Goal: Task Accomplishment & Management: Complete application form

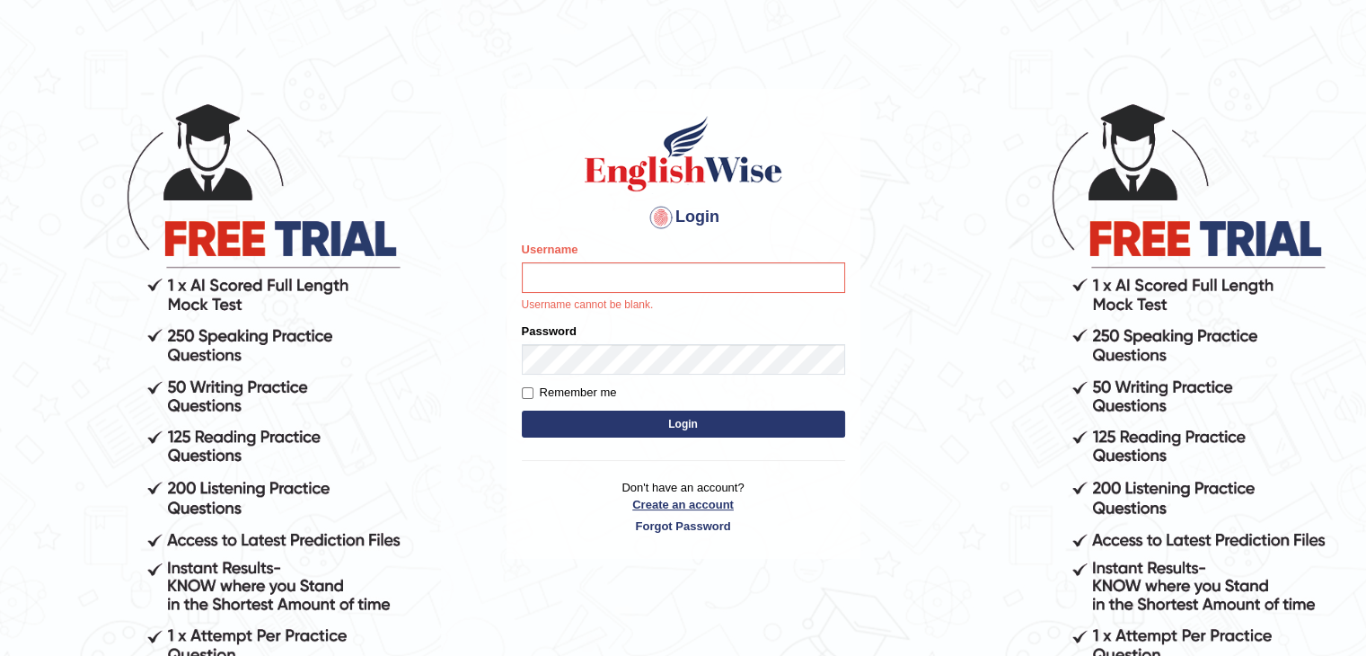
scroll to position [36, 0]
click at [679, 500] on link "Create an account" at bounding box center [683, 504] width 323 height 17
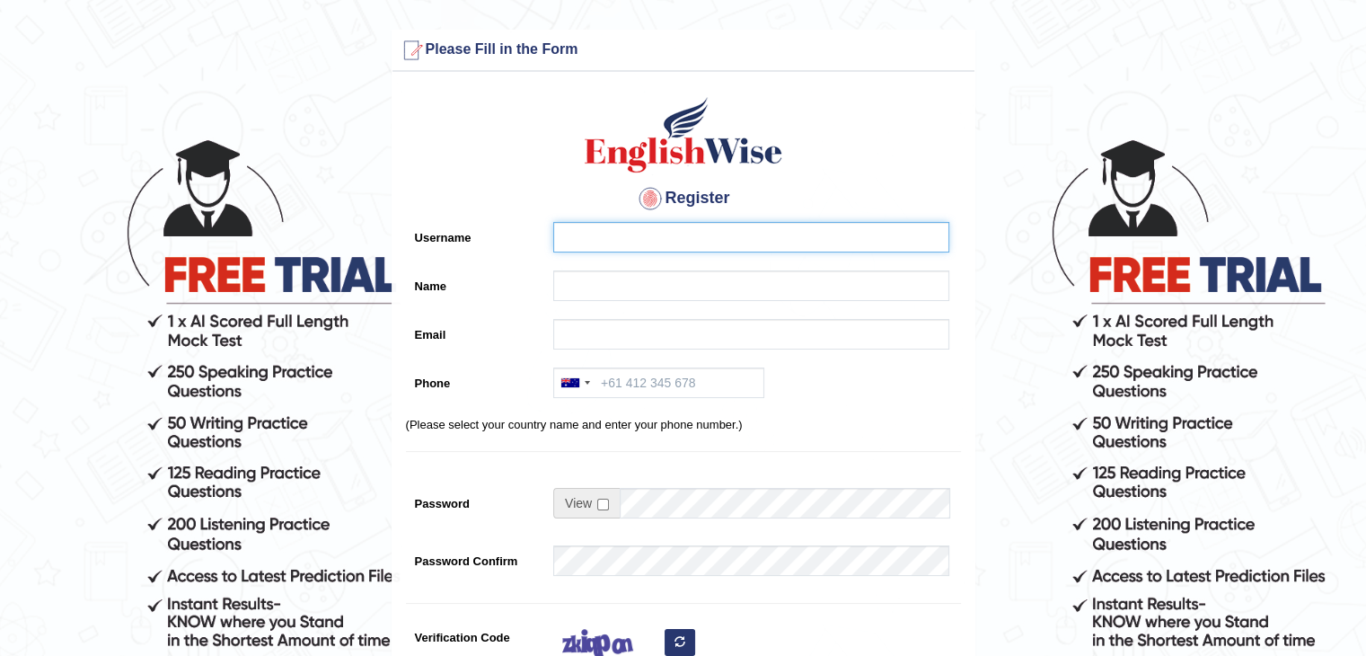
click at [612, 242] on input "Username" at bounding box center [751, 237] width 396 height 31
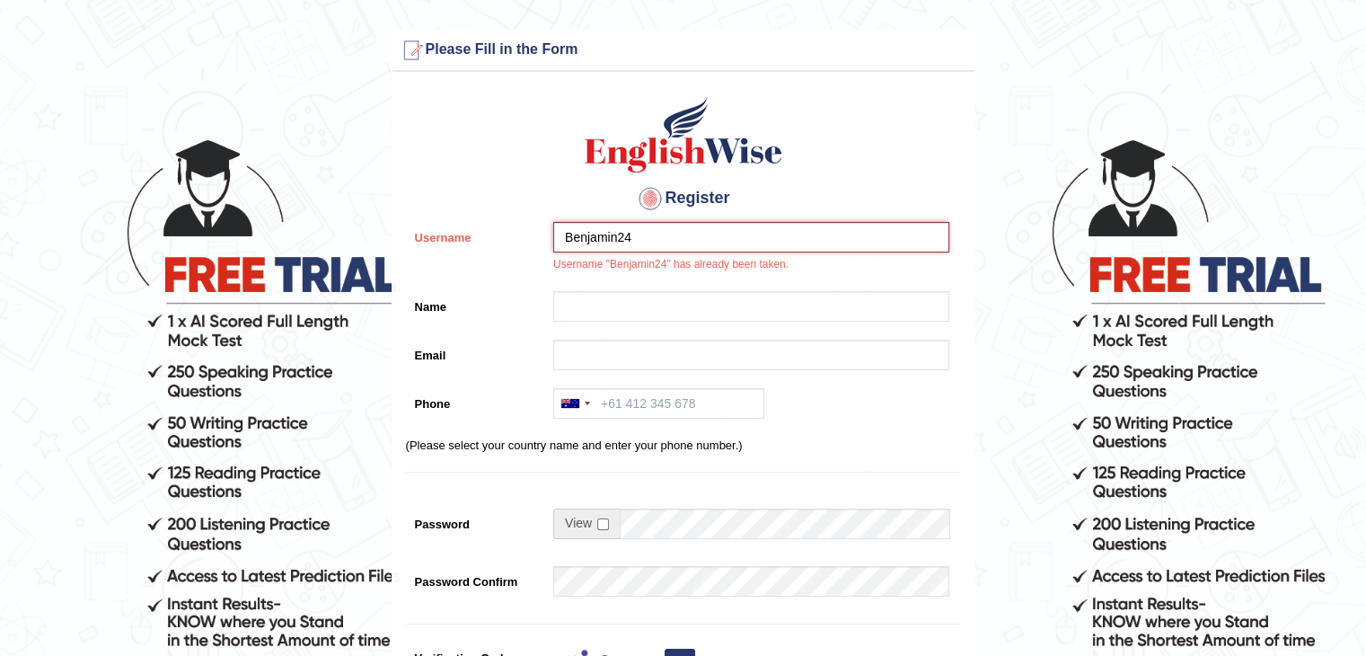
click at [686, 233] on input "Benjamin24" at bounding box center [751, 237] width 396 height 31
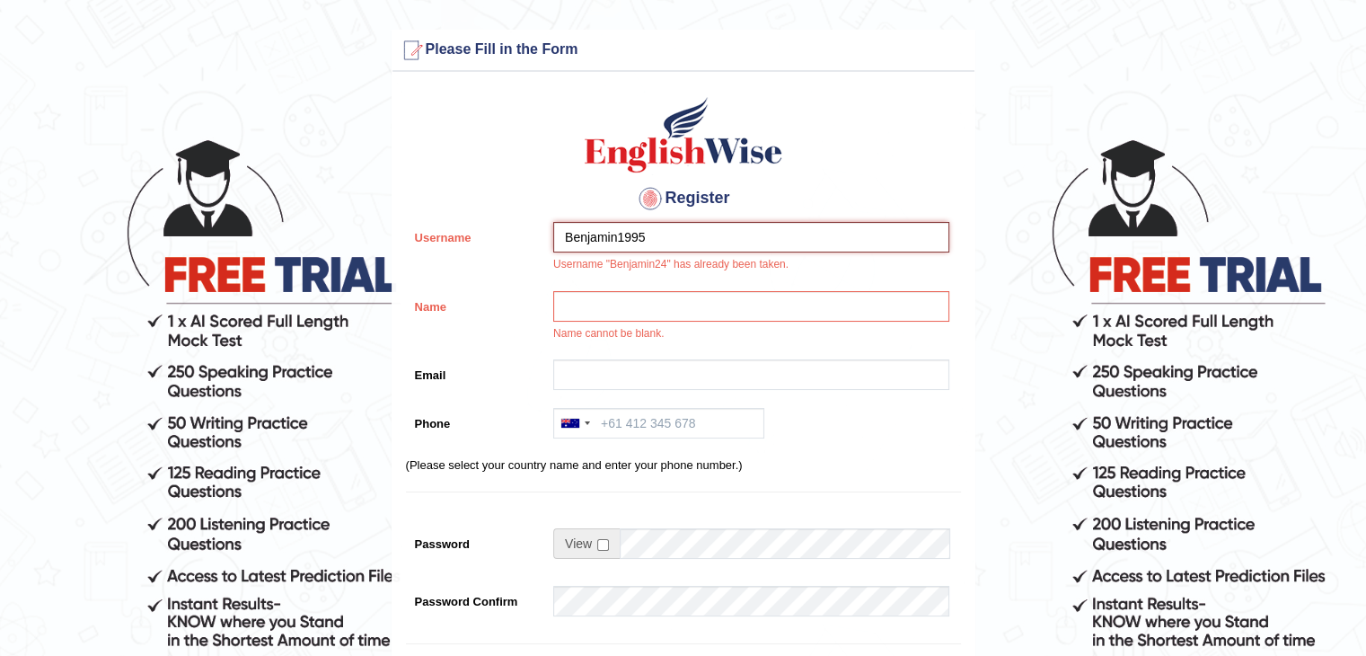
type input "Benjamin1995"
click at [642, 295] on input "Name" at bounding box center [751, 306] width 396 height 31
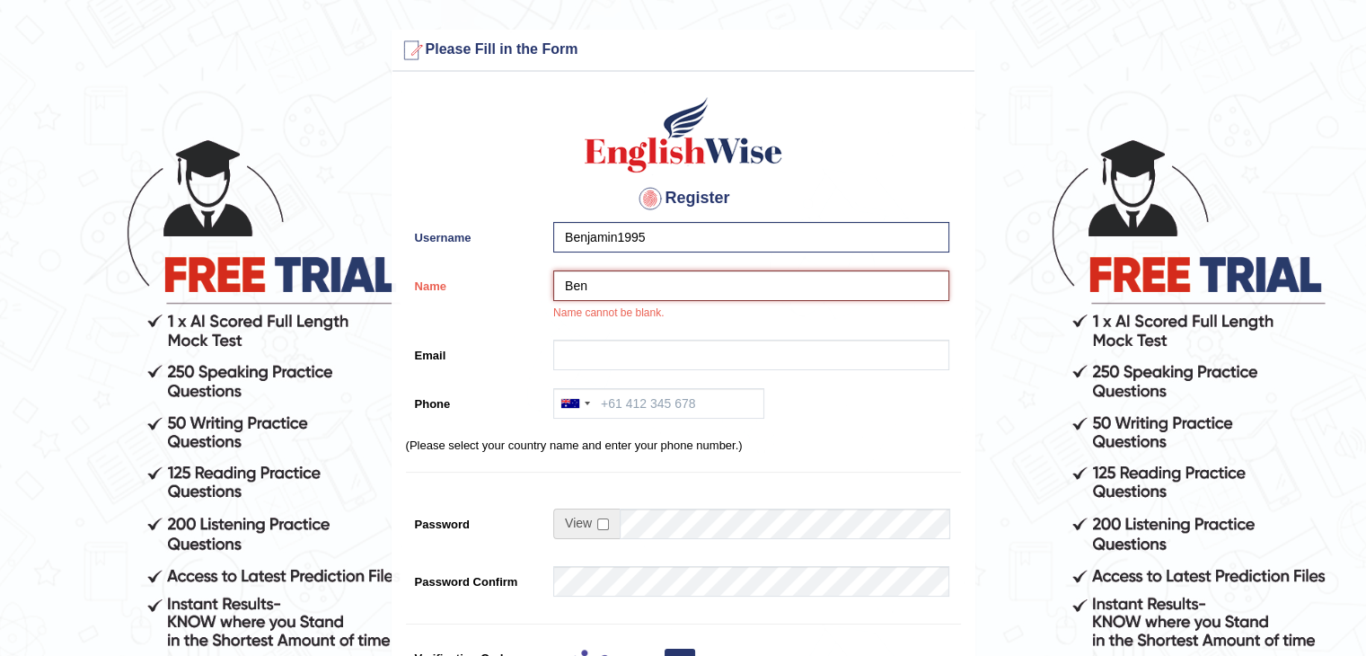
type input "Ben"
click at [643, 354] on input "Email" at bounding box center [751, 354] width 396 height 31
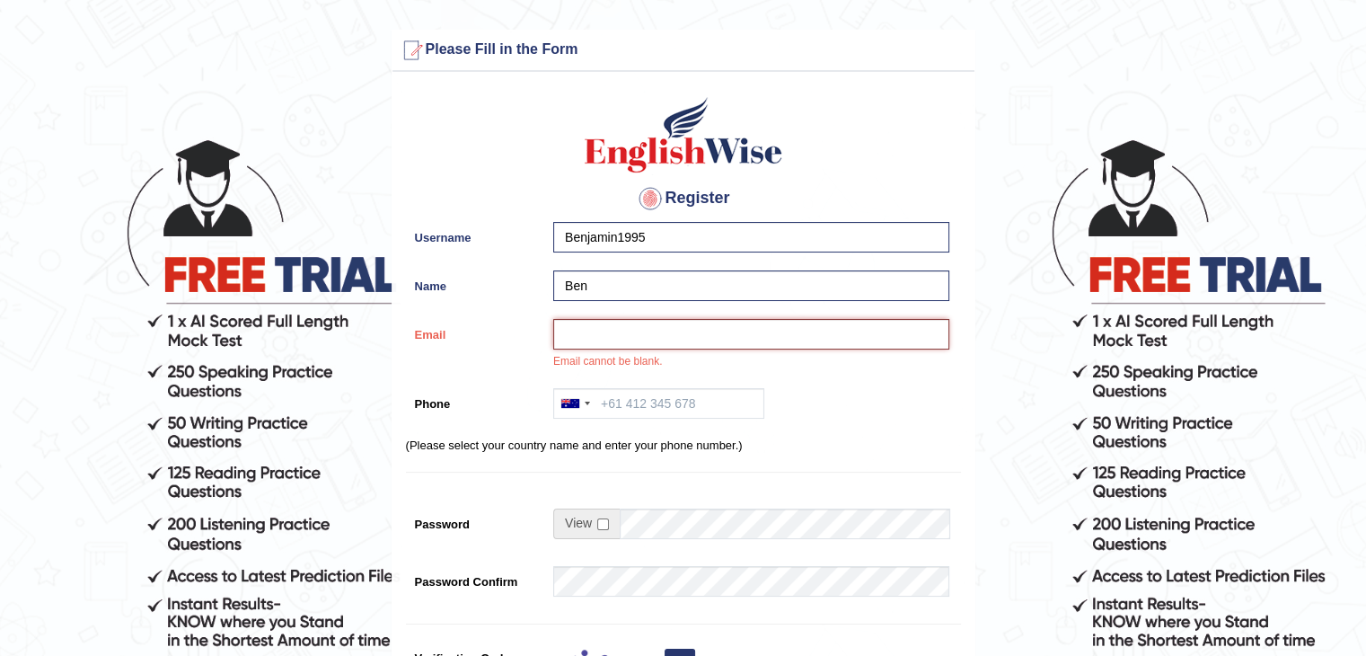
paste input "nextgenprojector@gmail.com"
type input "nextgenprojector@gmail.com"
click at [607, 398] on input "Phone" at bounding box center [658, 403] width 211 height 31
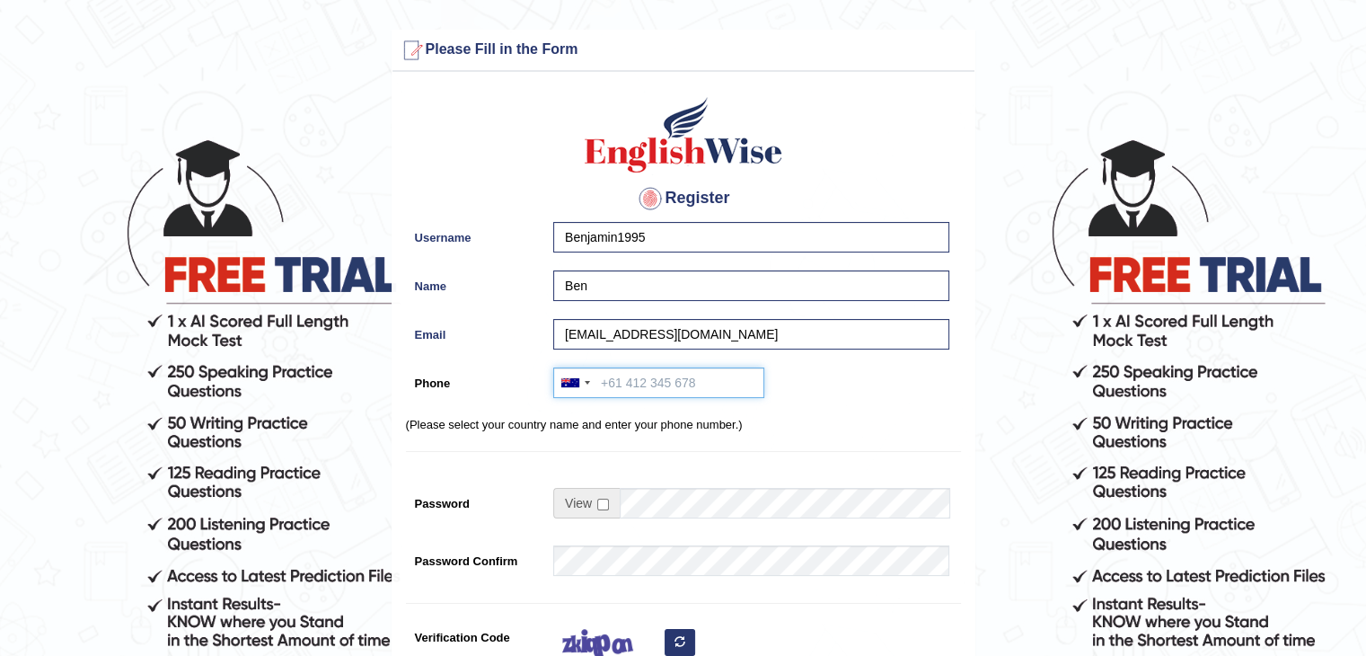
type input "4"
type input "+"
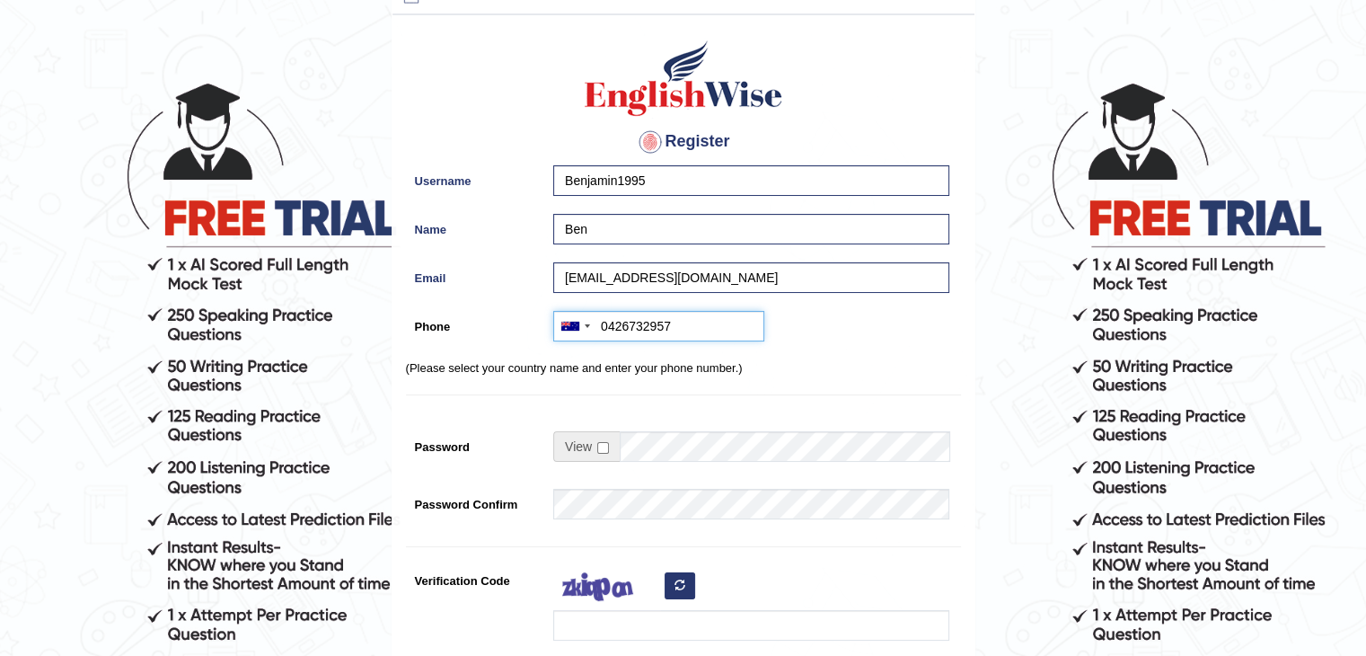
type input "0426732957"
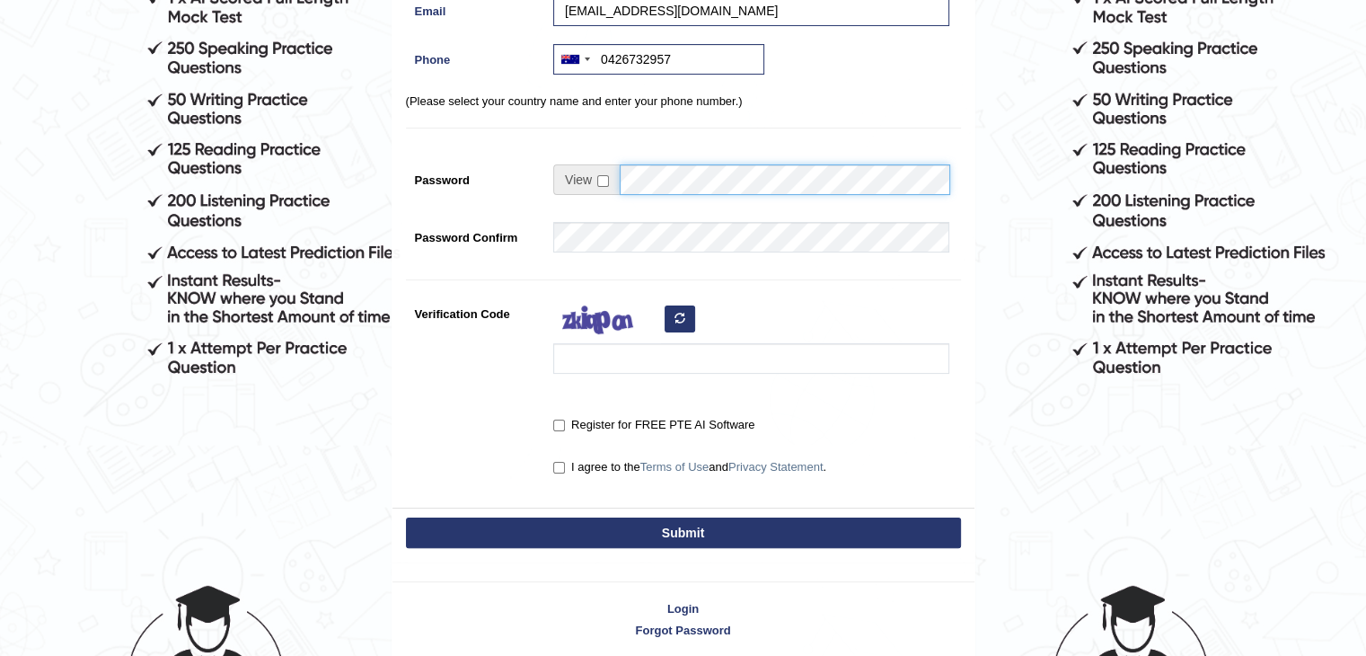
scroll to position [322, 0]
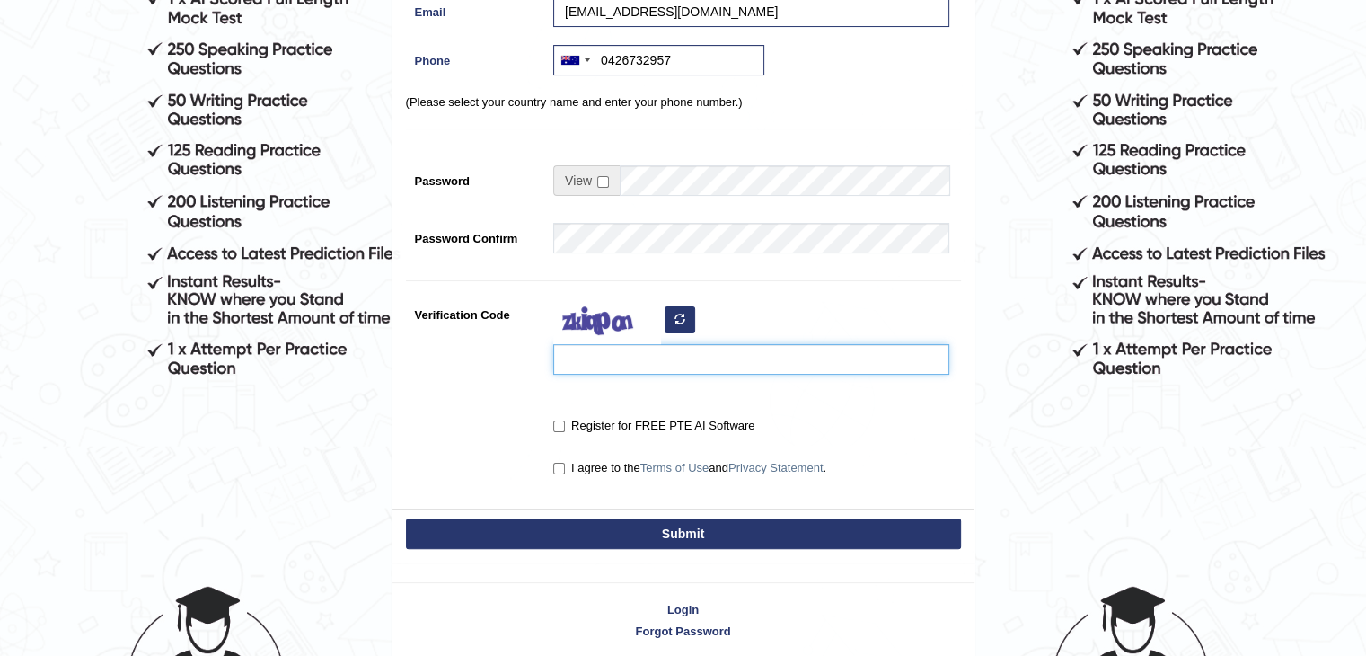
click at [624, 357] on input "Verification Code" at bounding box center [751, 359] width 396 height 31
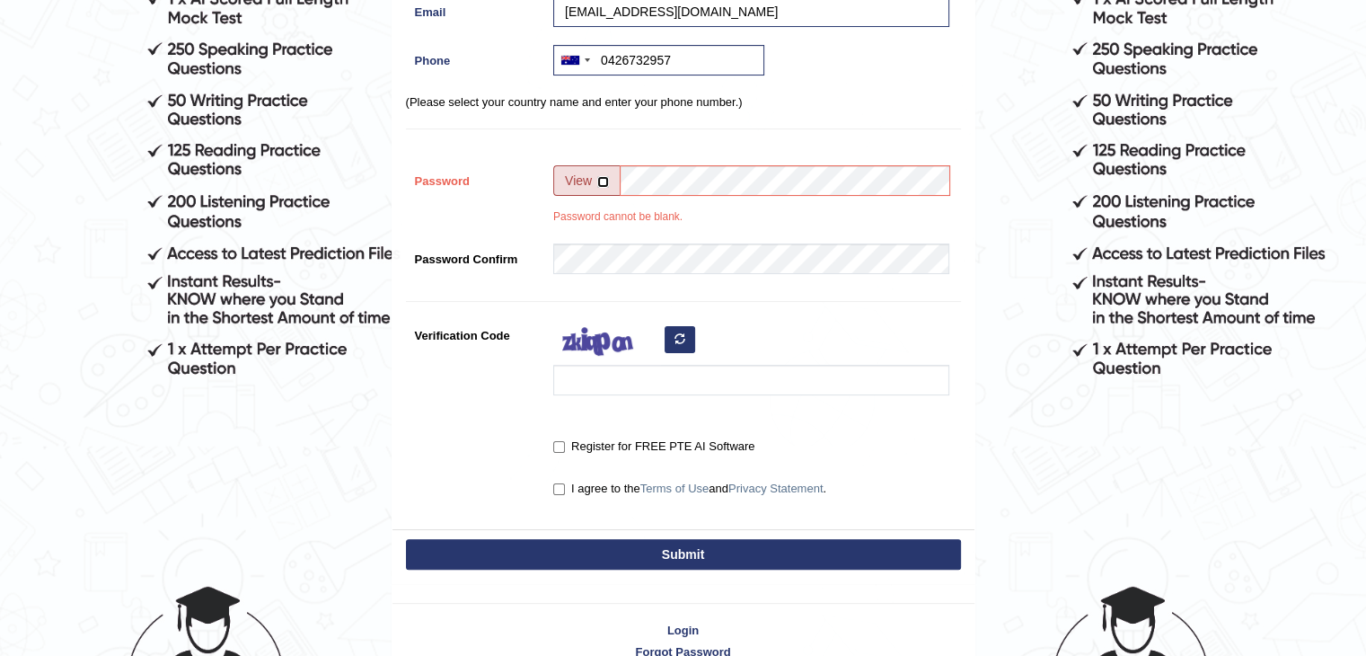
click at [604, 180] on input "checkbox" at bounding box center [603, 182] width 12 height 12
click at [605, 179] on input "checkbox" at bounding box center [603, 182] width 12 height 12
checkbox input "false"
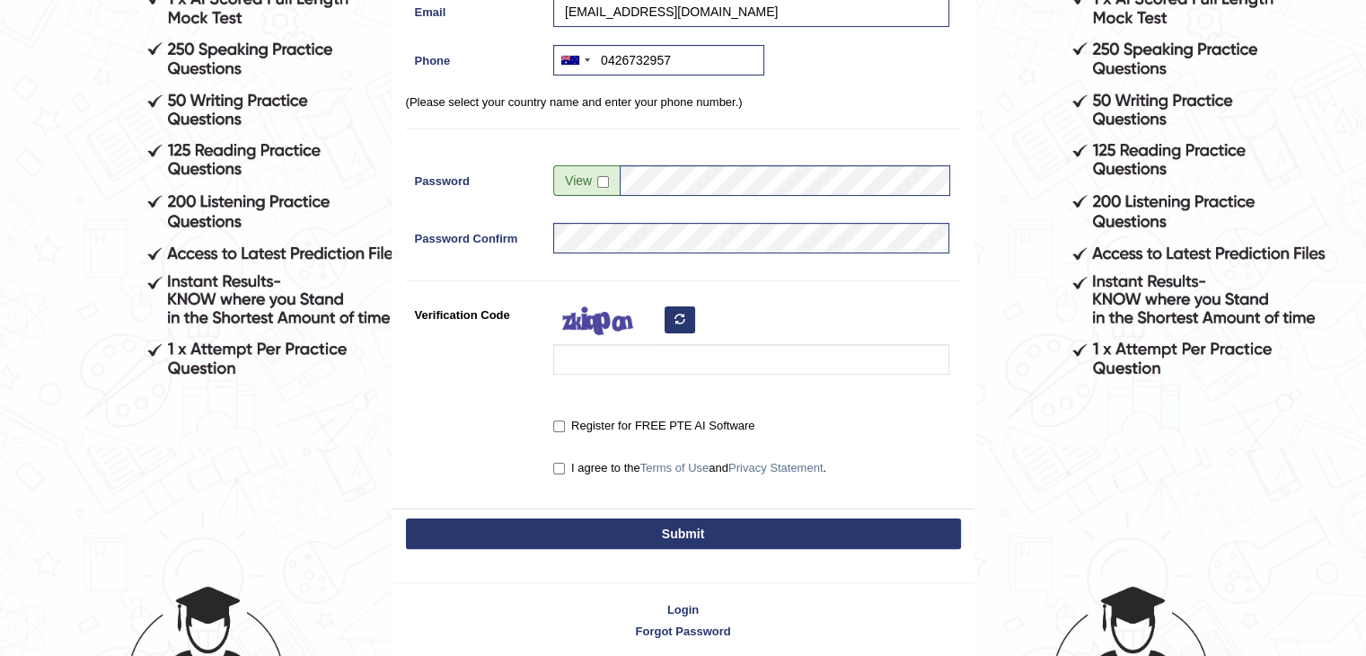
click at [669, 321] on button "button" at bounding box center [680, 319] width 31 height 27
click at [623, 377] on div at bounding box center [746, 341] width 405 height 84
click at [608, 355] on input "Verification Code" at bounding box center [751, 359] width 396 height 31
type input "cetasil"
click at [555, 421] on input "Register for FREE PTE AI Software" at bounding box center [559, 426] width 12 height 12
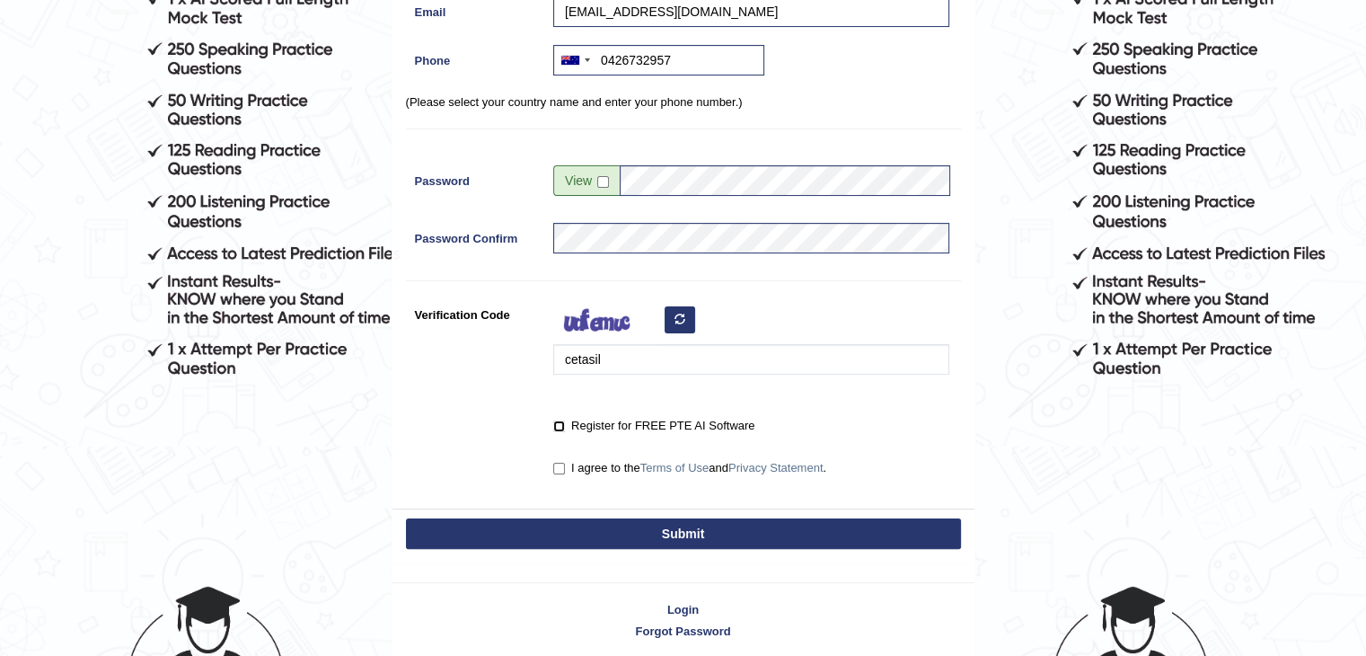
checkbox input "true"
click at [557, 462] on input "I agree to the Terms of Use and Privacy Statement ." at bounding box center [559, 468] width 12 height 12
checkbox input "true"
click at [558, 529] on button "Submit" at bounding box center [683, 533] width 555 height 31
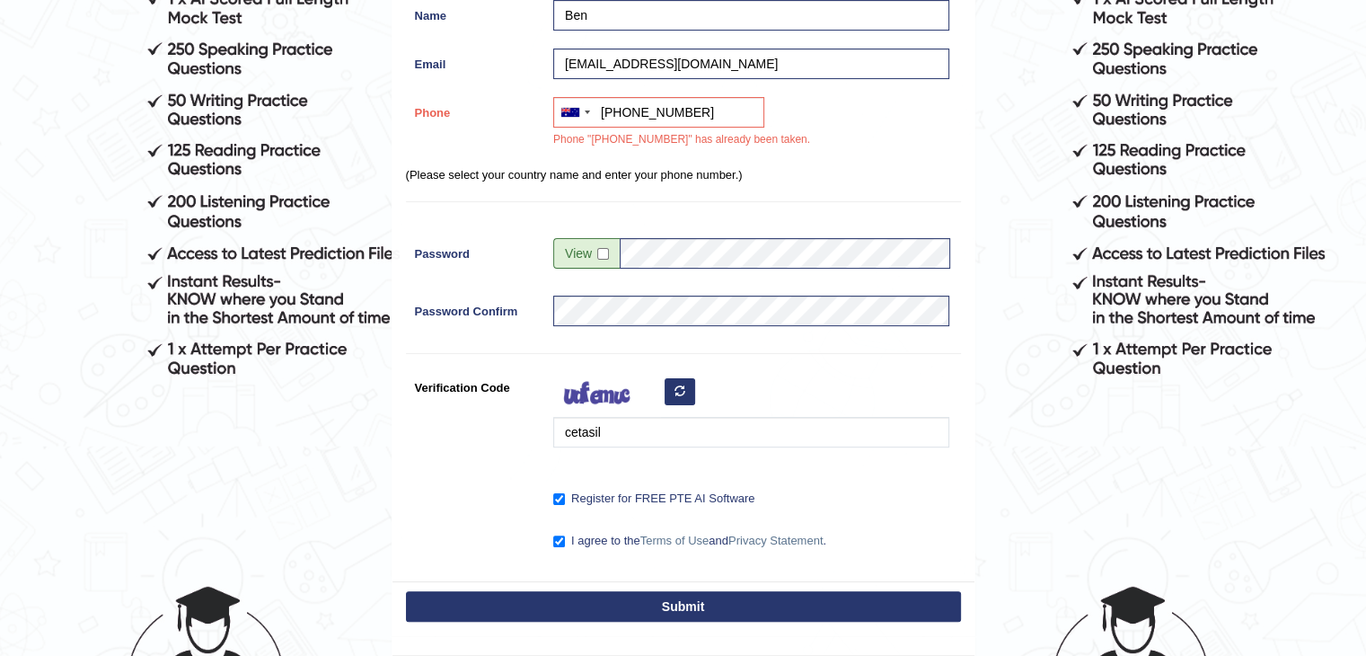
scroll to position [374, 0]
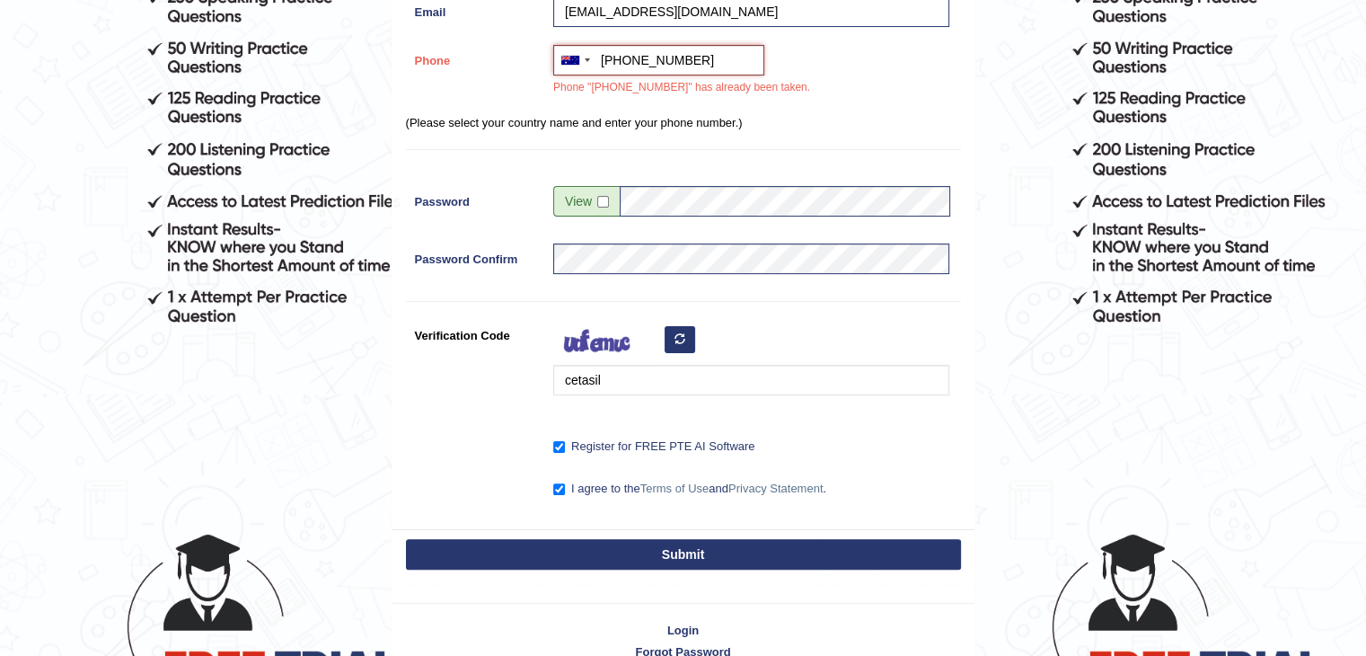
click at [744, 71] on input "+61426732957" at bounding box center [658, 60] width 211 height 31
type input "+61426732958"
click at [572, 543] on button "Submit" at bounding box center [683, 554] width 555 height 31
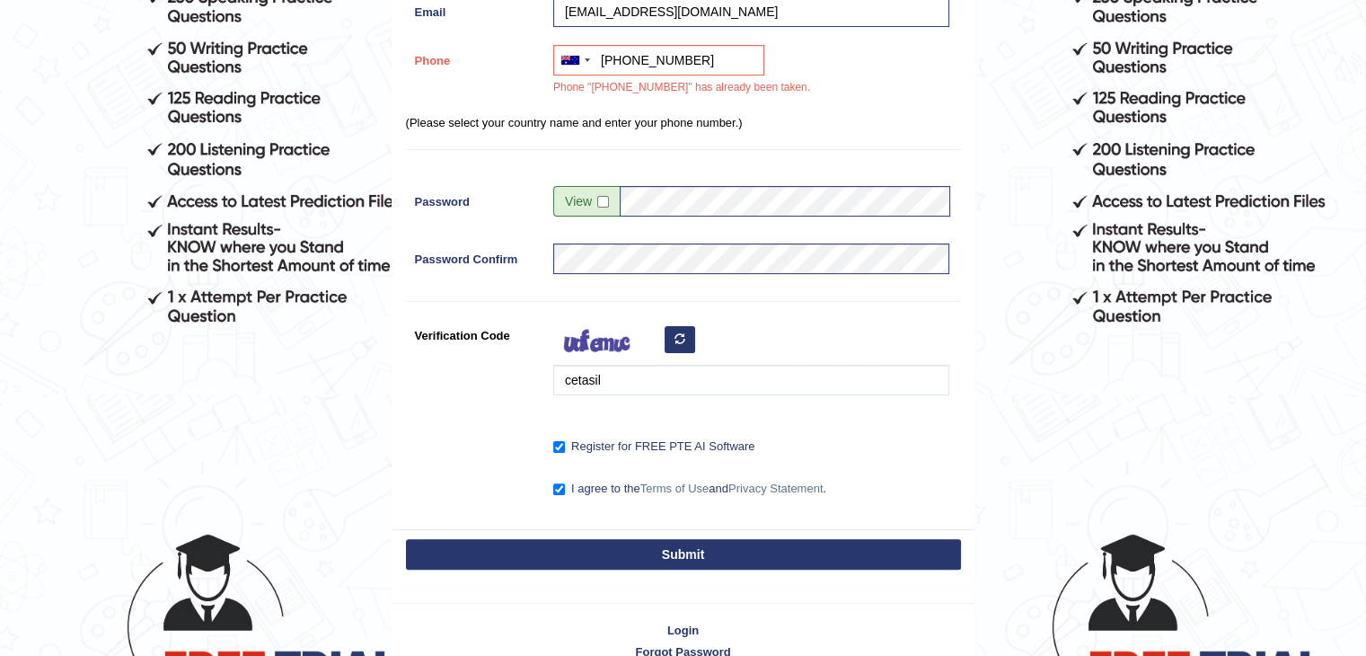
scroll to position [322, 0]
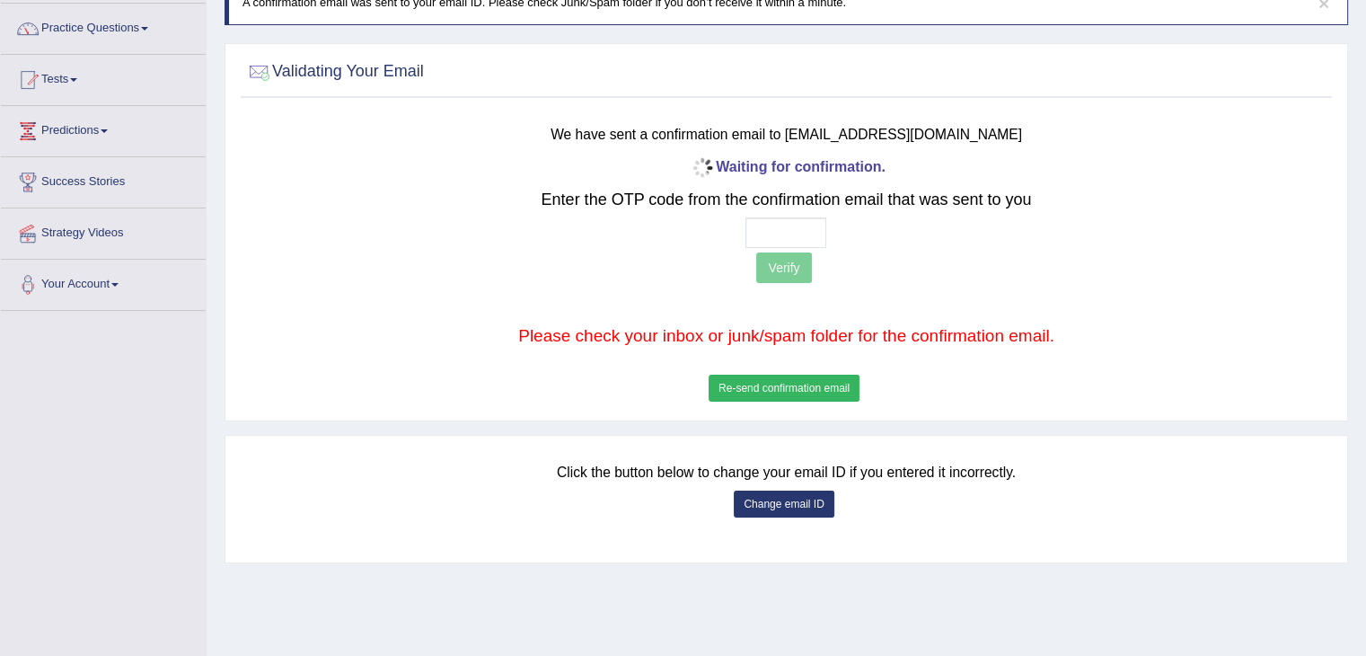
scroll to position [136, 0]
click at [765, 219] on input "text" at bounding box center [785, 233] width 81 height 31
paste input "7 0 4 6"
type input "7 0 4 6"
click at [786, 253] on button "Verify" at bounding box center [783, 268] width 55 height 31
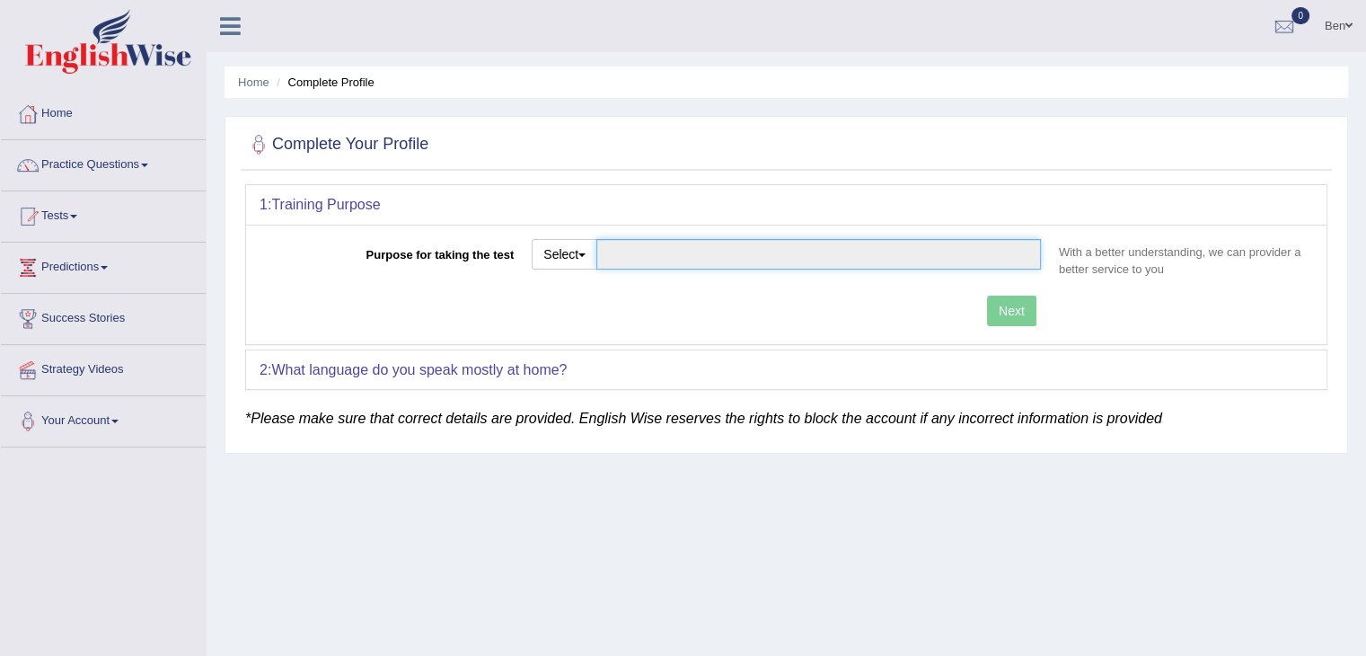
click at [671, 250] on input "Purpose for taking the test" at bounding box center [818, 254] width 445 height 31
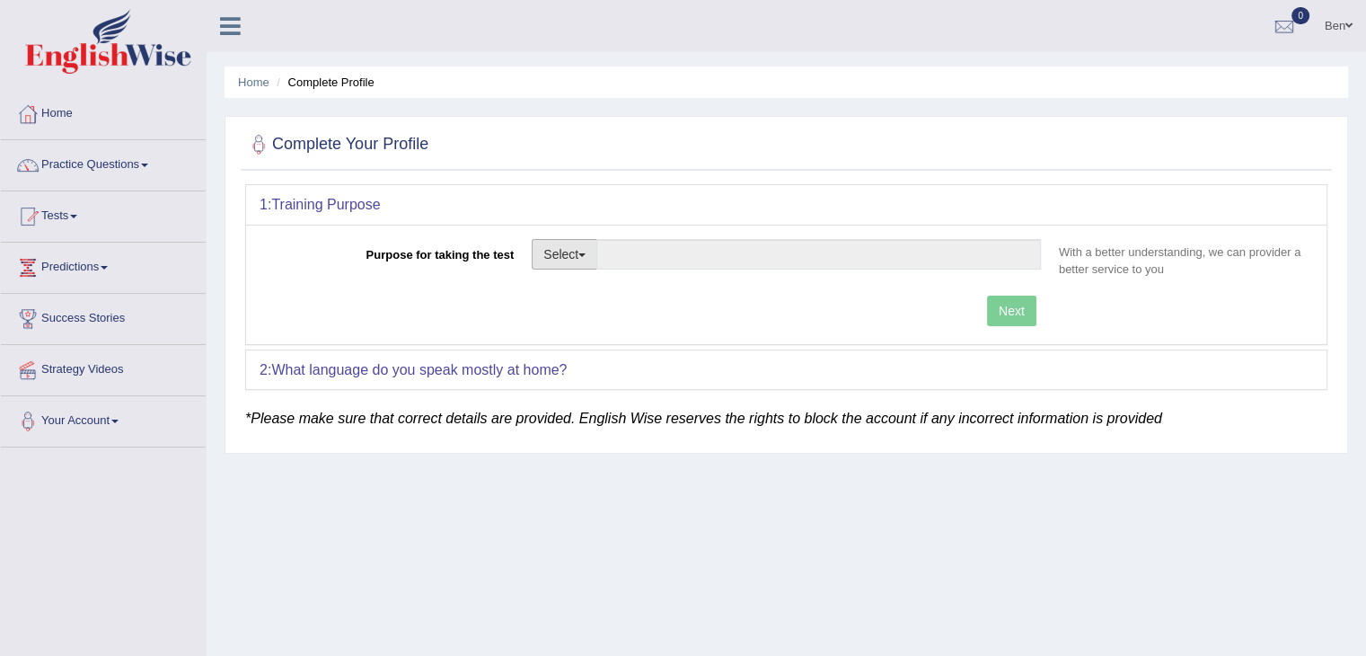
click at [560, 253] on button "Select" at bounding box center [565, 254] width 66 height 31
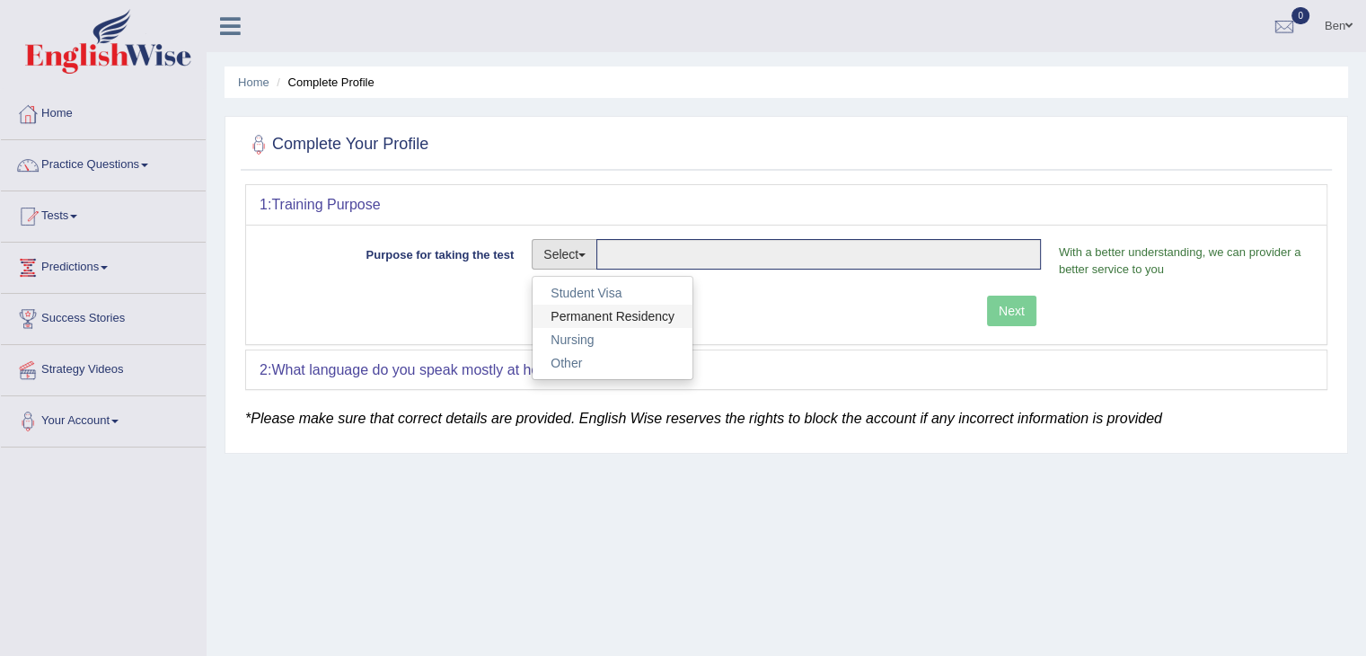
click at [597, 313] on link "Permanent Residency" at bounding box center [613, 315] width 160 height 23
type input "Permanent Residency"
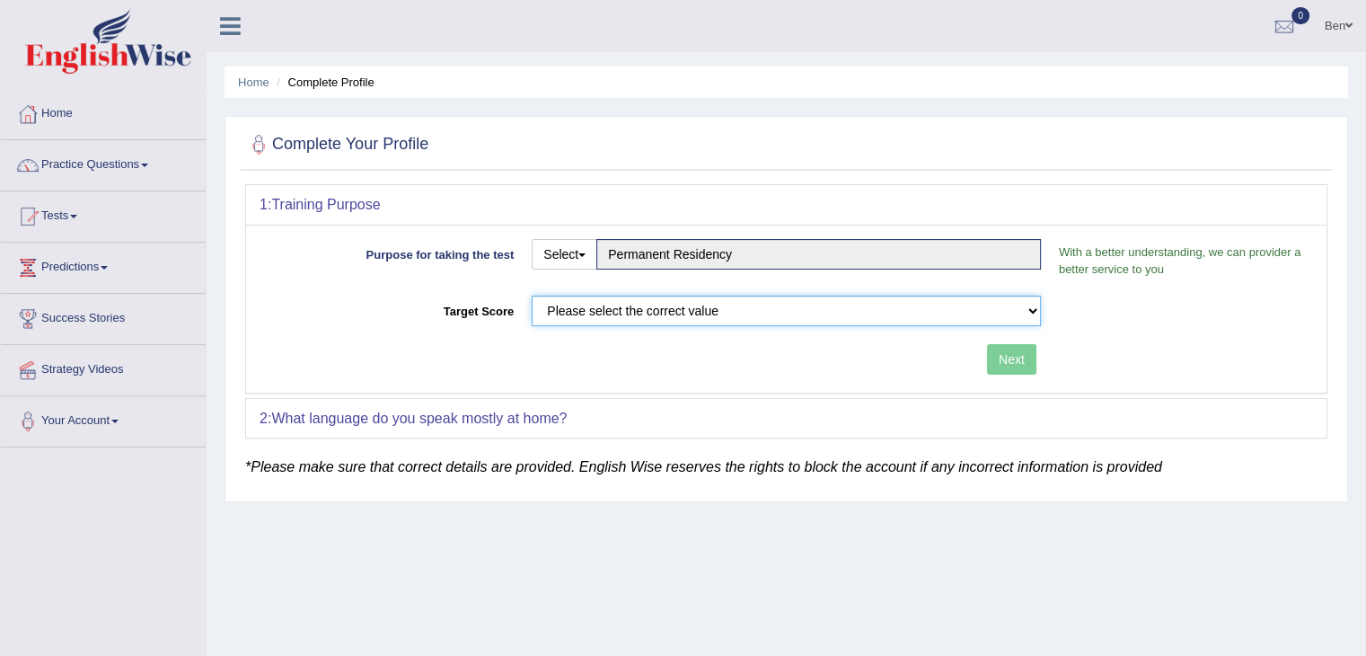
click at [779, 306] on select "Please select the correct value 50 (6 bands) 58 (6.5 bands) 65 (7 bands) 79 (8 …" at bounding box center [786, 310] width 509 height 31
select select "65"
click at [532, 295] on select "Please select the correct value 50 (6 bands) 58 (6.5 bands) 65 (7 bands) 79 (8 …" at bounding box center [786, 310] width 509 height 31
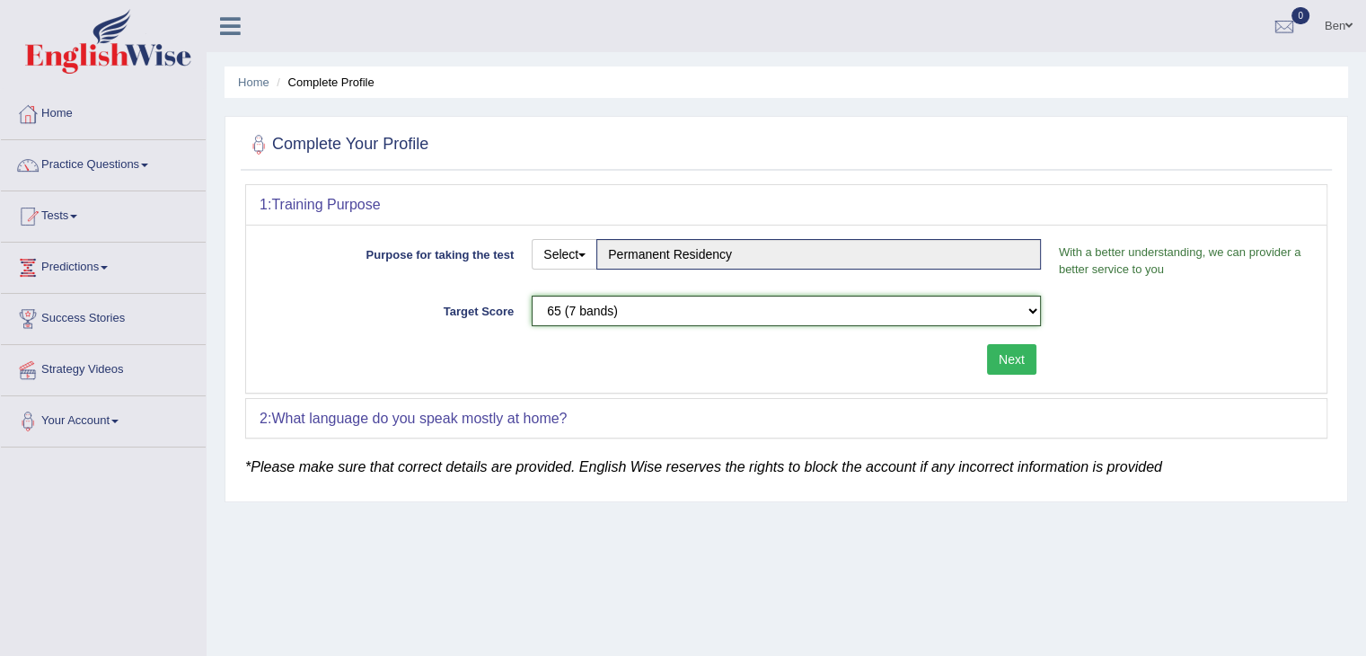
click at [775, 298] on select "Please select the correct value 50 (6 bands) 58 (6.5 bands) 65 (7 bands) 79 (8 …" at bounding box center [786, 310] width 509 height 31
click at [1017, 353] on button "Next" at bounding box center [1011, 359] width 49 height 31
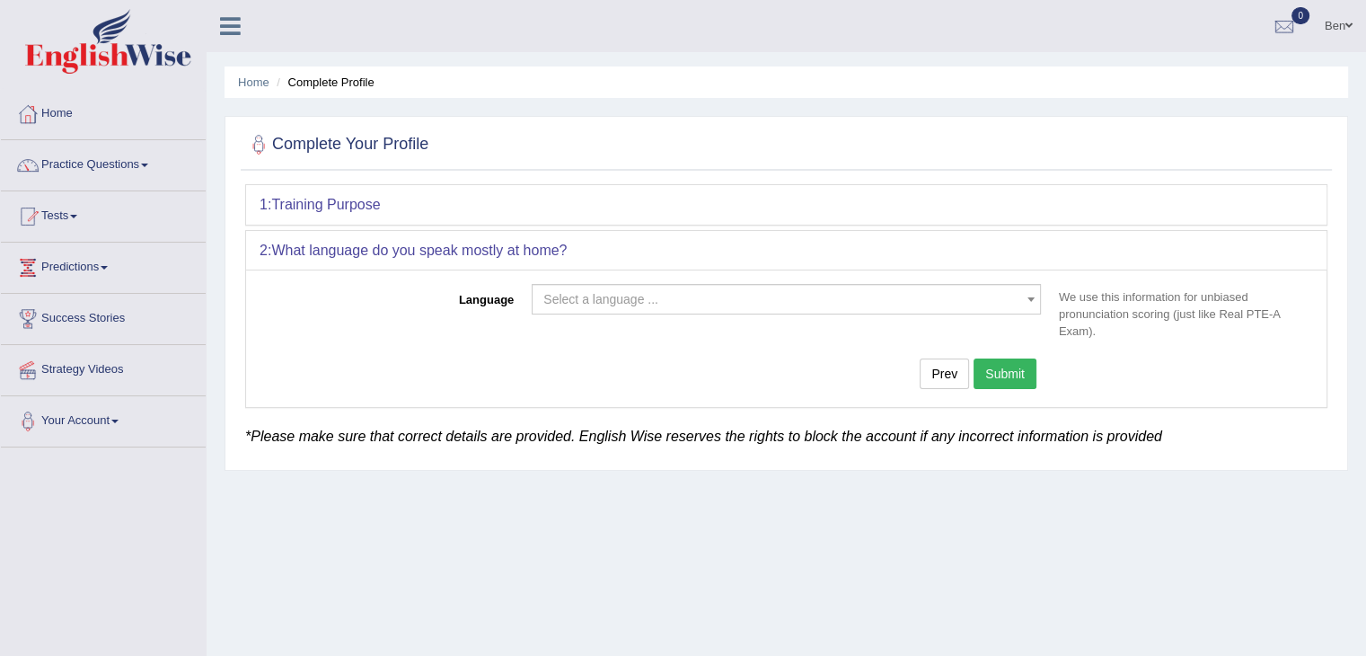
click at [640, 310] on span "Select a language ..." at bounding box center [786, 299] width 509 height 31
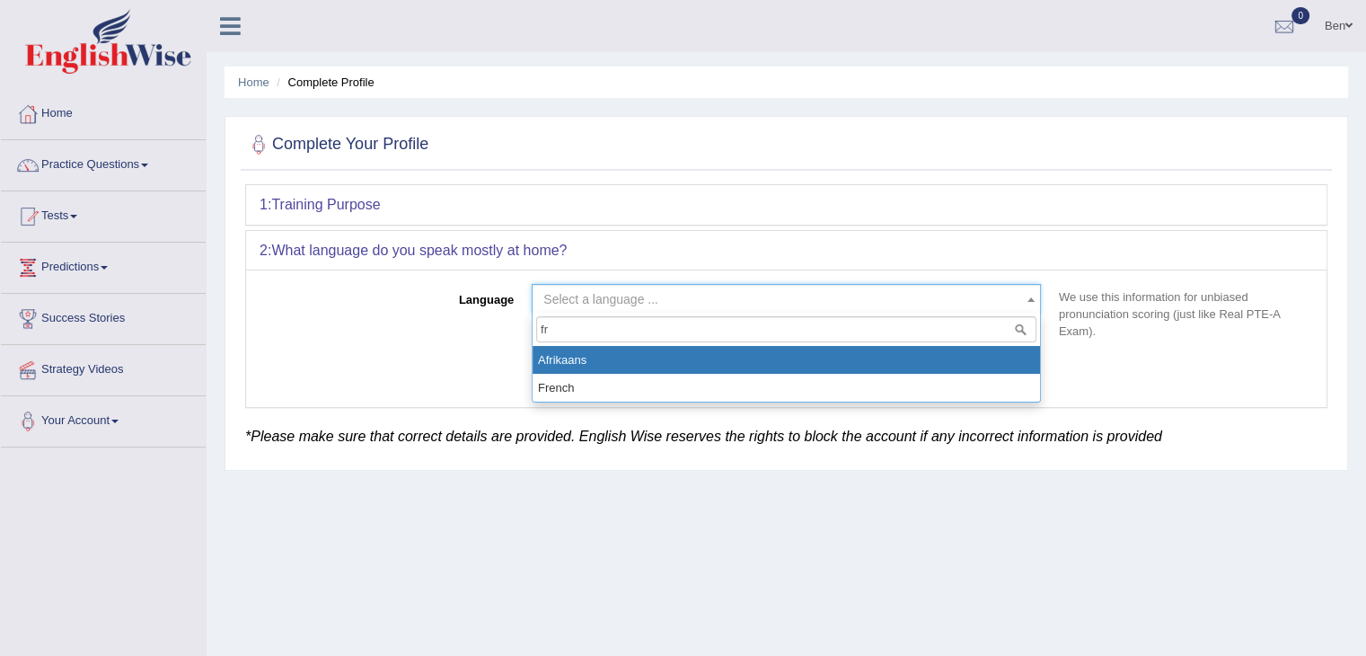
type input "fr"
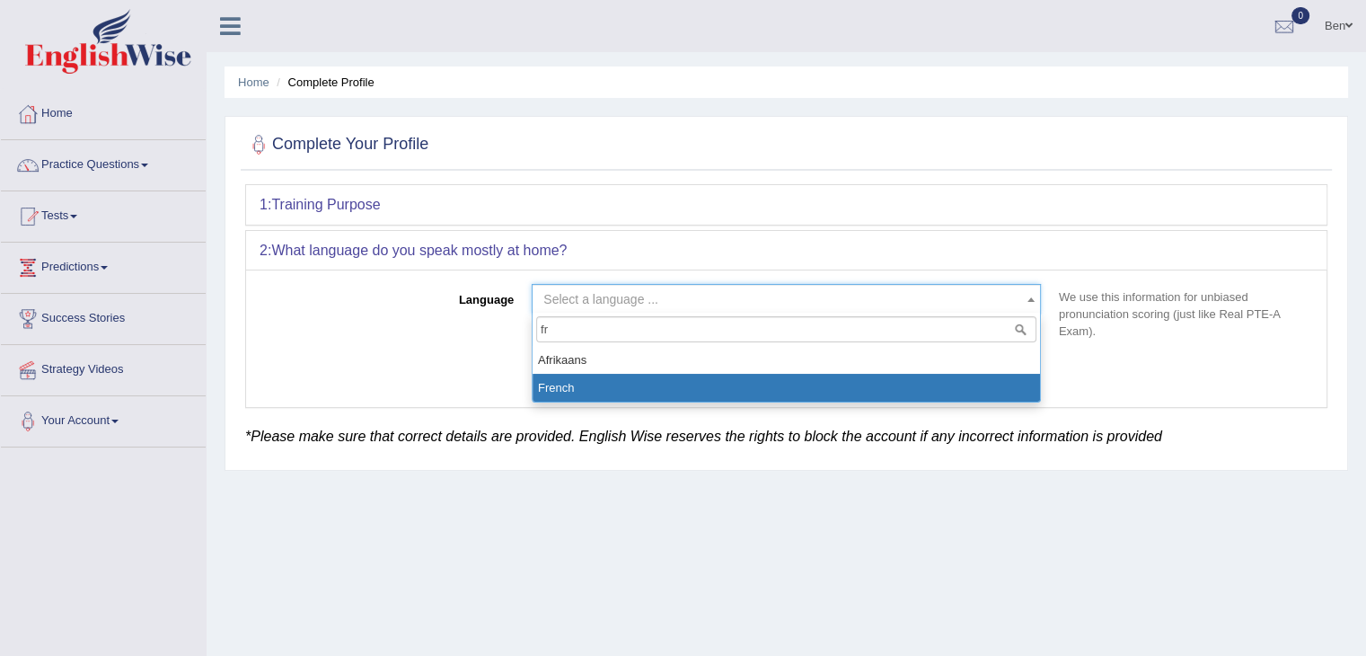
select select "French"
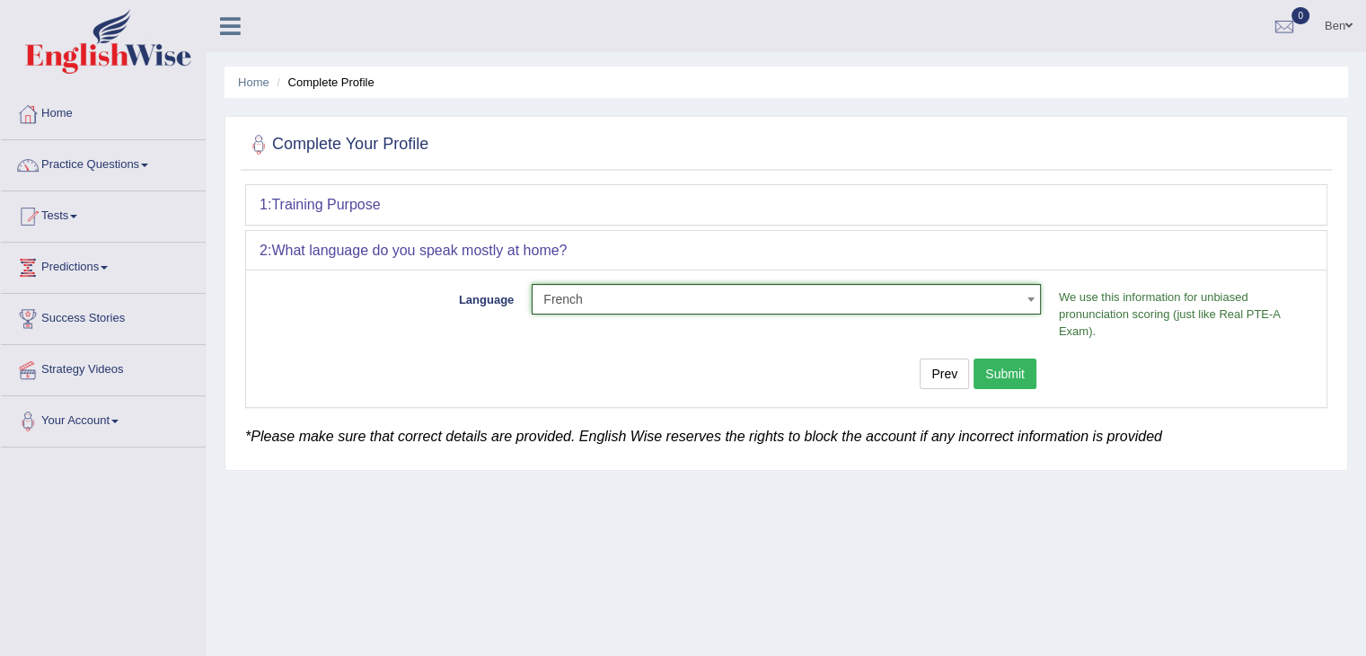
click at [998, 382] on button "Submit" at bounding box center [1004, 373] width 63 height 31
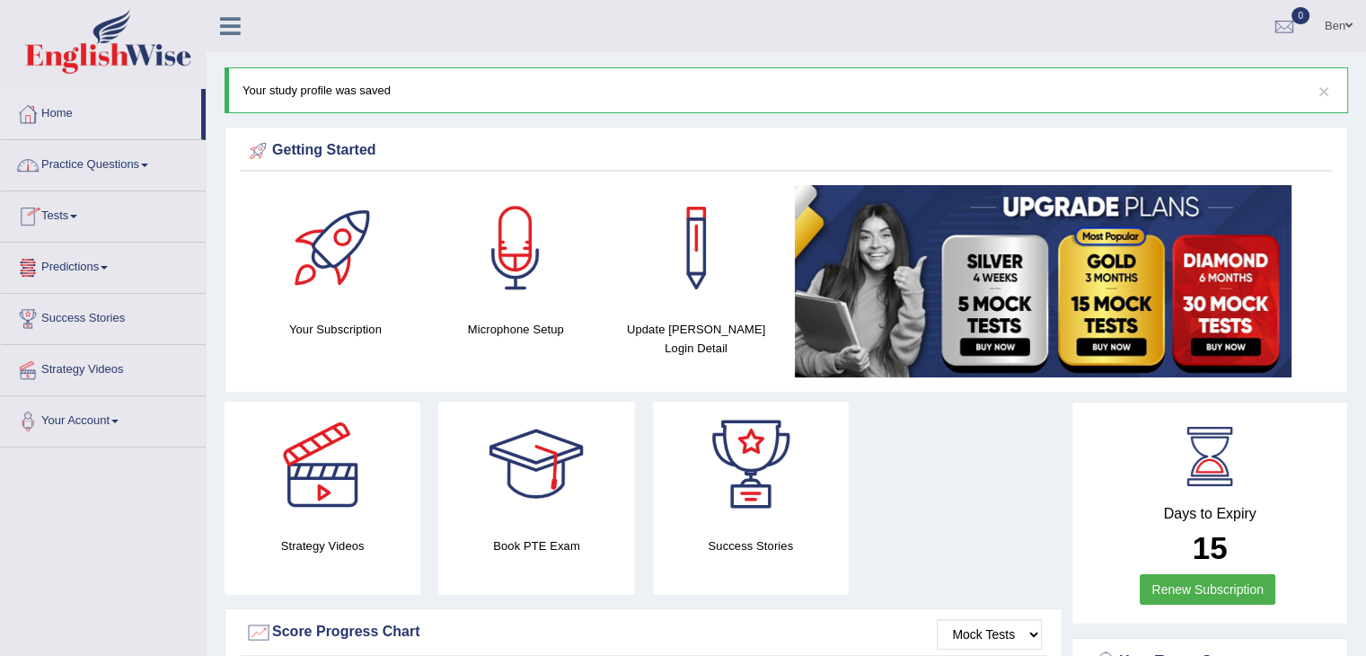
click at [115, 184] on li "Practice Questions Speaking Practice Read Aloud Repeat Sentence Describe Image …" at bounding box center [103, 165] width 205 height 51
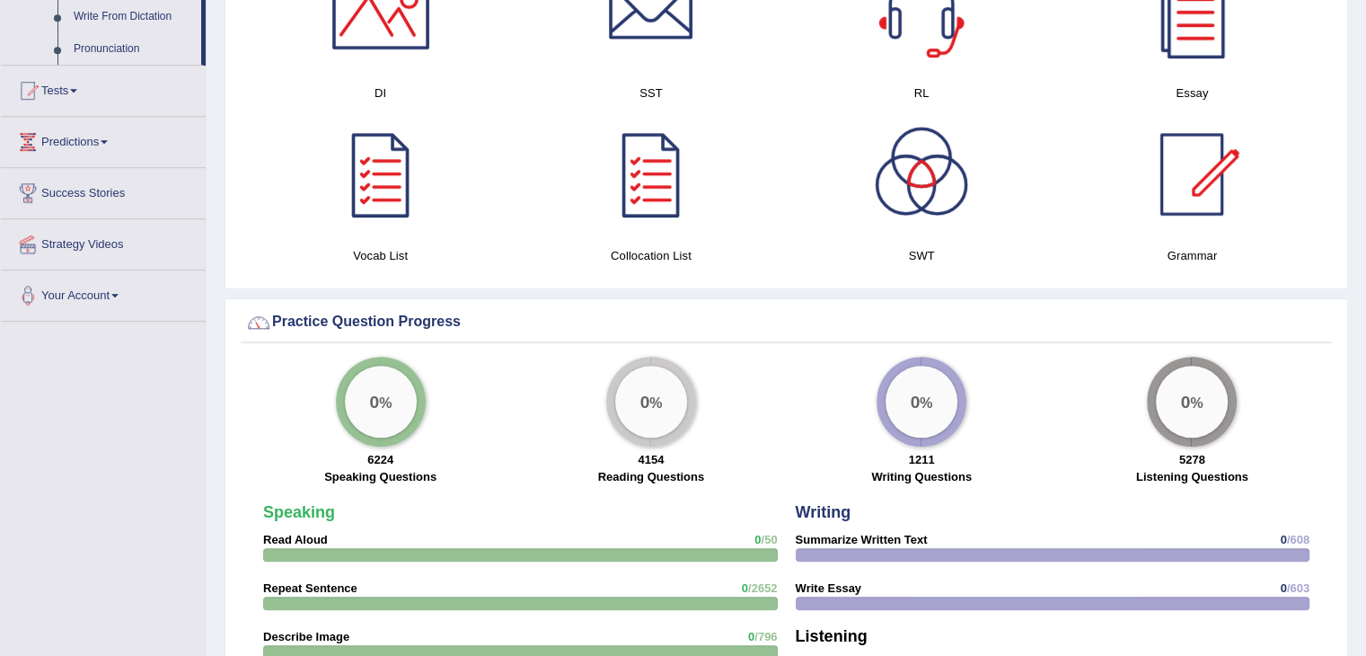
scroll to position [1092, 0]
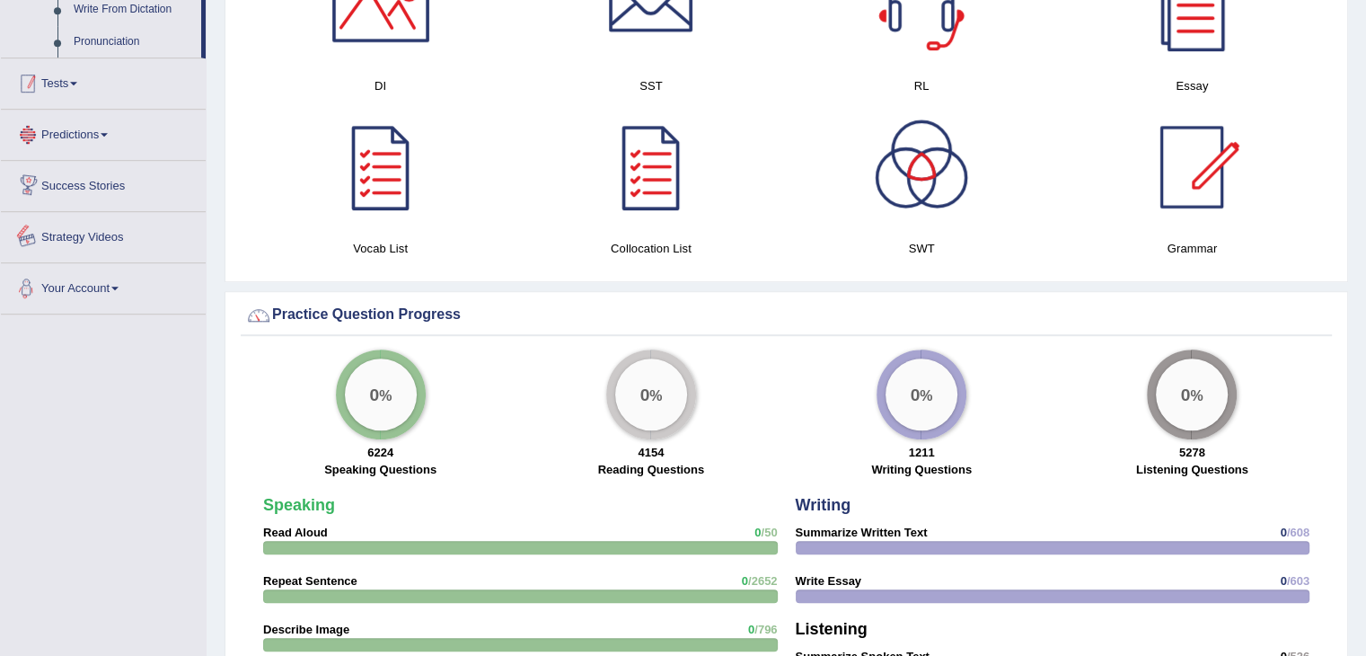
click at [87, 84] on link "Tests" at bounding box center [103, 80] width 205 height 45
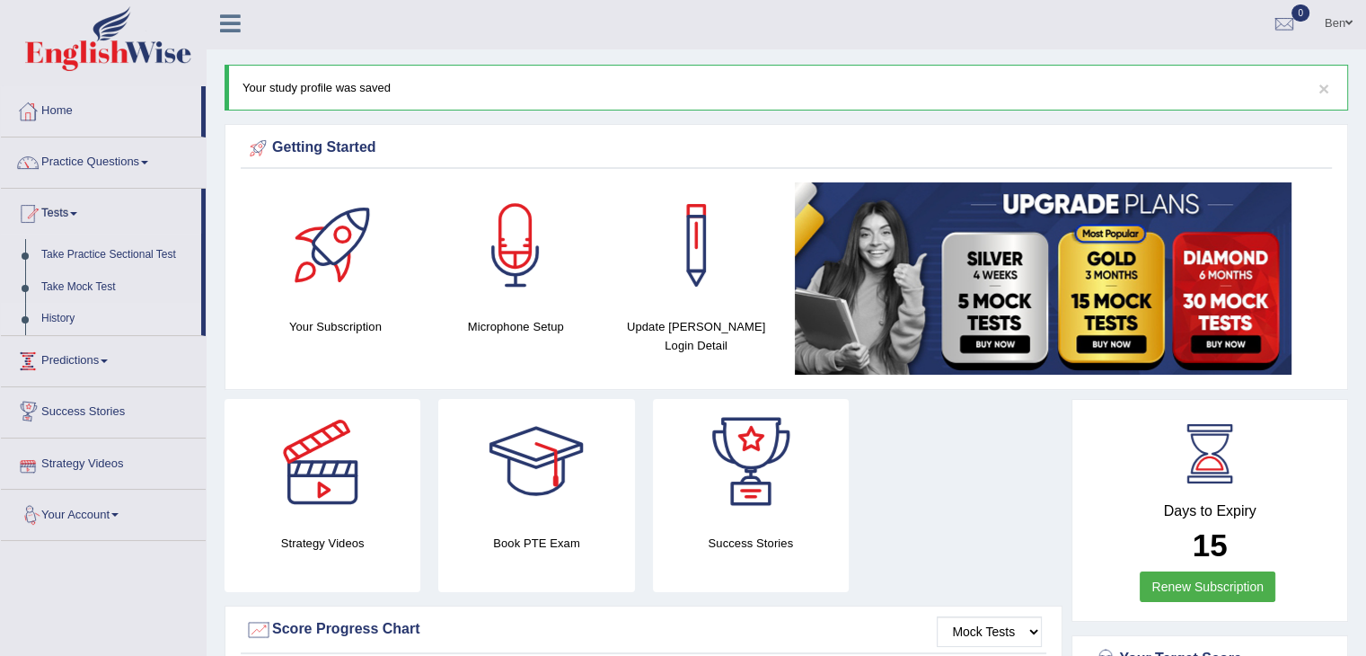
scroll to position [2, 0]
click at [107, 252] on link "Take Practice Sectional Test" at bounding box center [117, 256] width 168 height 32
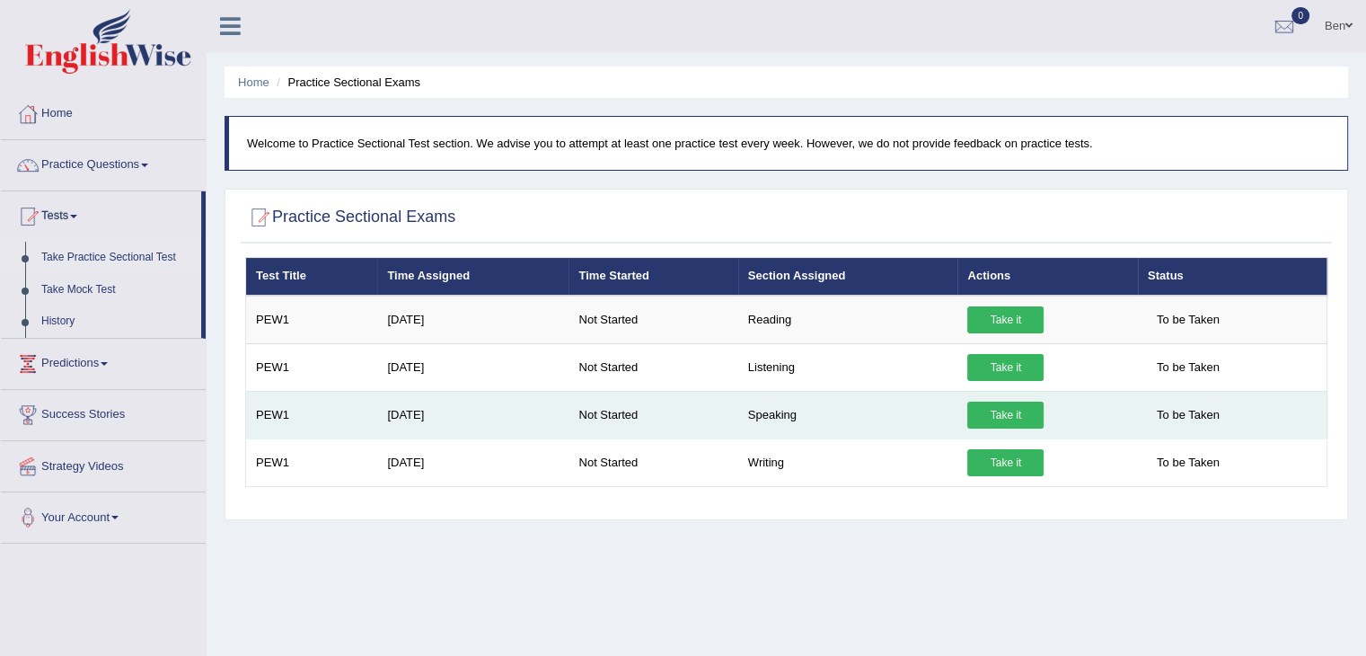
click at [1007, 415] on link "Take it" at bounding box center [1005, 414] width 76 height 27
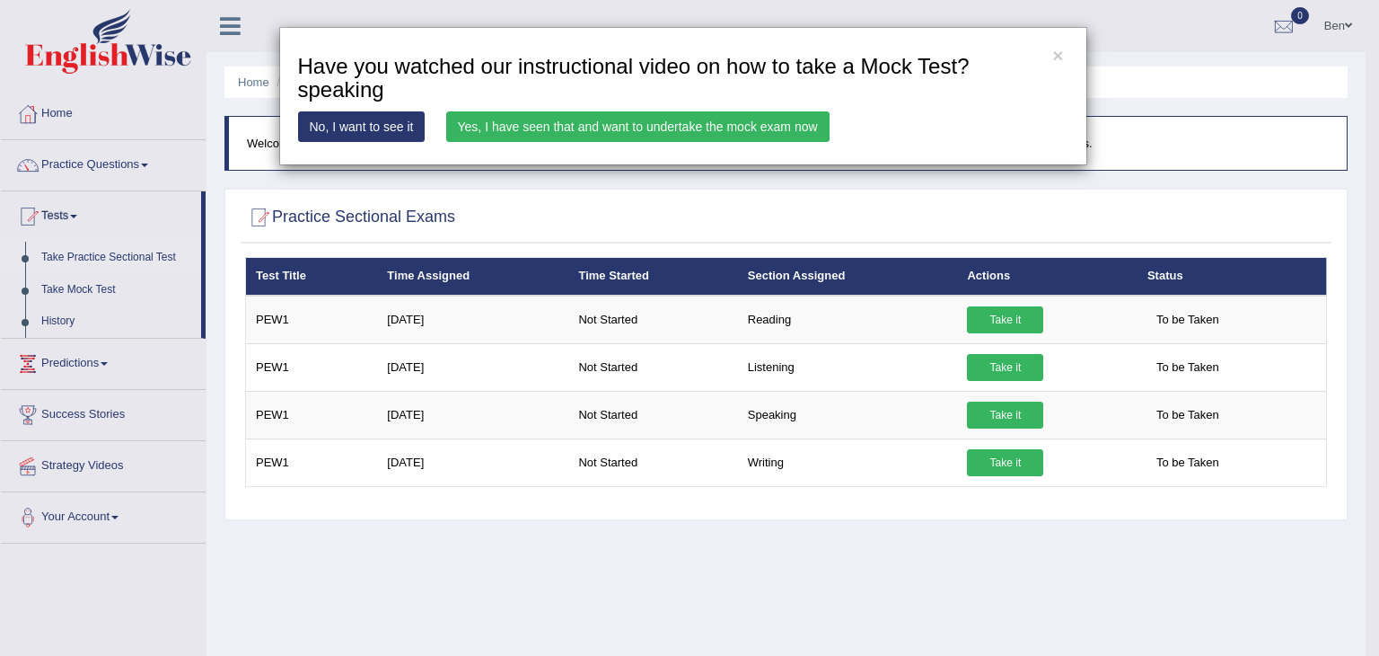
click at [341, 141] on link "No, I want to see it" at bounding box center [362, 126] width 128 height 31
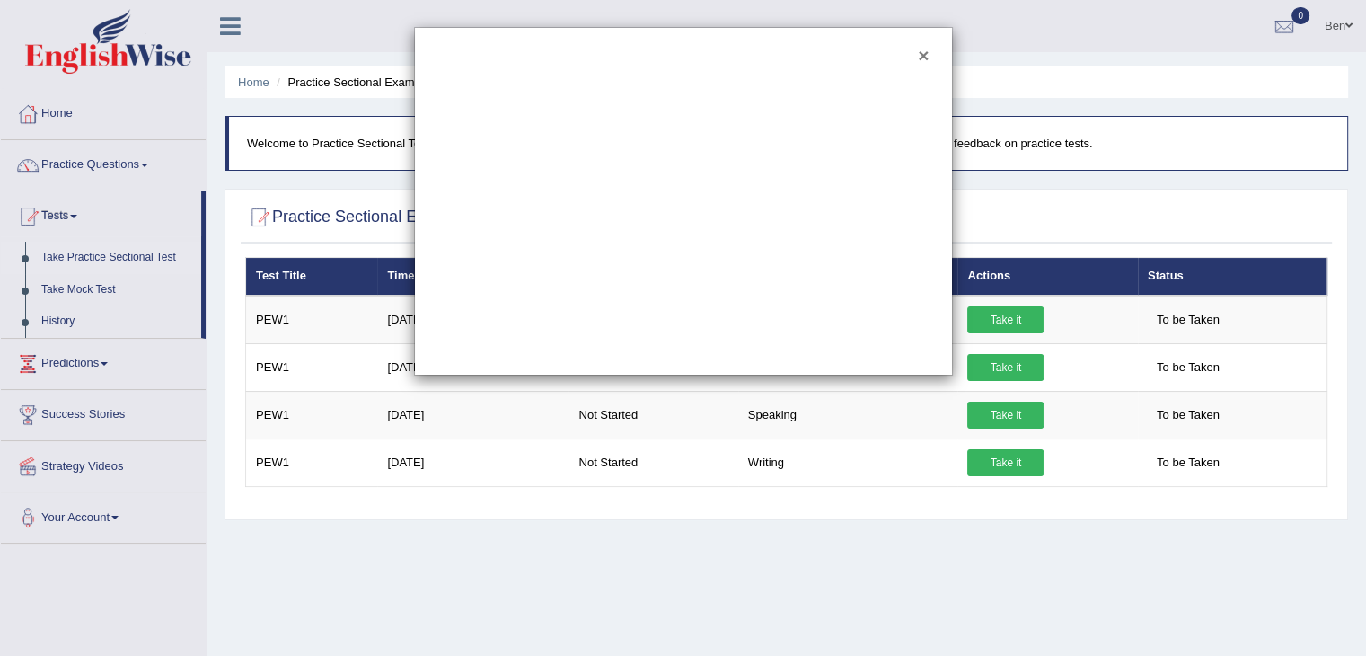
click at [918, 57] on button "×" at bounding box center [923, 55] width 11 height 19
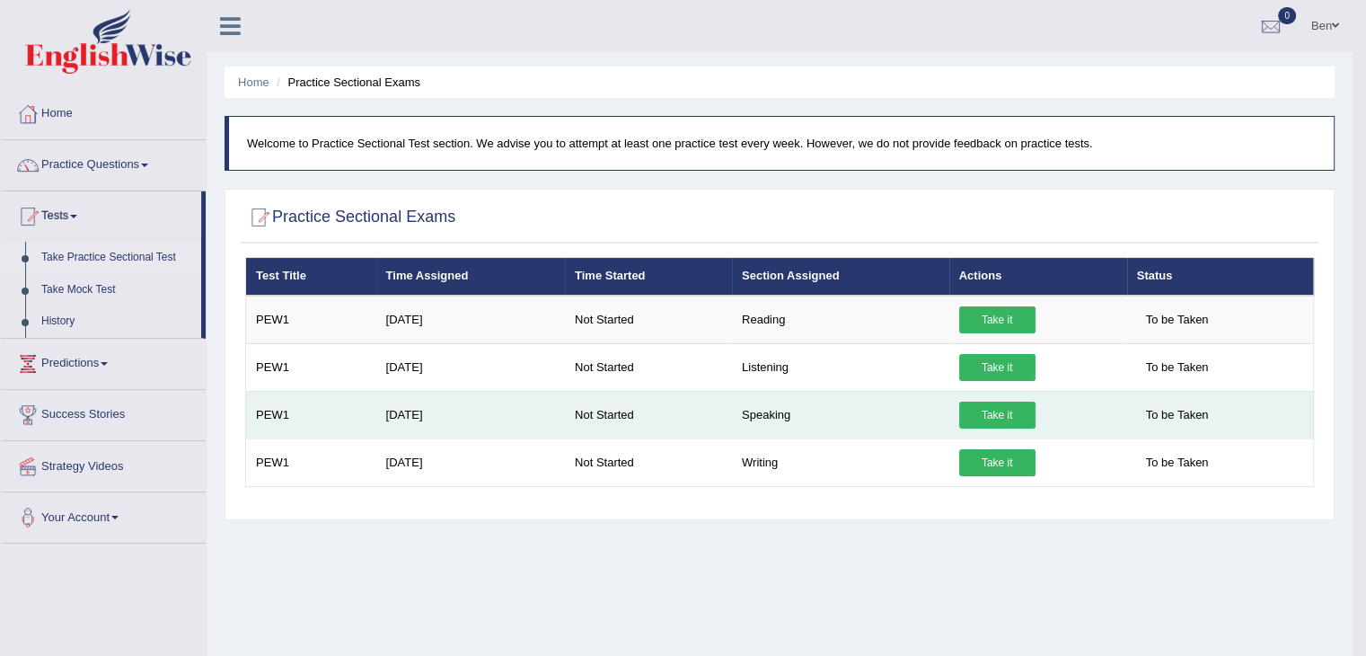
click at [394, 426] on td "[DATE]" at bounding box center [470, 415] width 189 height 48
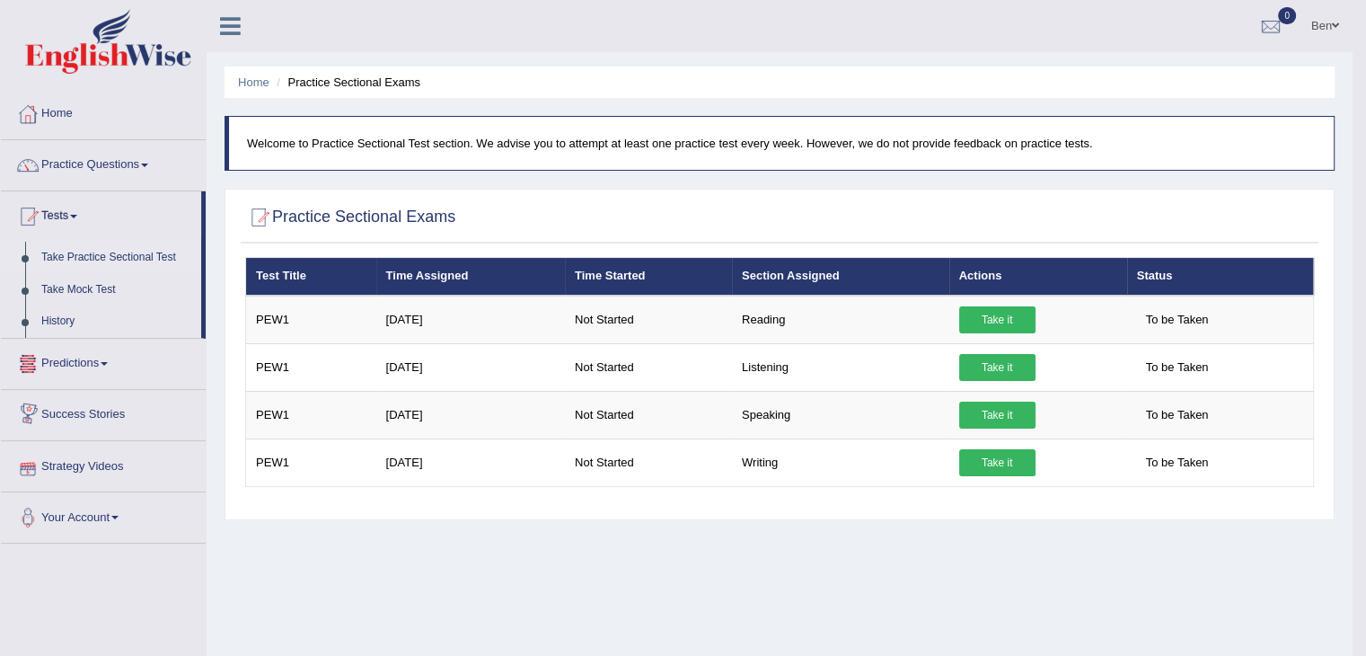
click at [96, 406] on link "Success Stories" at bounding box center [103, 412] width 205 height 45
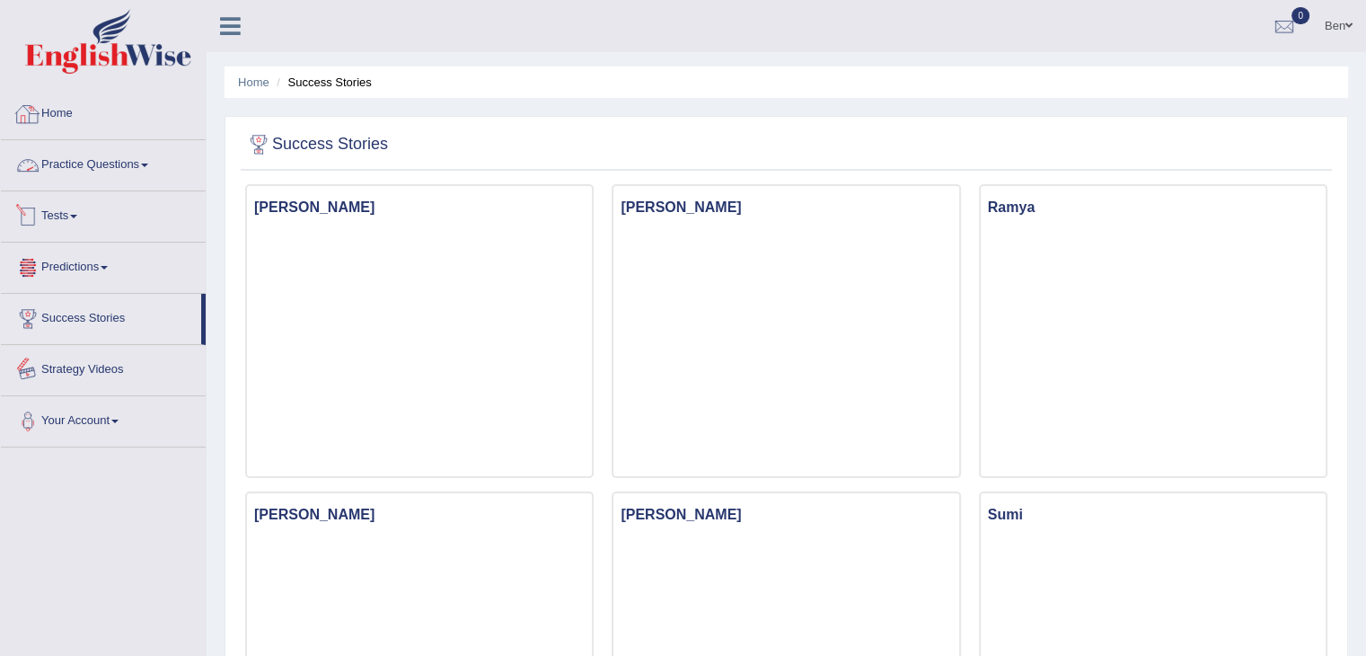
click at [69, 116] on link "Home" at bounding box center [103, 111] width 205 height 45
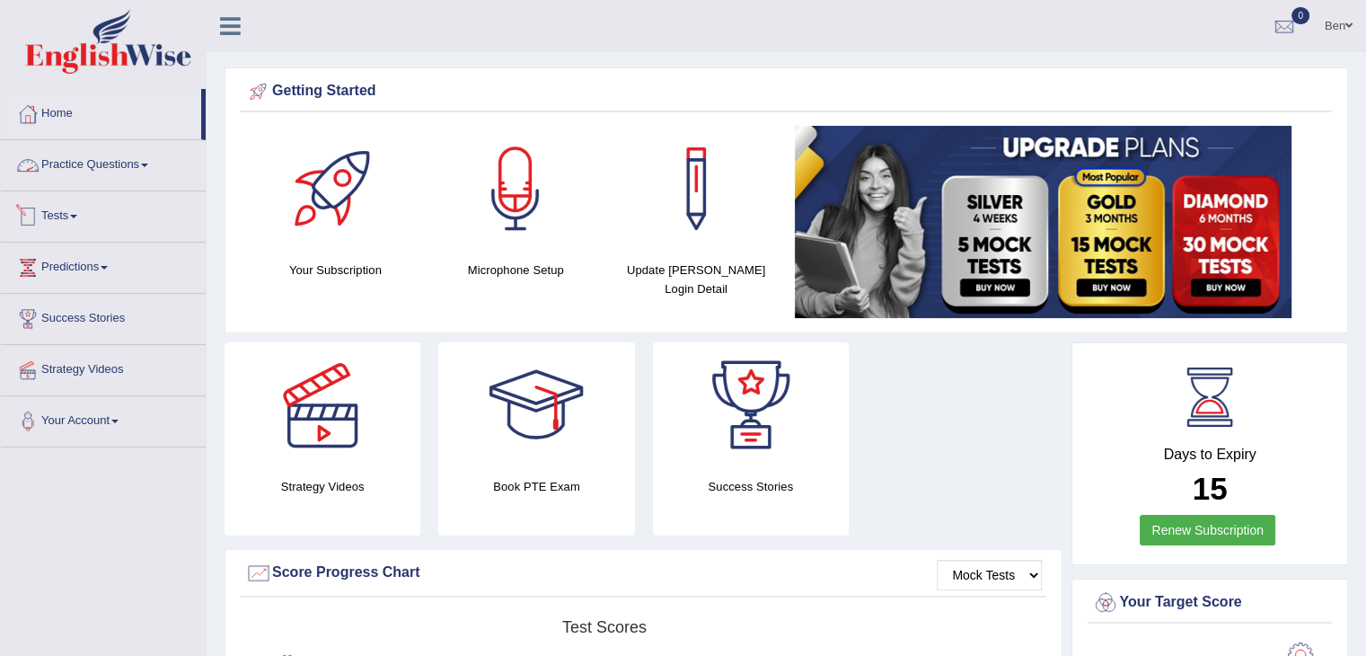
click at [97, 168] on link "Practice Questions" at bounding box center [103, 162] width 205 height 45
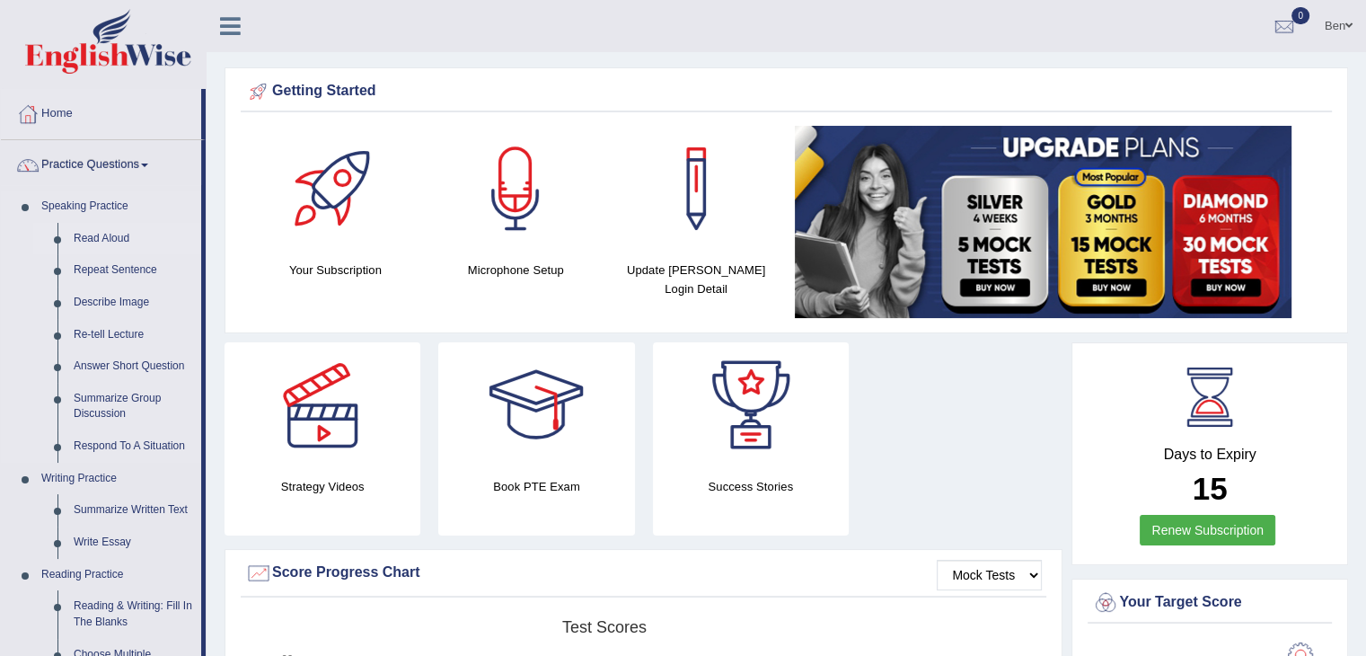
click at [106, 242] on link "Read Aloud" at bounding box center [134, 239] width 136 height 32
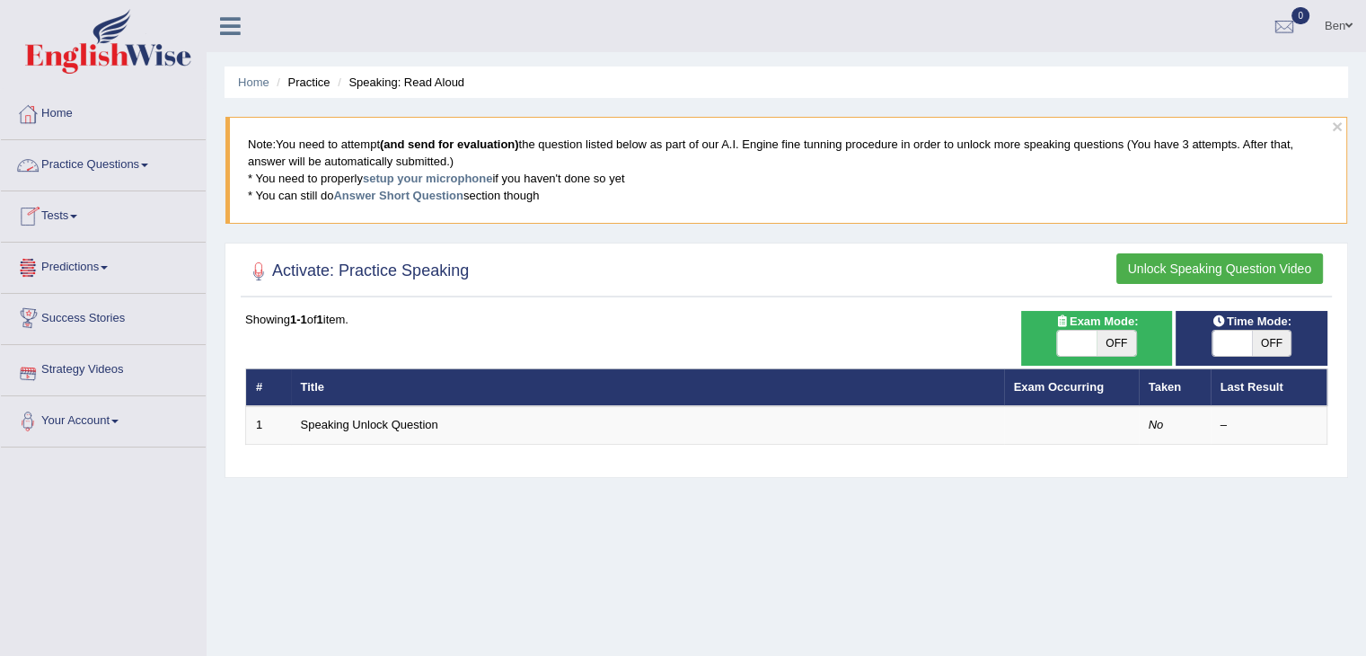
click at [124, 166] on link "Practice Questions" at bounding box center [103, 162] width 205 height 45
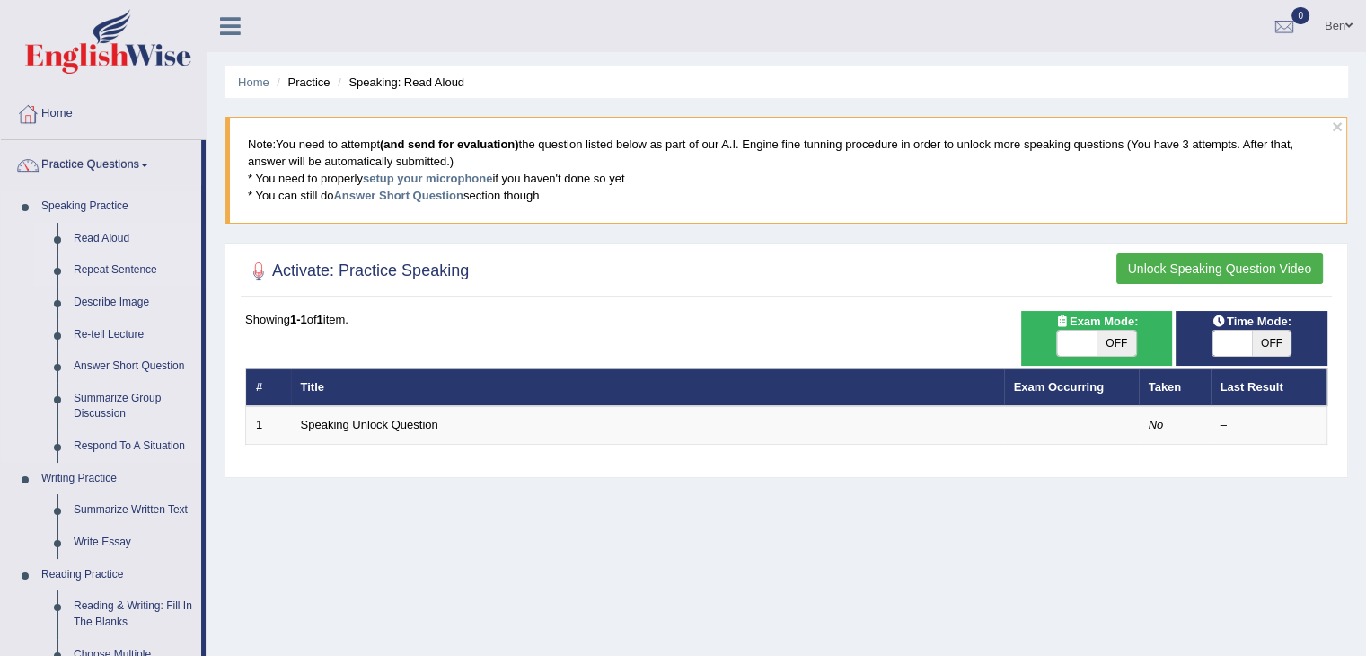
click at [115, 267] on link "Repeat Sentence" at bounding box center [134, 270] width 136 height 32
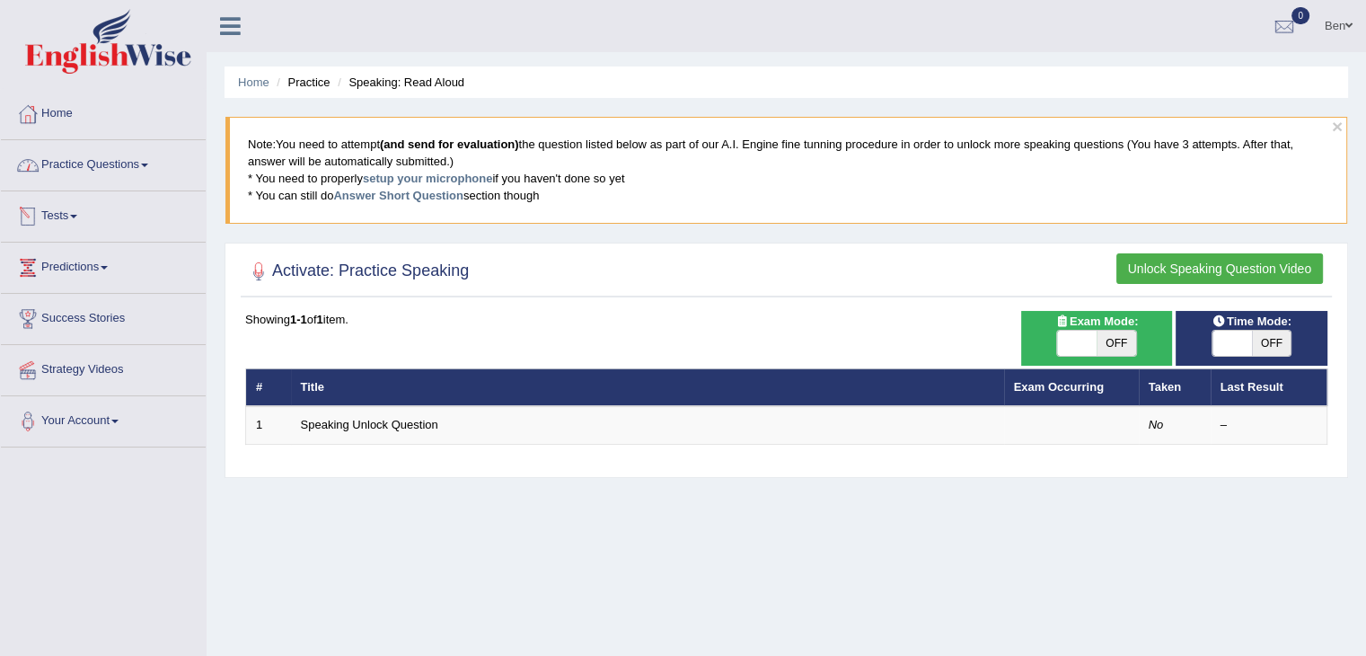
click at [85, 164] on link "Practice Questions" at bounding box center [103, 162] width 205 height 45
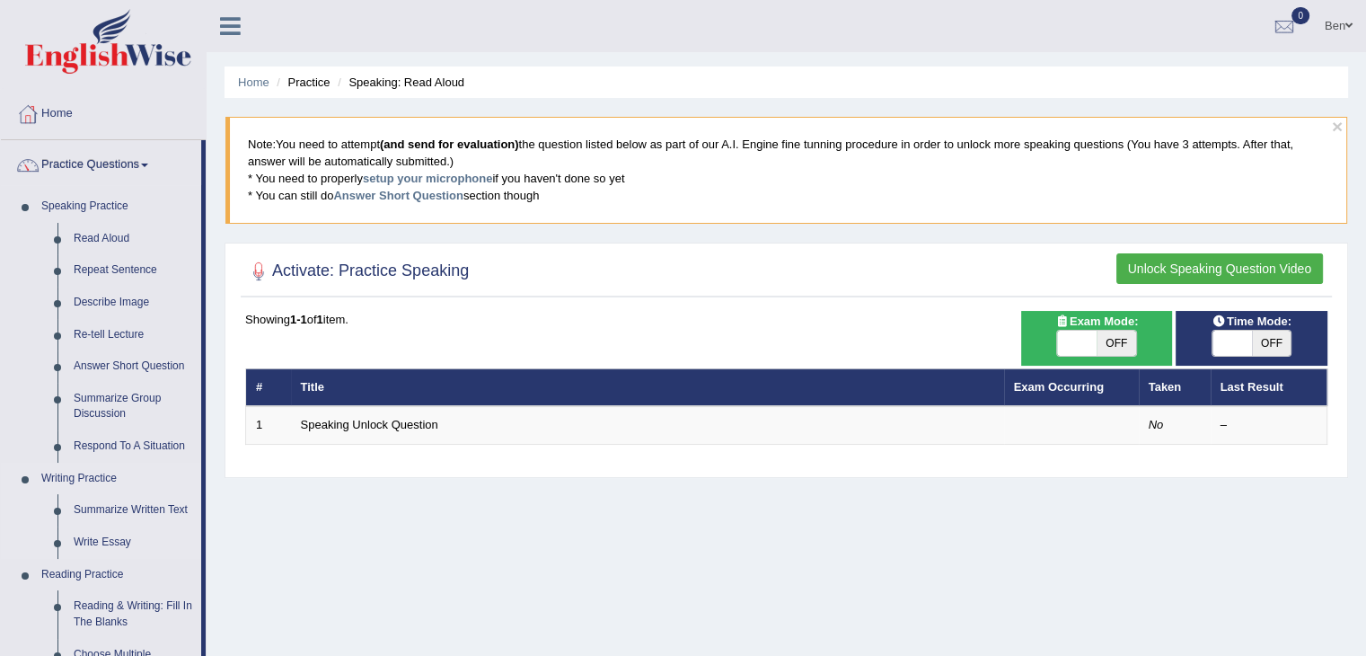
click at [84, 482] on link "Writing Practice" at bounding box center [117, 478] width 168 height 32
click at [115, 450] on link "Respond To A Situation" at bounding box center [134, 446] width 136 height 32
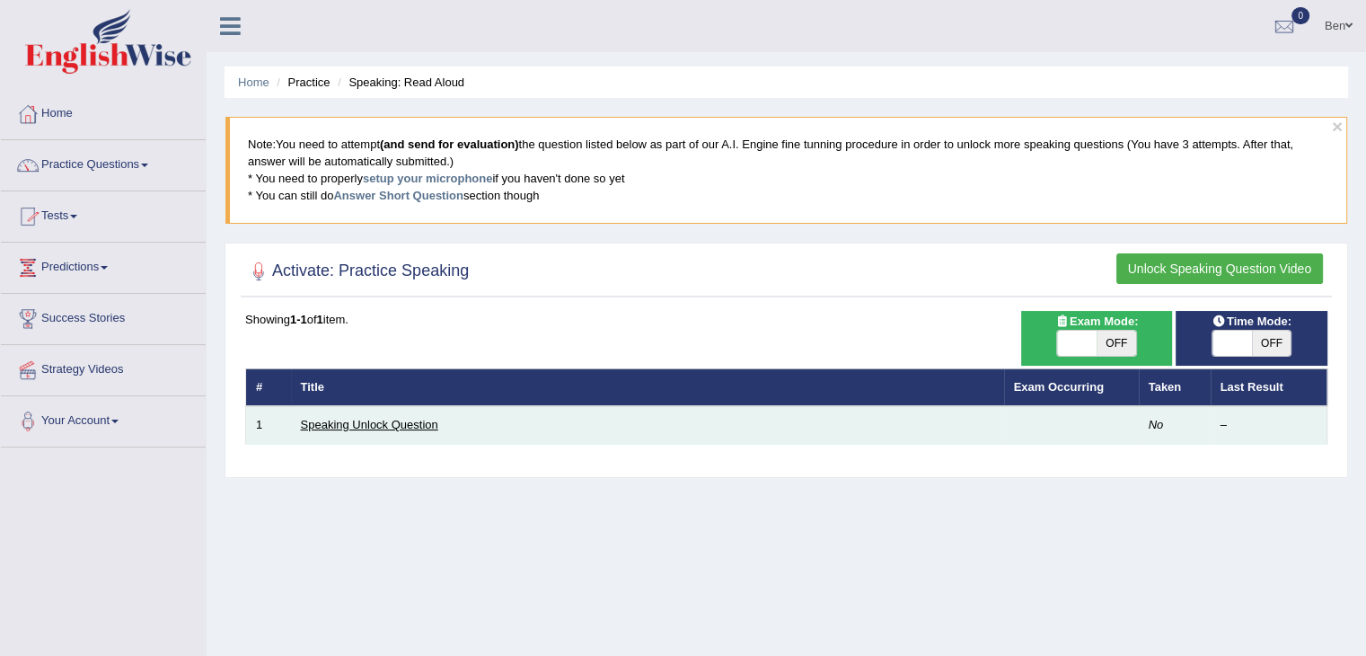
click at [405, 425] on link "Speaking Unlock Question" at bounding box center [369, 424] width 137 height 13
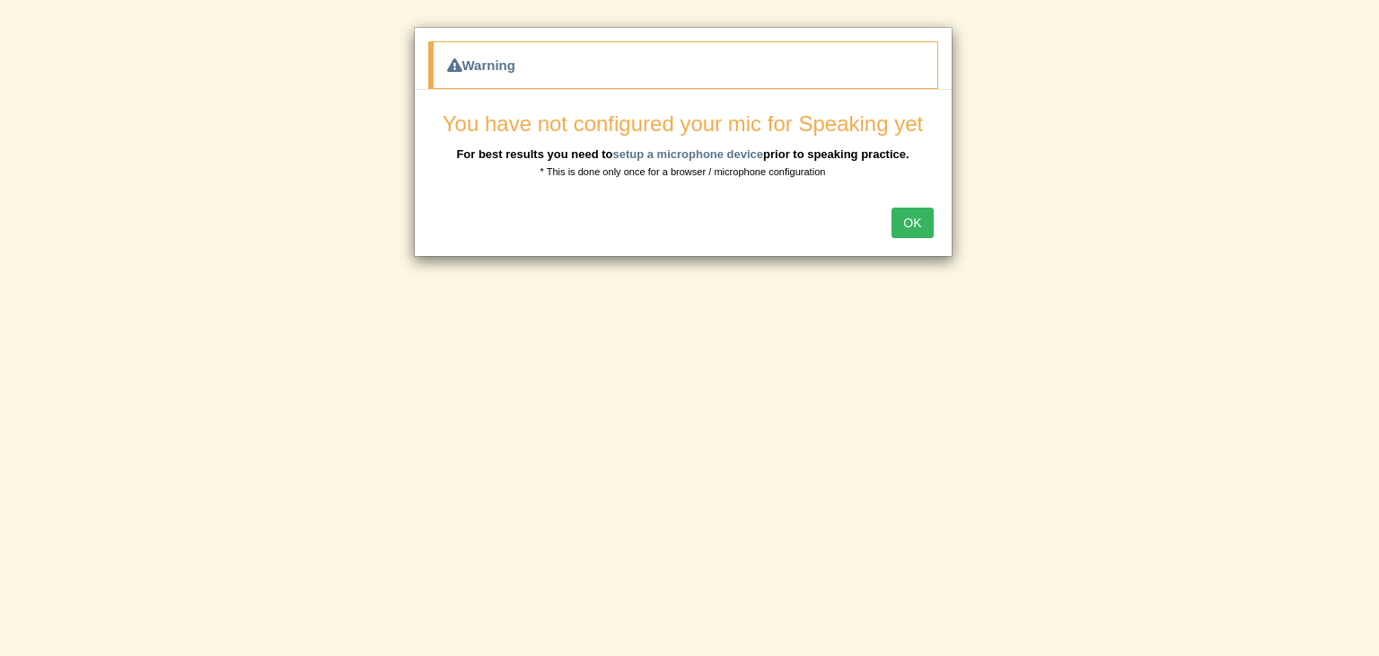
click at [905, 216] on button "OK" at bounding box center [912, 222] width 41 height 31
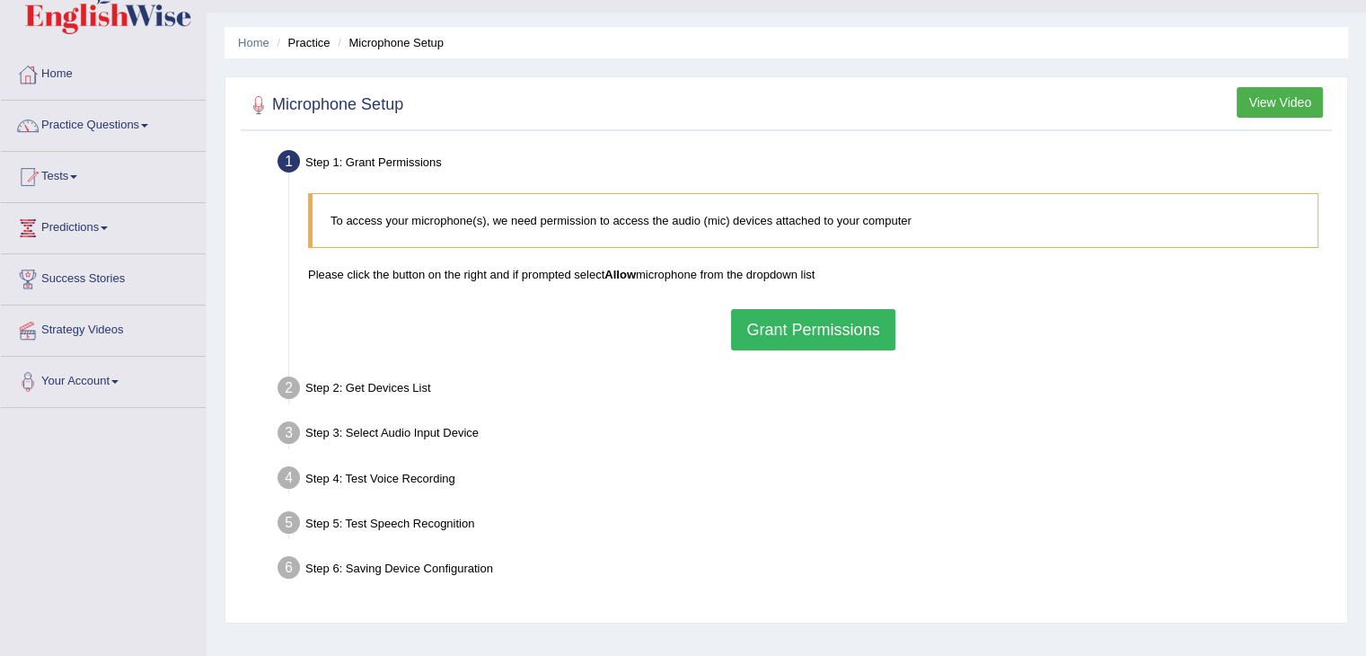
scroll to position [40, 0]
click at [97, 128] on link "Practice Questions" at bounding box center [103, 123] width 205 height 45
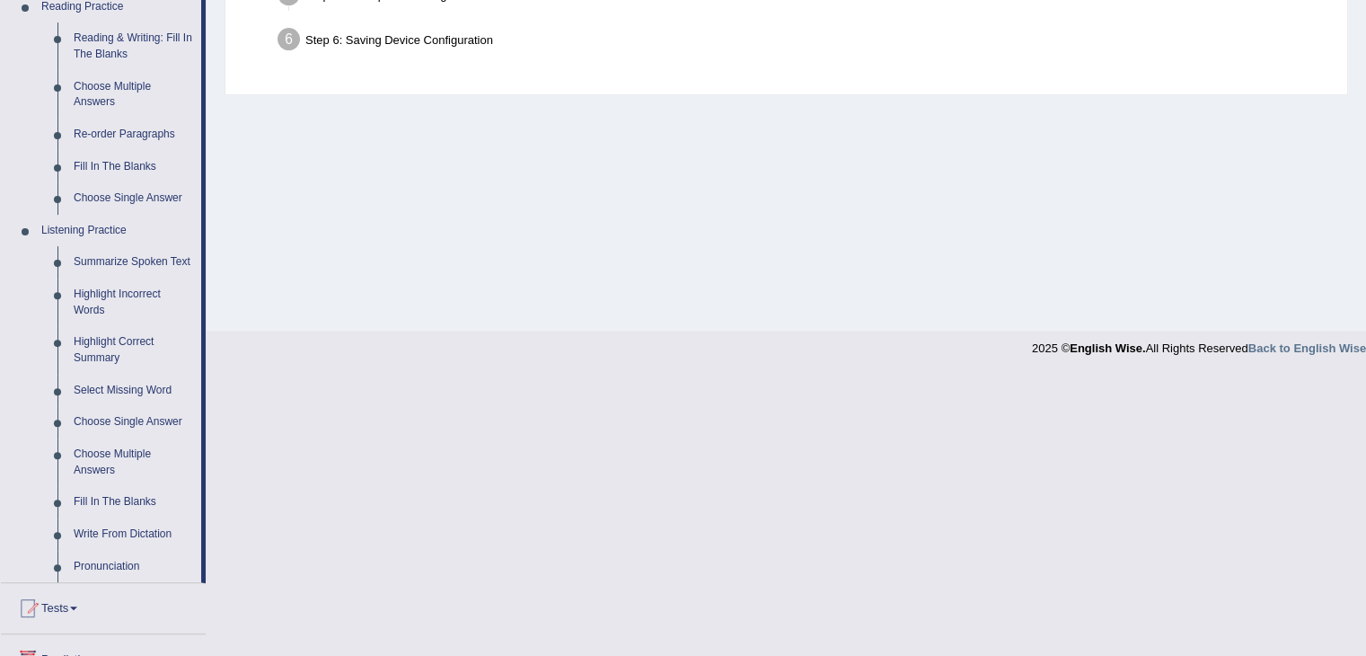
scroll to position [639, 0]
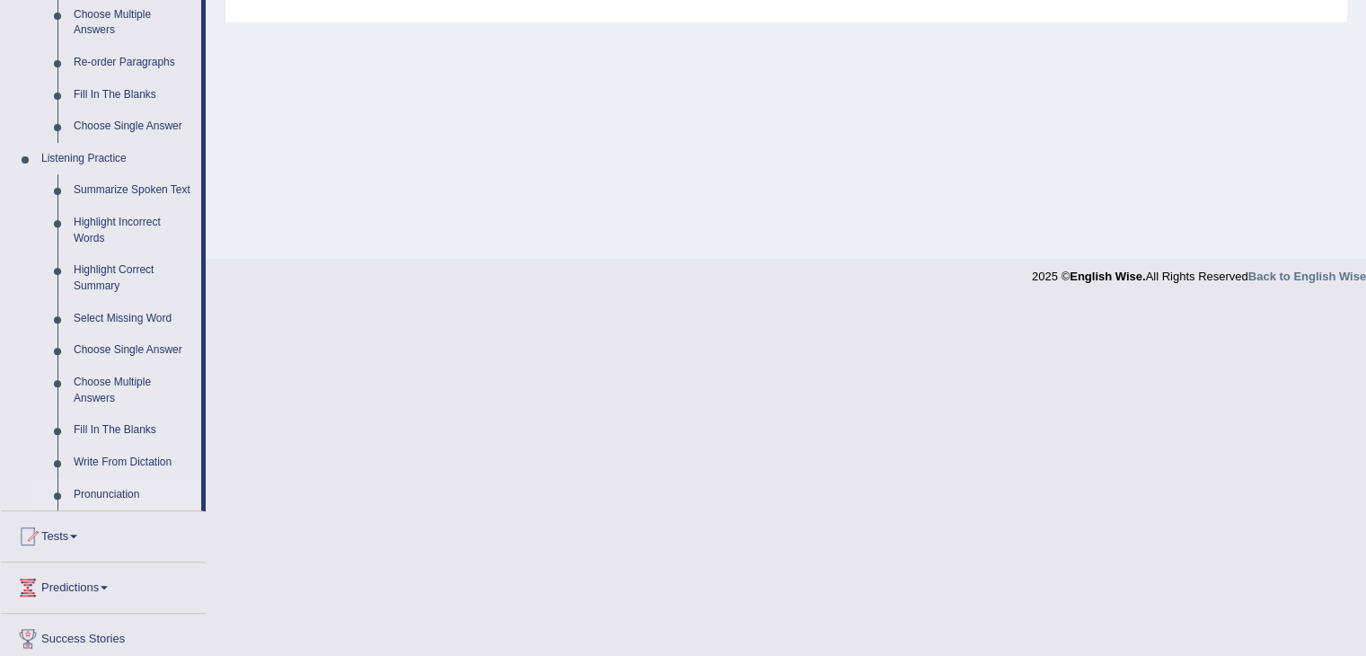
click at [92, 489] on link "Pronunciation" at bounding box center [134, 495] width 136 height 32
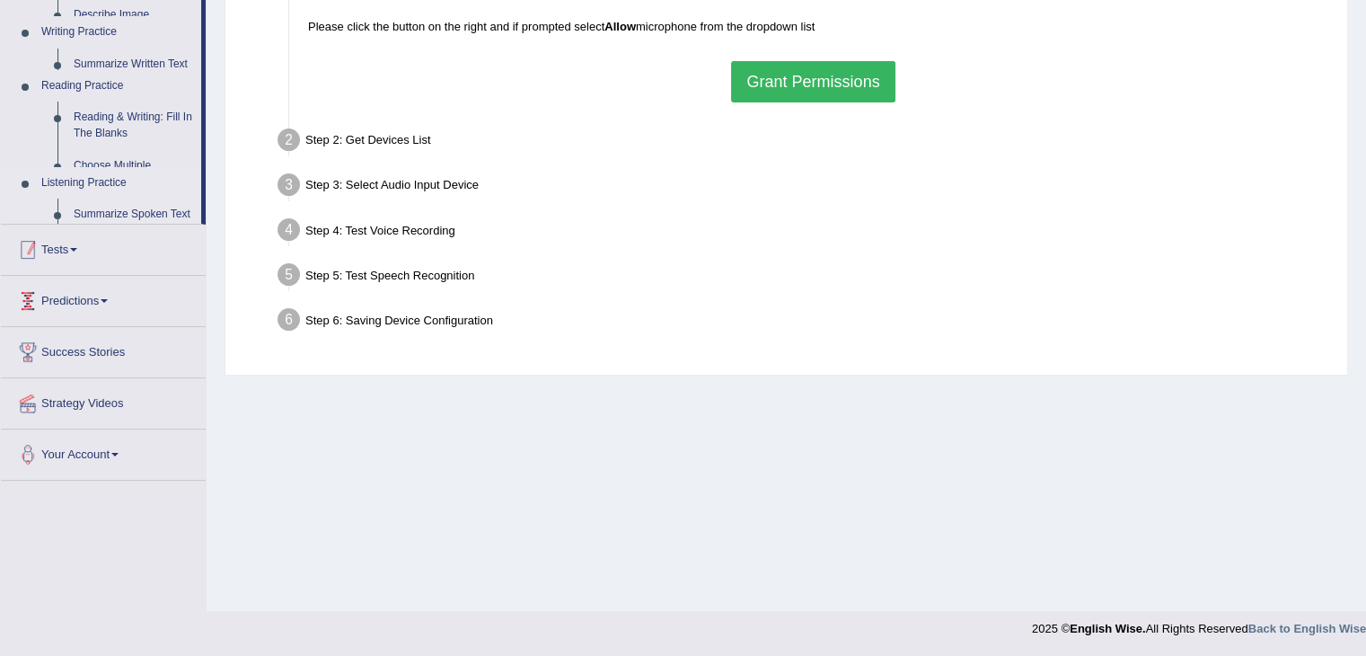
scroll to position [287, 0]
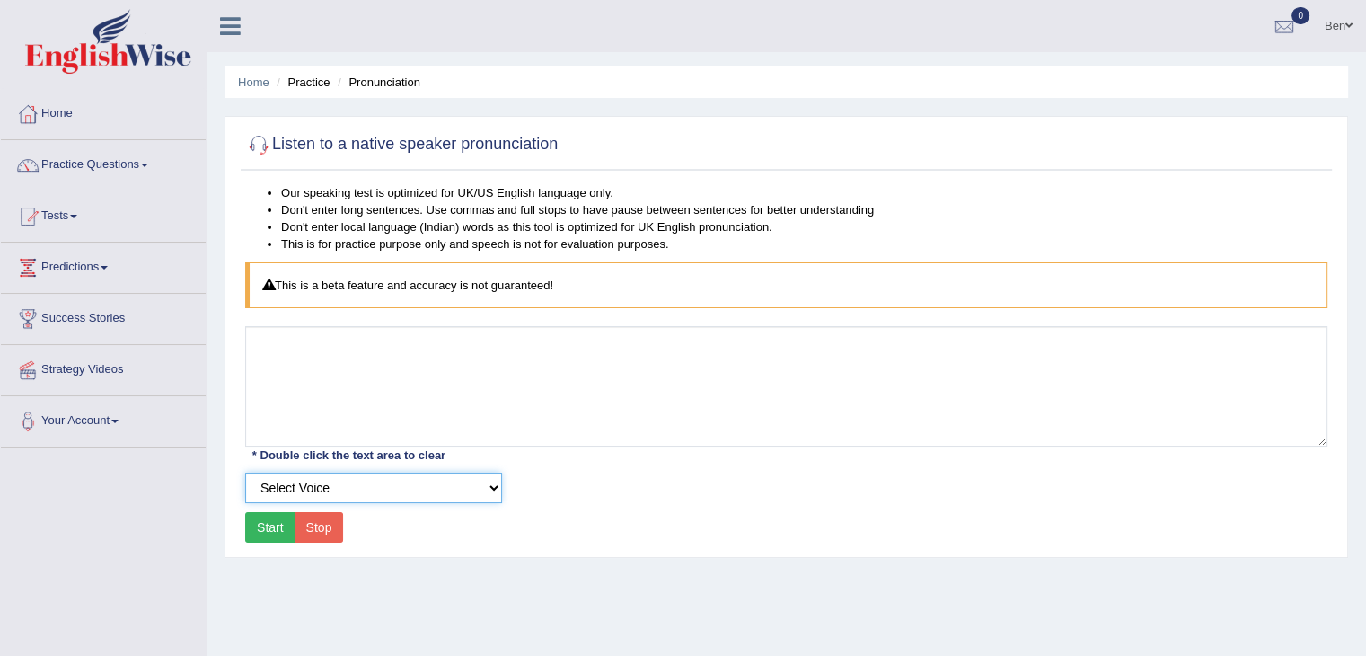
click at [346, 485] on select "Select Voice UK English [DEMOGRAPHIC_DATA] UK English [DEMOGRAPHIC_DATA]" at bounding box center [373, 487] width 257 height 31
click at [402, 472] on select "Select Voice UK English [DEMOGRAPHIC_DATA] UK English [DEMOGRAPHIC_DATA]" at bounding box center [373, 487] width 257 height 31
select select "6"
click at [245, 472] on select "Select Voice UK English [DEMOGRAPHIC_DATA] UK English [DEMOGRAPHIC_DATA]" at bounding box center [373, 487] width 257 height 31
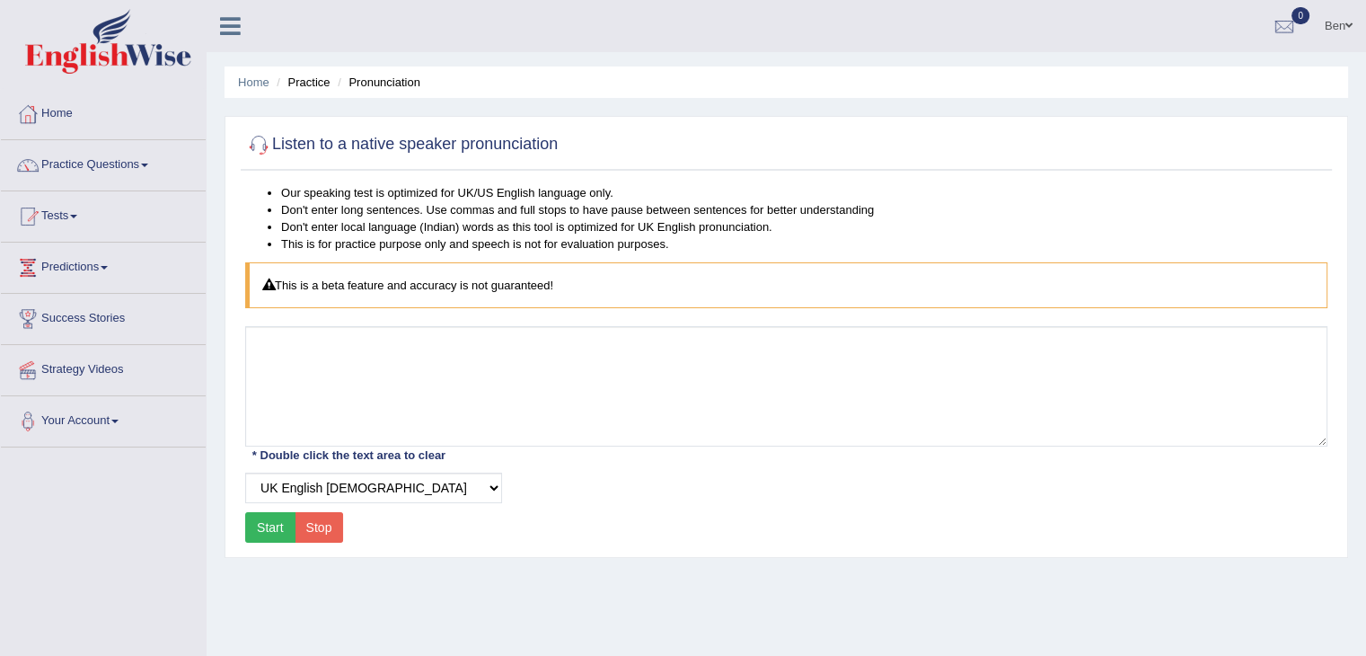
click at [260, 524] on button "Start" at bounding box center [270, 527] width 50 height 31
click at [251, 525] on button "Start" at bounding box center [270, 527] width 50 height 31
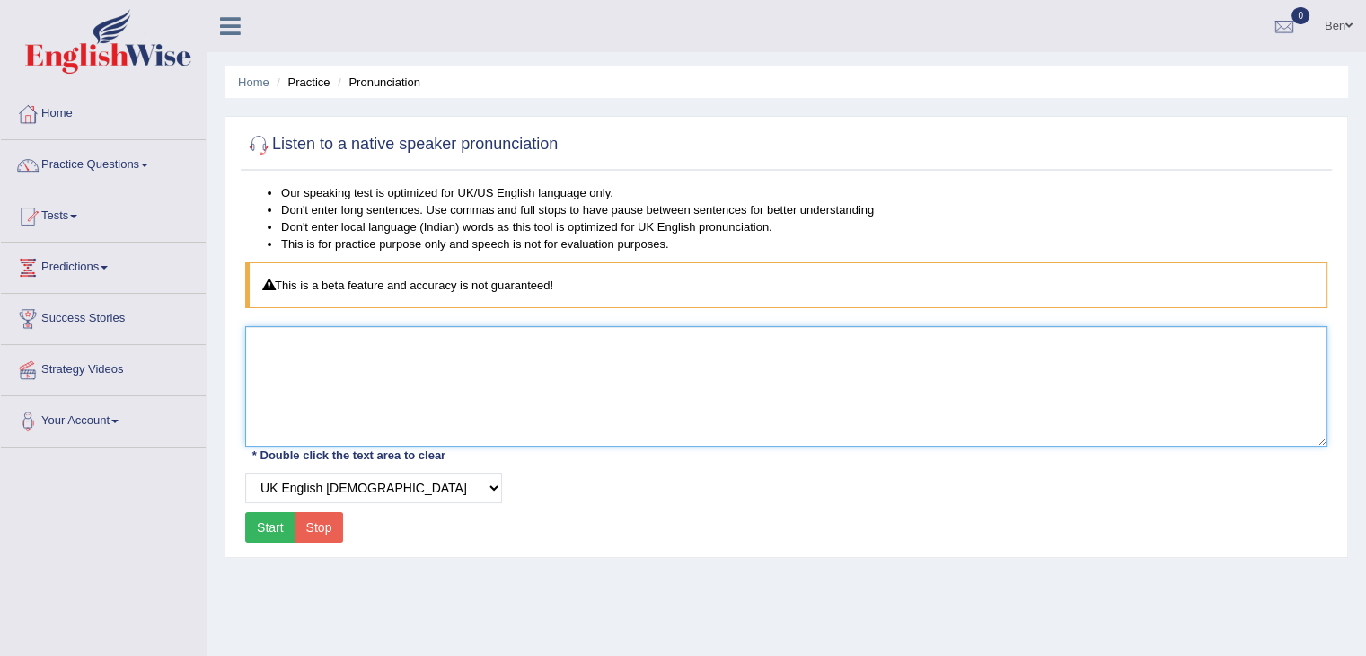
click at [301, 399] on textarea at bounding box center [786, 386] width 1082 height 120
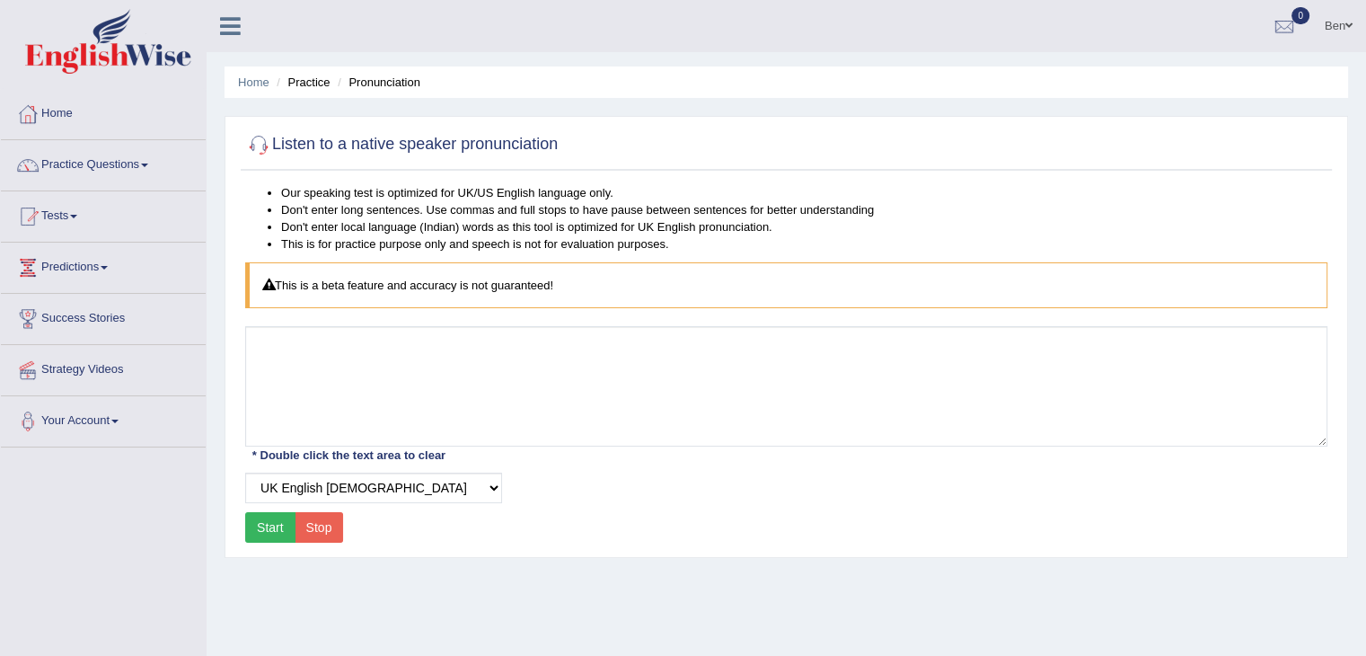
click at [263, 529] on button "Start" at bounding box center [270, 527] width 50 height 31
click at [350, 206] on li "Don't enter long sentences. Use commas and full stops to have pause between sen…" at bounding box center [804, 209] width 1046 height 17
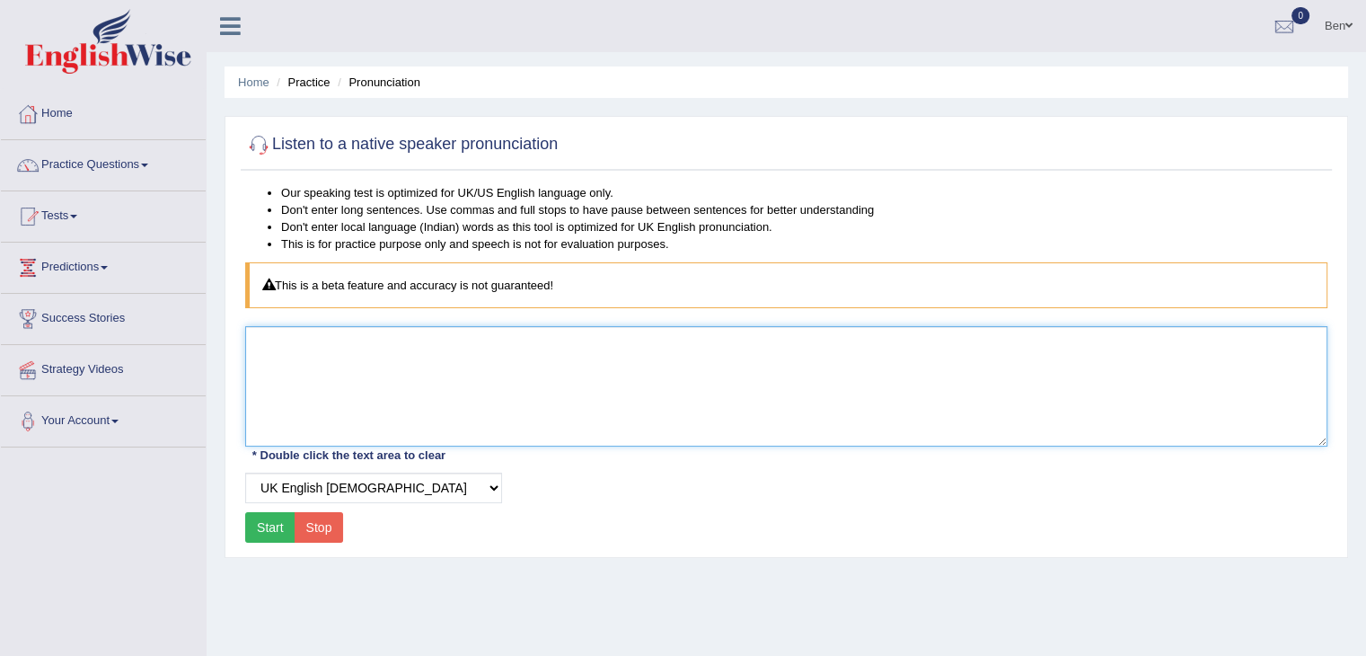
click at [380, 374] on textarea at bounding box center [786, 386] width 1082 height 120
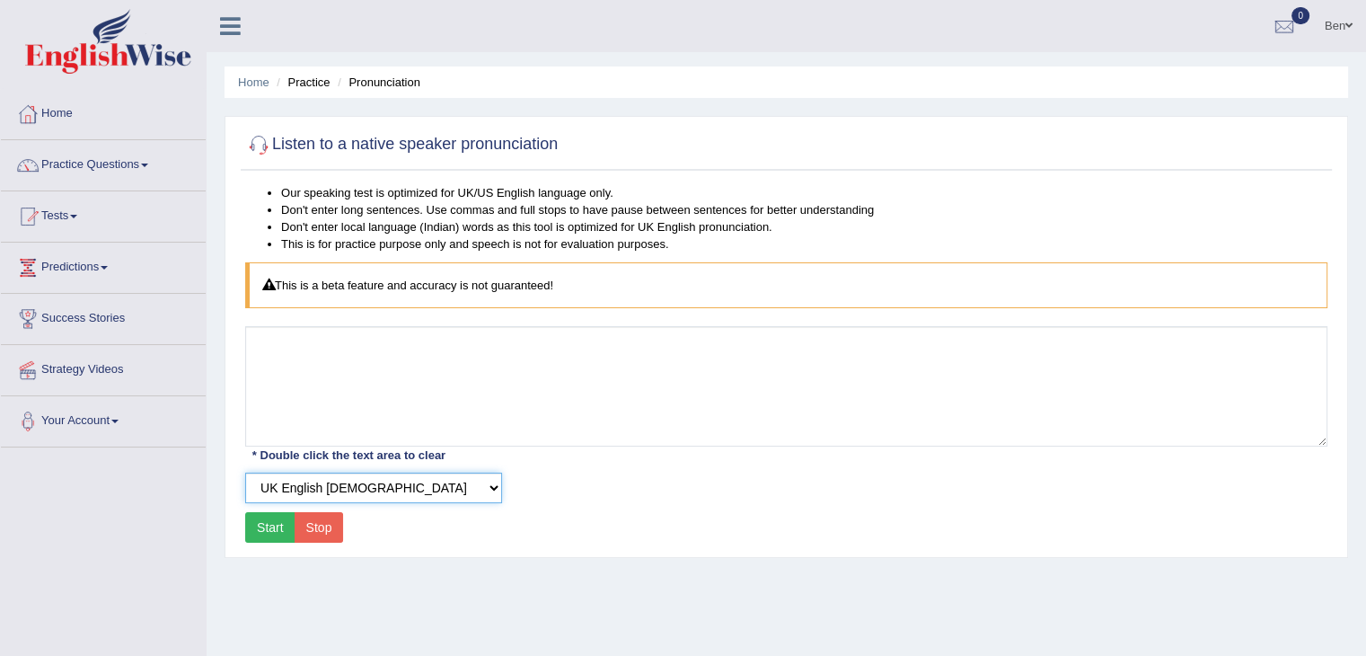
click at [382, 486] on select "Select Voice UK English Female UK English Male" at bounding box center [373, 487] width 257 height 31
click at [245, 472] on select "Select Voice UK English Female UK English Male" at bounding box center [373, 487] width 257 height 31
click at [275, 518] on button "Start" at bounding box center [270, 527] width 50 height 31
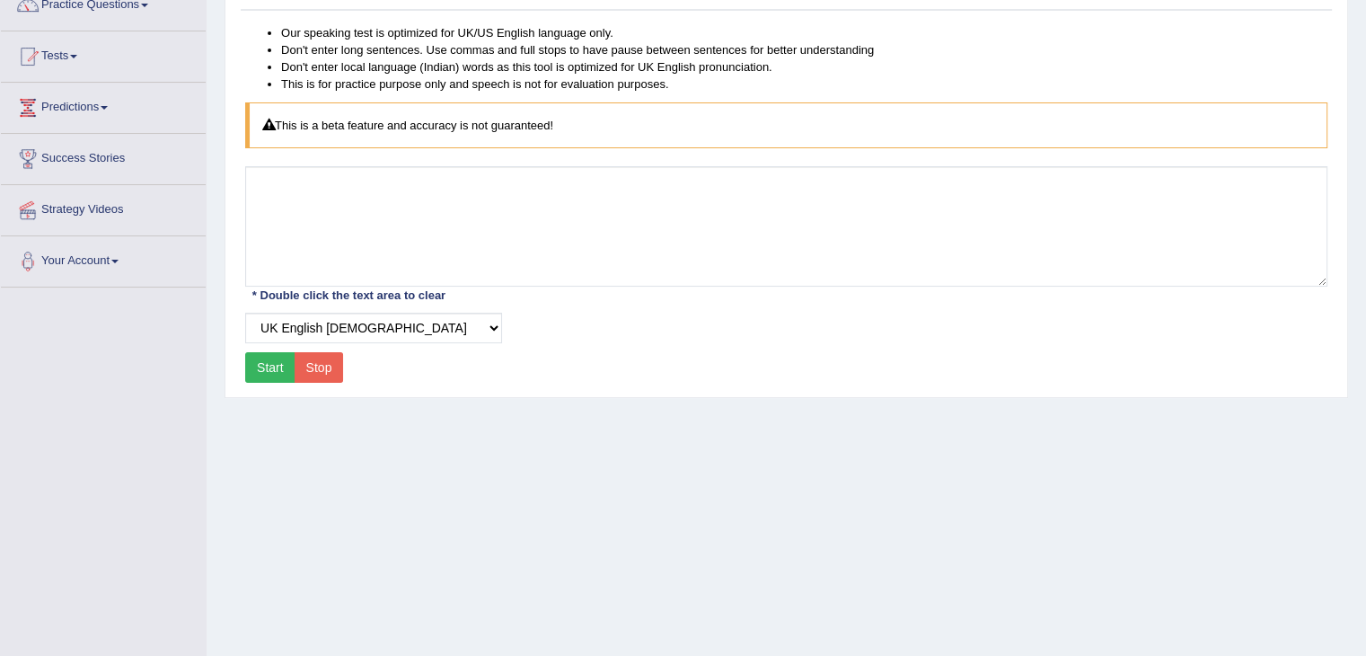
scroll to position [154, 0]
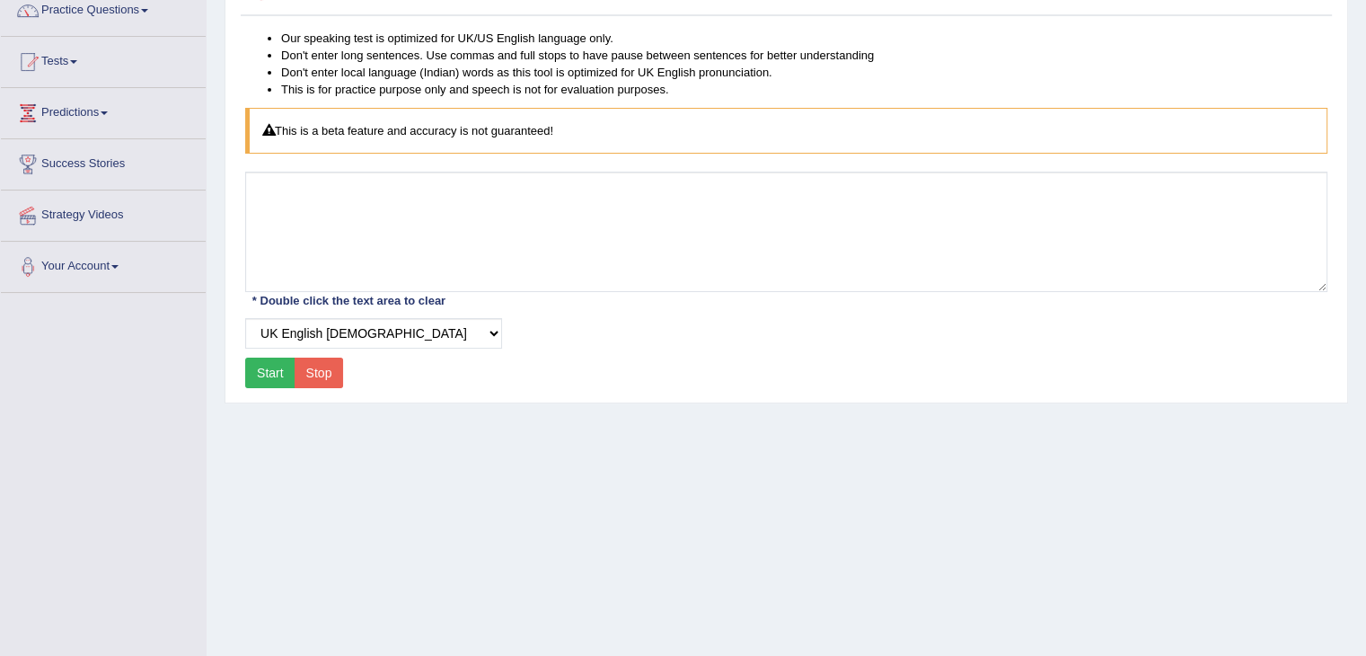
click at [345, 152] on div "Our speaking test is optimized for UK/US English language only. Don't enter lon…" at bounding box center [786, 212] width 1091 height 364
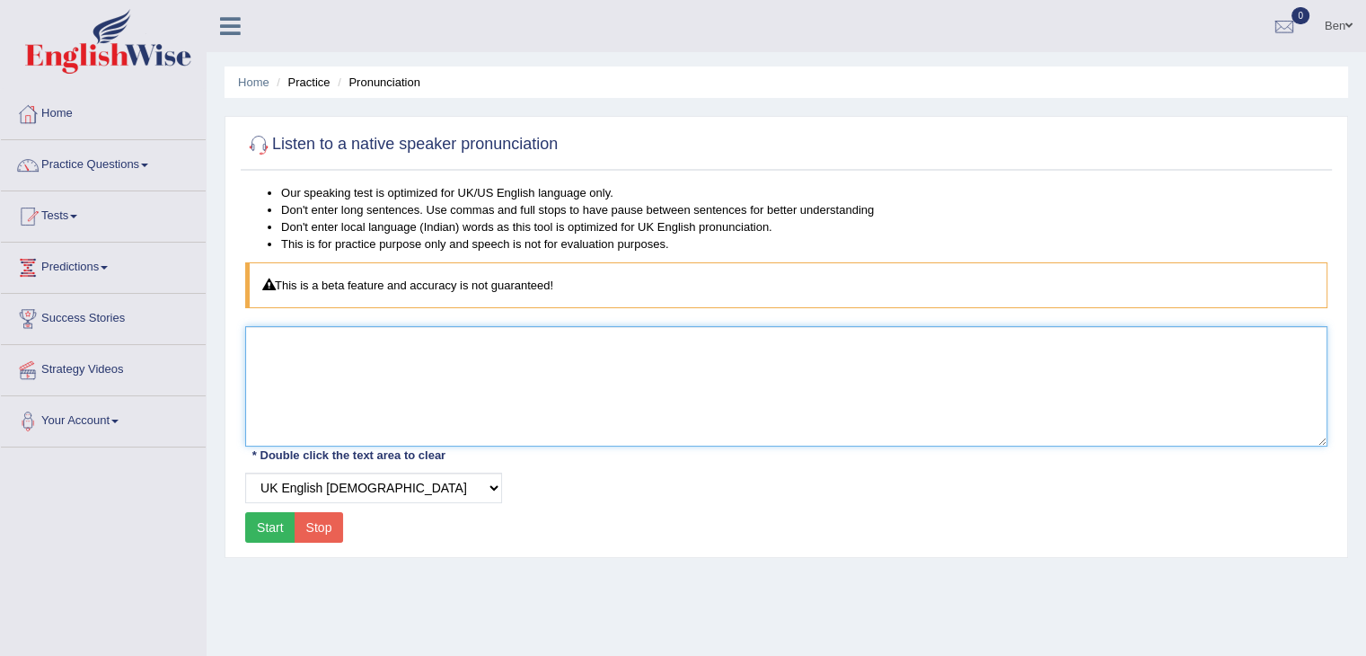
click at [463, 378] on textarea at bounding box center [786, 386] width 1082 height 120
type textarea "R"
type textarea "How are you ?"
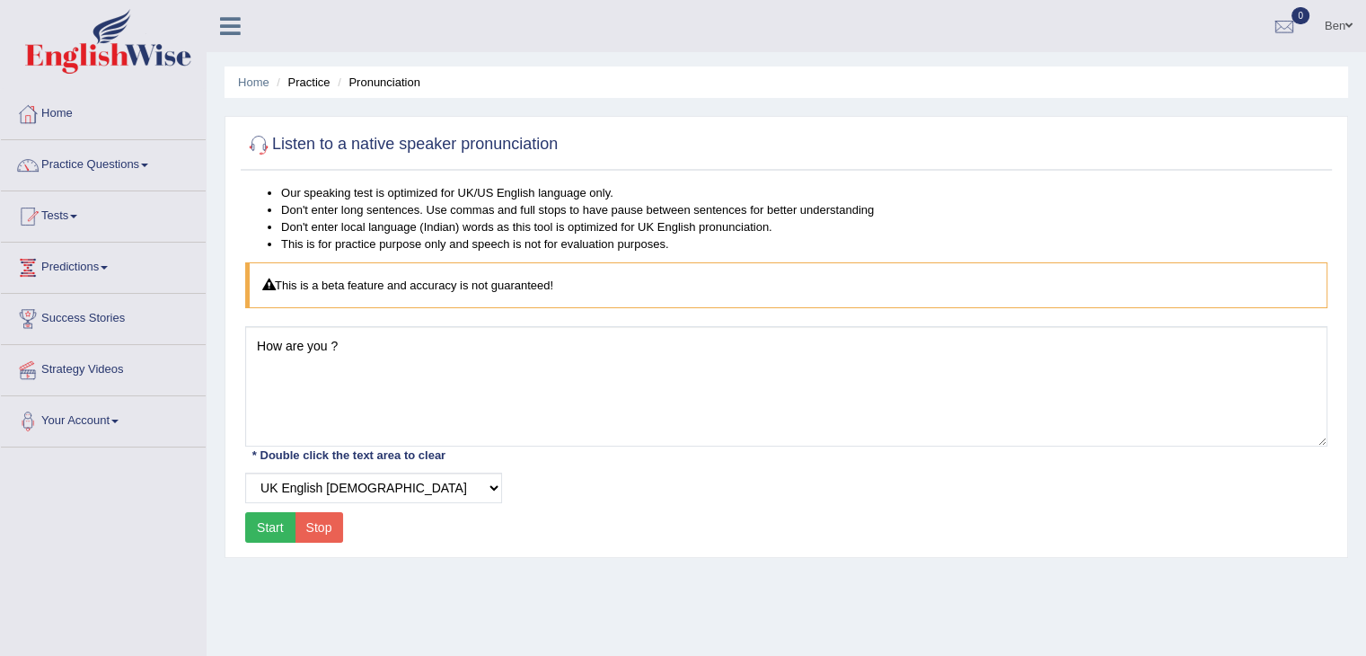
click at [277, 525] on button "Start" at bounding box center [270, 527] width 50 height 31
click at [74, 110] on link "Home" at bounding box center [103, 111] width 205 height 45
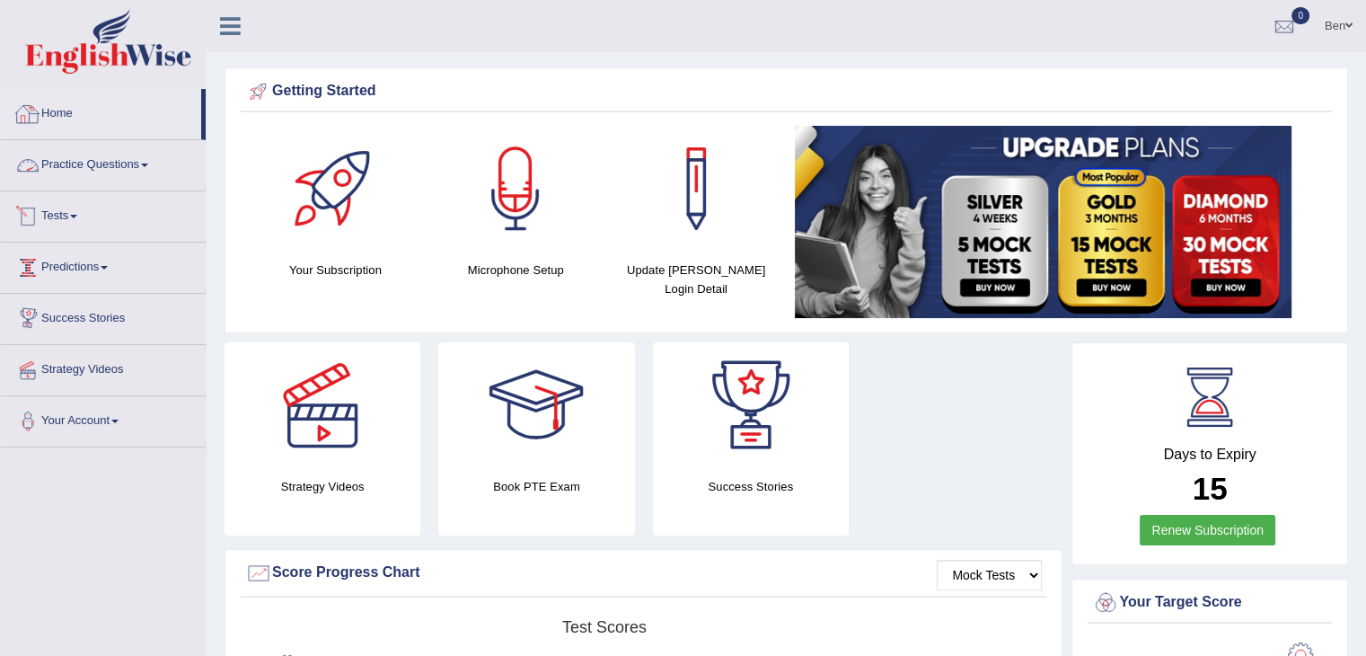
click at [104, 180] on link "Practice Questions" at bounding box center [103, 162] width 205 height 45
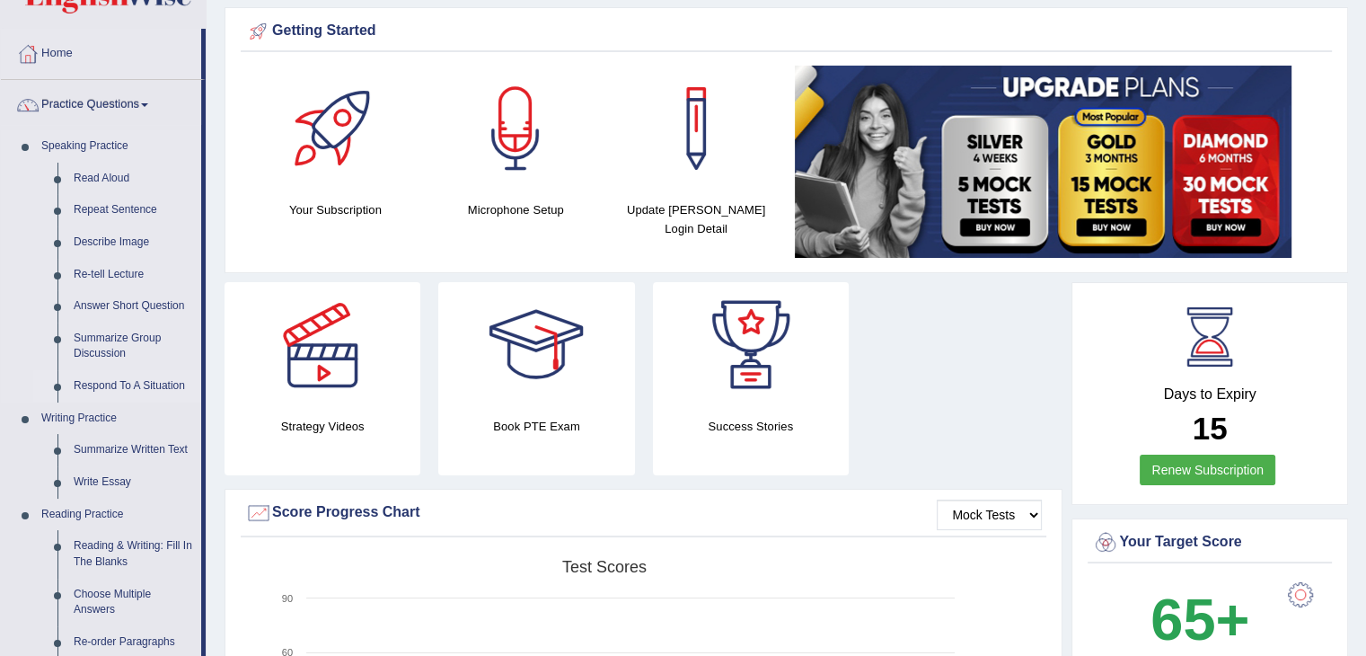
scroll to position [61, 0]
click at [128, 390] on link "Respond To A Situation" at bounding box center [134, 385] width 136 height 32
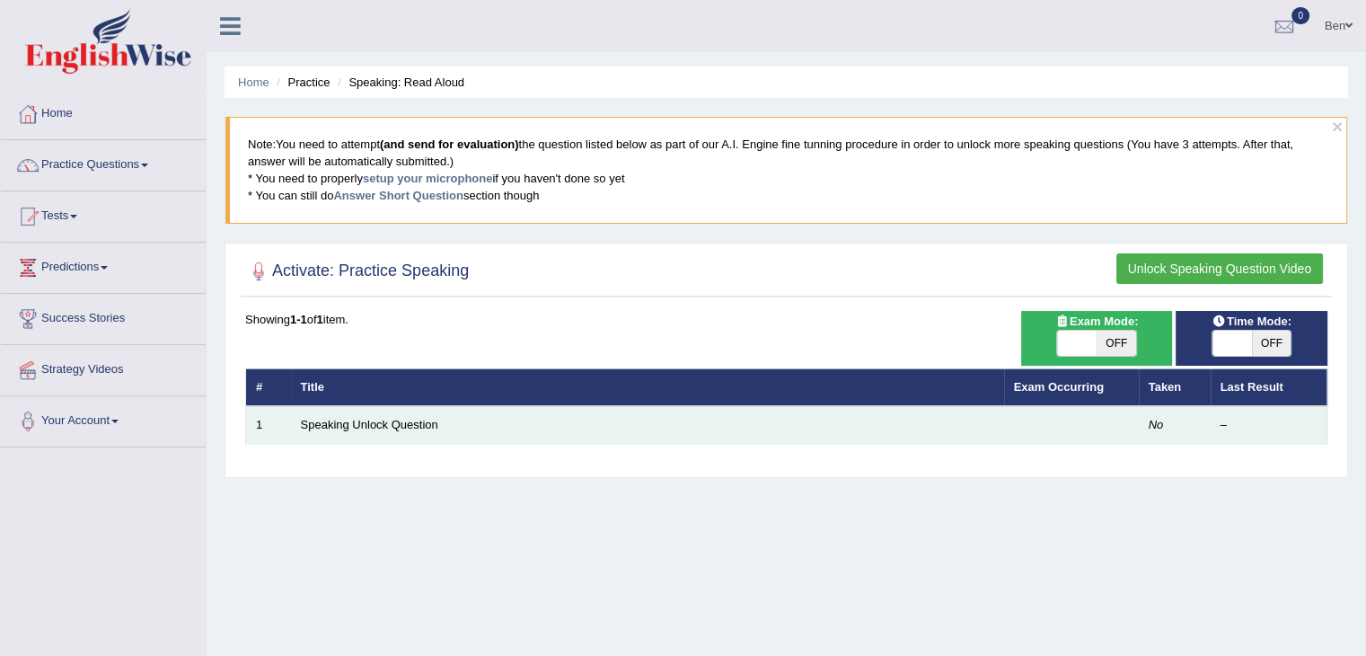
click at [380, 429] on td "Speaking Unlock Question" at bounding box center [647, 425] width 713 height 38
click at [377, 406] on td "Speaking Unlock Question" at bounding box center [647, 425] width 713 height 38
click at [373, 421] on link "Speaking Unlock Question" at bounding box center [369, 424] width 137 height 13
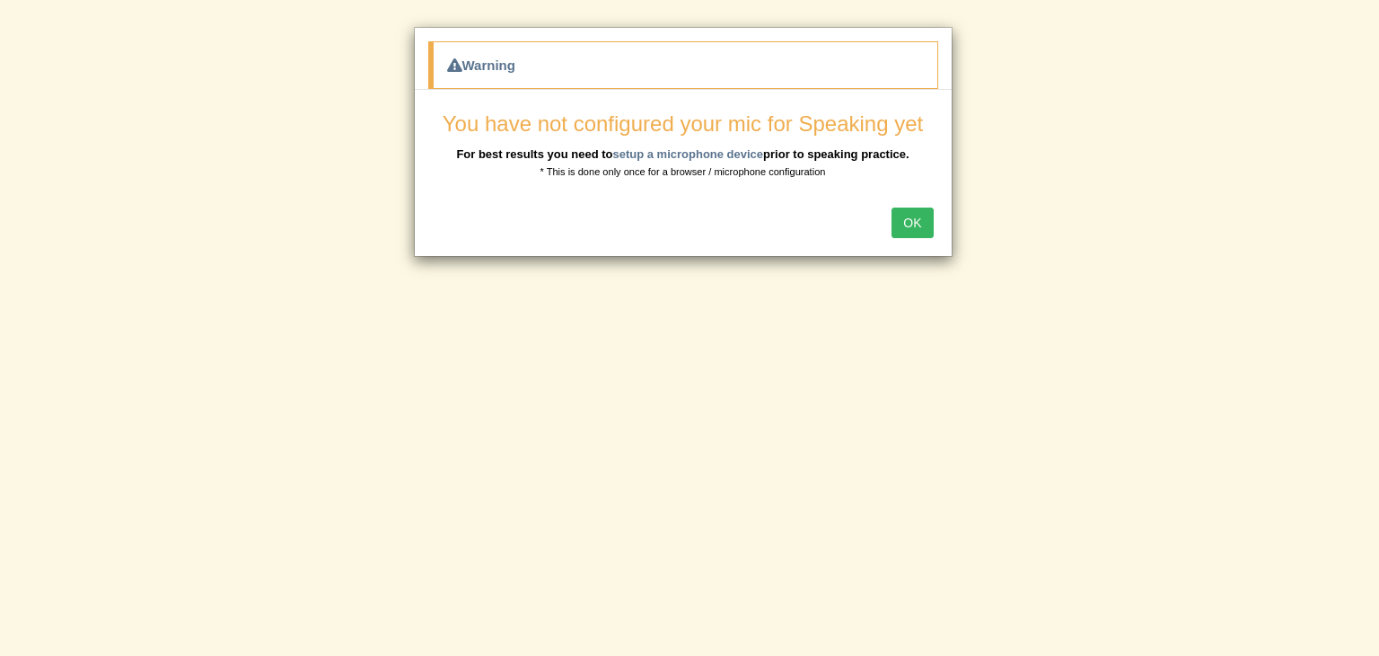
click at [921, 216] on button "OK" at bounding box center [912, 222] width 41 height 31
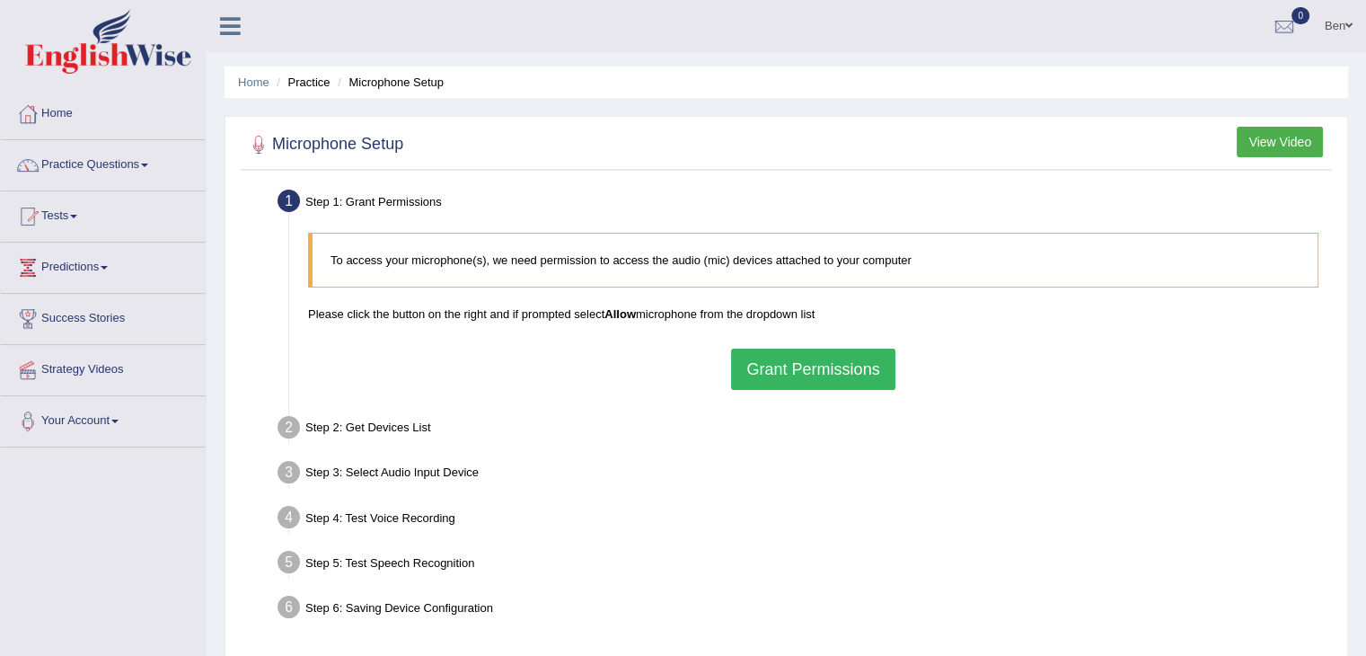
click at [780, 378] on button "Grant Permissions" at bounding box center [812, 368] width 163 height 41
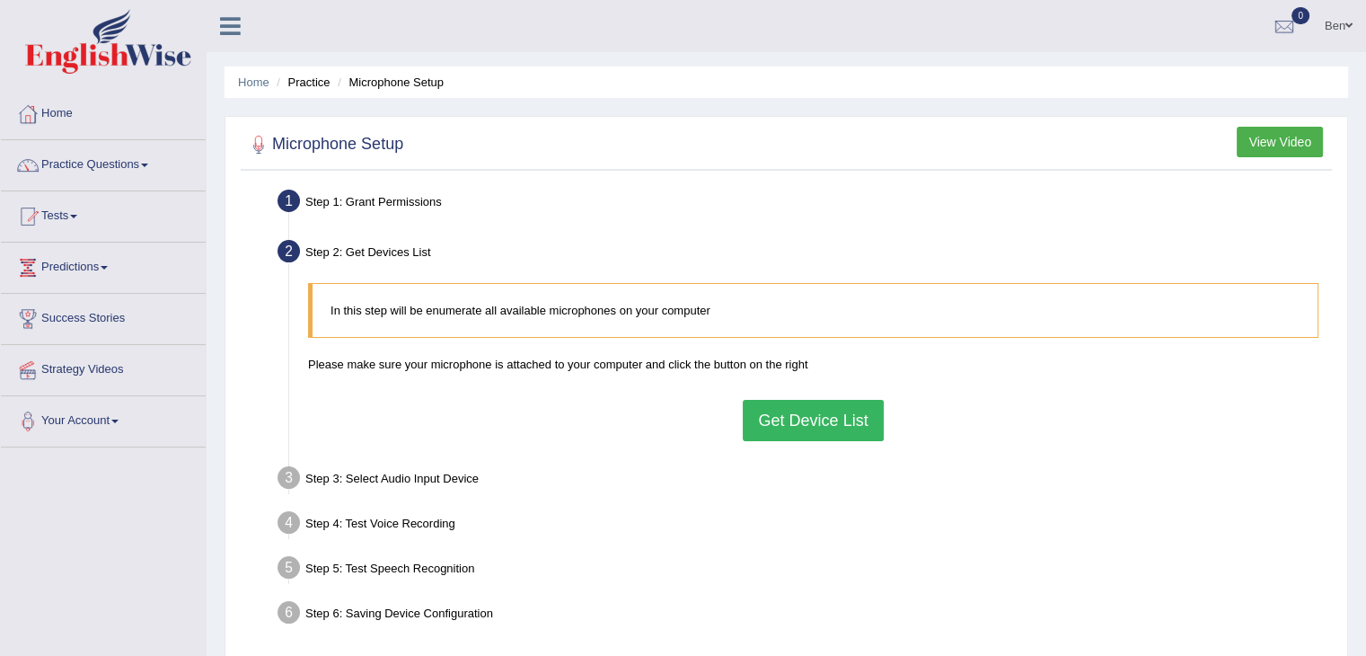
click at [824, 426] on button "Get Device List" at bounding box center [813, 420] width 140 height 41
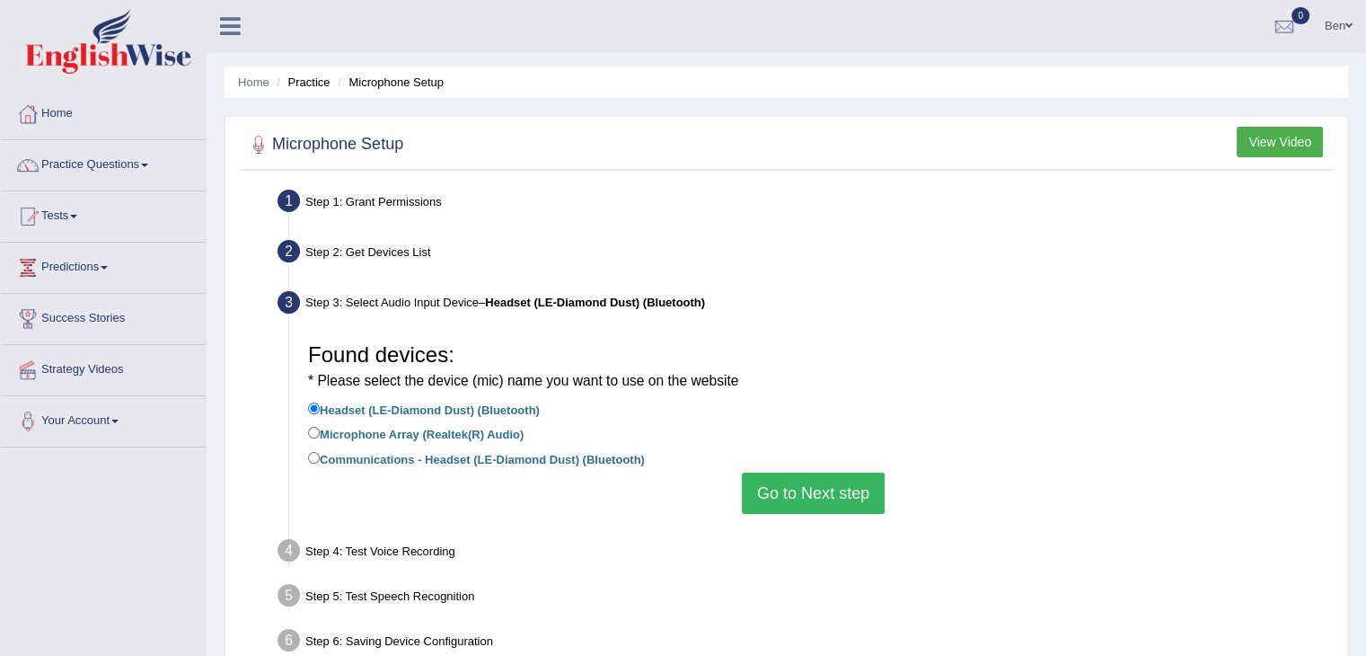
click at [808, 502] on button "Go to Next step" at bounding box center [813, 492] width 143 height 41
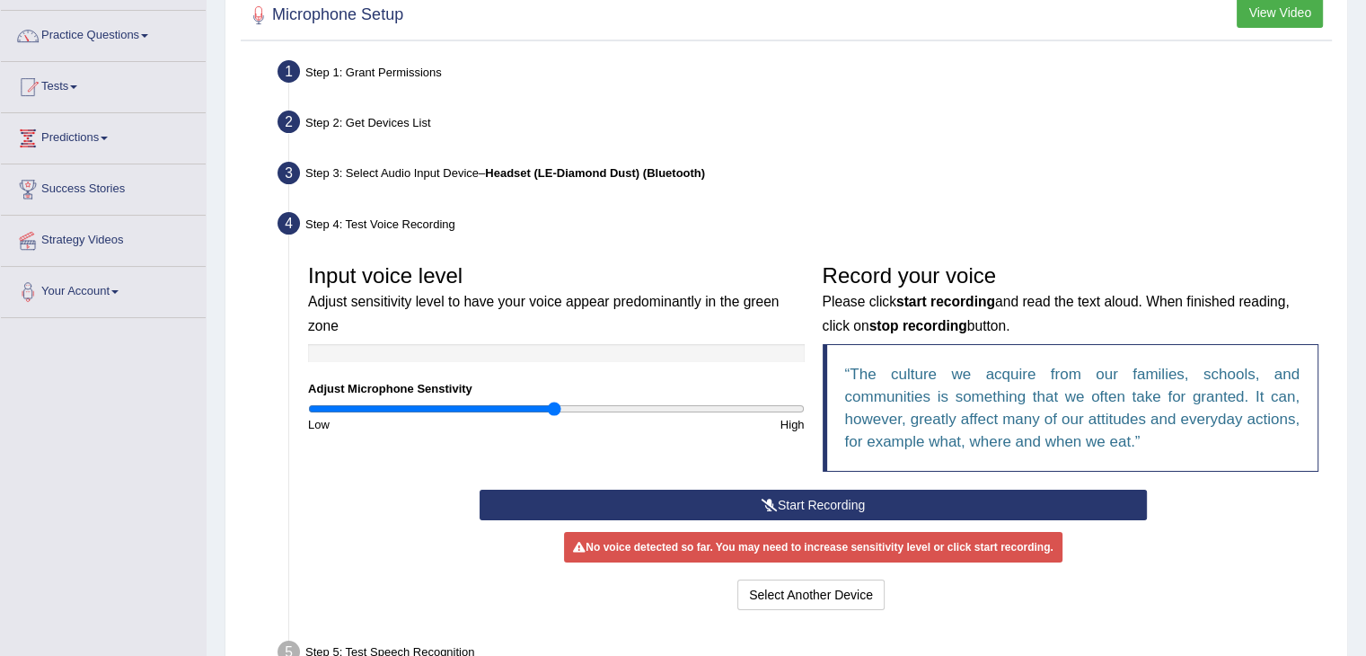
scroll to position [157, 0]
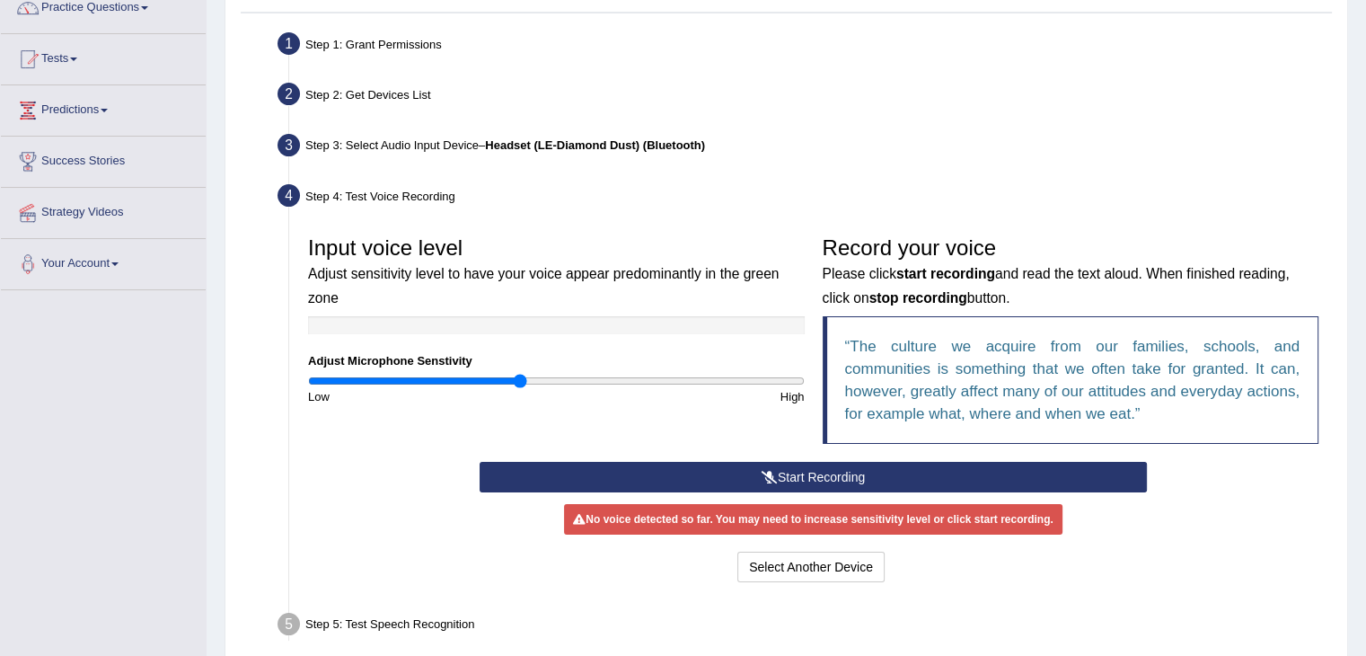
drag, startPoint x: 545, startPoint y: 377, endPoint x: 520, endPoint y: 389, distance: 27.7
click at [520, 388] on input "range" at bounding box center [556, 381] width 497 height 14
click at [797, 477] on button "Start Recording" at bounding box center [813, 477] width 667 height 31
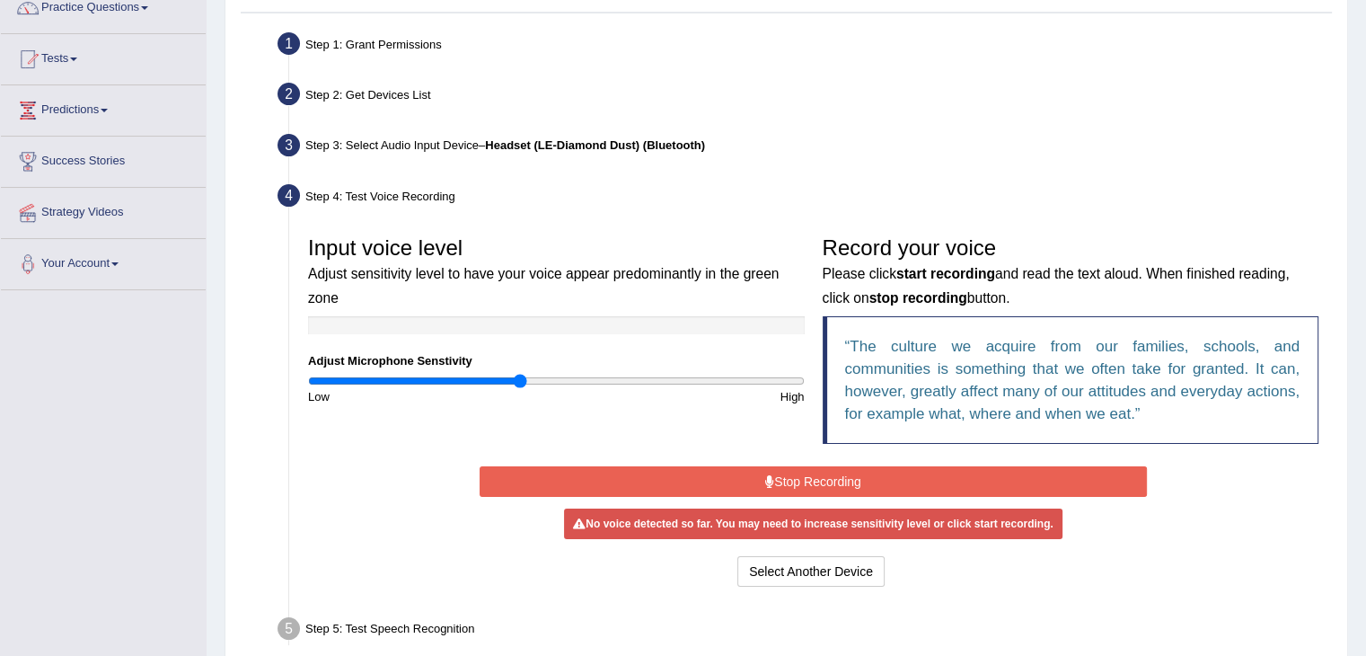
click at [852, 489] on button "Stop Recording" at bounding box center [813, 481] width 667 height 31
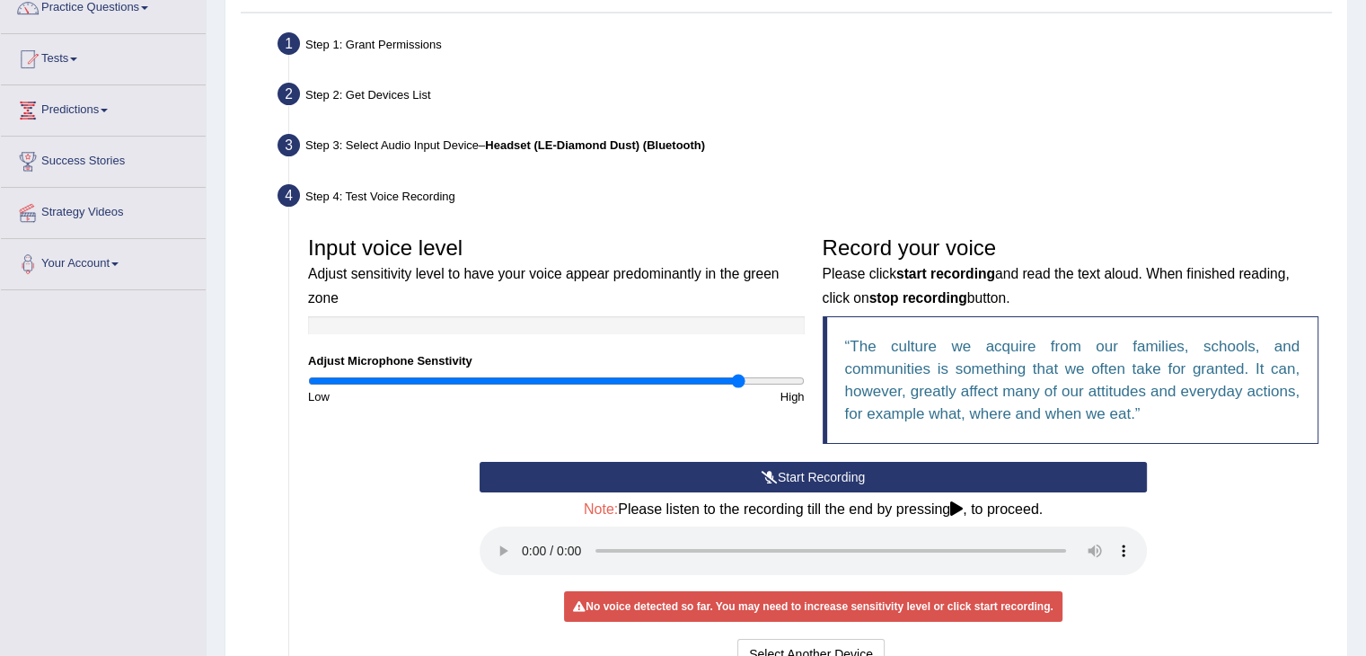
drag, startPoint x: 511, startPoint y: 382, endPoint x: 736, endPoint y: 407, distance: 226.8
click at [736, 388] on input "range" at bounding box center [556, 381] width 497 height 14
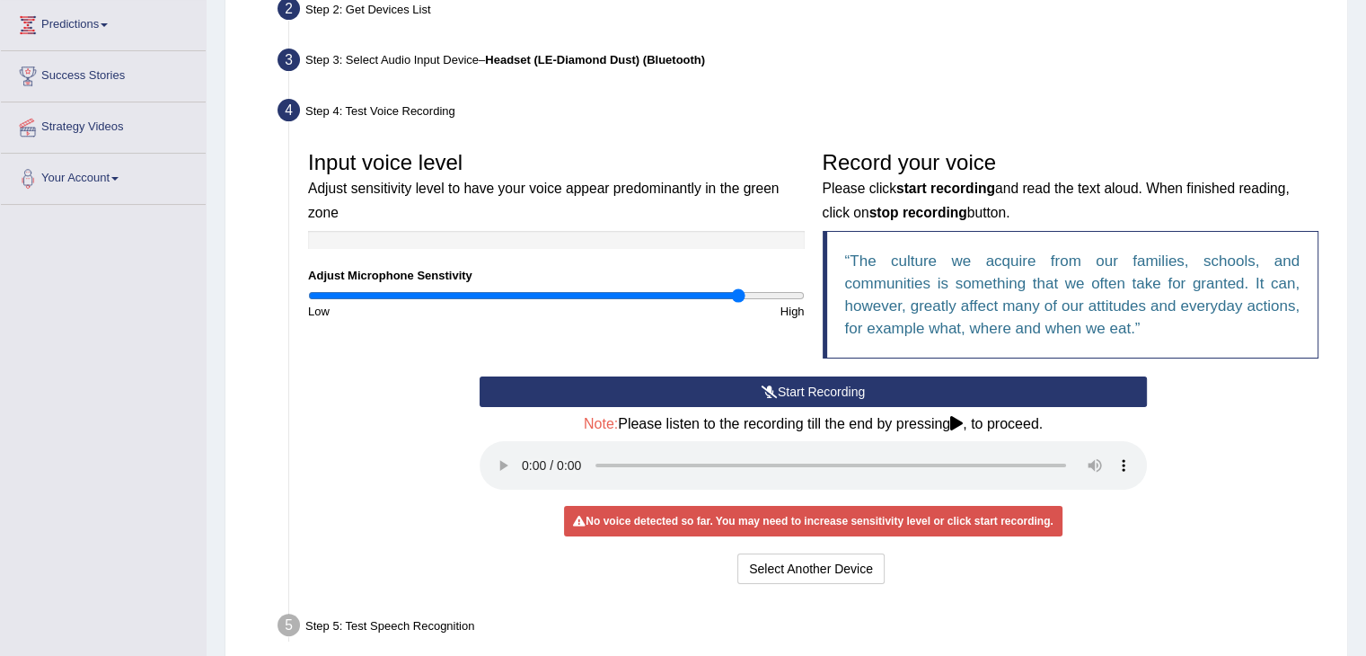
click at [788, 385] on button "Start Recording" at bounding box center [813, 391] width 667 height 31
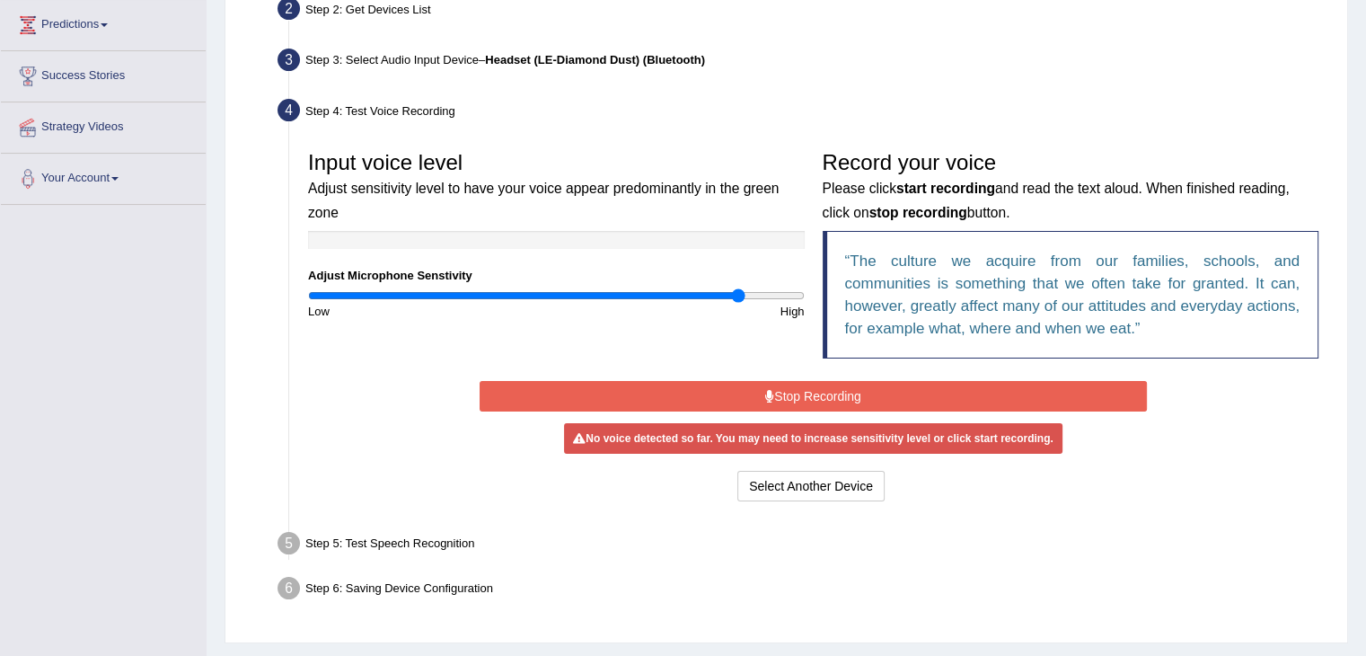
click at [838, 402] on button "Stop Recording" at bounding box center [813, 396] width 667 height 31
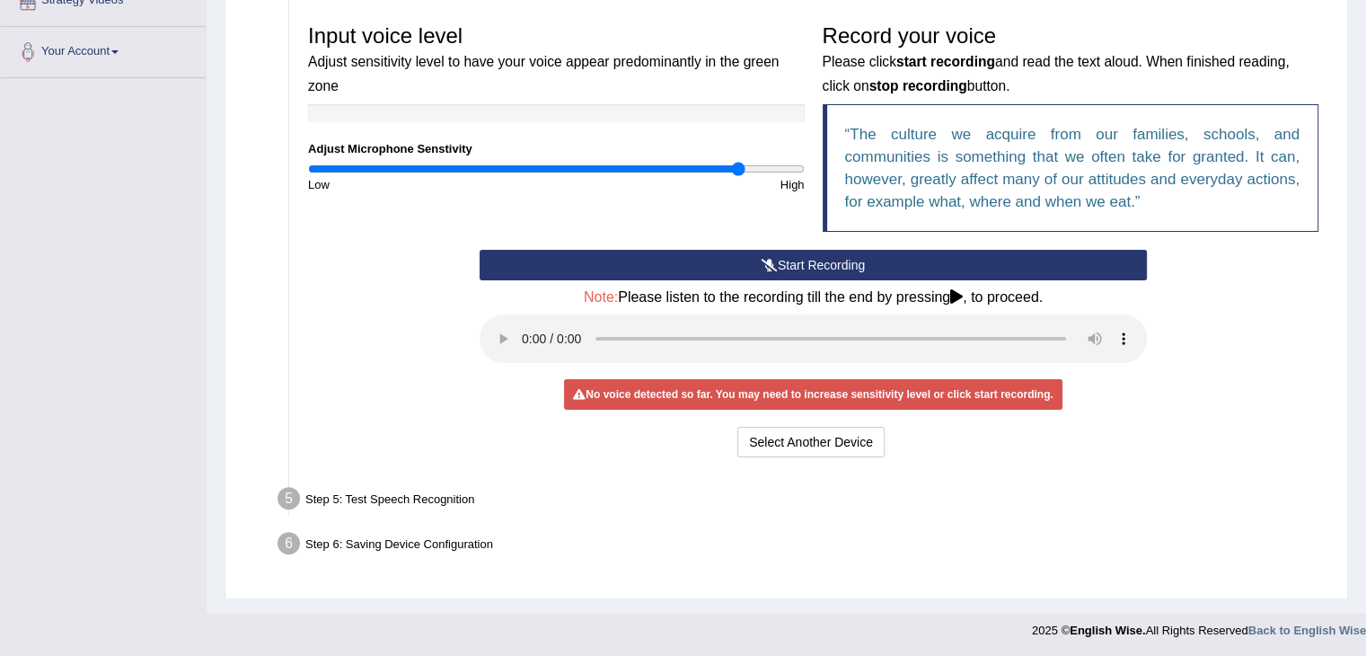
scroll to position [366, 0]
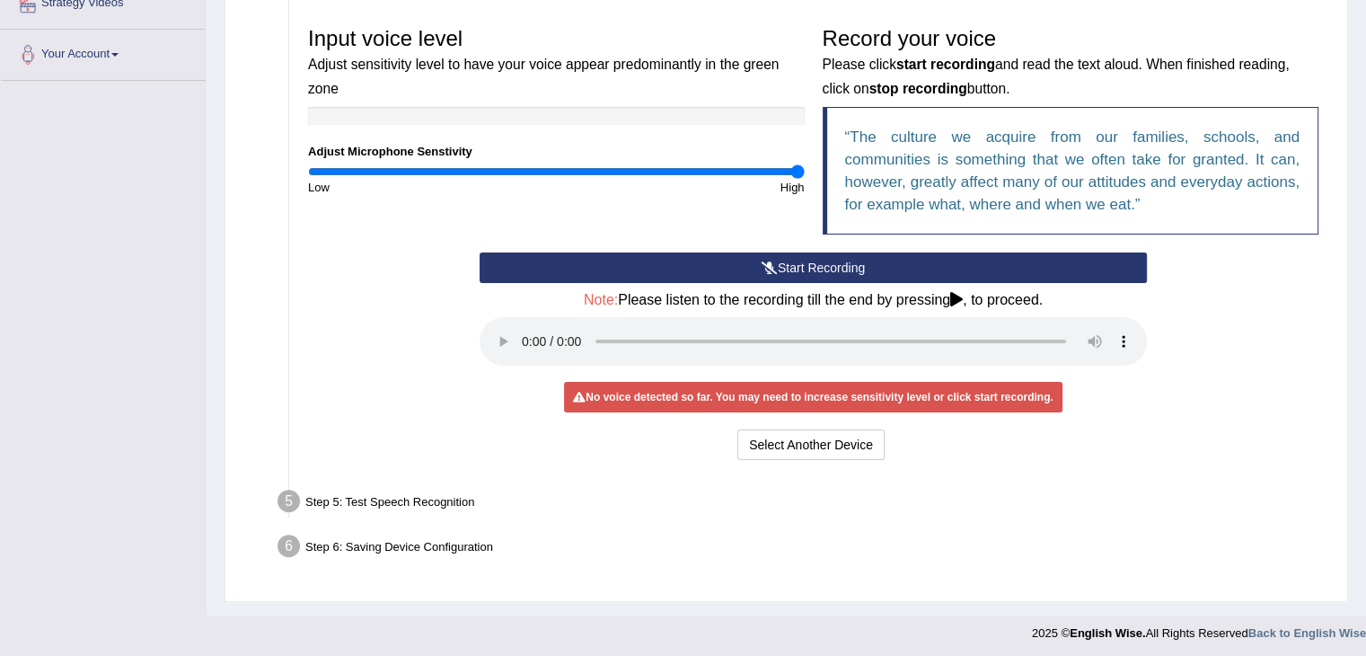
drag, startPoint x: 734, startPoint y: 170, endPoint x: 927, endPoint y: 253, distance: 210.4
click at [805, 179] on input "range" at bounding box center [556, 171] width 497 height 14
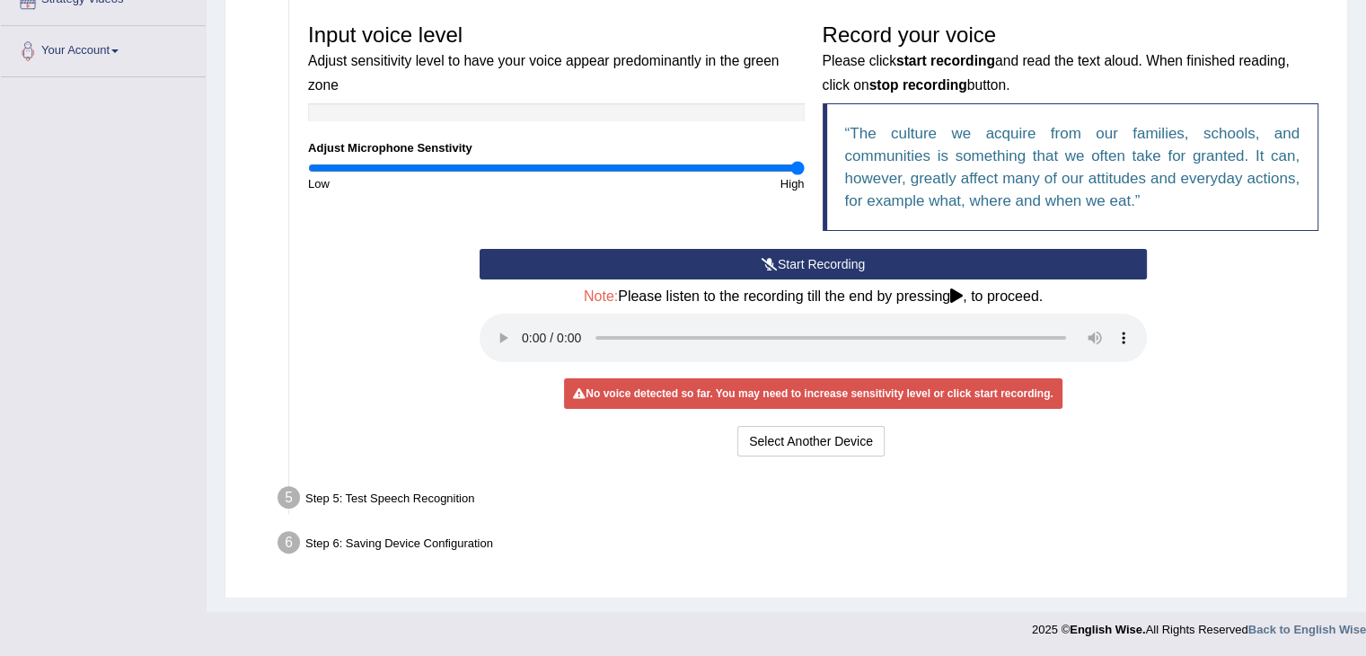
click at [802, 255] on button "Start Recording" at bounding box center [813, 264] width 667 height 31
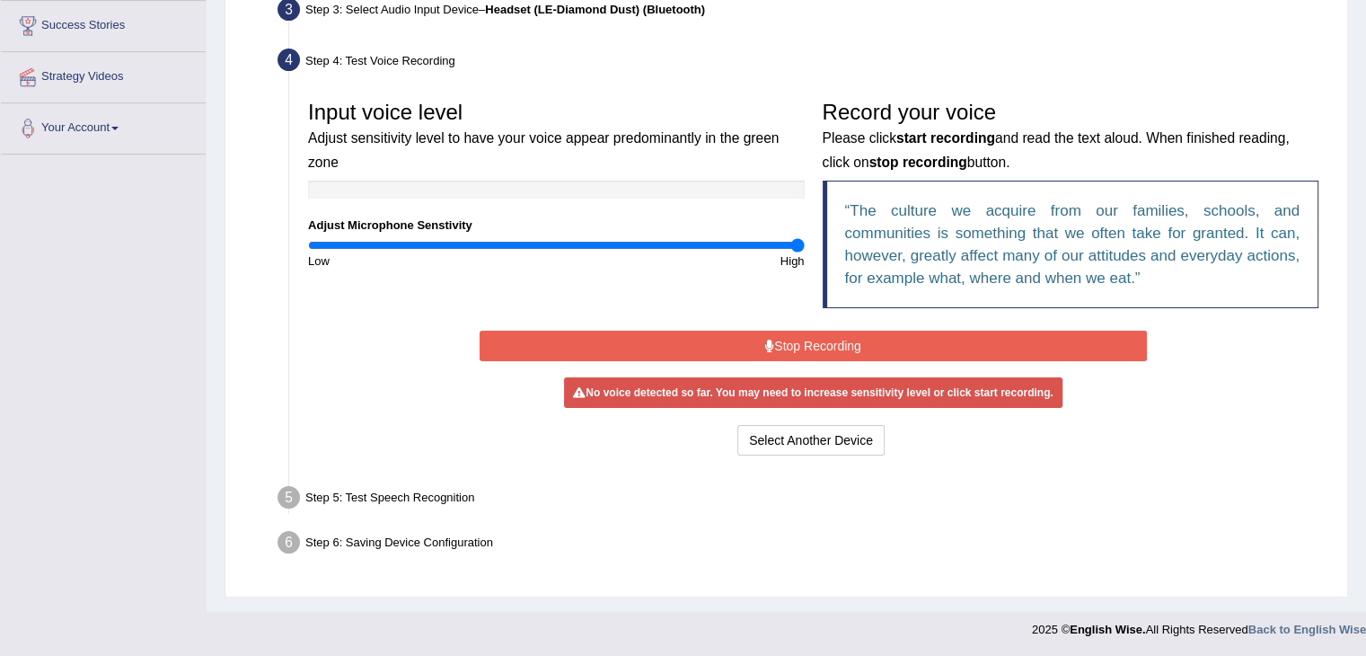
scroll to position [287, 0]
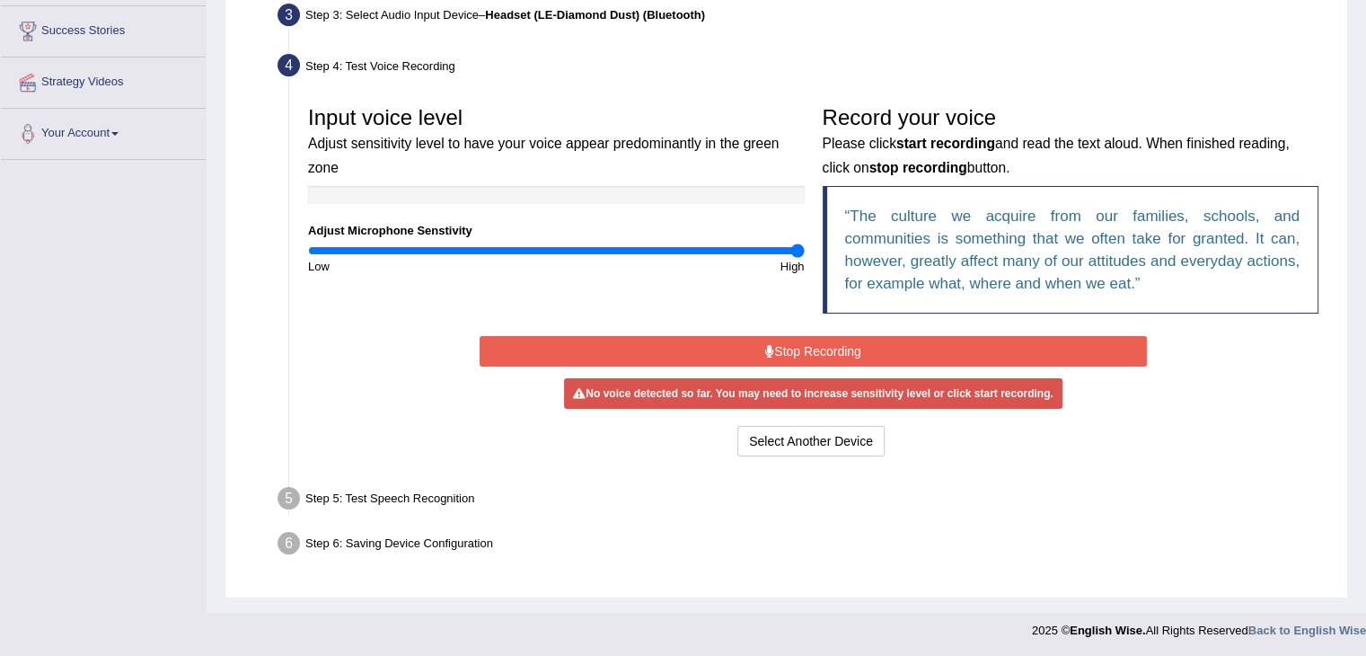
click at [775, 331] on div "Start Recording Stop Recording Note: Please listen to the recording till the en…" at bounding box center [813, 395] width 685 height 129
click at [774, 345] on button "Stop Recording" at bounding box center [813, 351] width 667 height 31
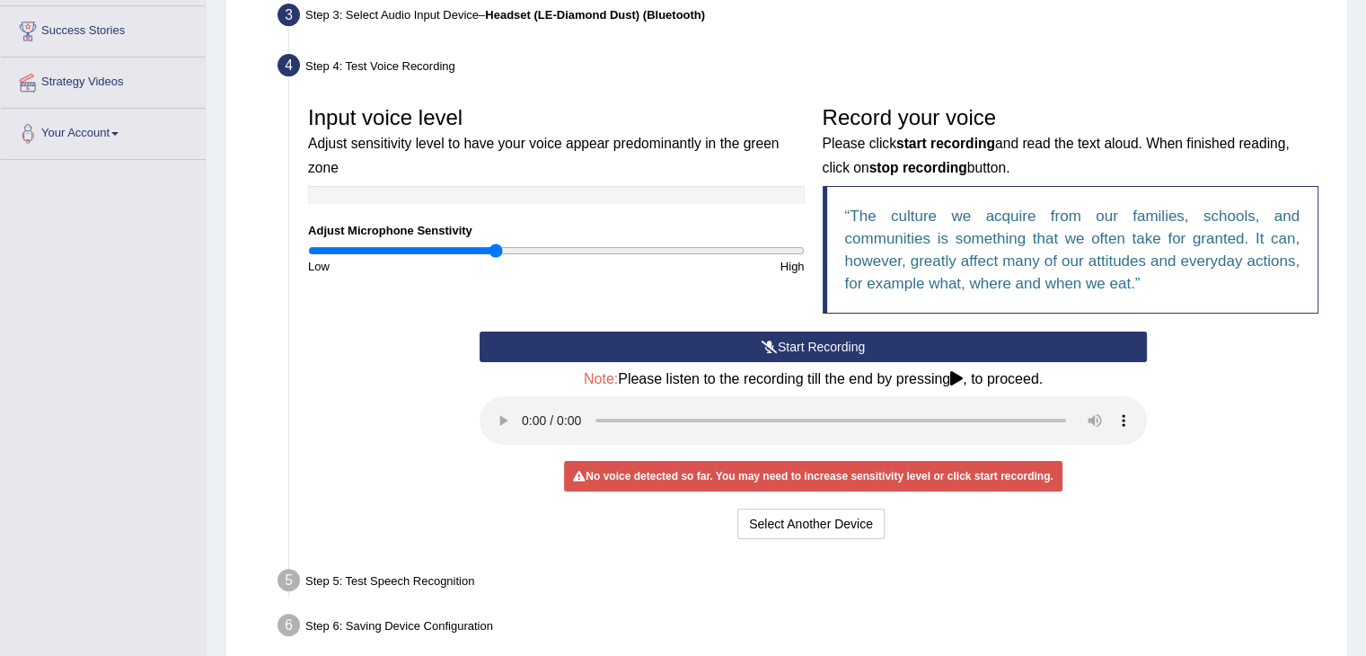
drag, startPoint x: 785, startPoint y: 243, endPoint x: 495, endPoint y: 271, distance: 291.4
type input "0.76"
click at [495, 258] on input "range" at bounding box center [556, 250] width 497 height 14
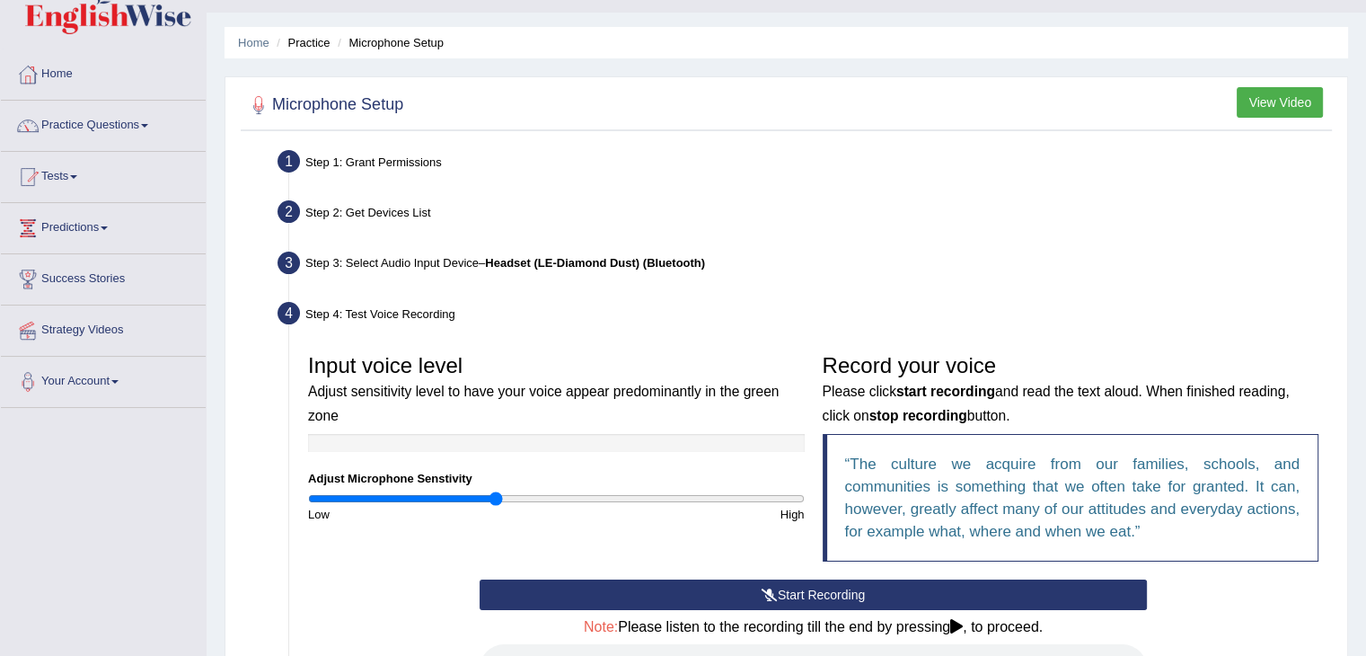
scroll to position [0, 0]
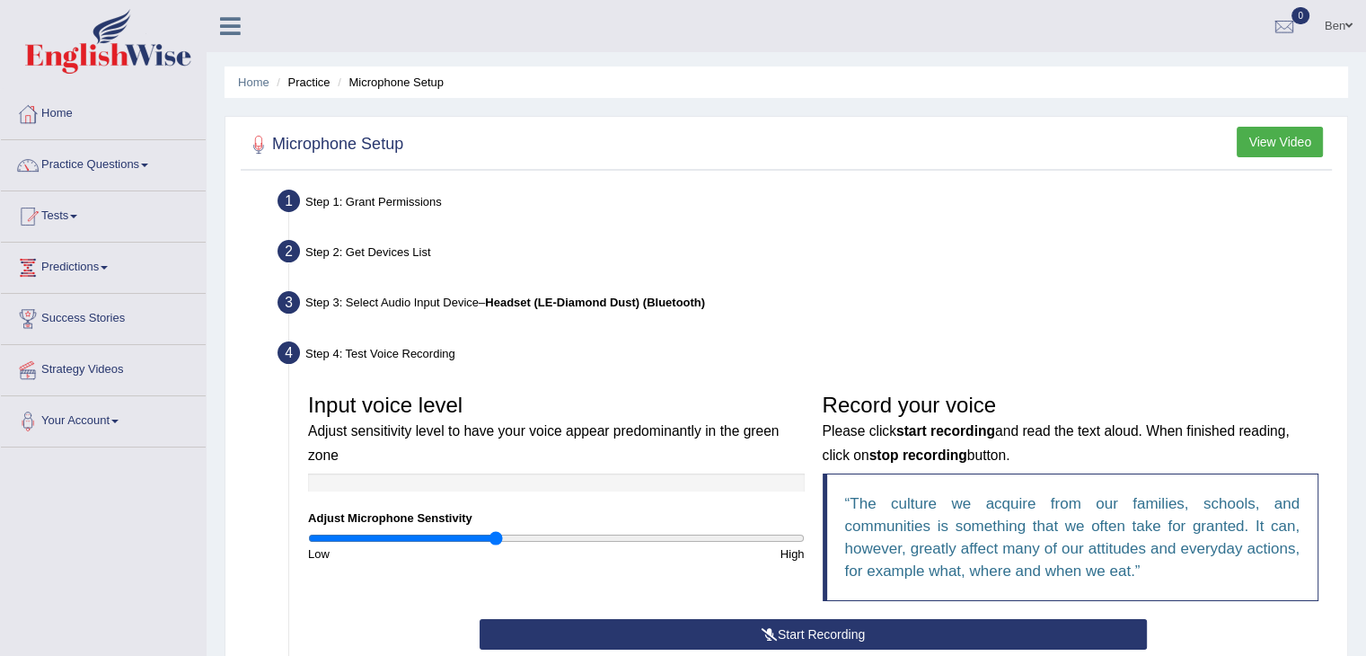
click at [604, 299] on b "Headset (LE-Diamond Dust) (Bluetooth)" at bounding box center [595, 301] width 220 height 13
click at [1218, 233] on ul "Step 1: Grant Permissions To access your microphone(s), we need permission to a…" at bounding box center [786, 559] width 1082 height 751
click at [440, 346] on div "Step 4: Test Voice Recording" at bounding box center [804, 356] width 1070 height 40
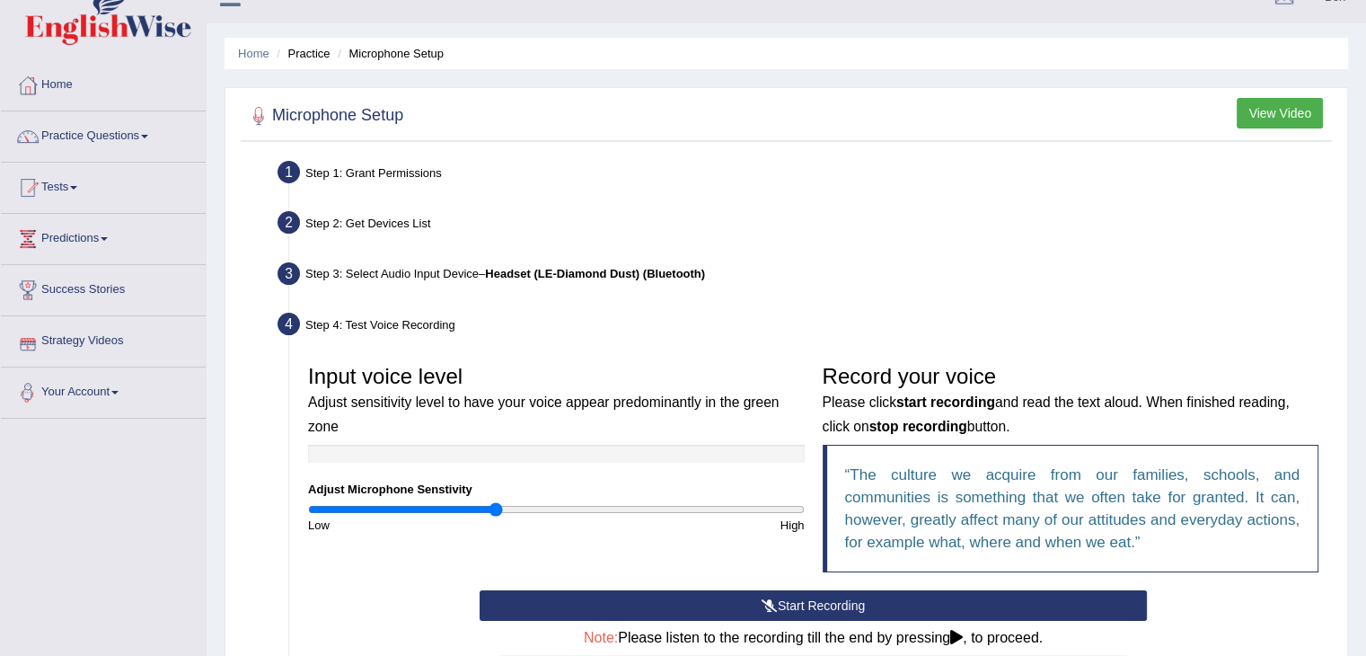
scroll to position [31, 0]
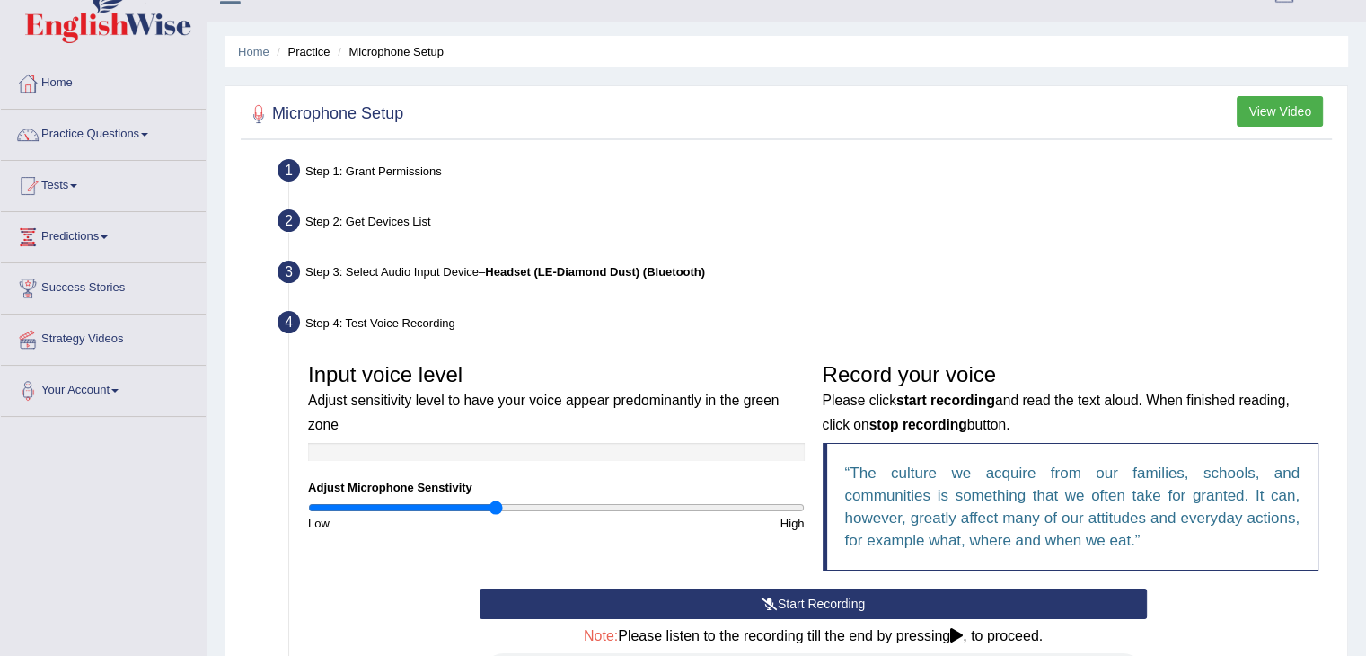
click at [534, 265] on b "Headset (LE-Diamond Dust) (Bluetooth)" at bounding box center [595, 271] width 220 height 13
click at [533, 266] on b "Headset (LE-Diamond Dust) (Bluetooth)" at bounding box center [595, 271] width 220 height 13
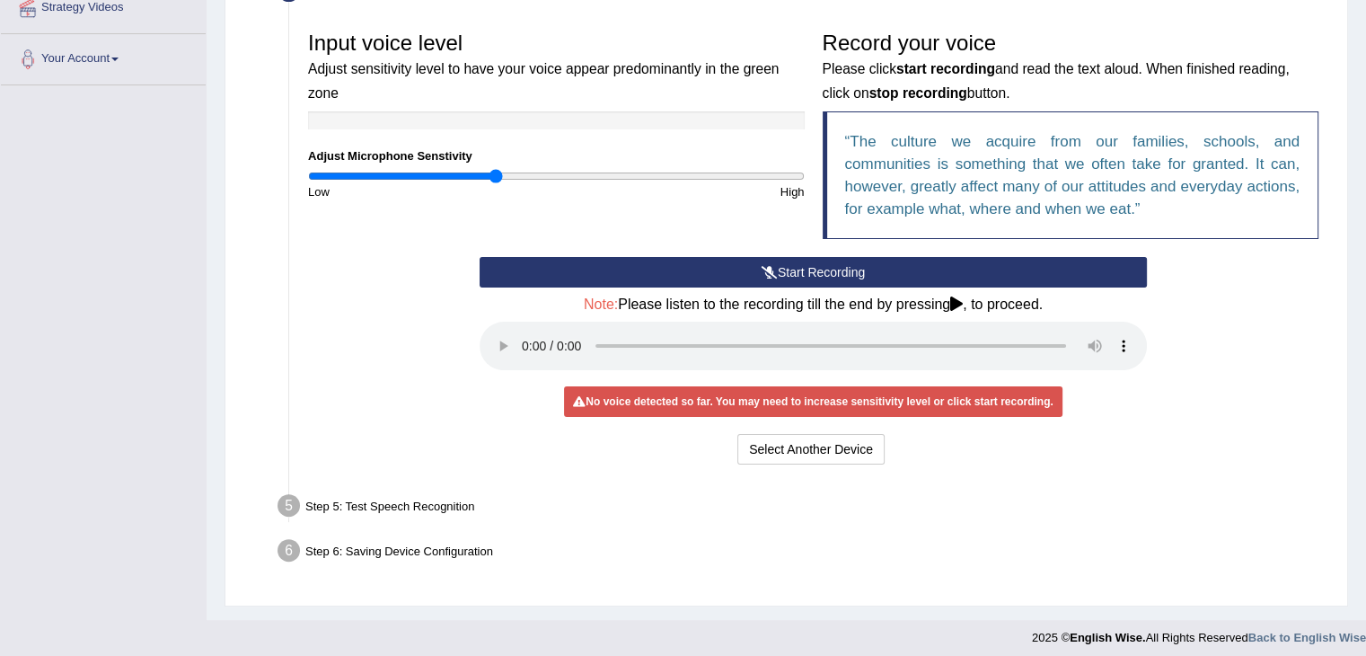
scroll to position [361, 0]
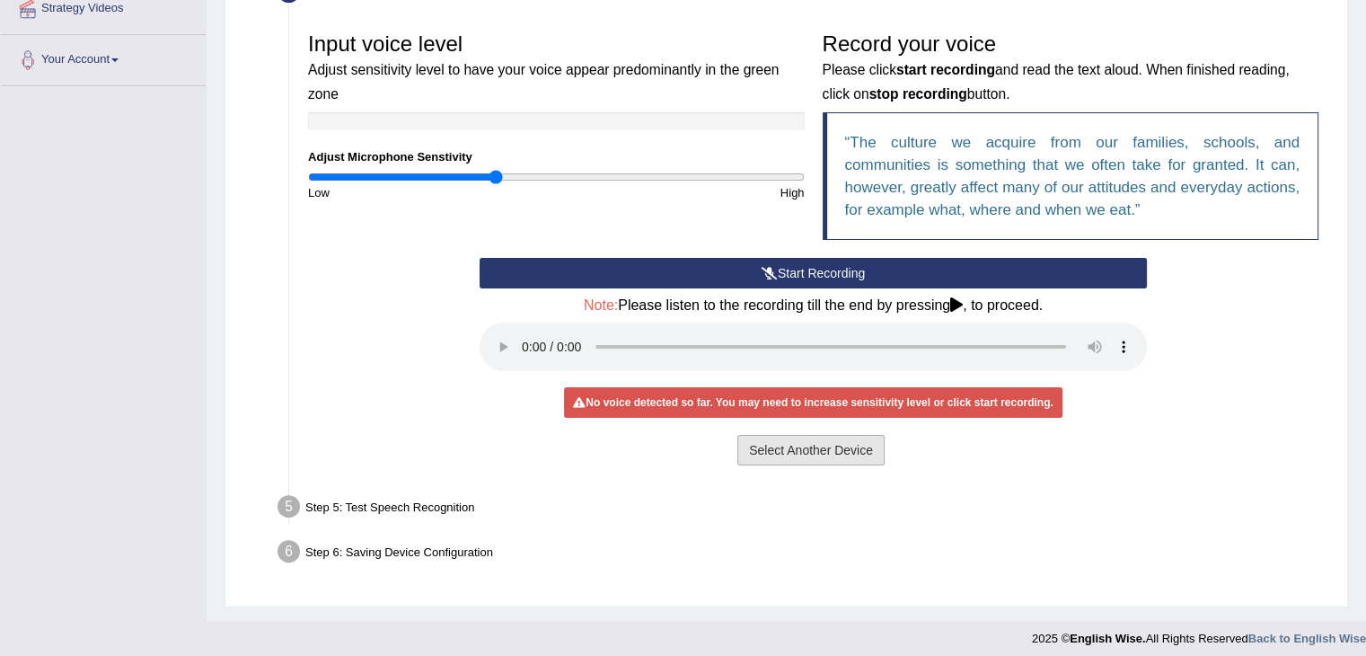
click at [866, 453] on button "Select Another Device" at bounding box center [810, 450] width 147 height 31
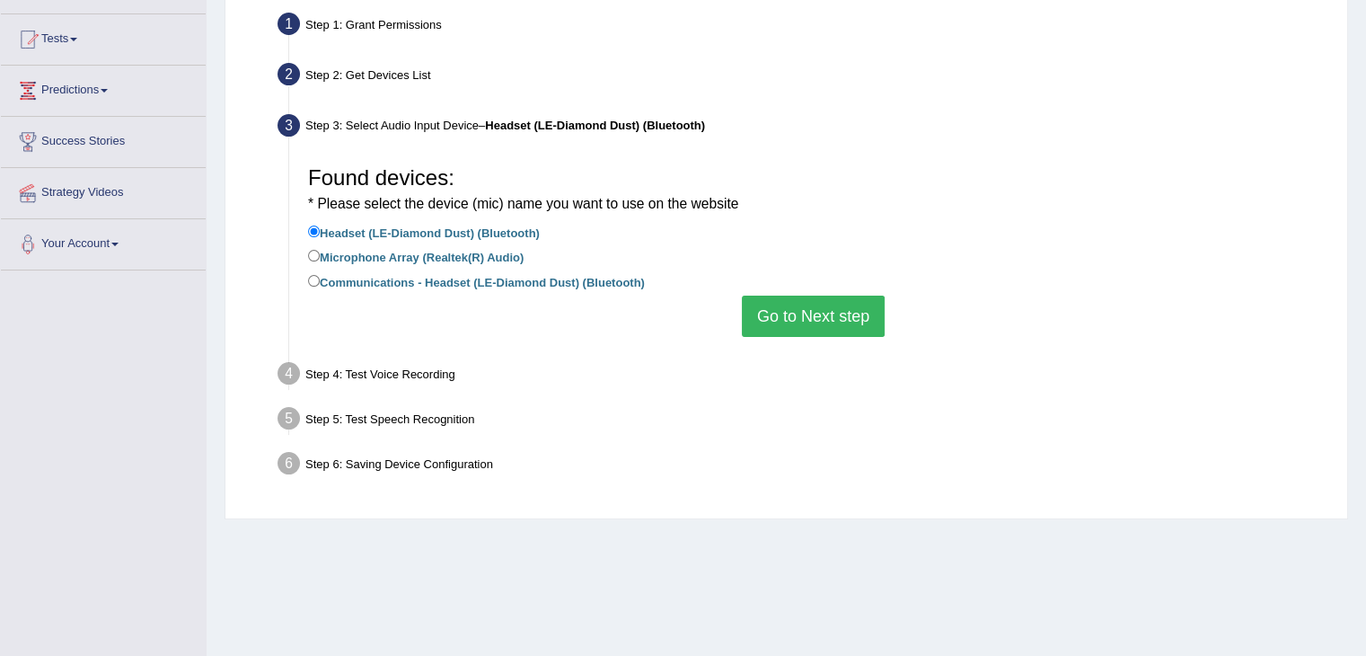
scroll to position [176, 0]
click at [320, 263] on label "Microphone Array (Realtek(R) Audio)" at bounding box center [416, 257] width 216 height 20
click at [320, 262] on input "Microphone Array (Realtek(R) Audio)" at bounding box center [314, 257] width 12 height 12
radio input "true"
click at [320, 281] on label "Communications - Headset (LE-Diamond Dust) (Bluetooth)" at bounding box center [476, 282] width 337 height 20
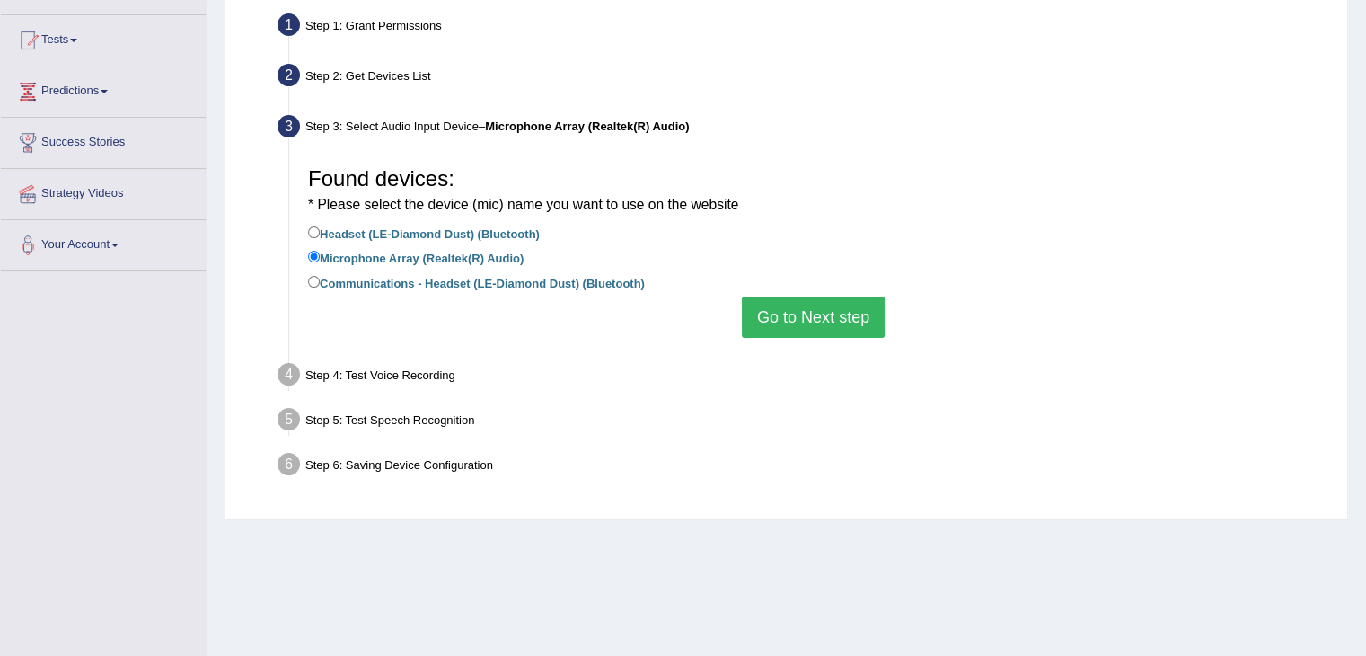
click at [320, 281] on input "Communications - Headset (LE-Diamond Dust) (Bluetooth)" at bounding box center [314, 282] width 12 height 12
radio input "true"
click at [826, 317] on button "Go to Next step" at bounding box center [813, 316] width 143 height 41
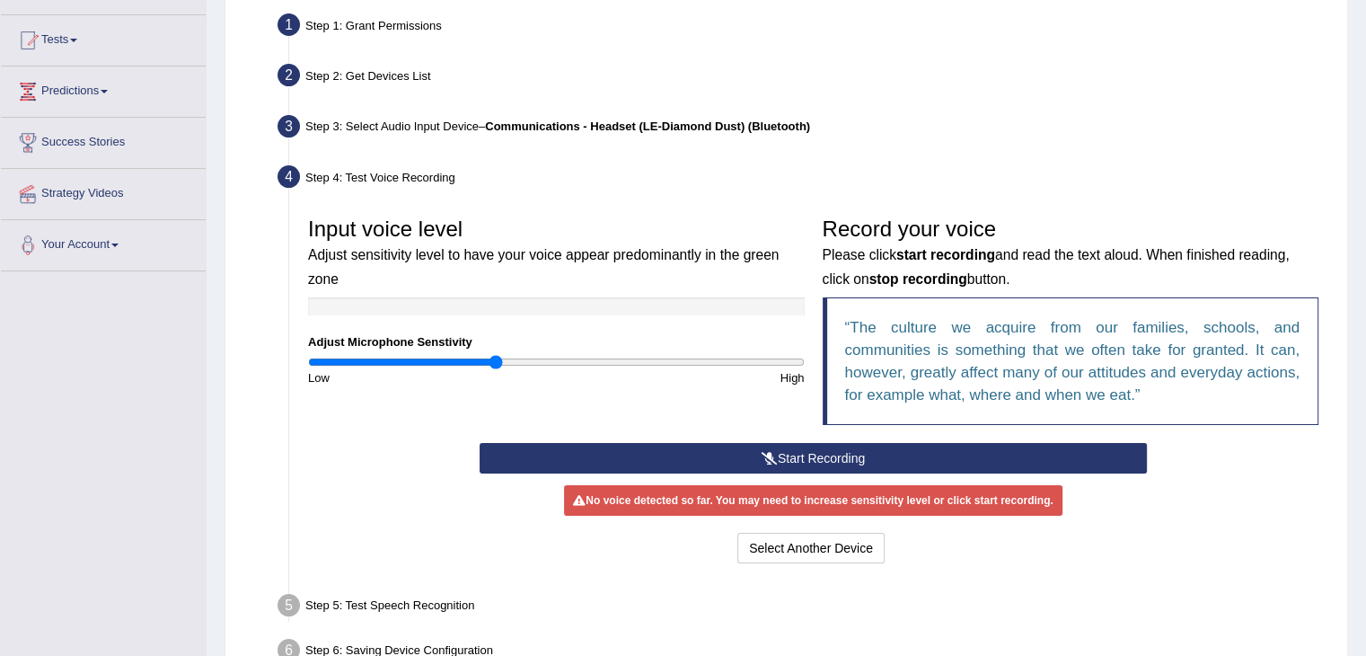
click at [751, 443] on button "Start Recording" at bounding box center [813, 458] width 667 height 31
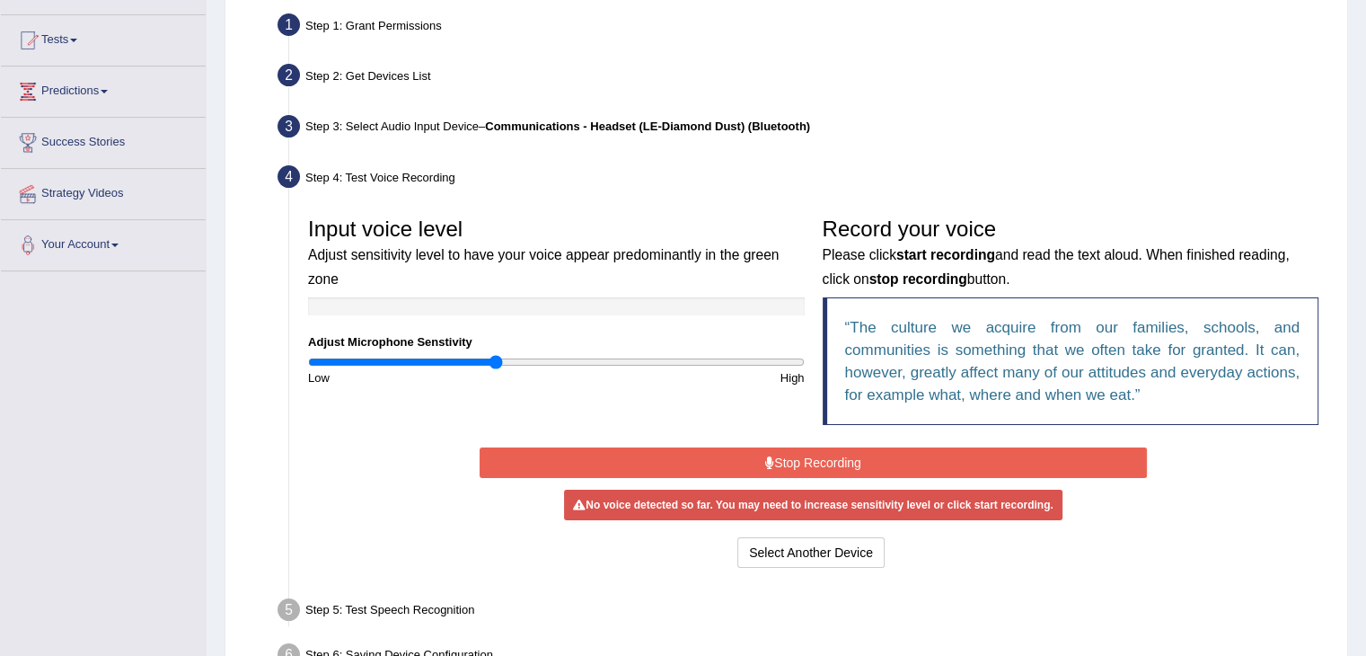
click at [780, 457] on button "Stop Recording" at bounding box center [813, 462] width 667 height 31
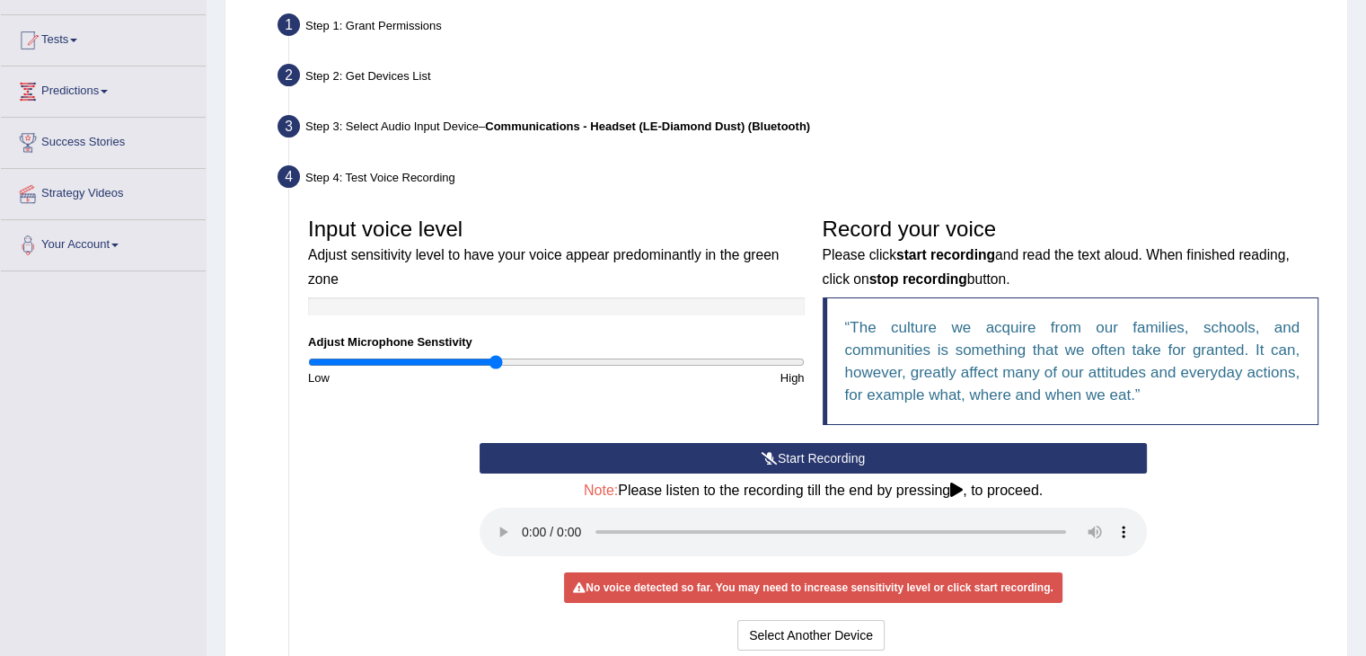
click at [726, 462] on button "Start Recording" at bounding box center [813, 458] width 667 height 31
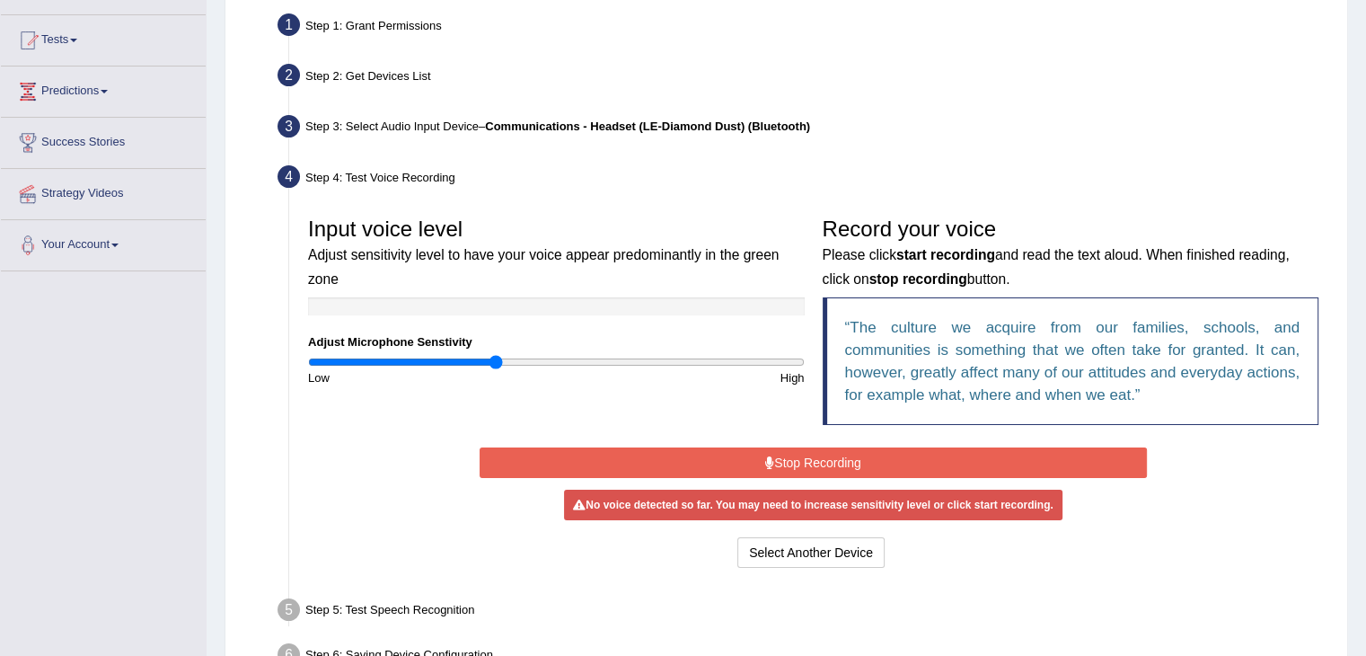
click at [726, 462] on button "Stop Recording" at bounding box center [813, 462] width 667 height 31
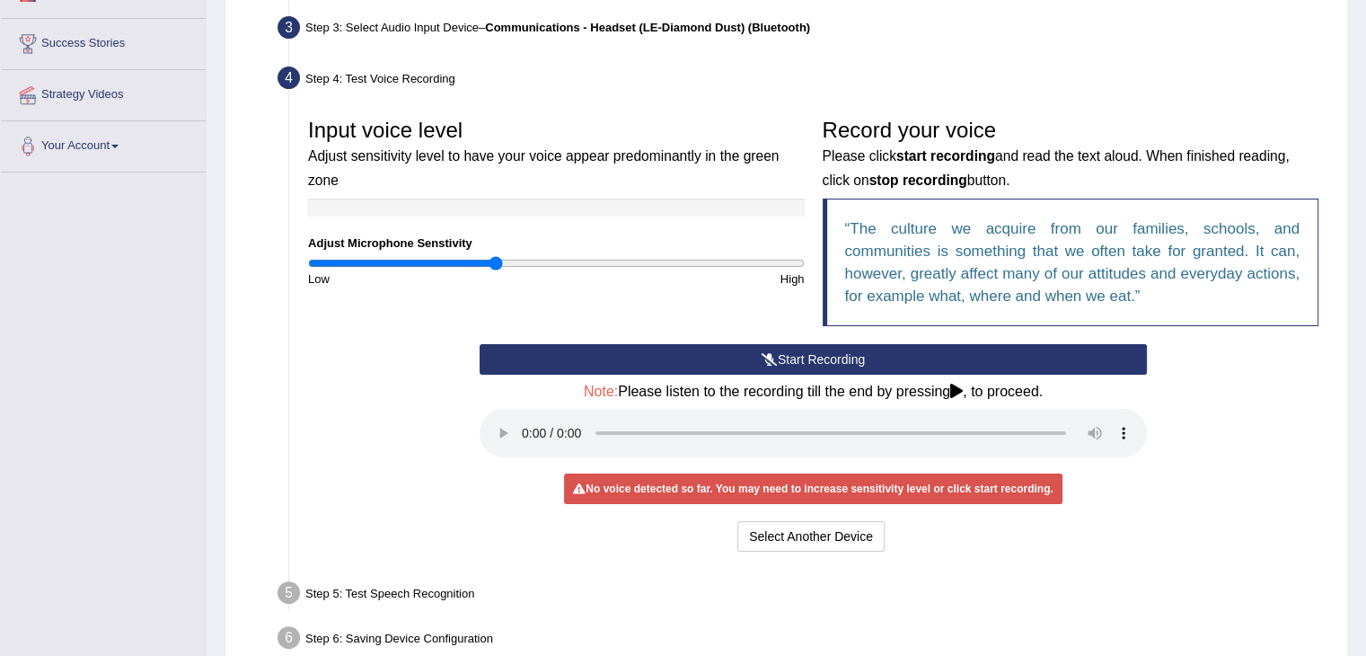
scroll to position [294, 0]
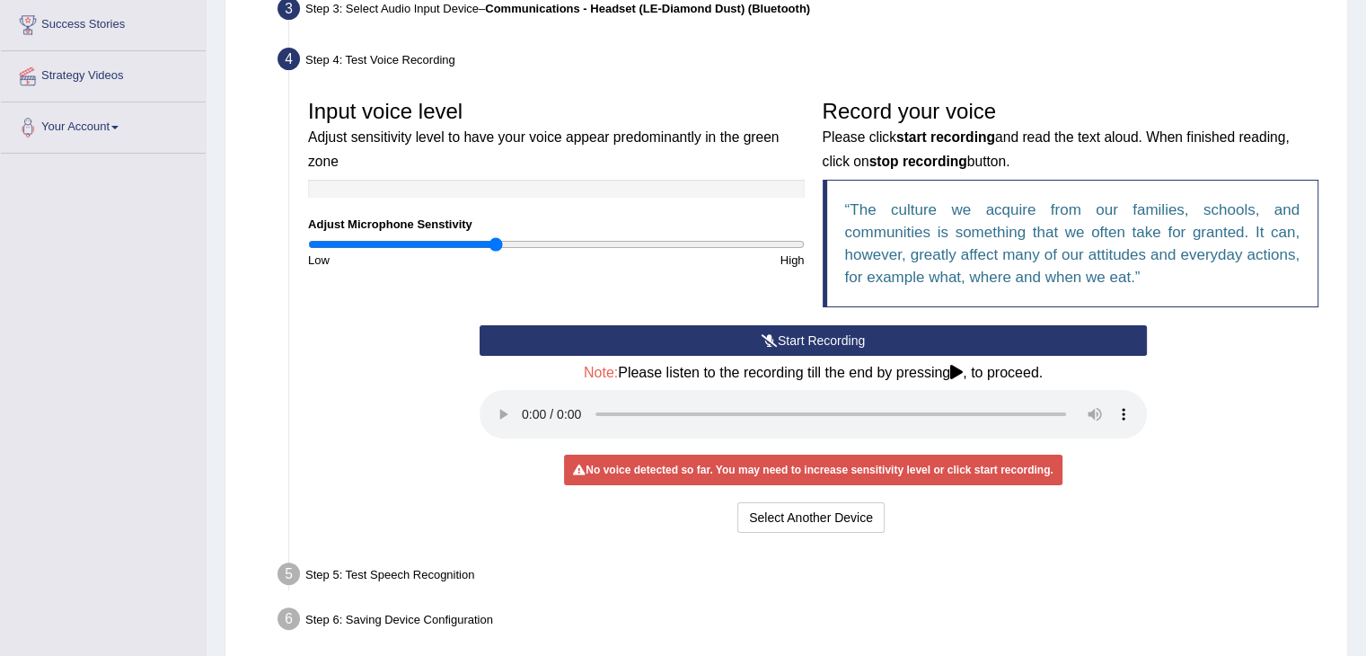
click at [824, 493] on div "Start Recording Stop Recording Note: Please listen to the recording till the en…" at bounding box center [813, 431] width 685 height 212
click at [803, 518] on button "Select Another Device" at bounding box center [810, 517] width 147 height 31
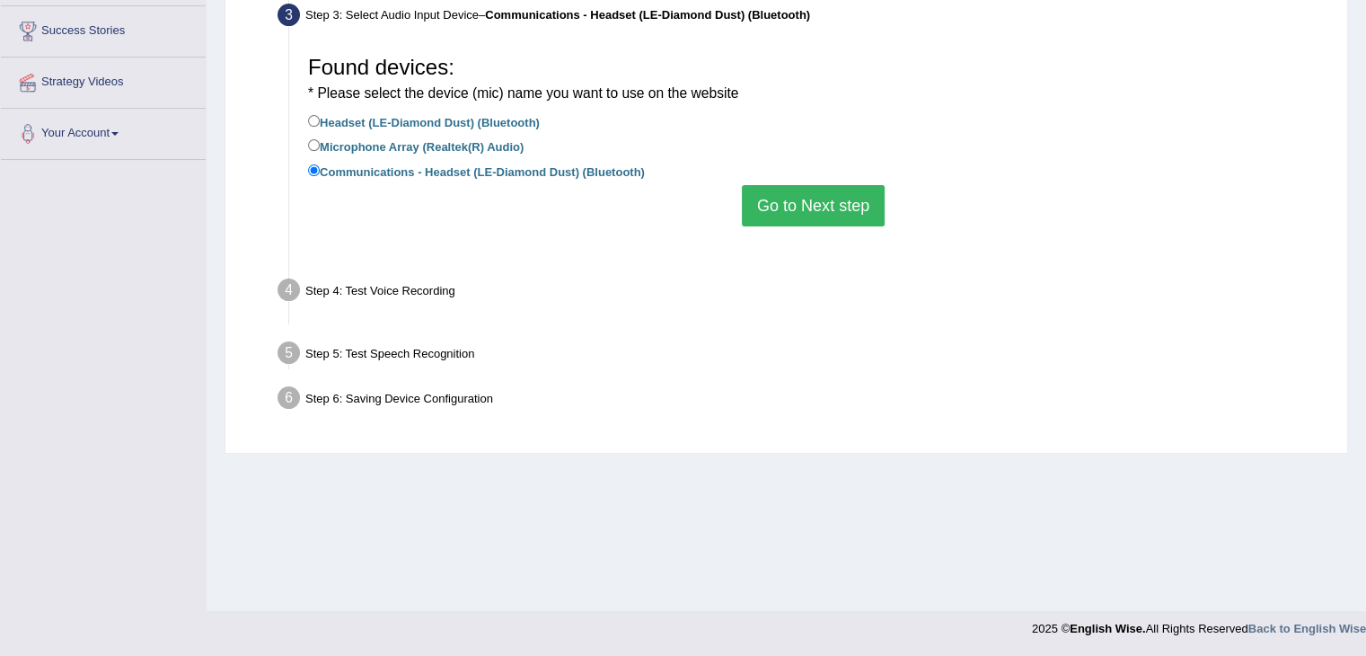
scroll to position [287, 0]
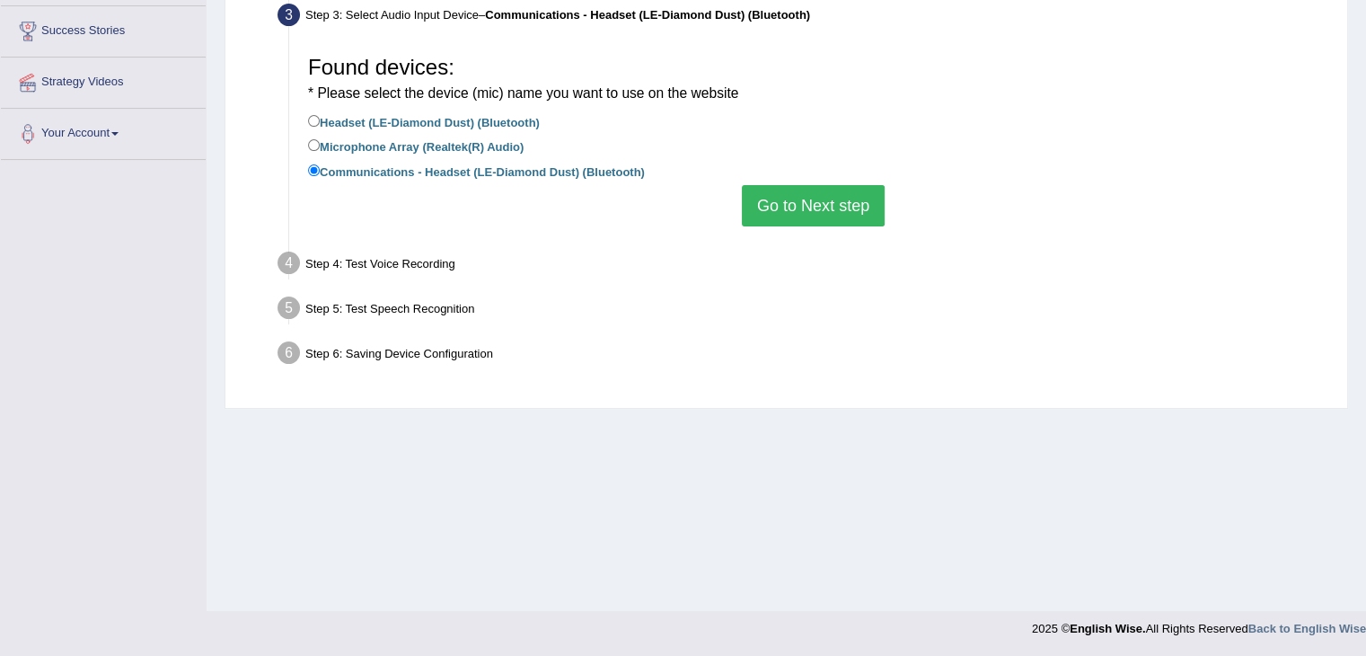
click at [360, 150] on label "Microphone Array (Realtek(R) Audio)" at bounding box center [416, 146] width 216 height 20
click at [320, 150] on input "Microphone Array (Realtek(R) Audio)" at bounding box center [314, 145] width 12 height 12
radio input "true"
click at [882, 215] on button "Go to Next step" at bounding box center [813, 205] width 143 height 41
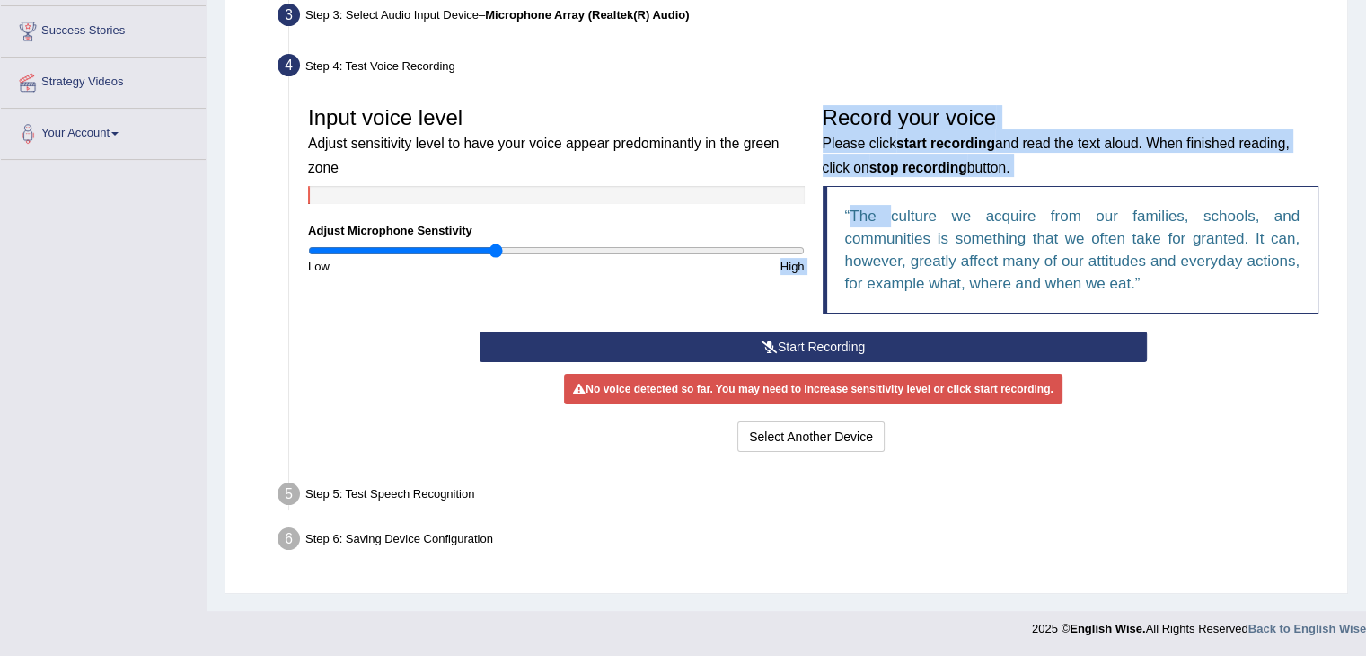
drag, startPoint x: 882, startPoint y: 215, endPoint x: 751, endPoint y: 291, distance: 151.7
click at [751, 291] on div "Input voice level Adjust sensitivity level to have your voice appear predominan…" at bounding box center [813, 214] width 1028 height 234
click at [765, 335] on button "Start Recording" at bounding box center [813, 346] width 667 height 31
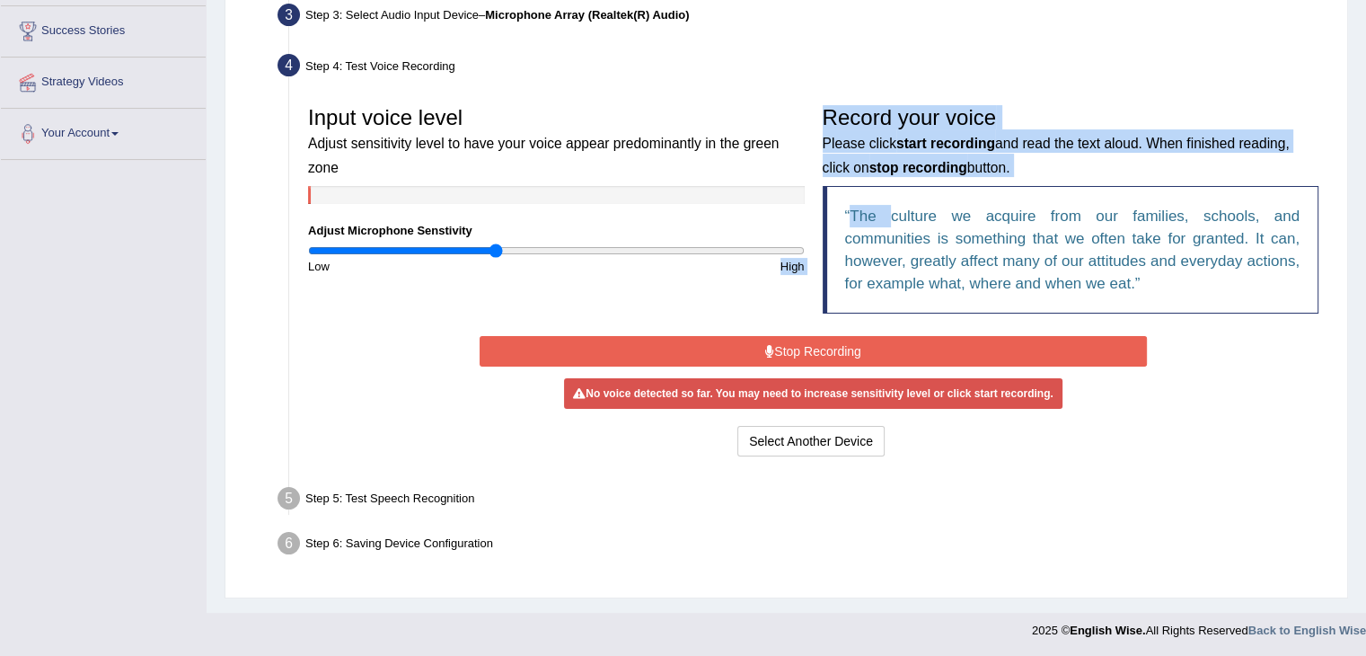
click at [749, 349] on button "Stop Recording" at bounding box center [813, 351] width 667 height 31
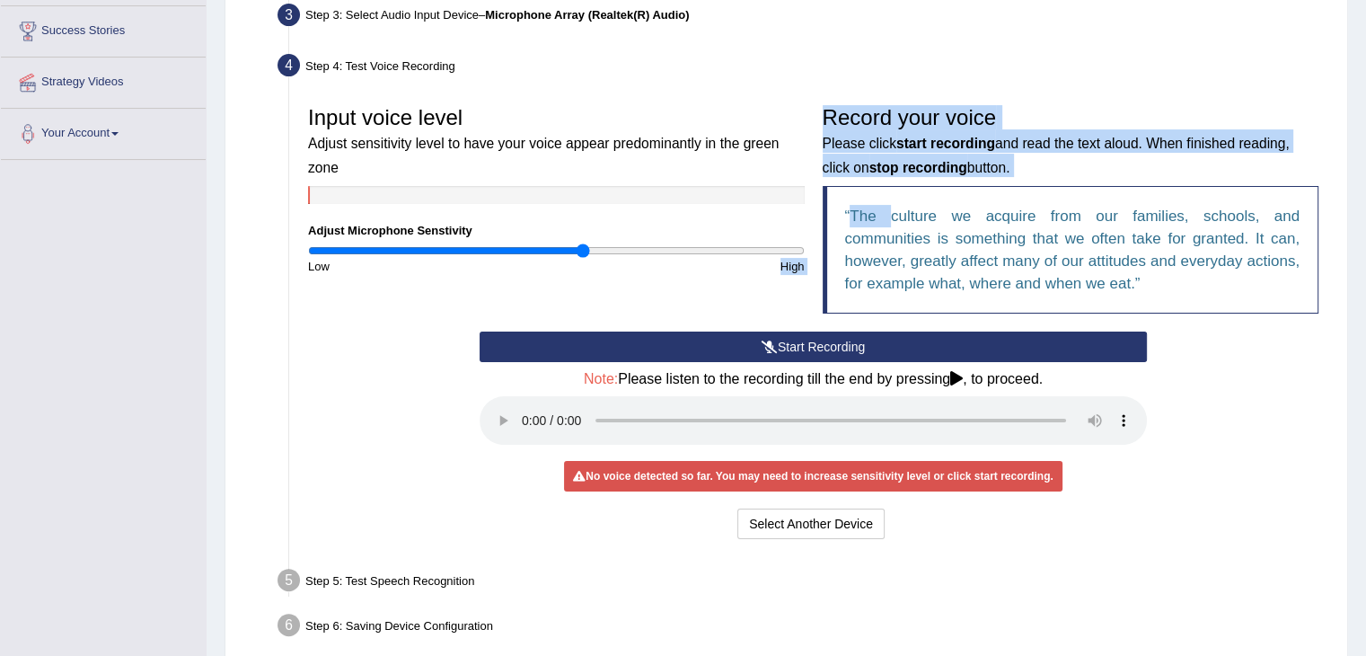
drag, startPoint x: 494, startPoint y: 251, endPoint x: 583, endPoint y: 272, distance: 91.3
click at [583, 258] on input "range" at bounding box center [556, 250] width 497 height 14
click at [812, 337] on button "Start Recording" at bounding box center [813, 346] width 667 height 31
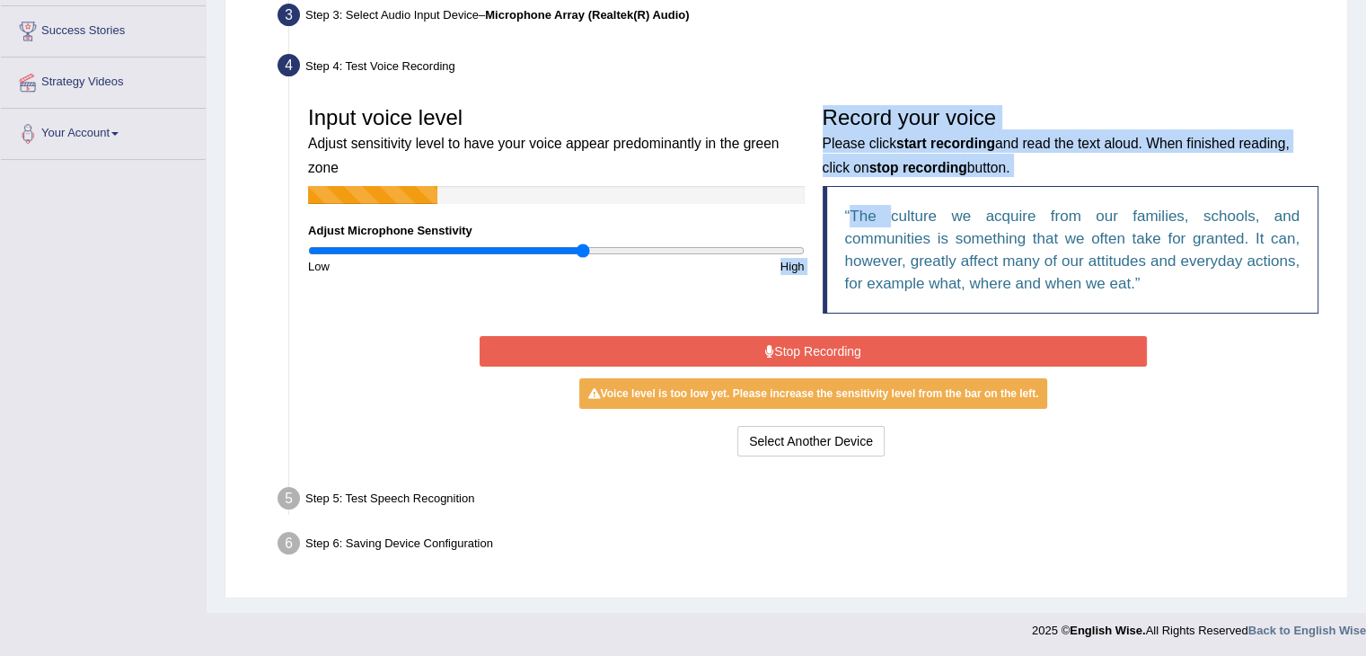
click at [569, 336] on button "Stop Recording" at bounding box center [813, 351] width 667 height 31
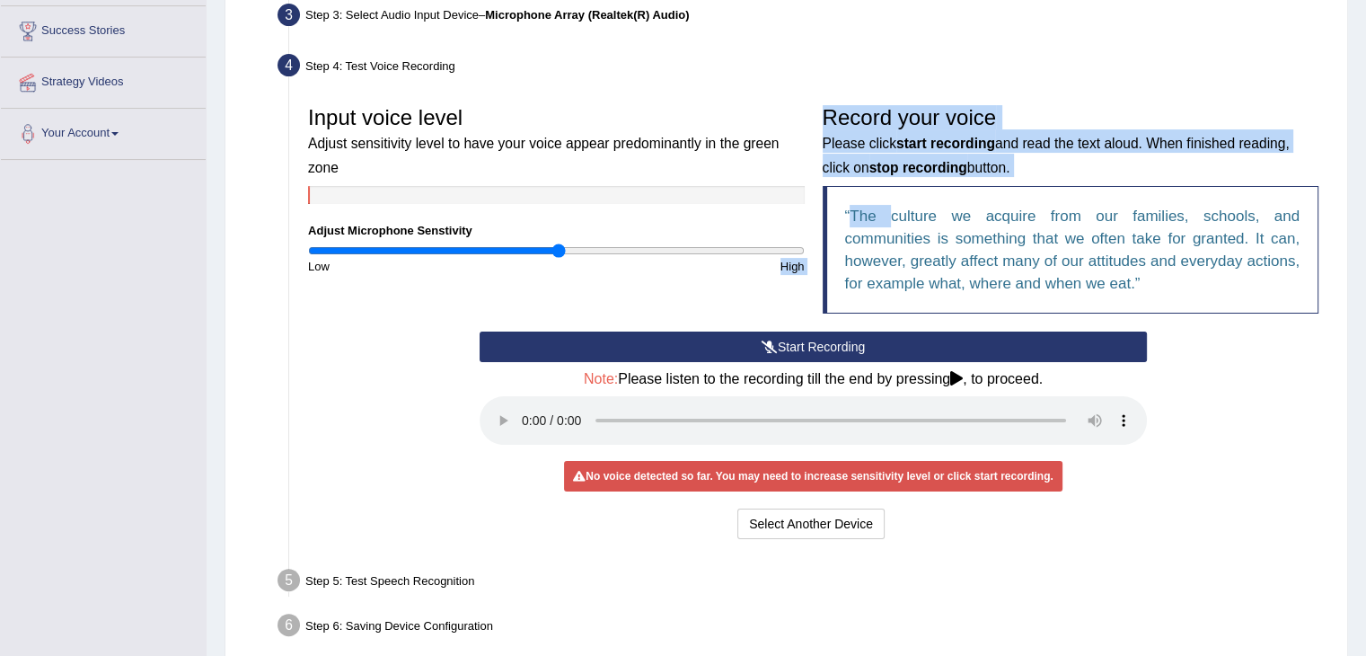
drag, startPoint x: 580, startPoint y: 247, endPoint x: 559, endPoint y: 250, distance: 20.8
click at [559, 250] on input "range" at bounding box center [556, 250] width 497 height 14
click at [693, 336] on button "Start Recording" at bounding box center [813, 346] width 667 height 31
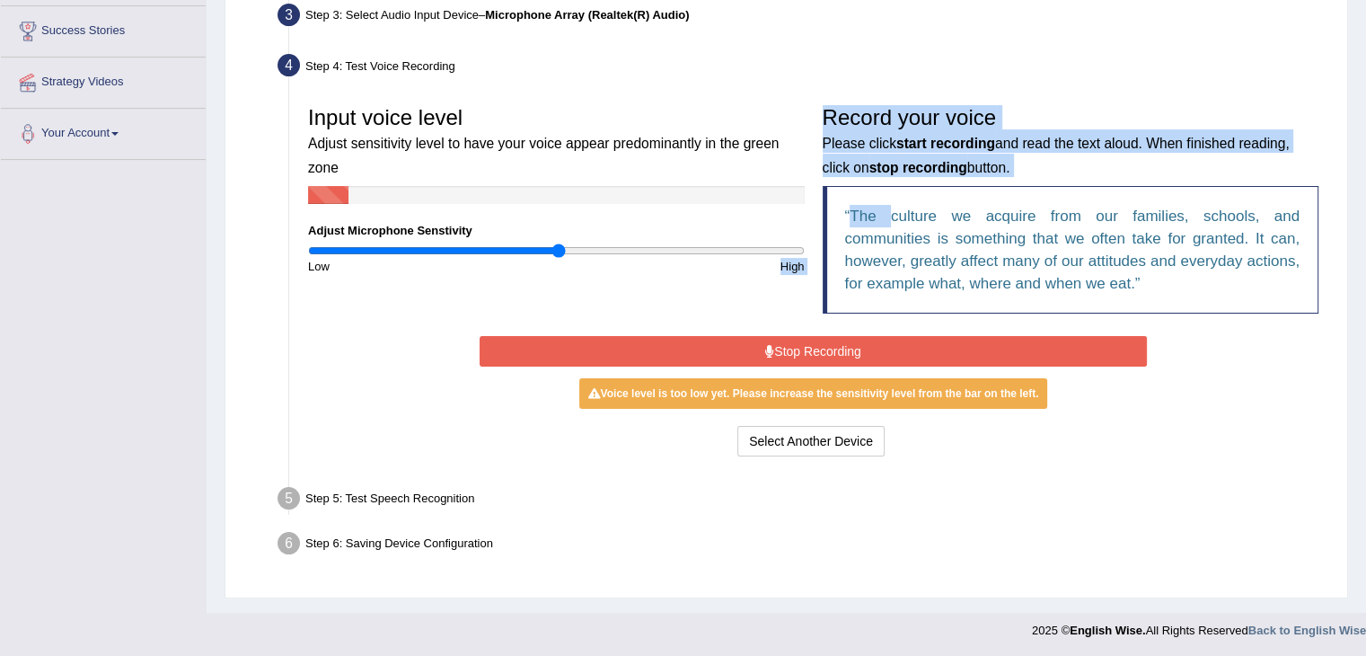
click at [783, 346] on button "Stop Recording" at bounding box center [813, 351] width 667 height 31
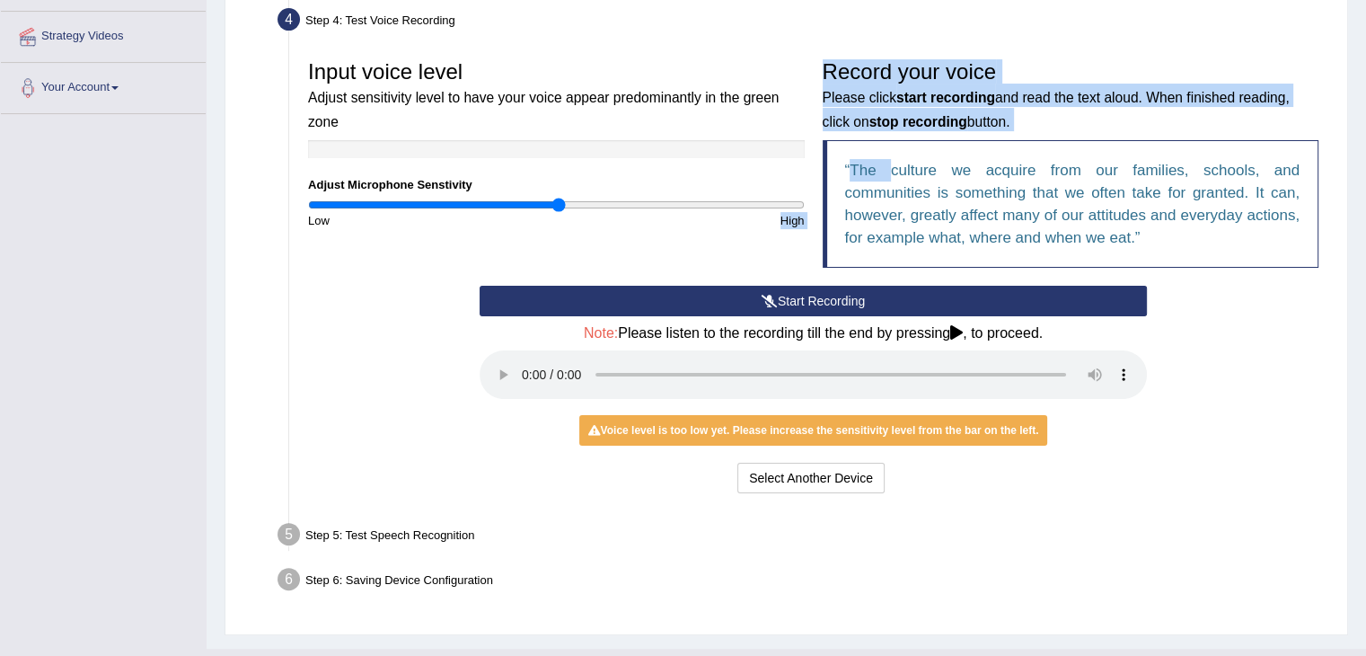
scroll to position [370, 0]
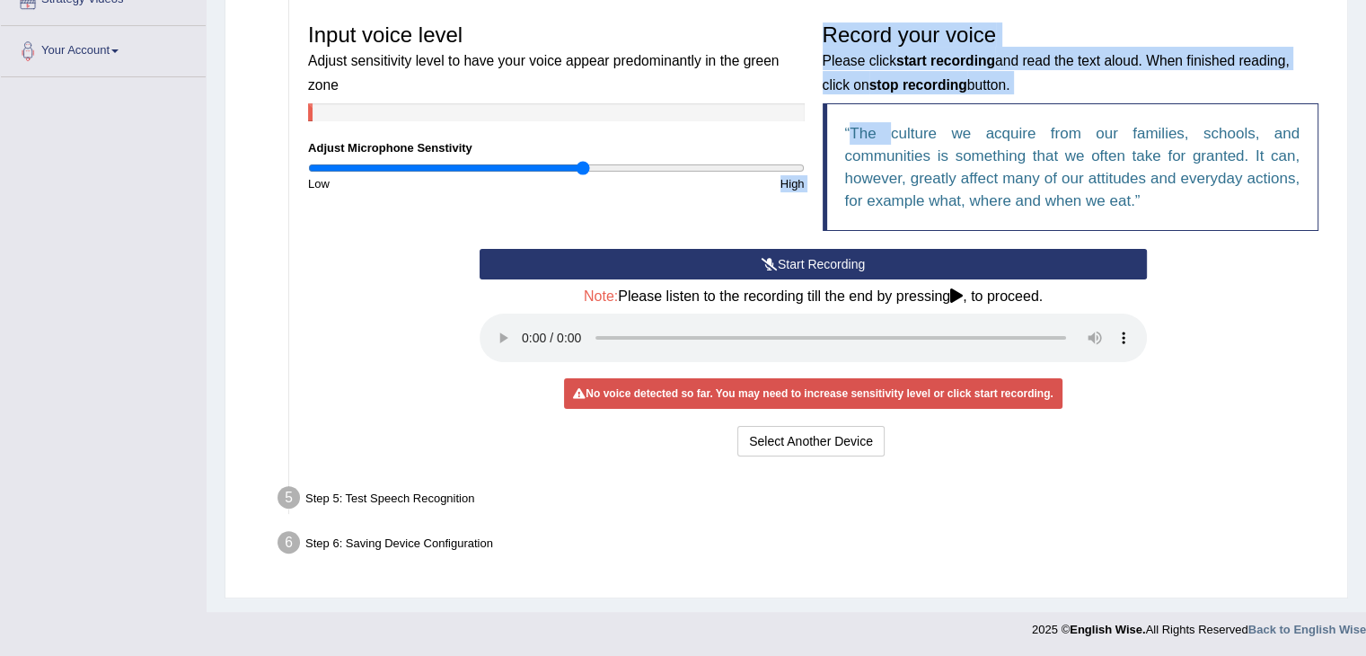
drag, startPoint x: 553, startPoint y: 165, endPoint x: 581, endPoint y: 165, distance: 27.8
click at [581, 165] on input "range" at bounding box center [556, 168] width 497 height 14
click at [647, 256] on button "Start Recording" at bounding box center [813, 264] width 667 height 31
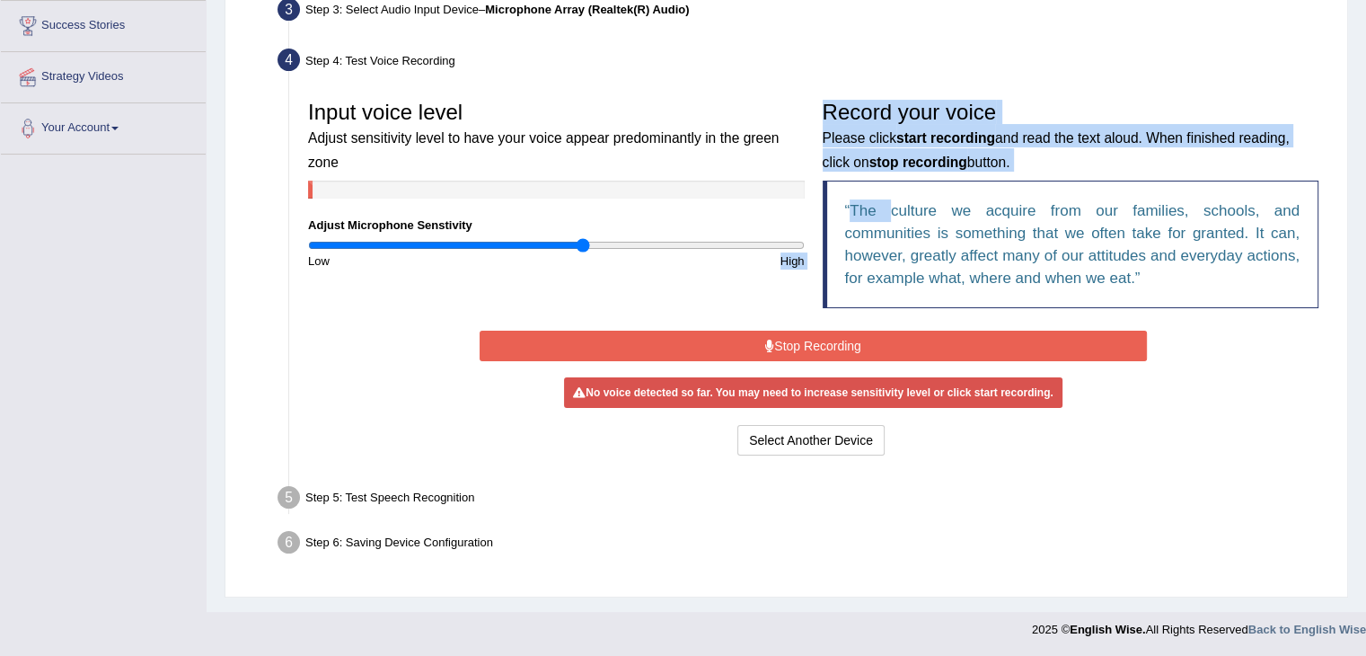
scroll to position [287, 0]
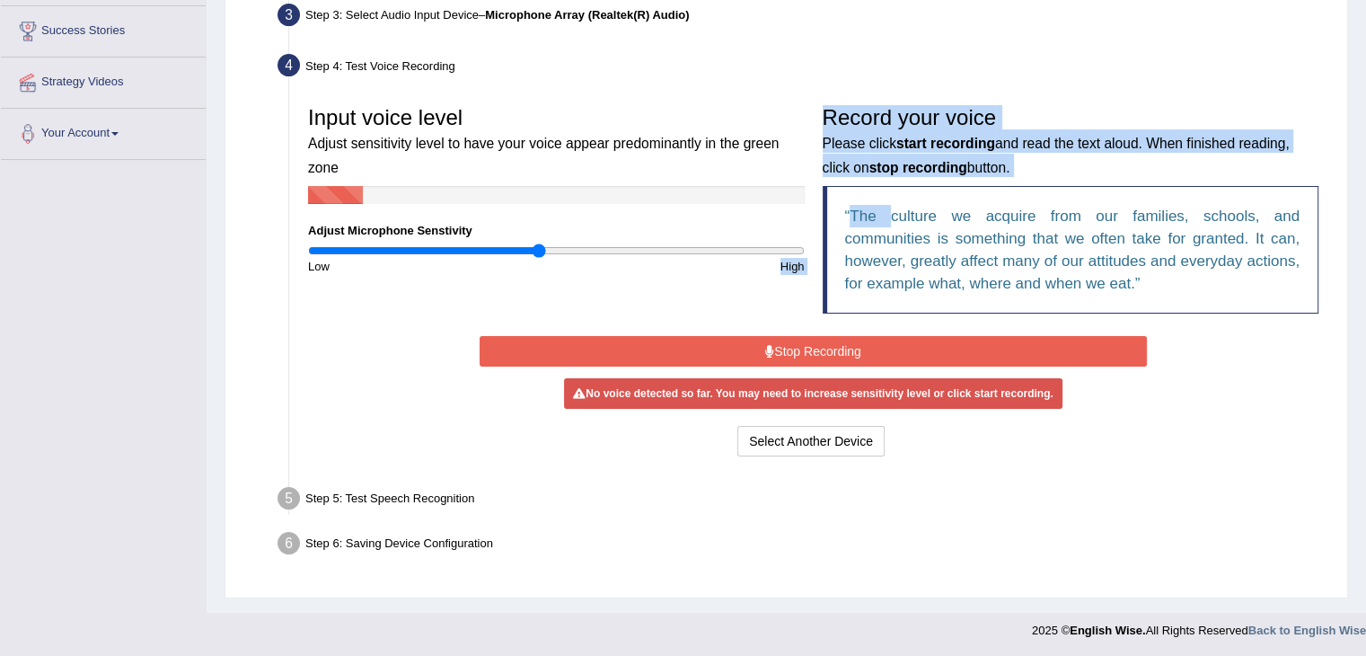
drag, startPoint x: 577, startPoint y: 249, endPoint x: 546, endPoint y: 270, distance: 38.1
type input "0.94"
click at [540, 258] on input "range" at bounding box center [556, 250] width 497 height 14
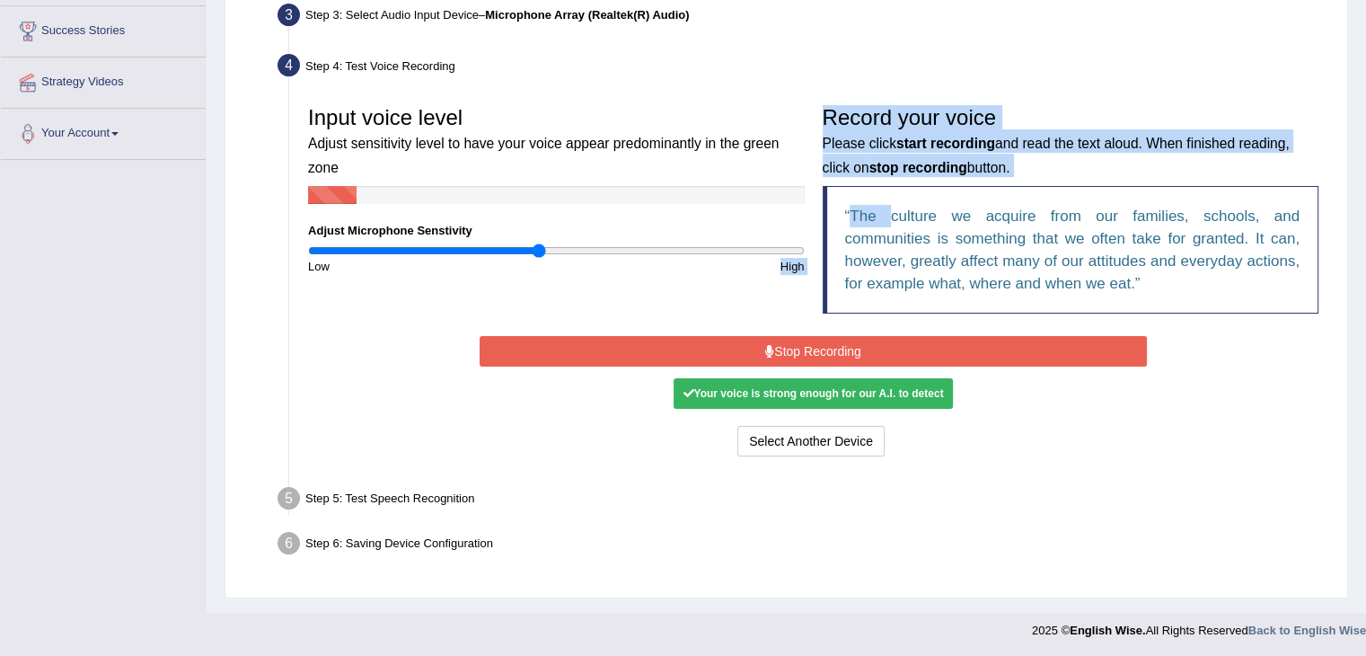
click at [729, 350] on button "Stop Recording" at bounding box center [813, 351] width 667 height 31
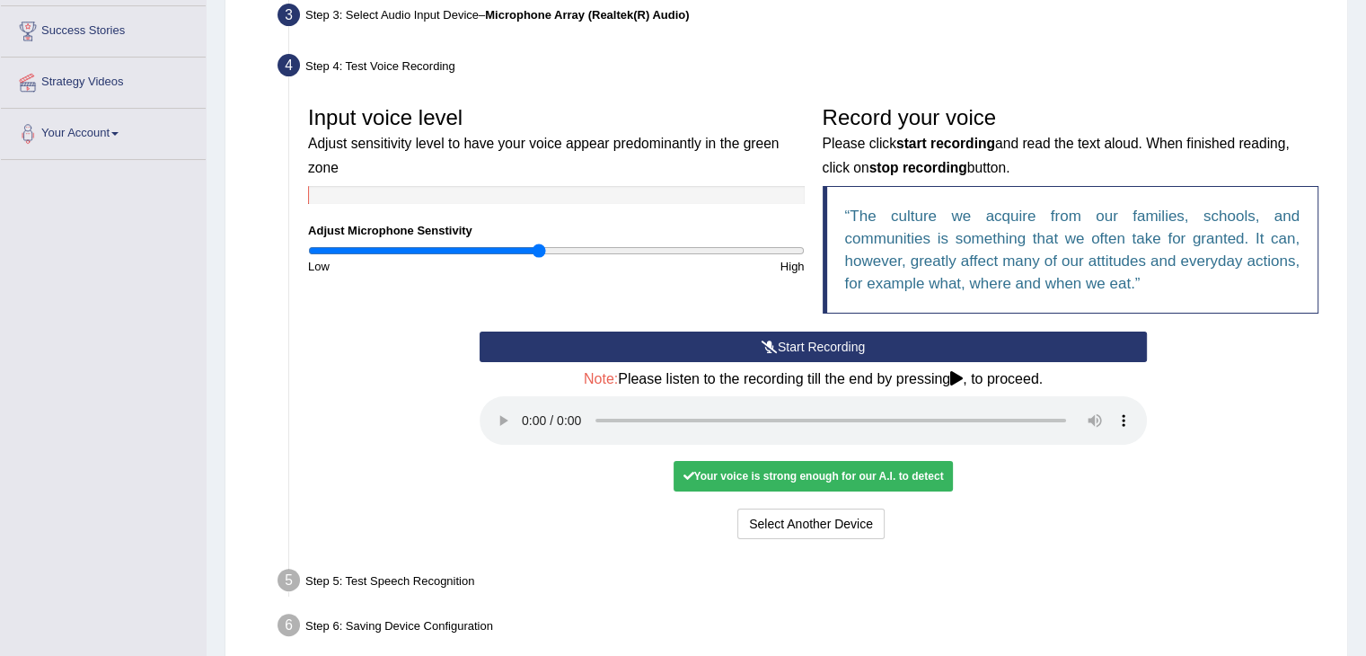
click at [747, 468] on div "Your voice is strong enough for our A.I. to detect" at bounding box center [813, 476] width 278 height 31
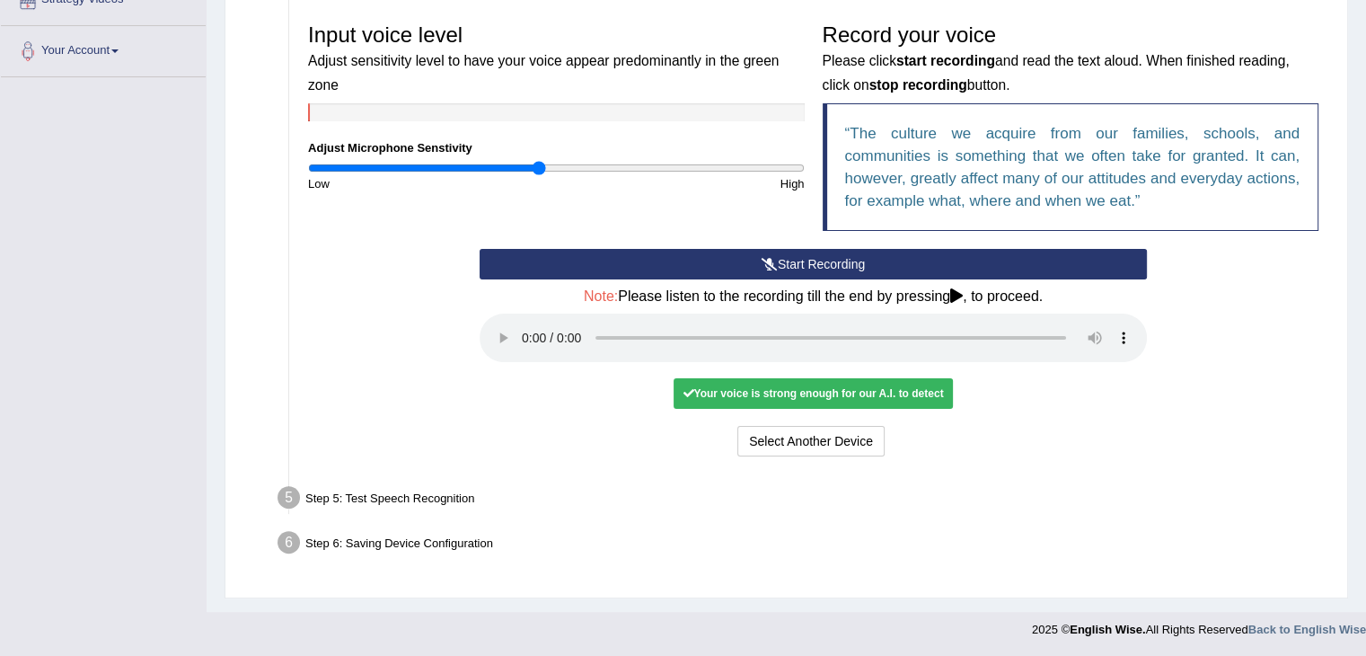
click at [345, 497] on div "Step 5: Test Speech Recognition" at bounding box center [804, 500] width 1070 height 40
click at [348, 504] on div "Step 5: Test Speech Recognition" at bounding box center [804, 500] width 1070 height 40
click at [373, 492] on div "Step 5: Test Speech Recognition" at bounding box center [804, 500] width 1070 height 40
click at [375, 493] on div "Step 5: Test Speech Recognition" at bounding box center [804, 500] width 1070 height 40
drag, startPoint x: 730, startPoint y: 462, endPoint x: 761, endPoint y: 466, distance: 30.7
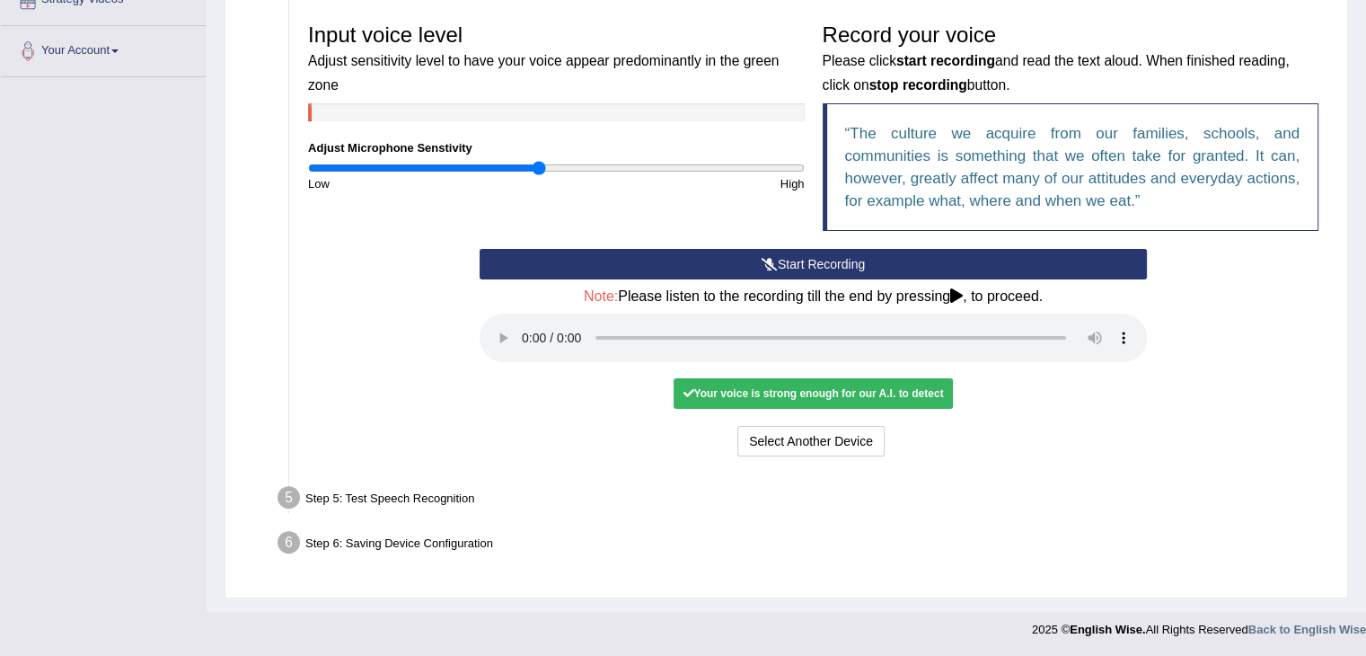
click at [753, 465] on div "Input voice level Adjust sensitivity level to have your voice appear predominan…" at bounding box center [813, 237] width 1028 height 464
click at [714, 375] on div "Start Recording Stop Recording Note: Please listen to the recording till the en…" at bounding box center [813, 355] width 685 height 212
click at [714, 386] on div "Your voice is strong enough for our A.I. to detect" at bounding box center [813, 393] width 278 height 31
click at [712, 395] on div "Your voice is strong enough for our A.I. to detect" at bounding box center [813, 393] width 278 height 31
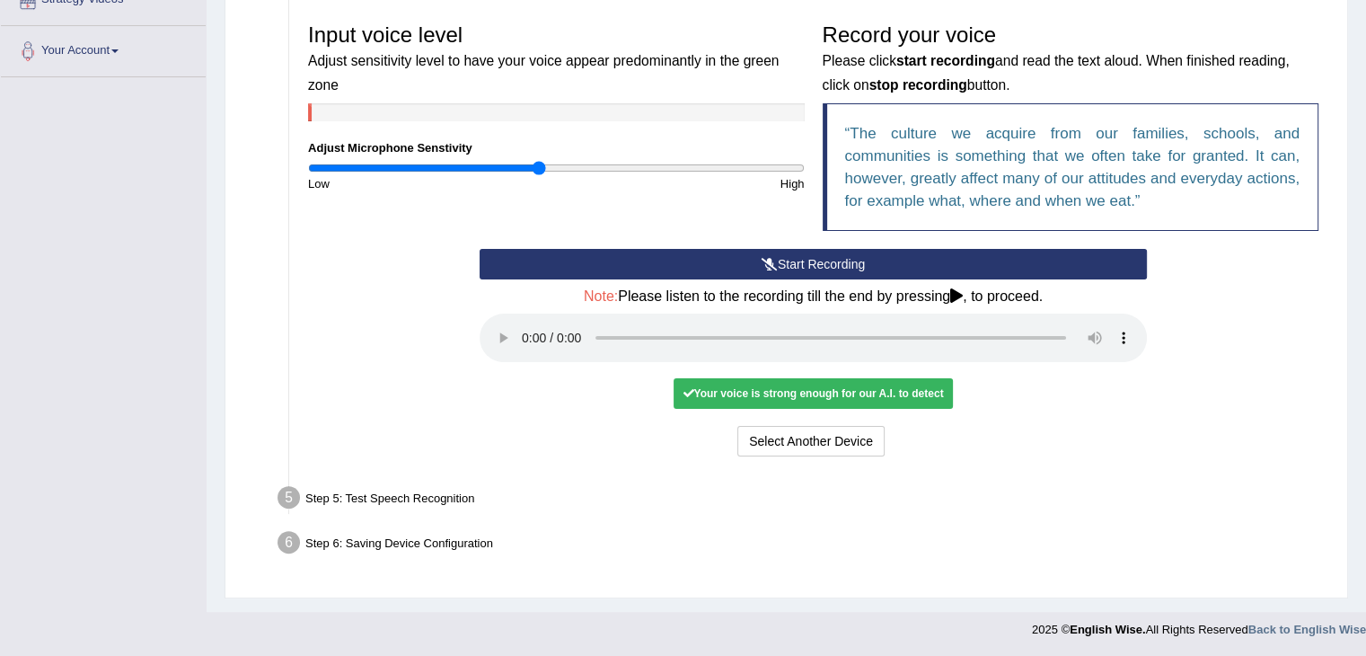
click at [712, 395] on div "Your voice is strong enough for our A.I. to detect" at bounding box center [813, 393] width 278 height 31
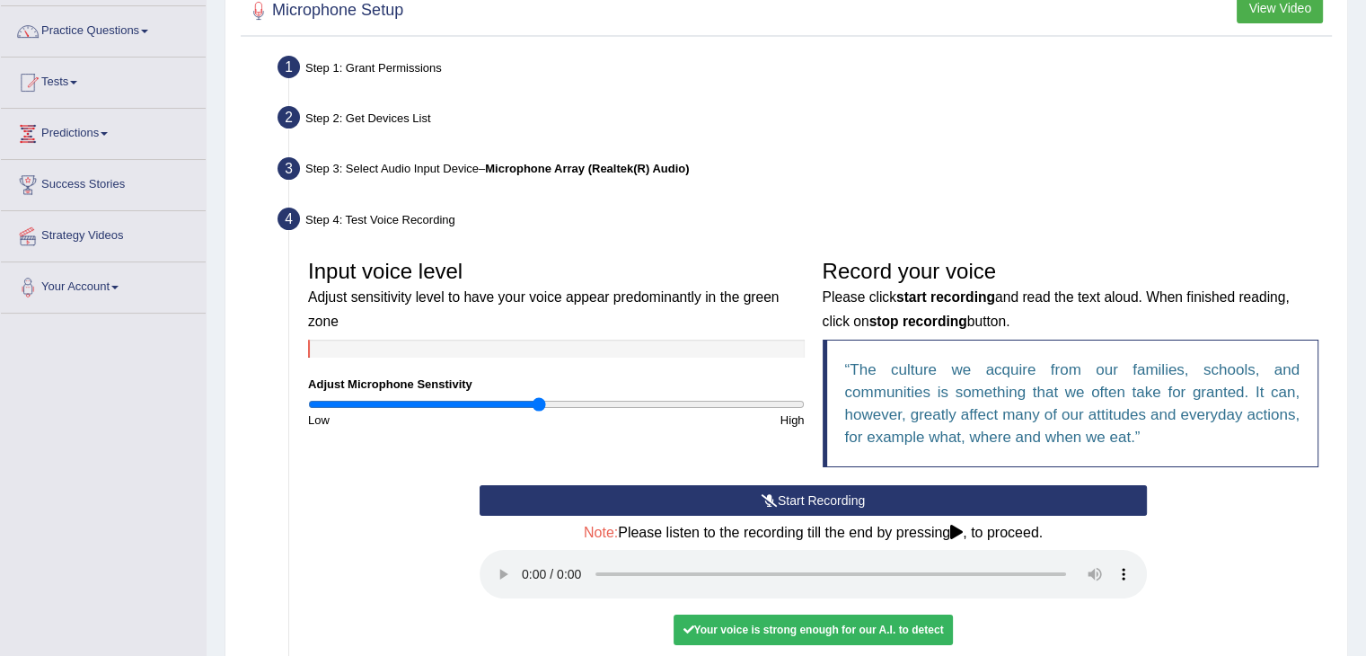
scroll to position [137, 0]
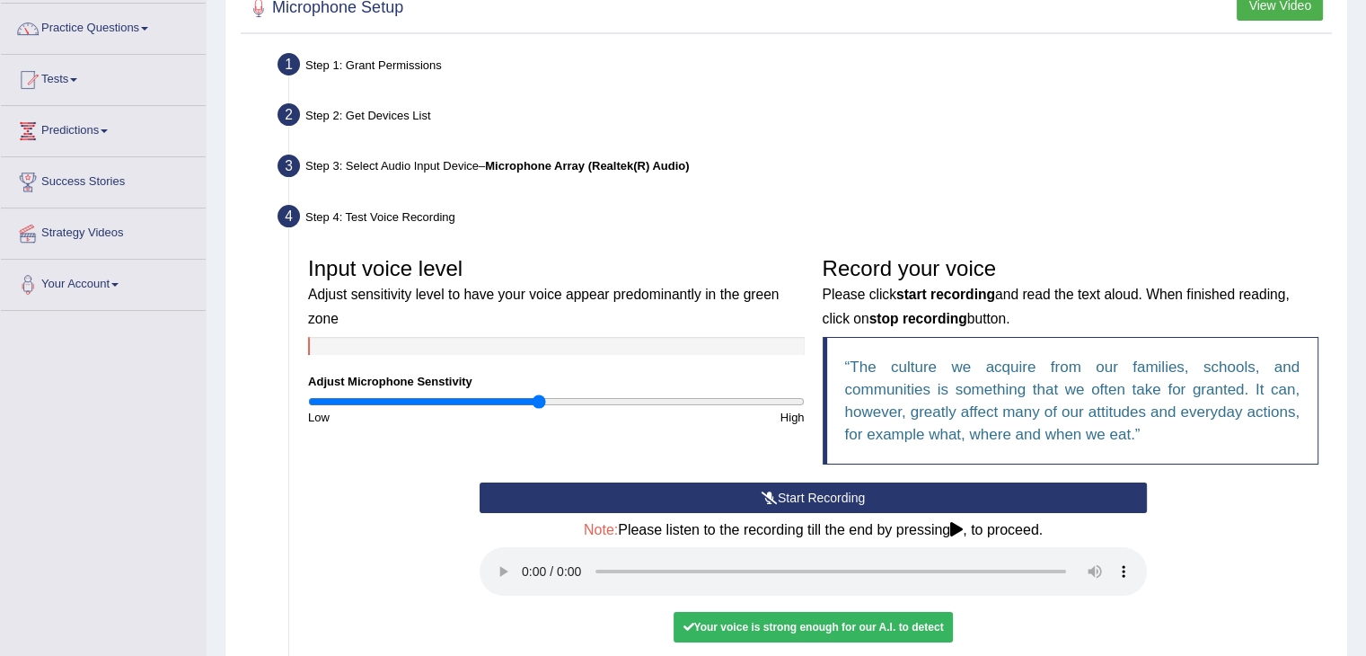
click at [722, 482] on button "Start Recording" at bounding box center [813, 497] width 667 height 31
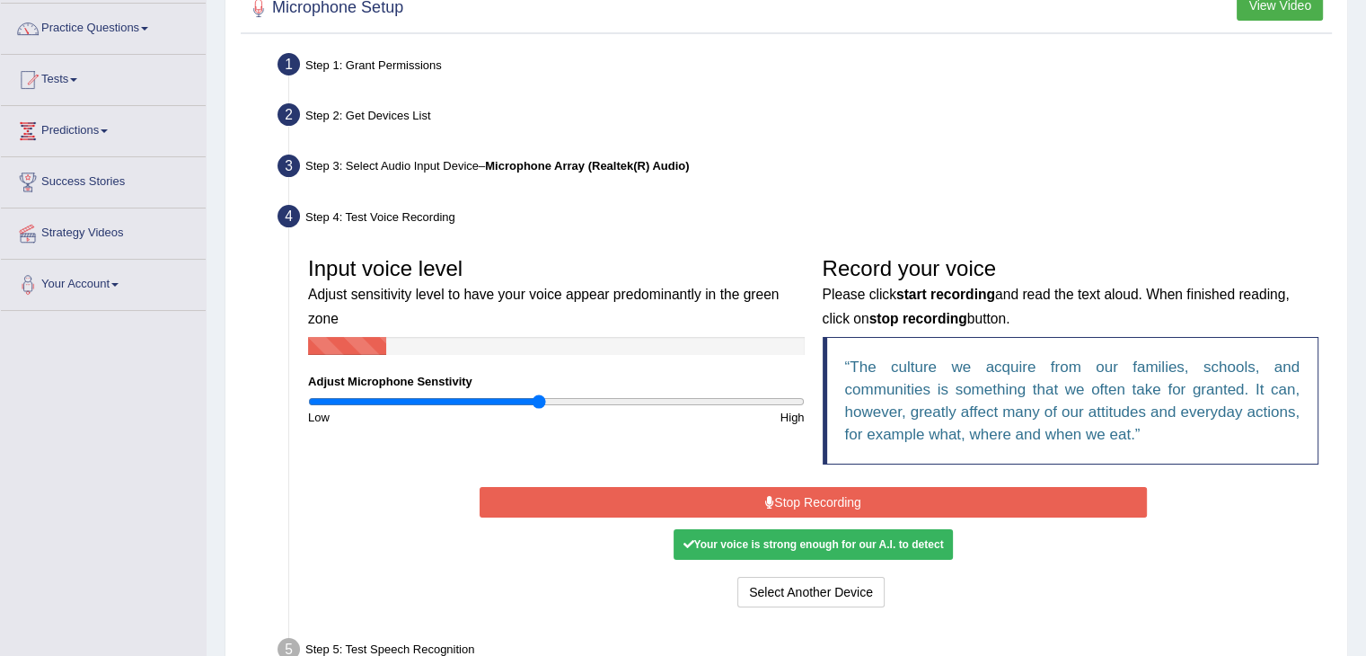
click at [761, 504] on button "Stop Recording" at bounding box center [813, 502] width 667 height 31
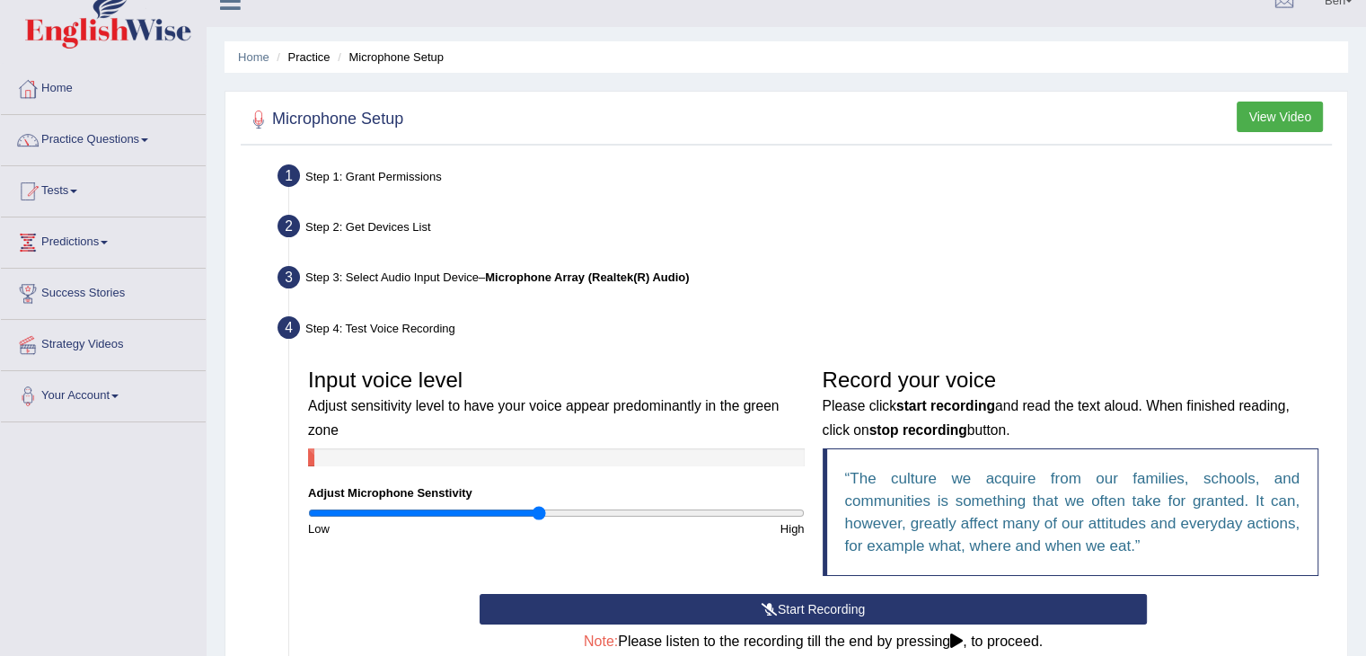
scroll to position [370, 0]
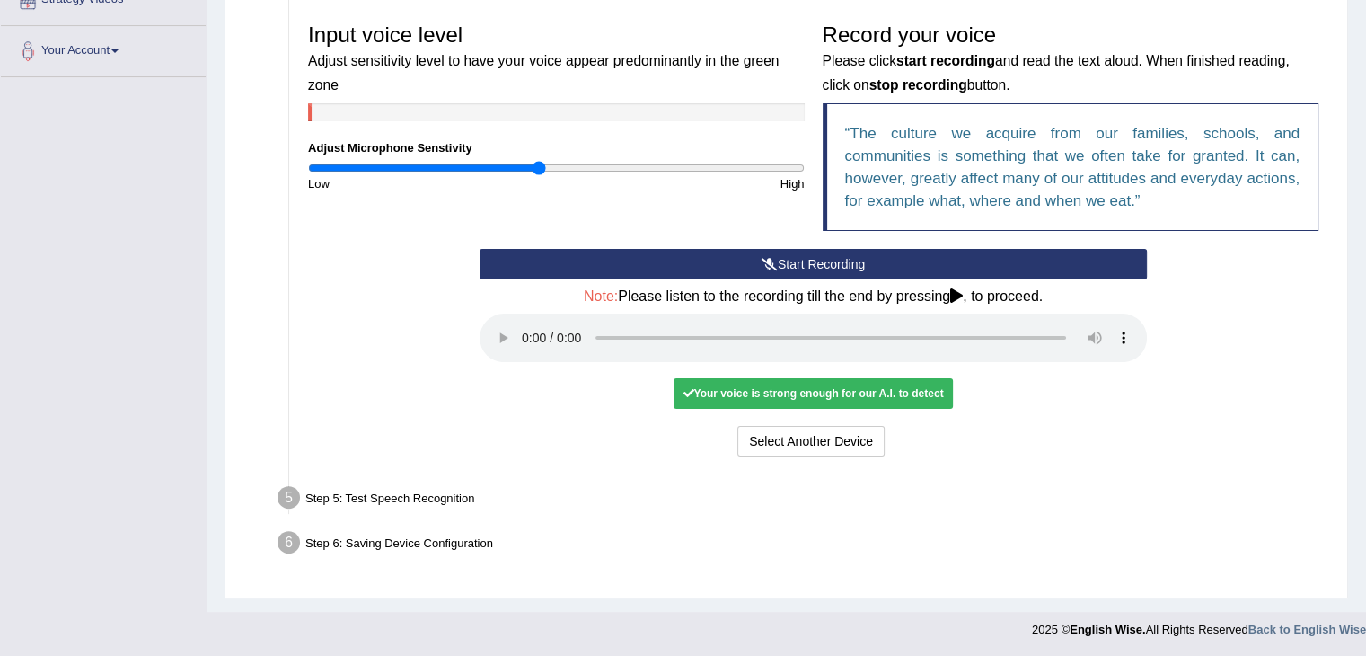
click at [326, 492] on div "Step 5: Test Speech Recognition" at bounding box center [804, 500] width 1070 height 40
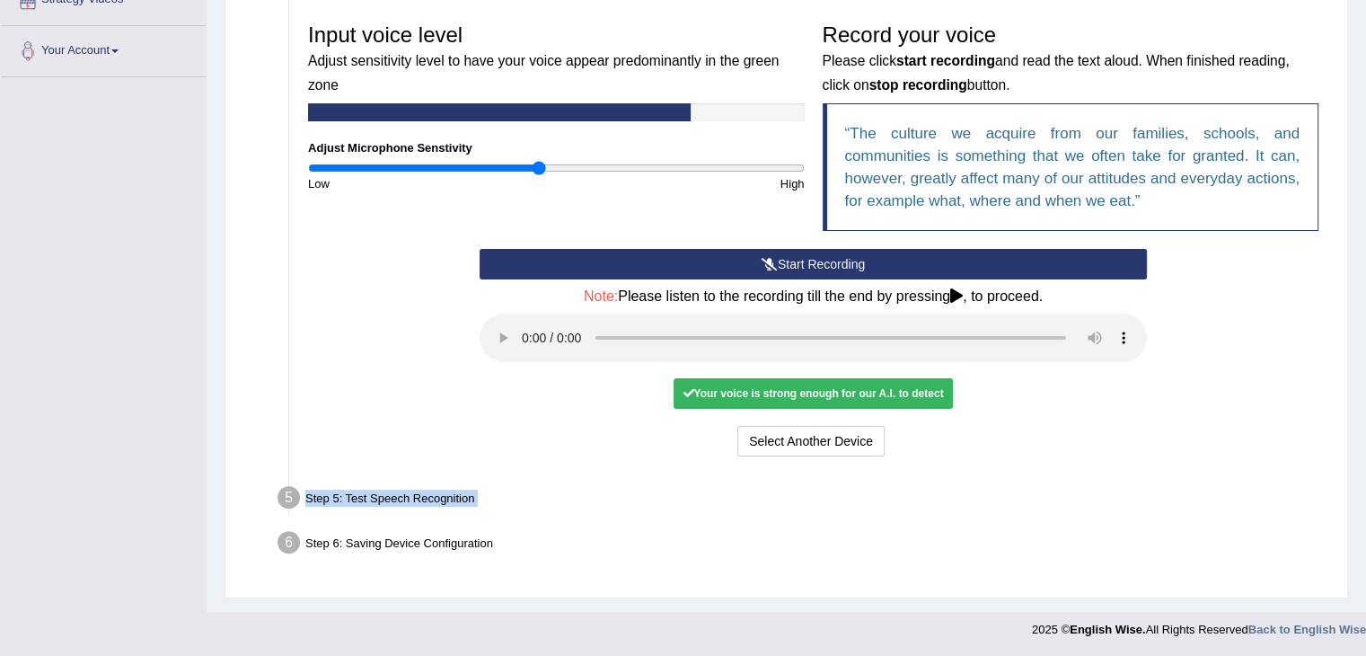
click at [326, 492] on div "Step 5: Test Speech Recognition" at bounding box center [804, 500] width 1070 height 40
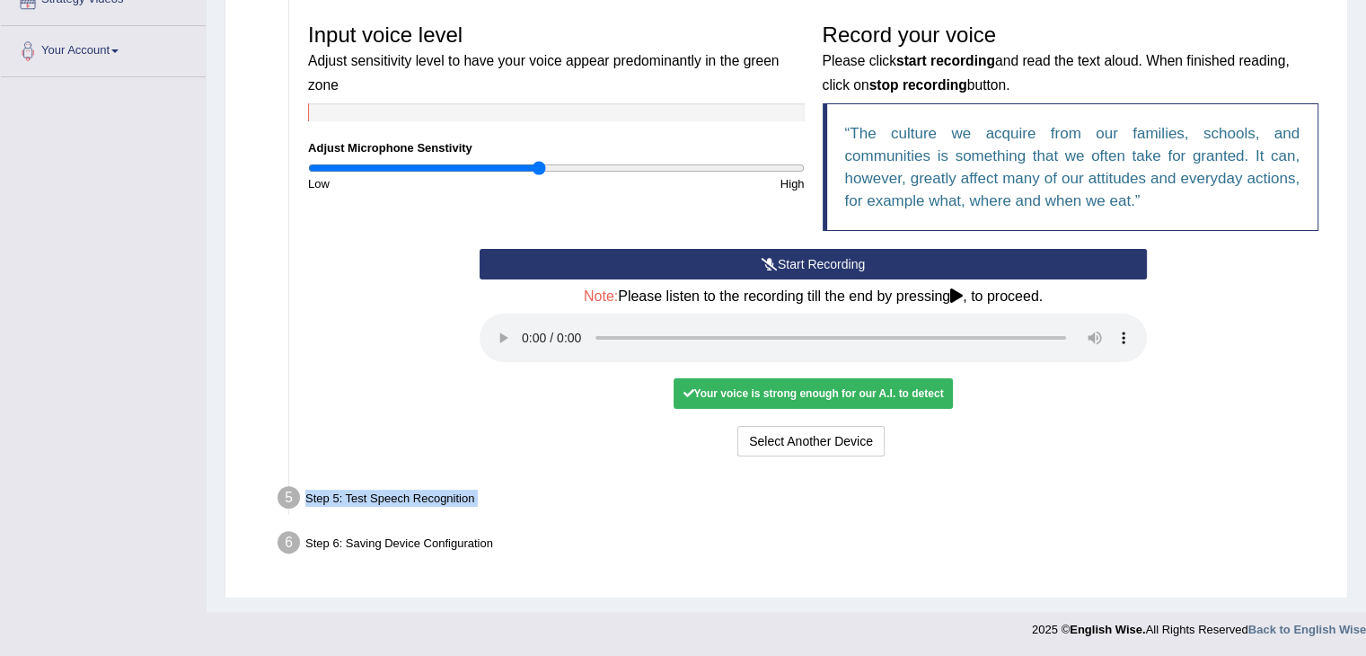
click at [326, 492] on div "Step 5: Test Speech Recognition" at bounding box center [804, 500] width 1070 height 40
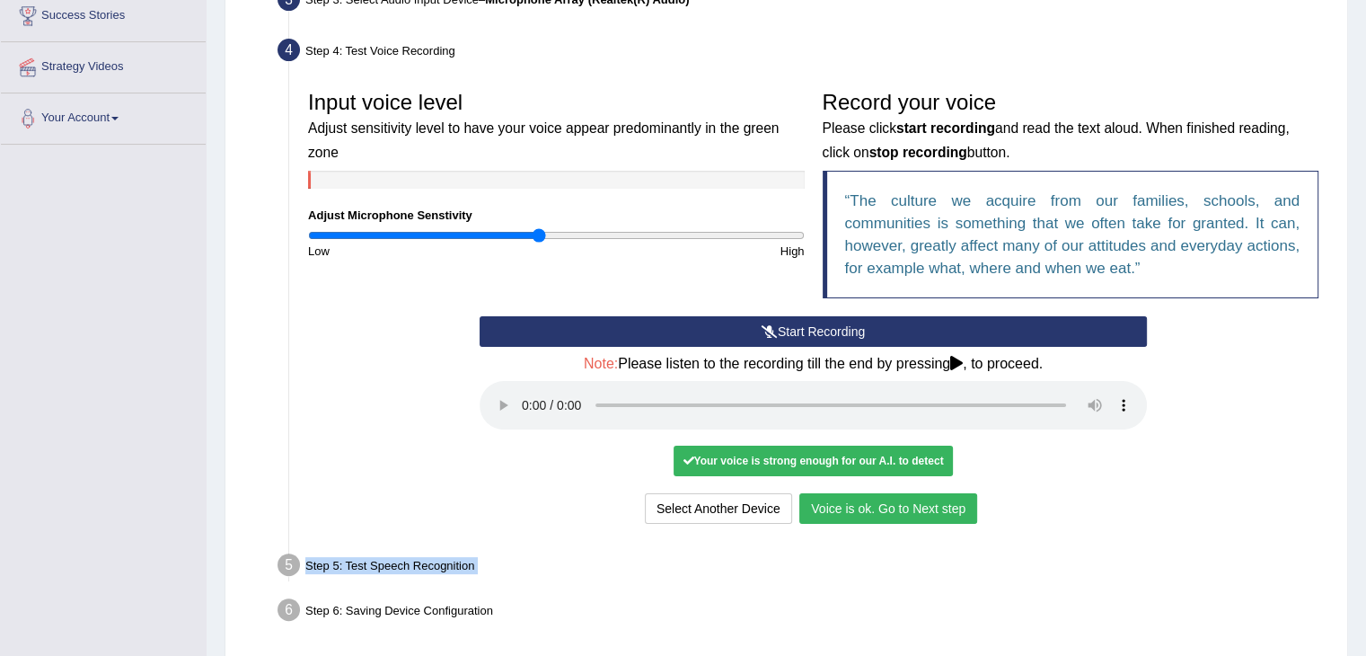
scroll to position [320, 0]
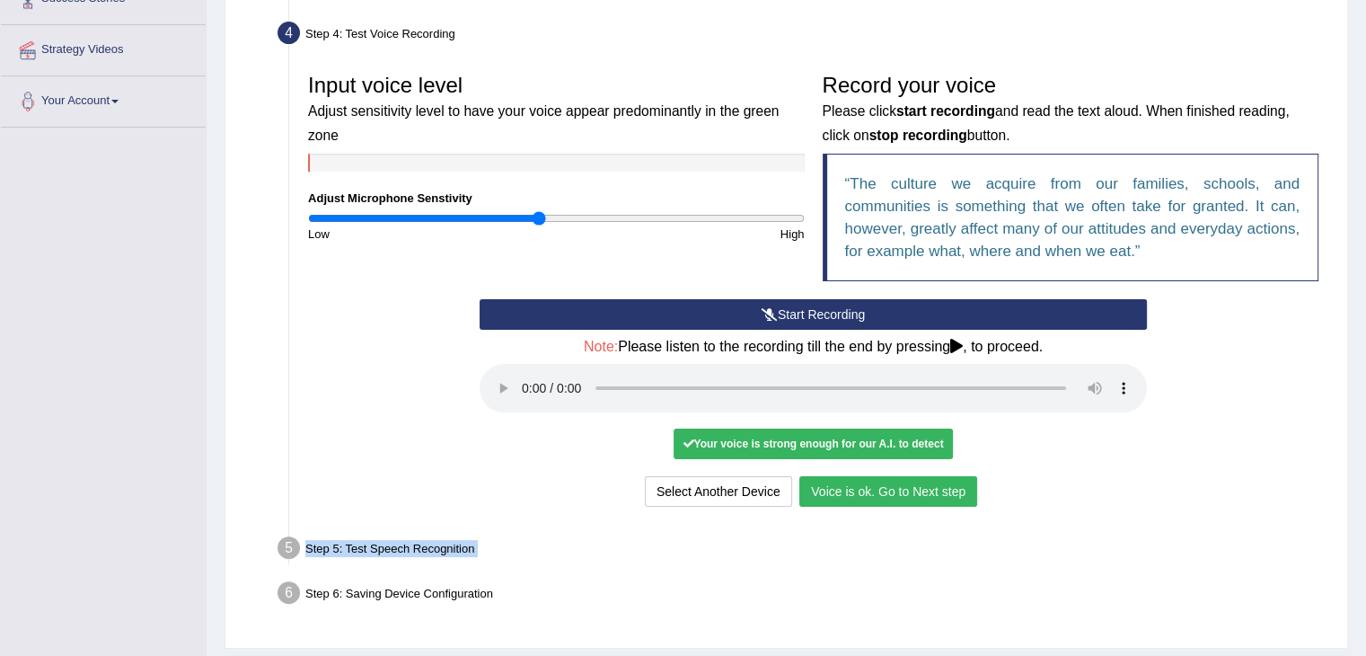
click at [912, 497] on button "Voice is ok. Go to Next step" at bounding box center [888, 491] width 178 height 31
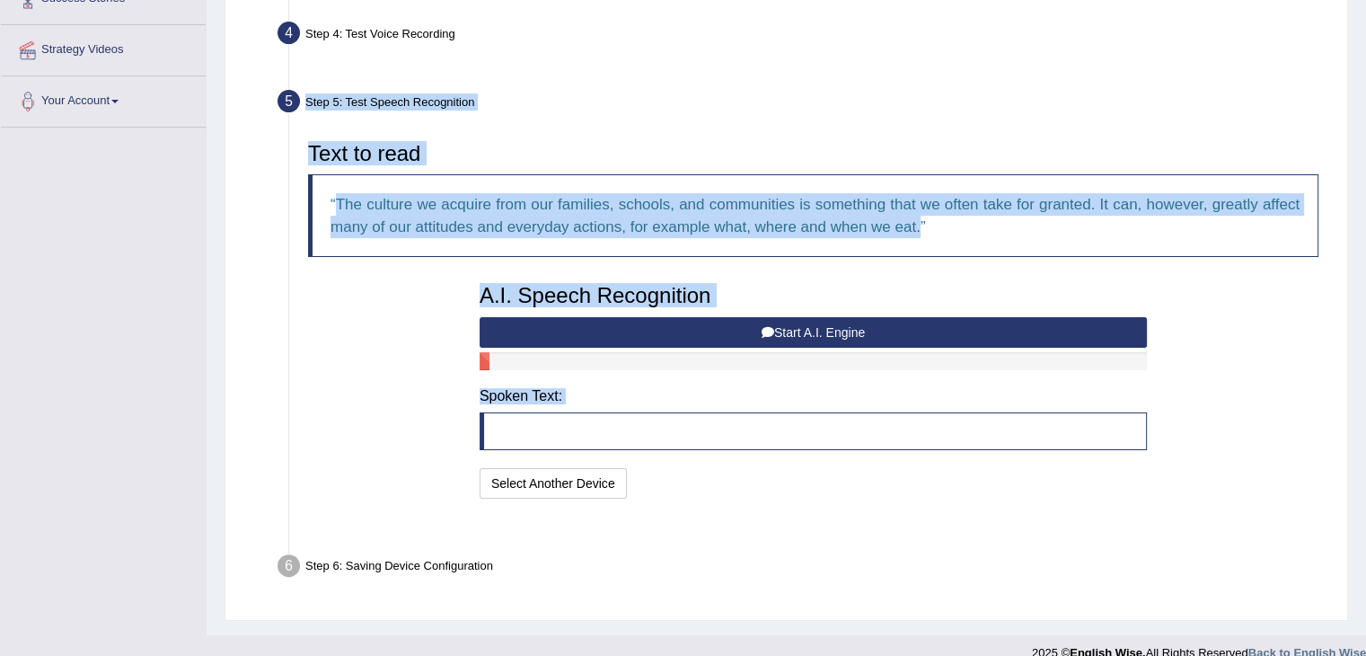
scroll to position [299, 0]
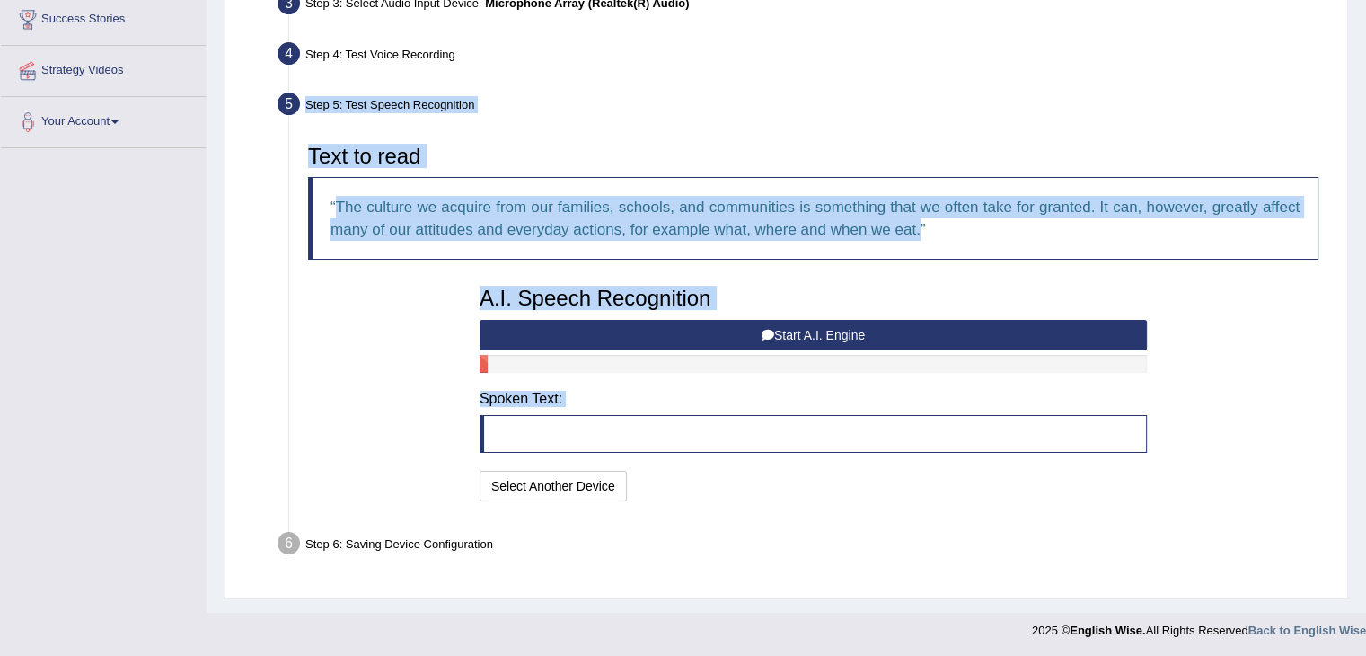
click at [789, 310] on div "A.I. Speech Recognition Start A.I. Engine Stop A.I. Engine Note: Please listen …" at bounding box center [813, 391] width 685 height 228
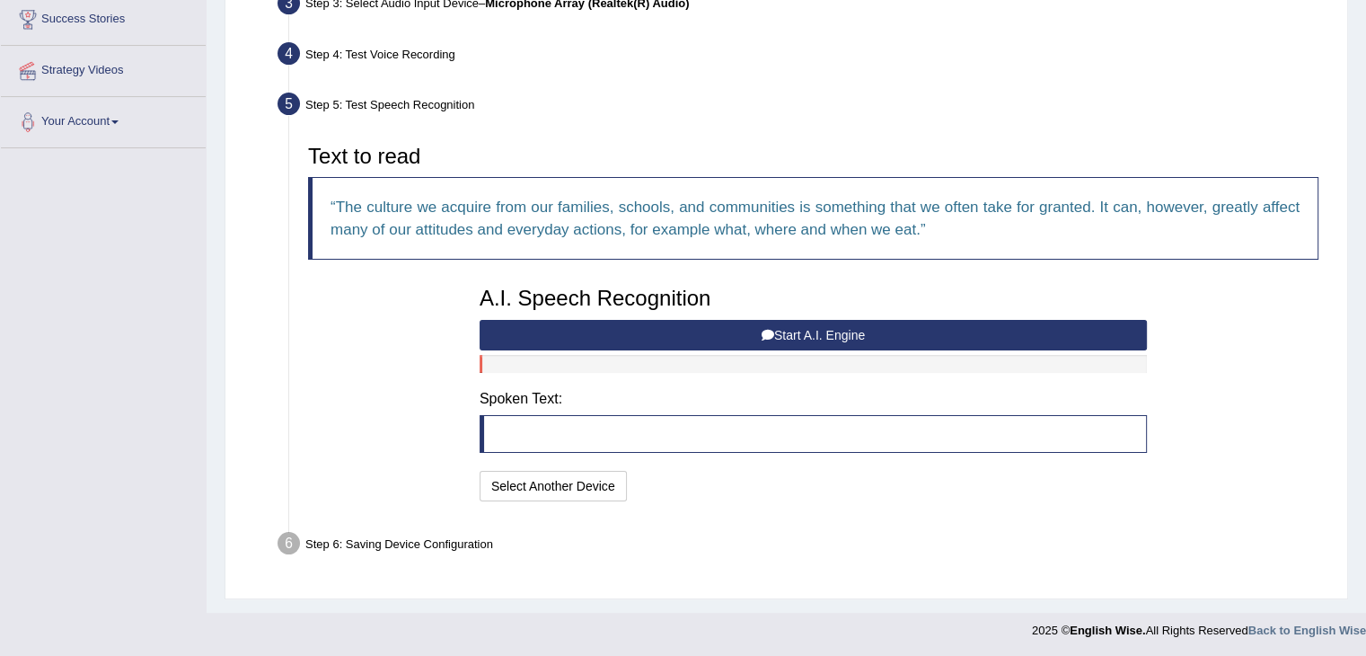
click at [536, 439] on blockquote at bounding box center [813, 434] width 667 height 38
click at [795, 330] on button "Start A.I. Engine" at bounding box center [813, 335] width 667 height 31
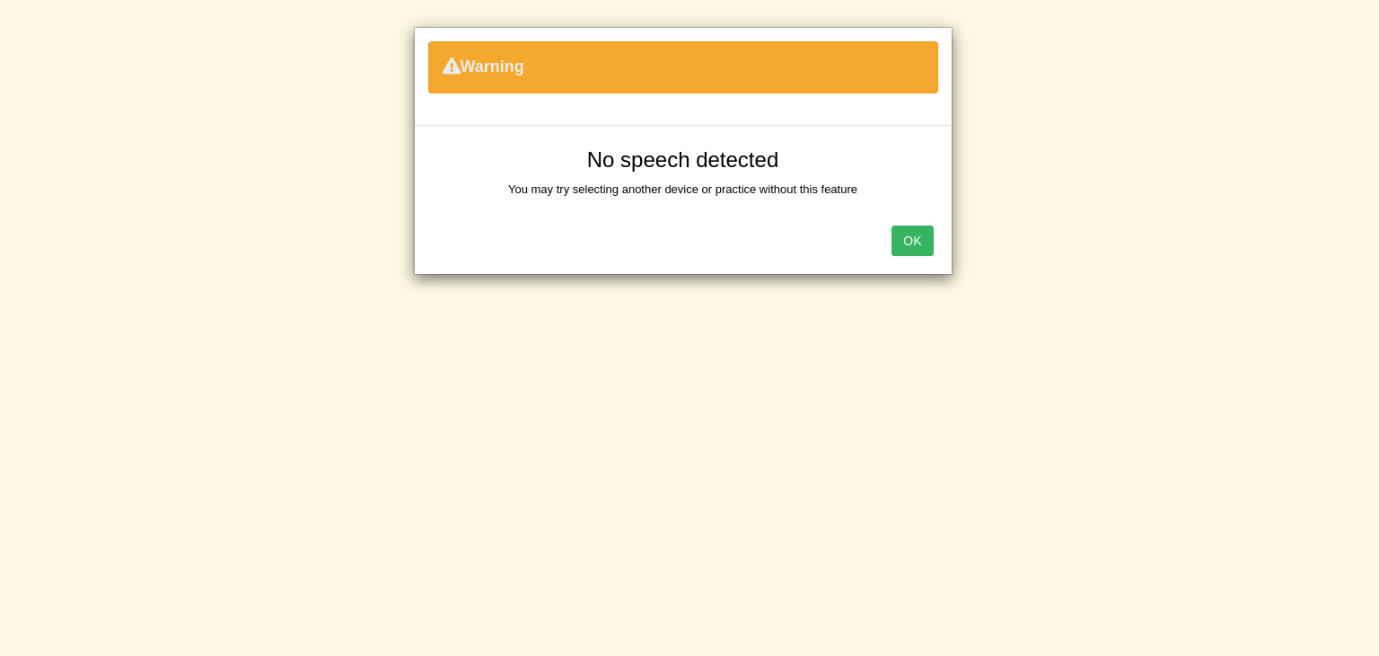
click at [910, 237] on button "OK" at bounding box center [912, 240] width 41 height 31
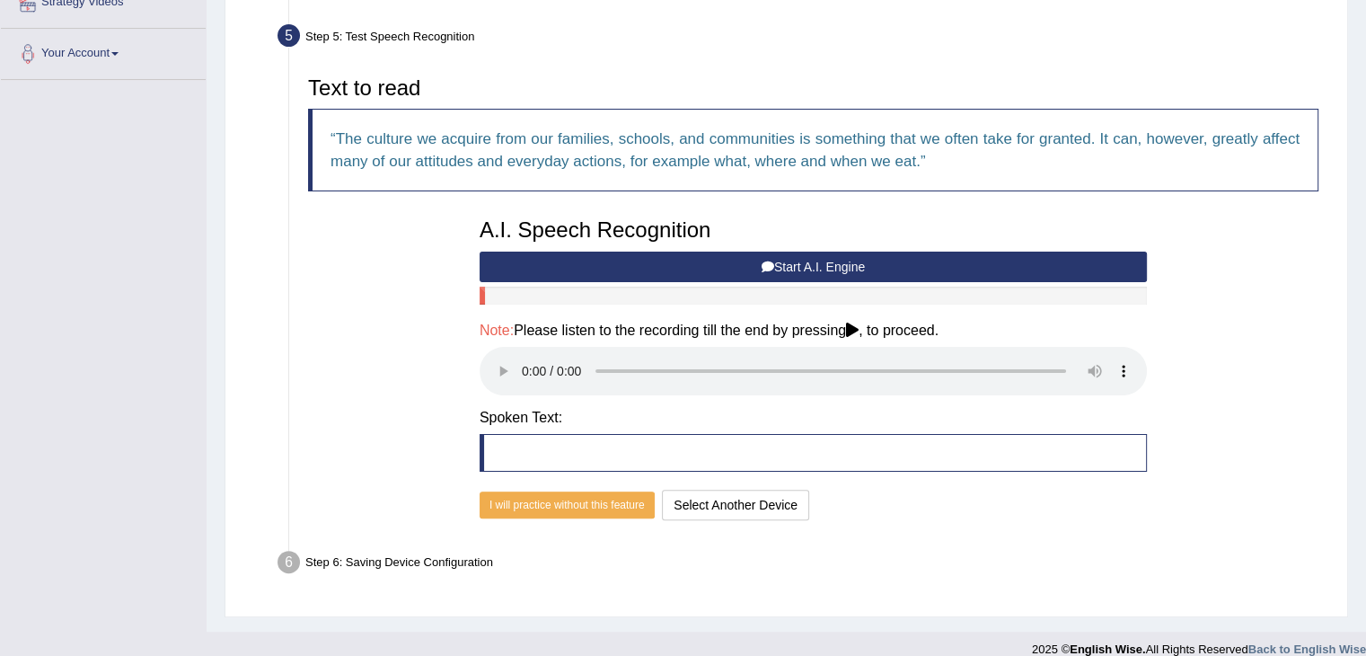
scroll to position [386, 0]
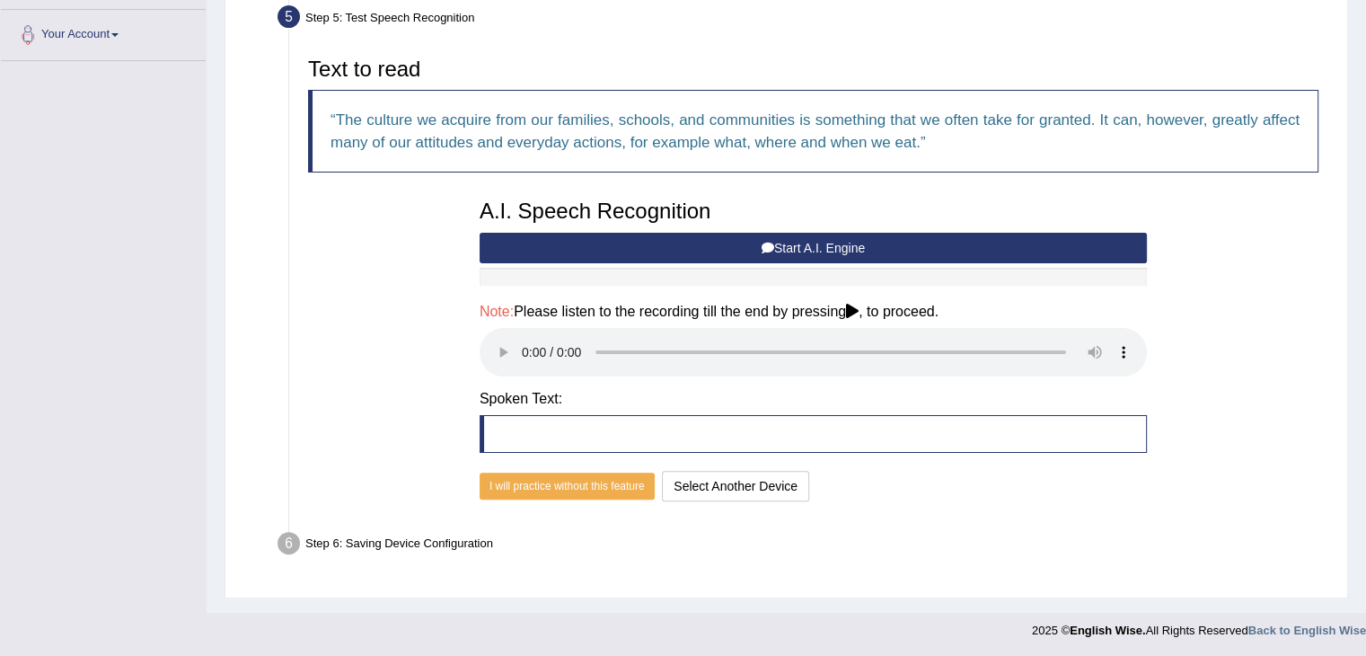
click at [566, 429] on blockquote at bounding box center [813, 434] width 667 height 38
click at [824, 249] on button "Start A.I. Engine" at bounding box center [813, 248] width 667 height 31
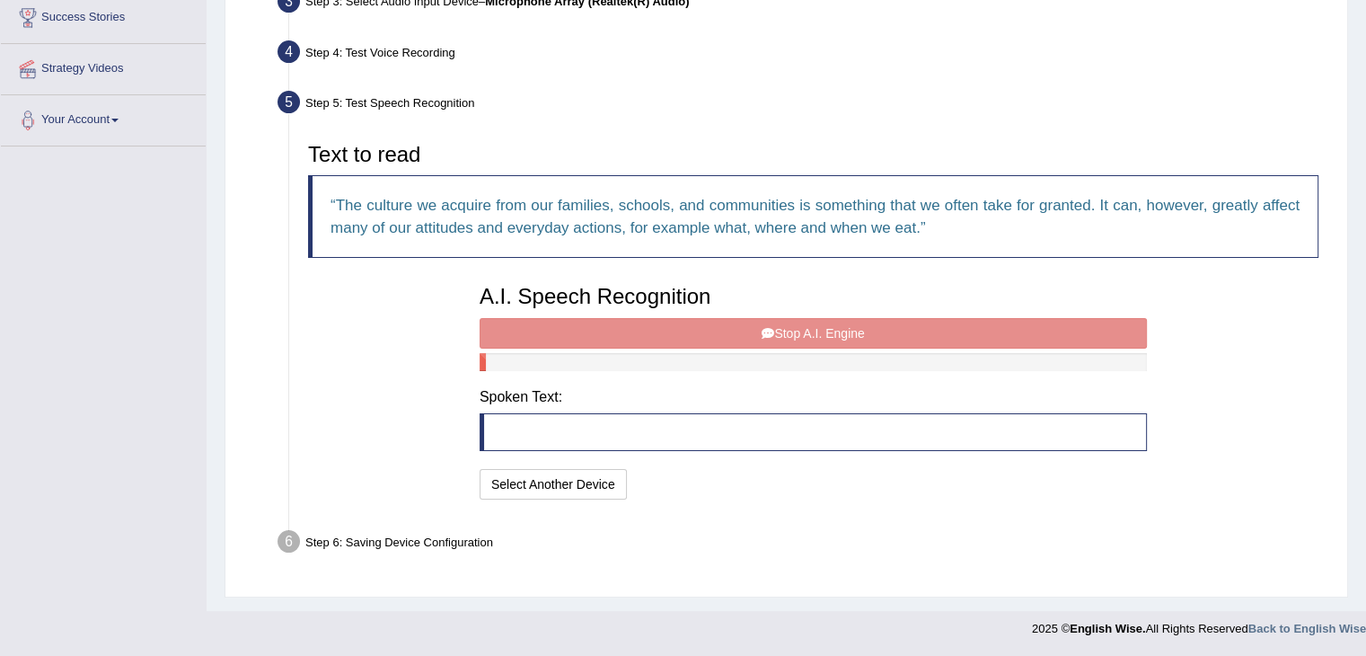
scroll to position [299, 0]
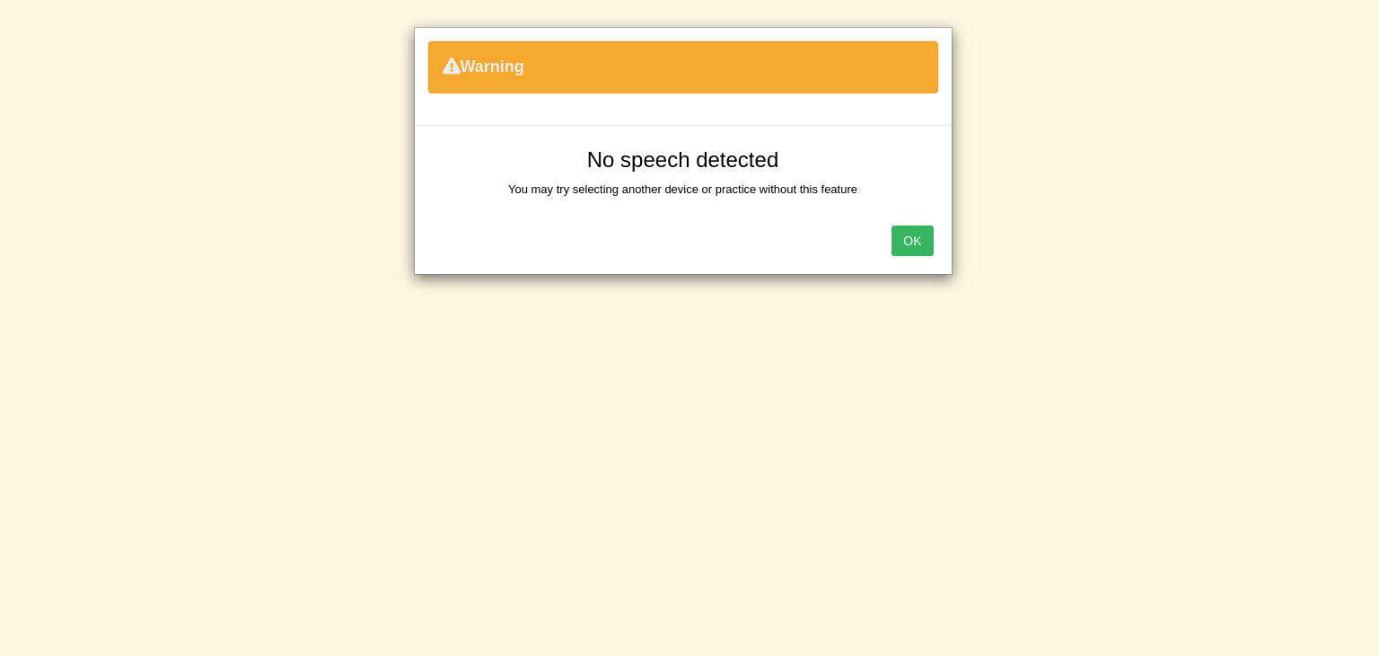
click at [894, 238] on button "OK" at bounding box center [912, 240] width 41 height 31
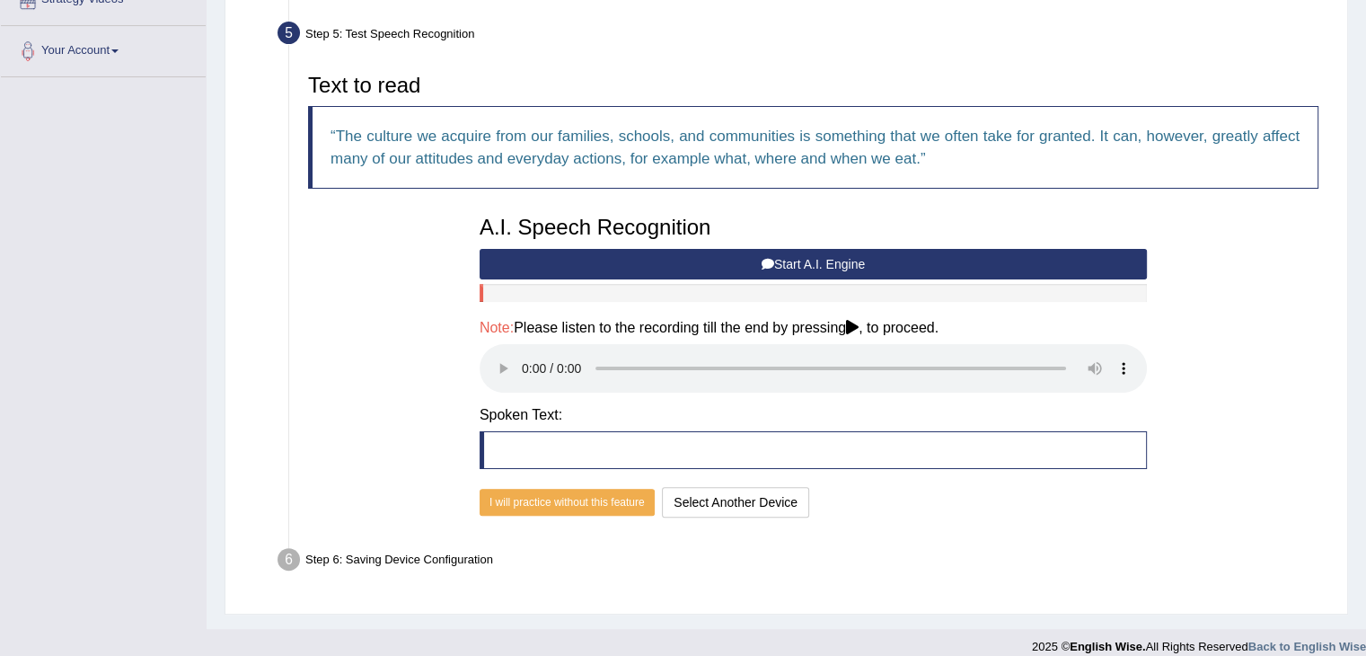
scroll to position [371, 0]
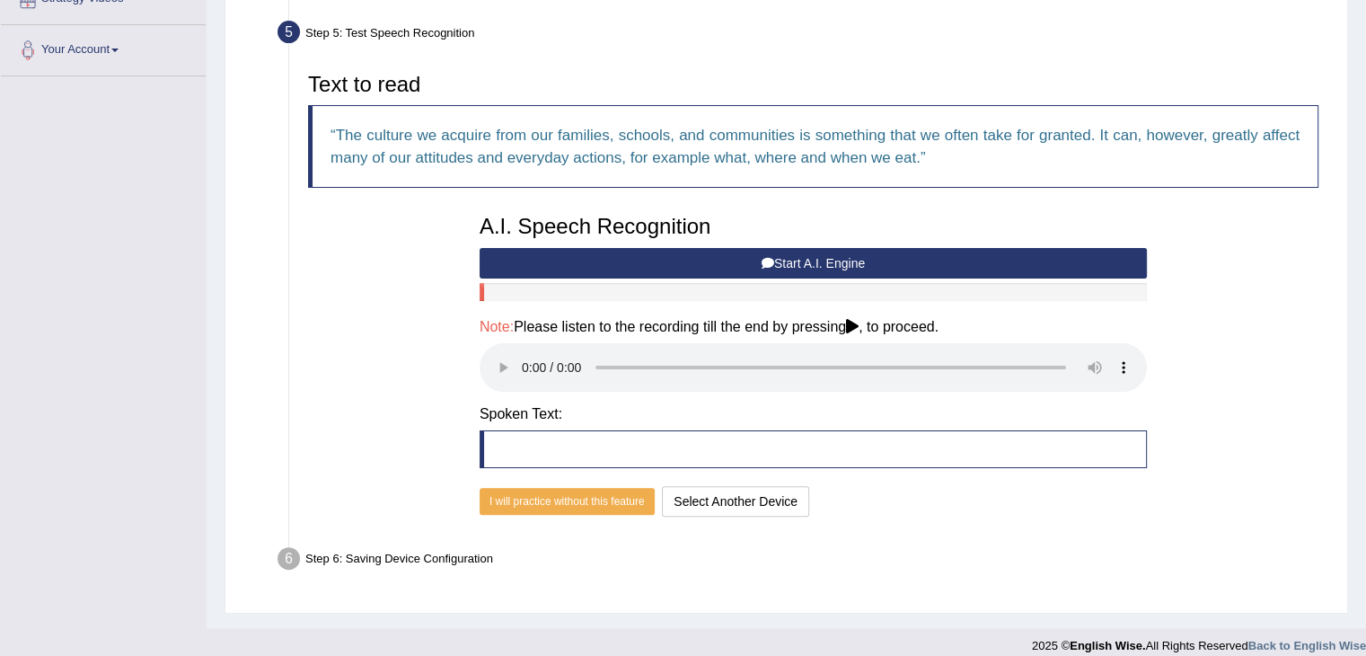
click at [853, 265] on button "Start A.I. Engine" at bounding box center [813, 263] width 667 height 31
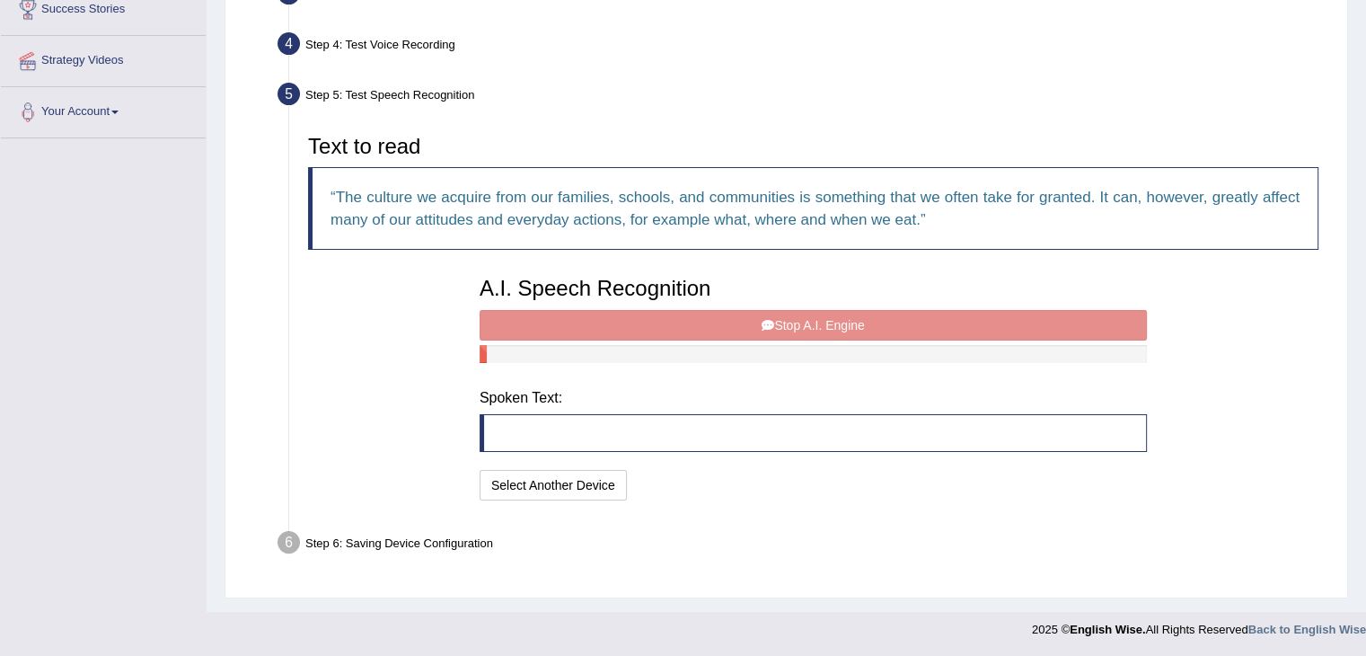
scroll to position [299, 0]
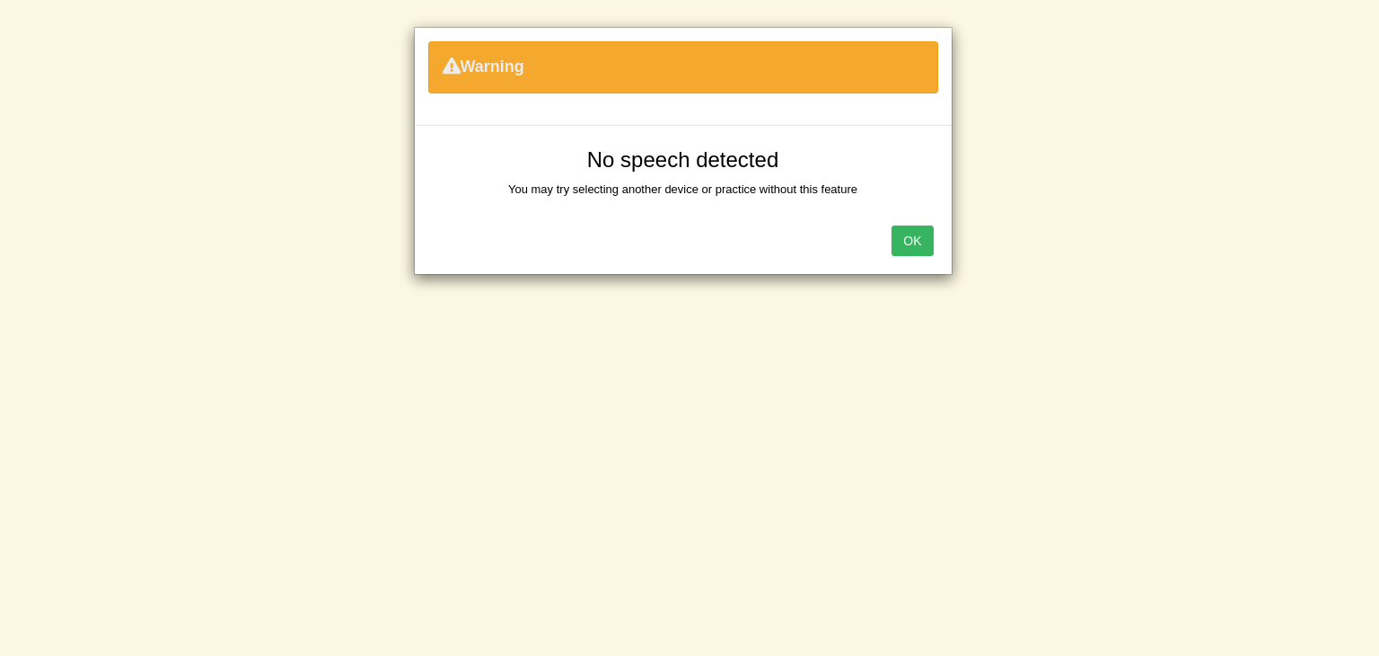
click at [920, 232] on button "OK" at bounding box center [912, 240] width 41 height 31
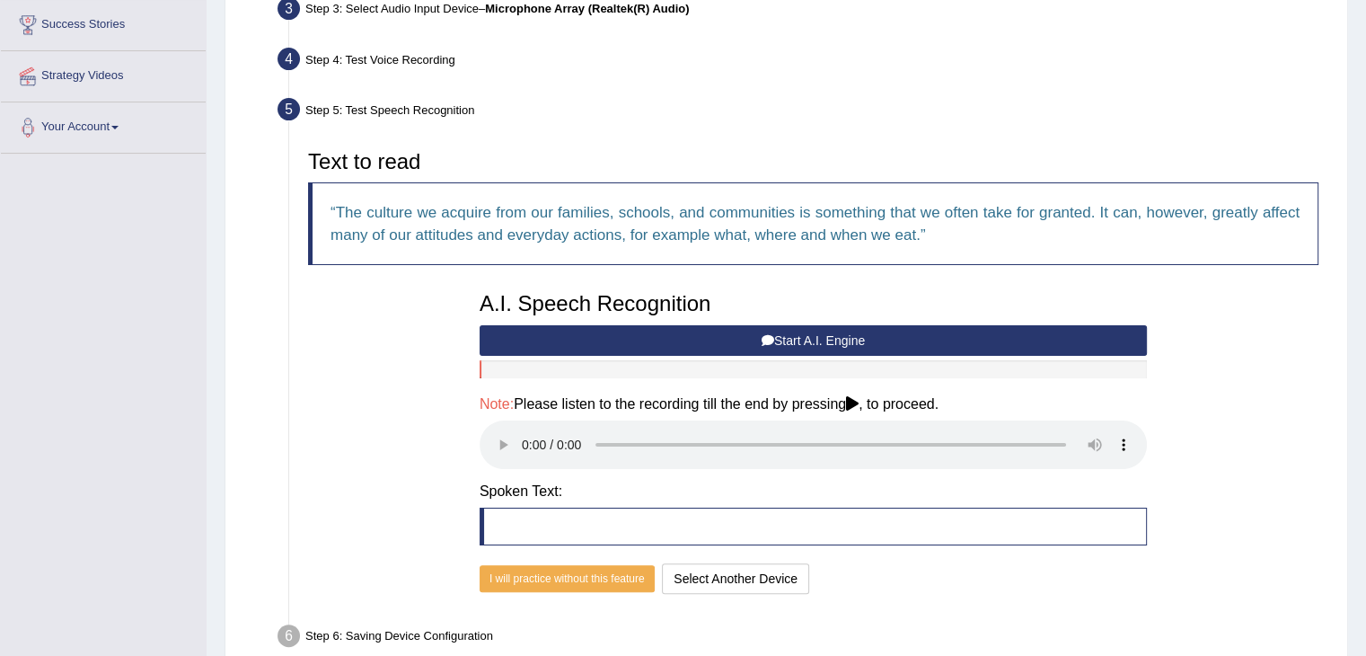
scroll to position [293, 0]
click at [765, 330] on button "Start A.I. Engine" at bounding box center [813, 341] width 667 height 31
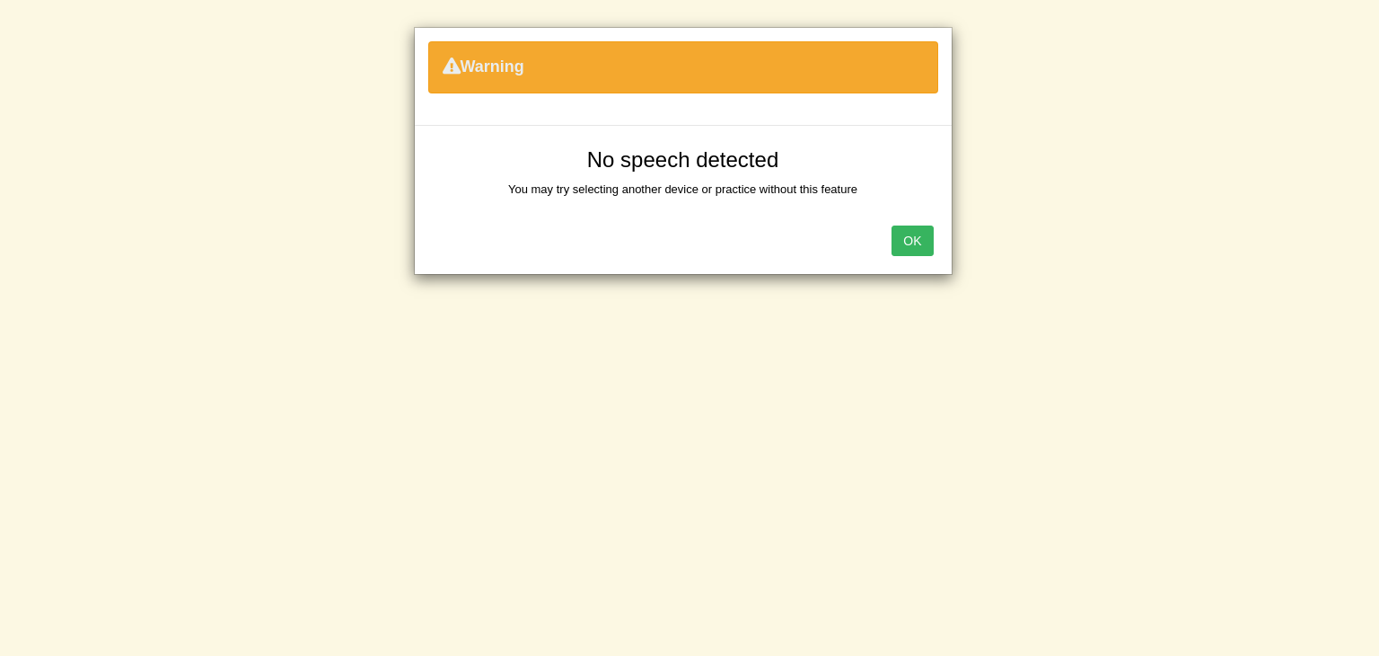
click at [926, 244] on button "OK" at bounding box center [912, 240] width 41 height 31
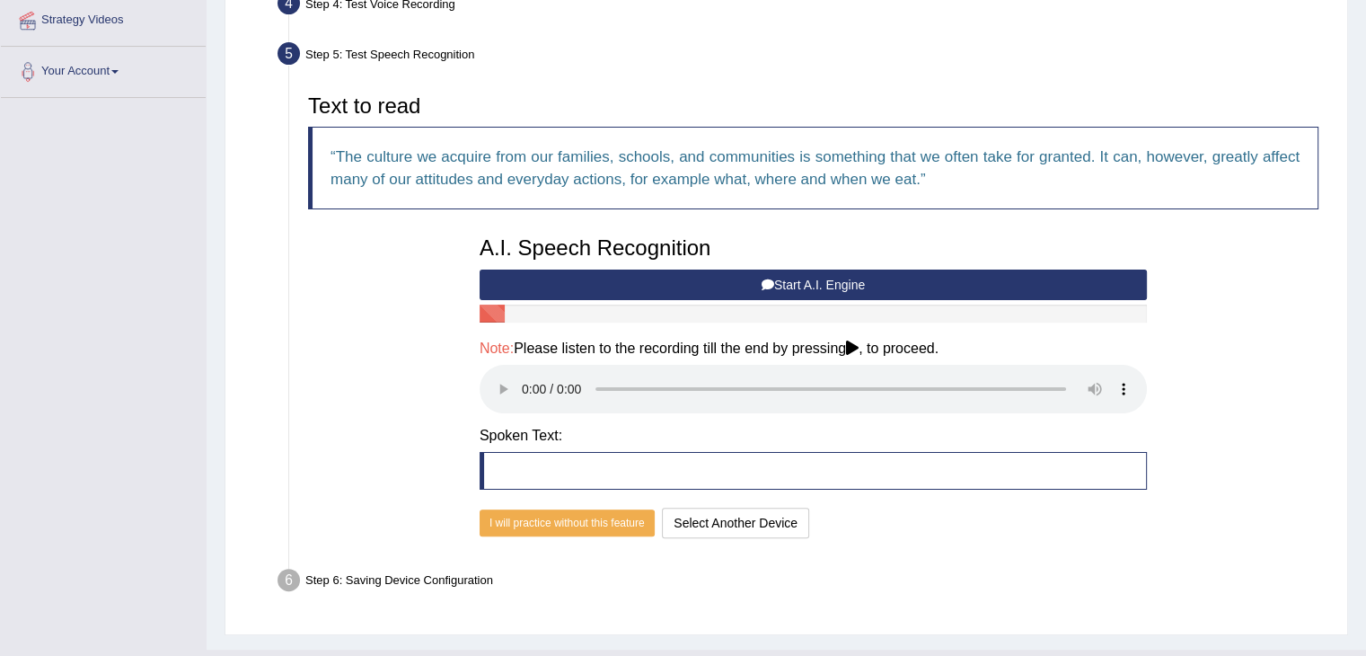
scroll to position [350, 0]
click at [507, 454] on blockquote at bounding box center [813, 470] width 667 height 38
click at [496, 467] on blockquote at bounding box center [813, 470] width 667 height 38
click at [522, 471] on blockquote at bounding box center [813, 470] width 667 height 38
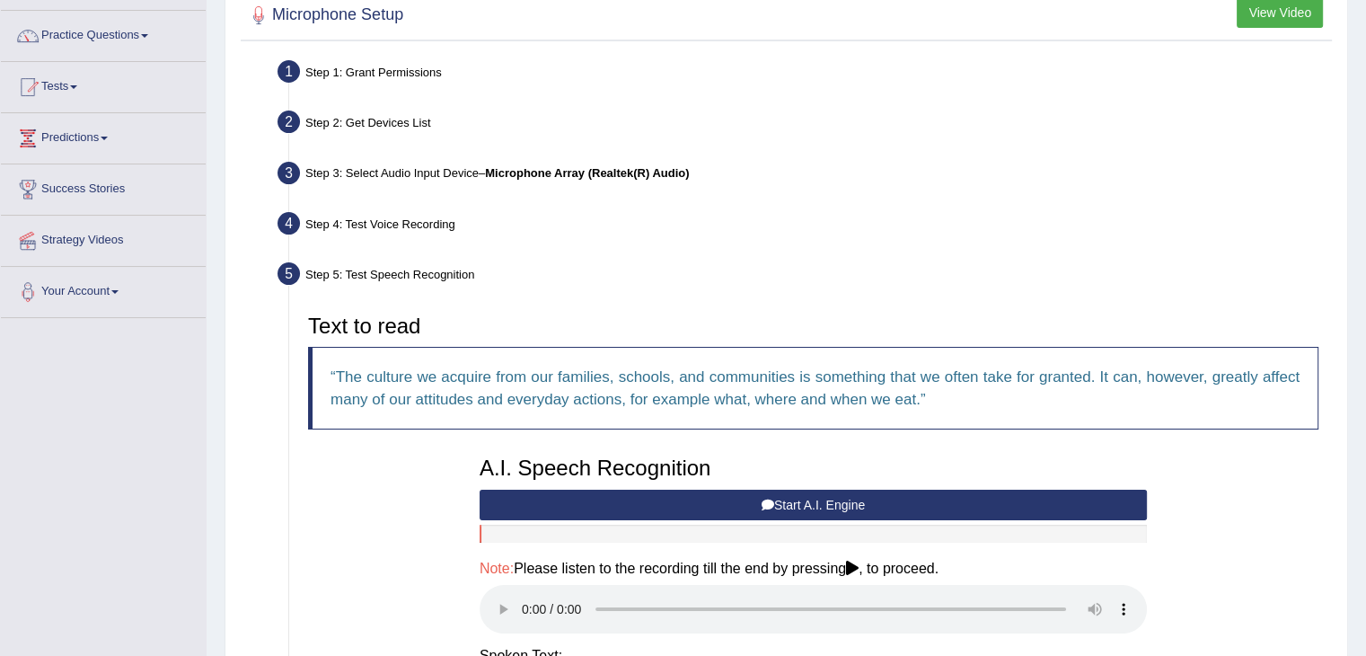
scroll to position [130, 0]
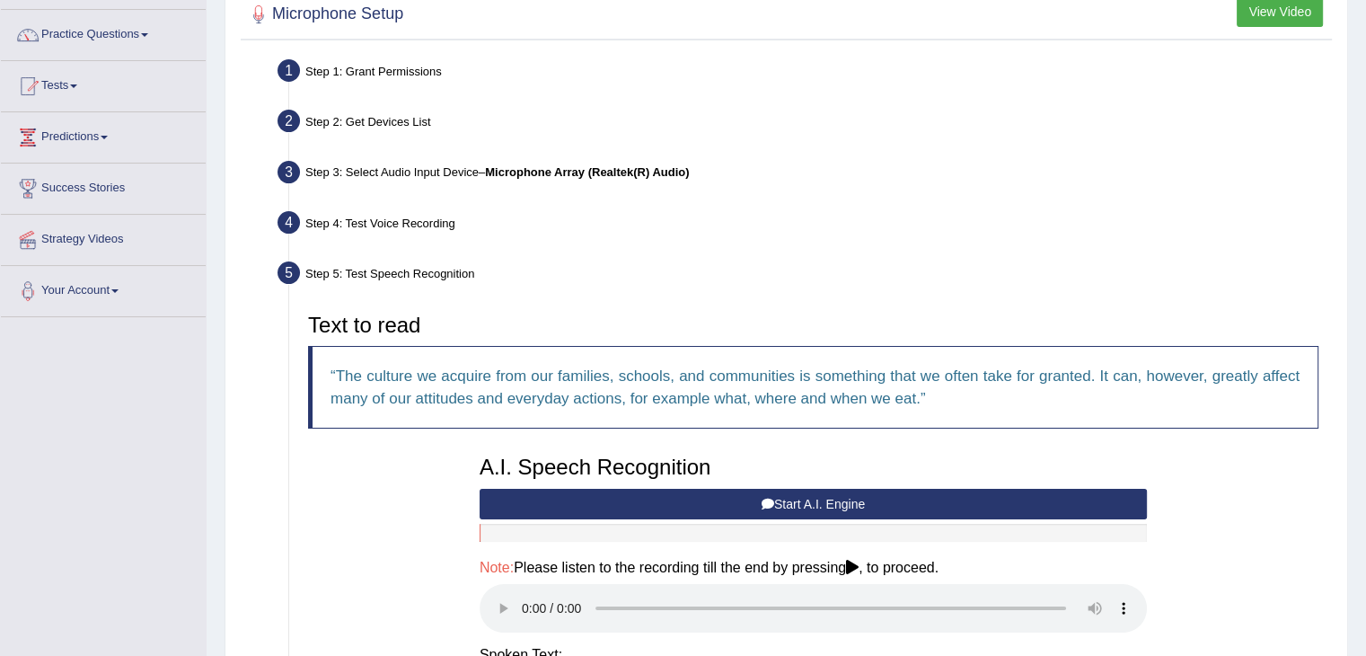
click at [299, 218] on div "Step 4: Test Voice Recording" at bounding box center [804, 226] width 1070 height 40
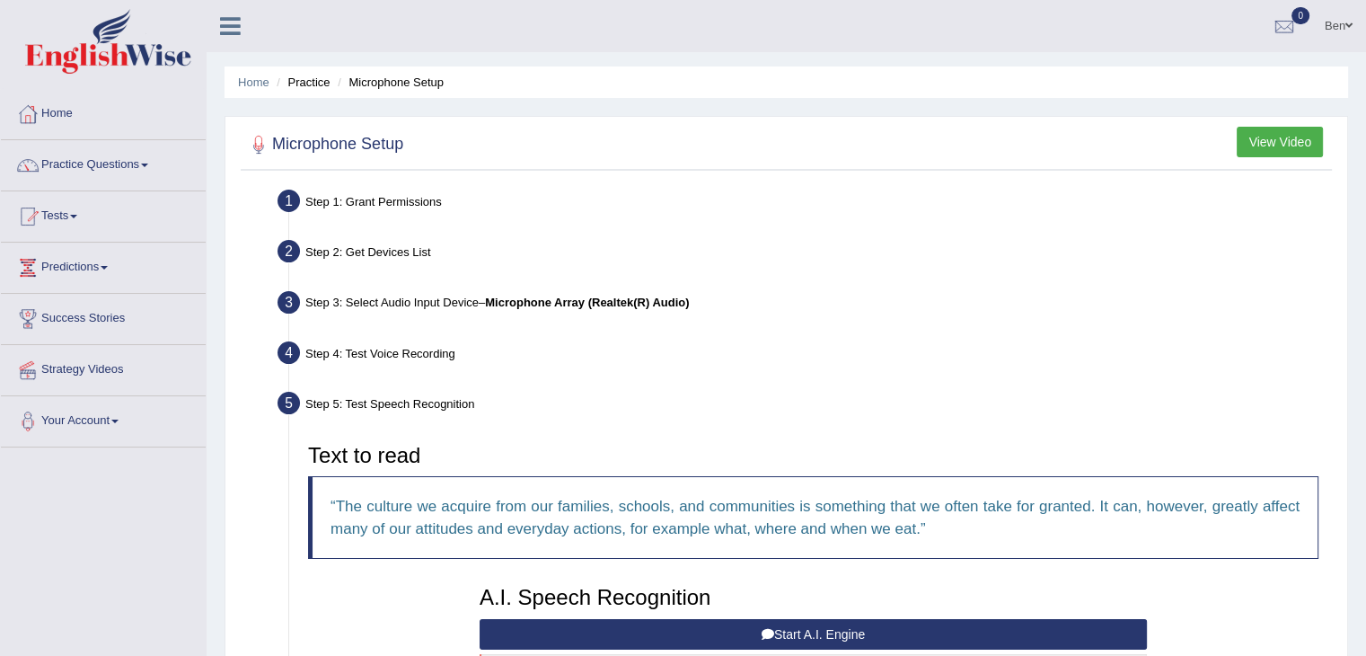
scroll to position [0, 0]
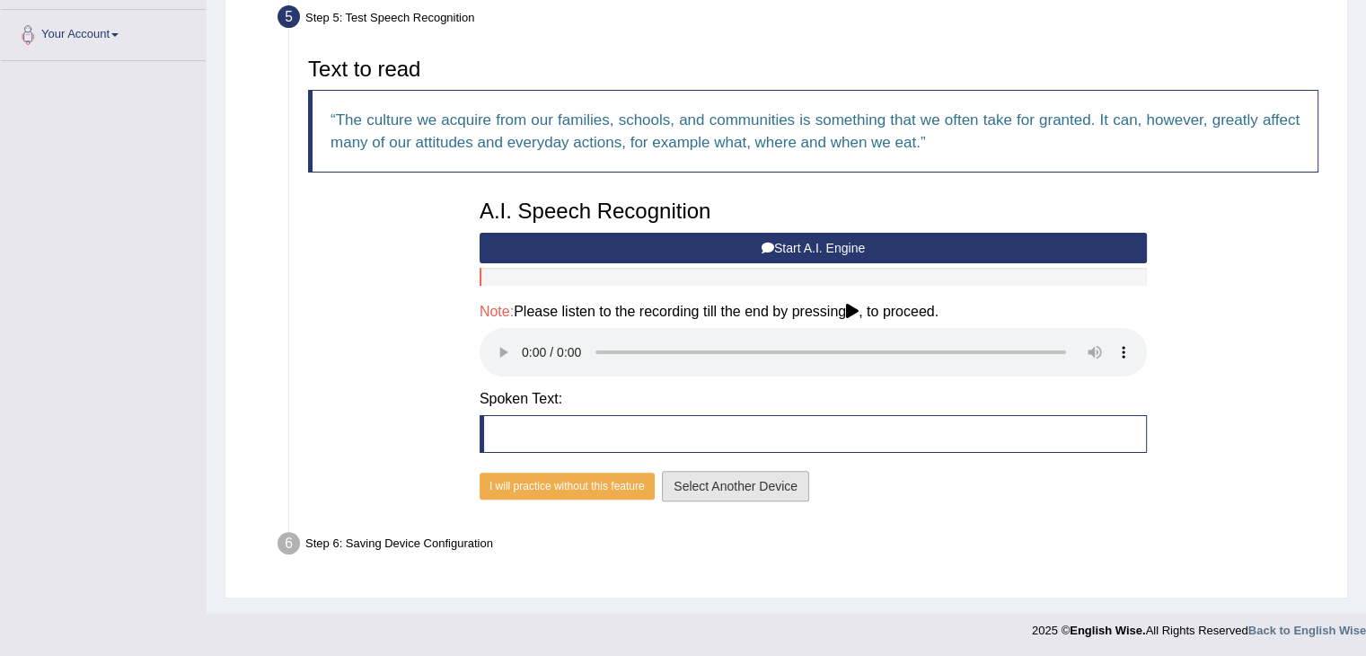
click at [711, 490] on button "Select Another Device" at bounding box center [735, 486] width 147 height 31
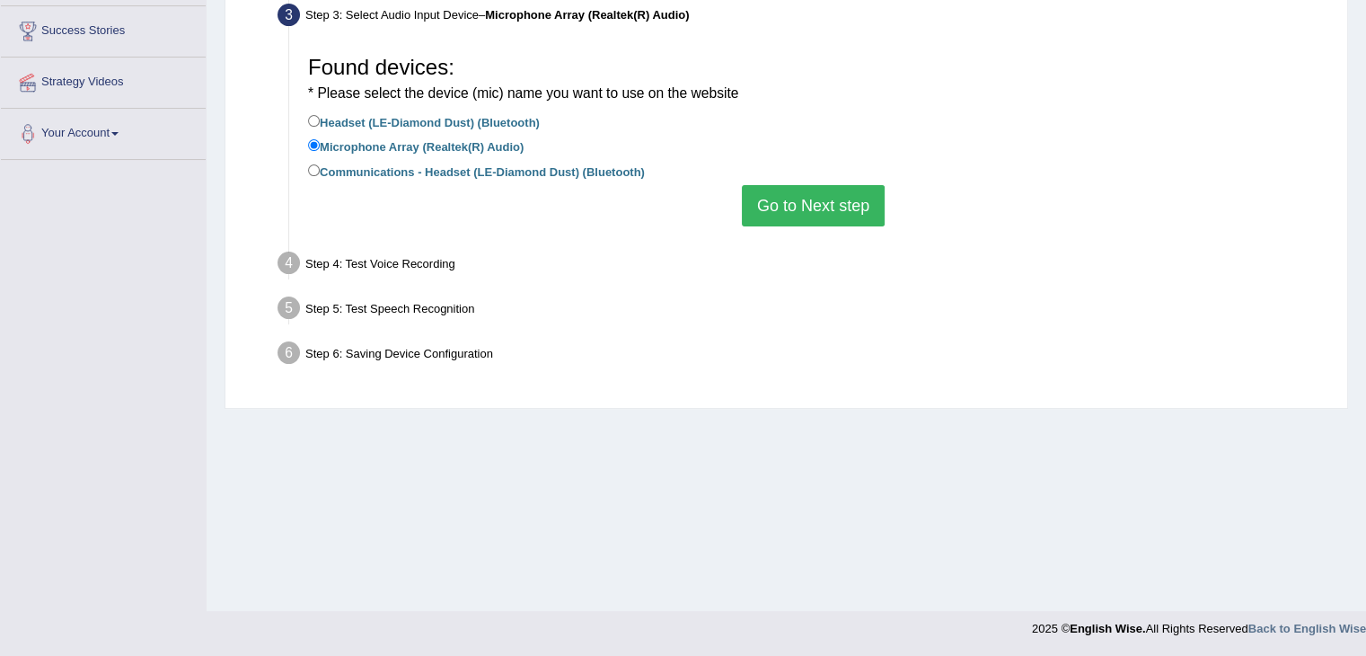
click at [797, 198] on button "Go to Next step" at bounding box center [813, 205] width 143 height 41
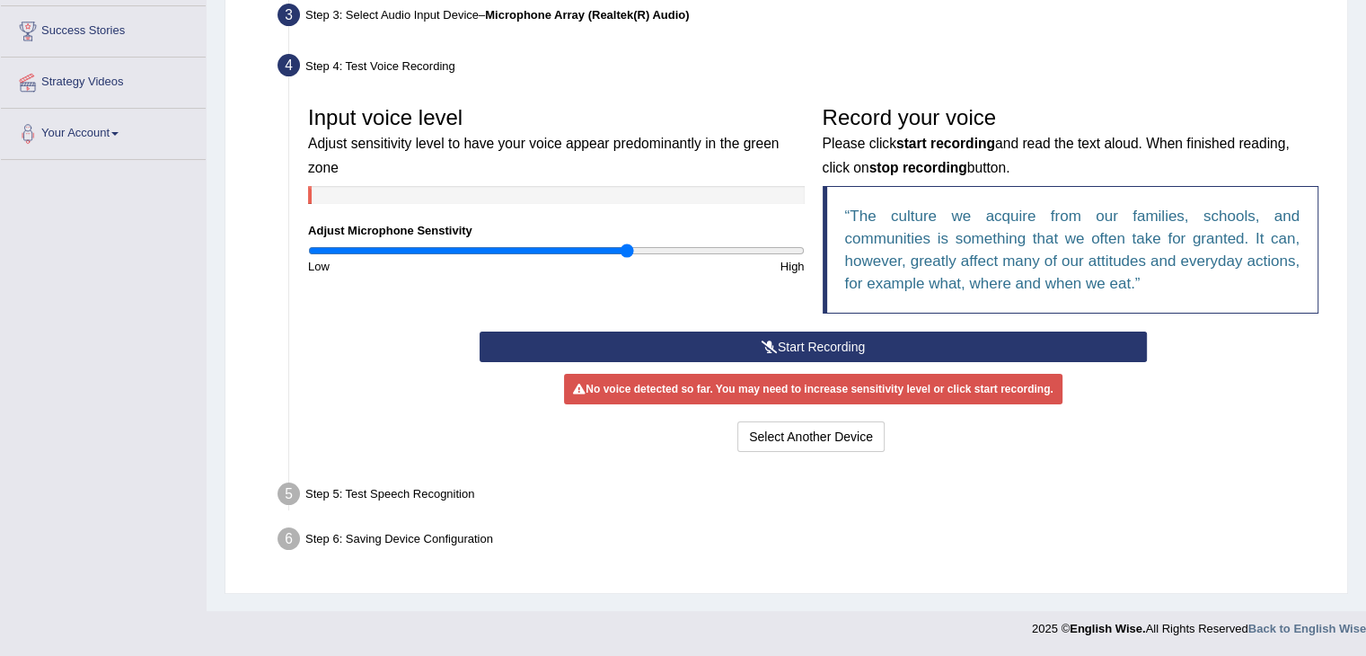
drag, startPoint x: 539, startPoint y: 251, endPoint x: 636, endPoint y: 266, distance: 98.2
click at [629, 258] on input "range" at bounding box center [556, 250] width 497 height 14
click at [718, 348] on button "Start Recording" at bounding box center [813, 346] width 667 height 31
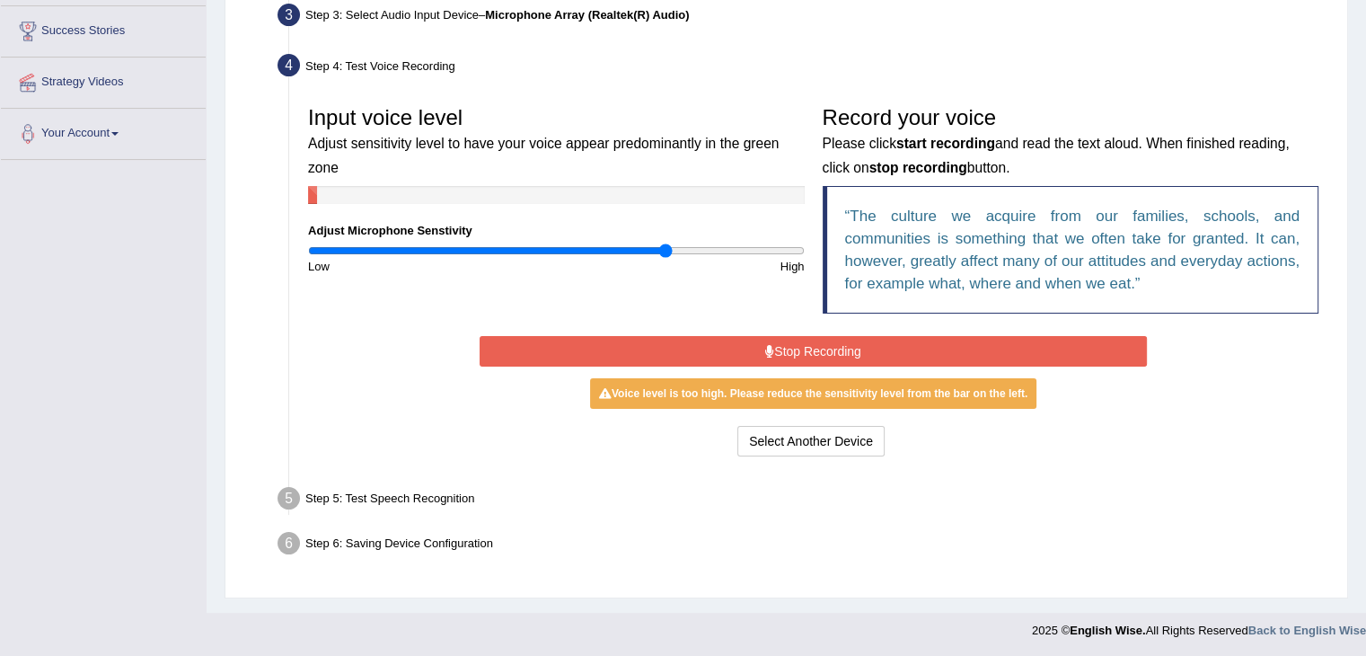
click at [664, 251] on input "range" at bounding box center [556, 250] width 497 height 14
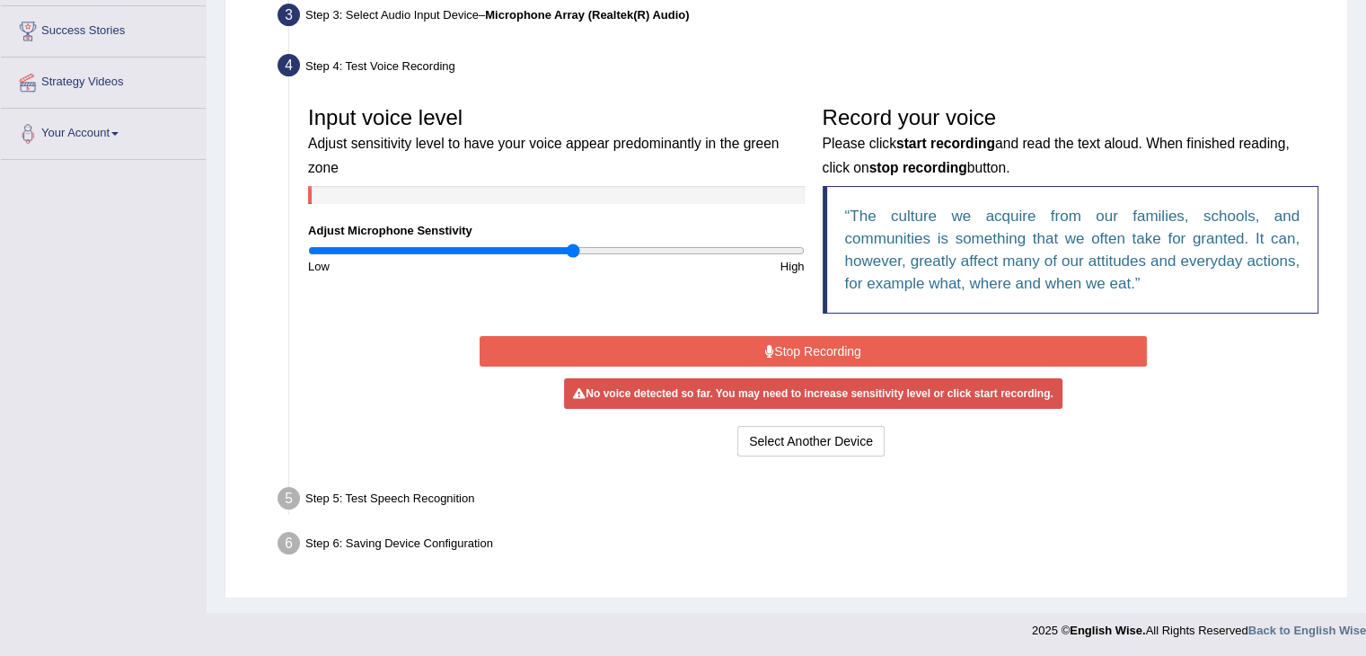
drag, startPoint x: 664, startPoint y: 251, endPoint x: 572, endPoint y: 248, distance: 91.6
type input "1.08"
click at [572, 248] on input "range" at bounding box center [556, 250] width 497 height 14
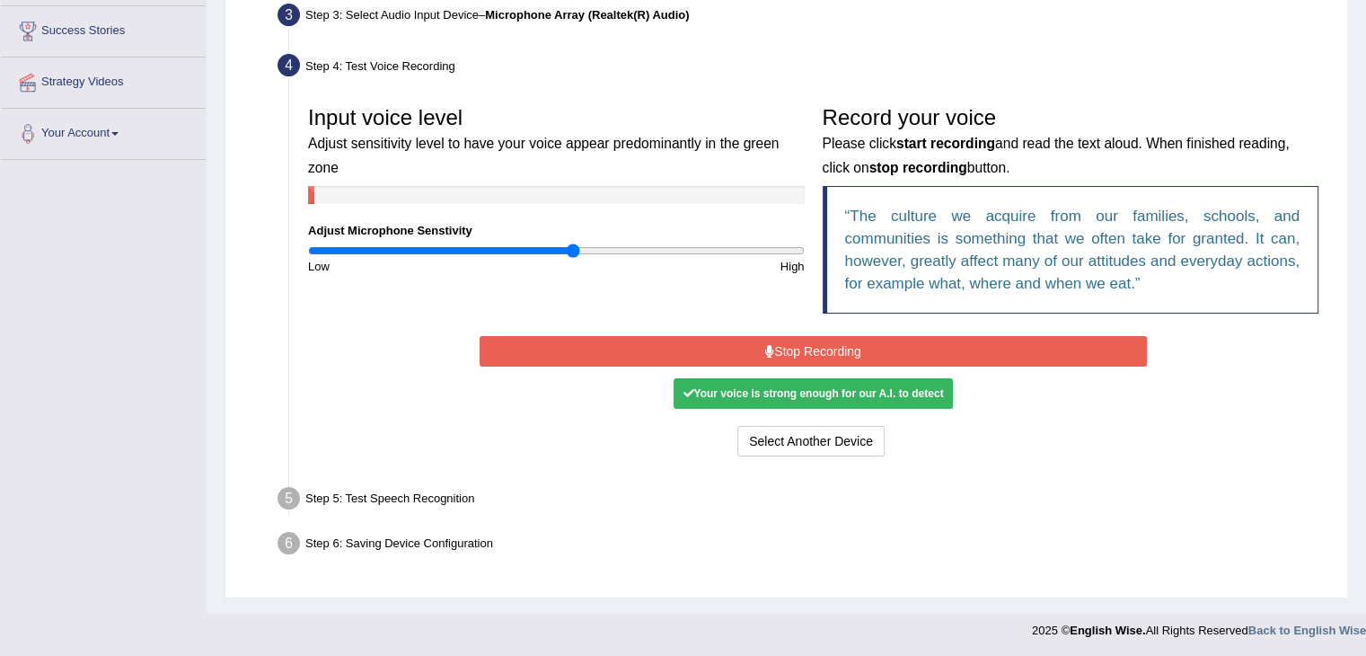
click at [811, 355] on button "Stop Recording" at bounding box center [813, 351] width 667 height 31
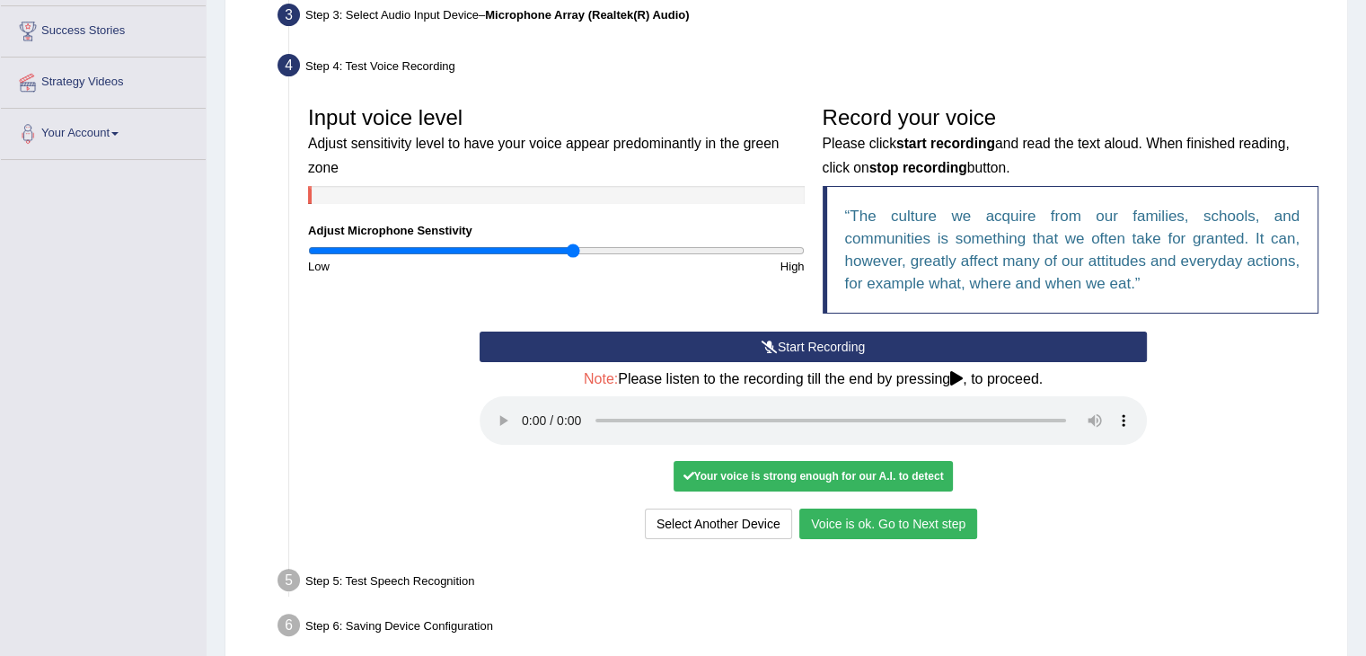
click at [916, 515] on button "Voice is ok. Go to Next step" at bounding box center [888, 523] width 178 height 31
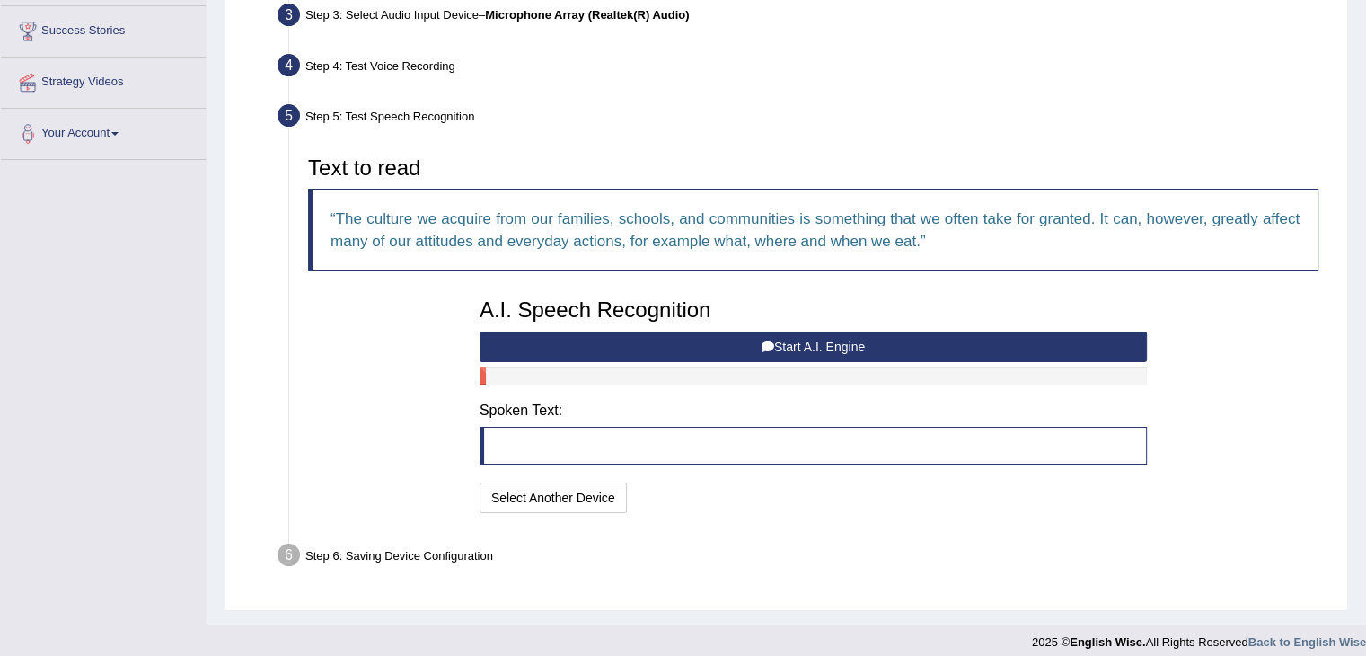
click at [794, 349] on button "Start A.I. Engine" at bounding box center [813, 346] width 667 height 31
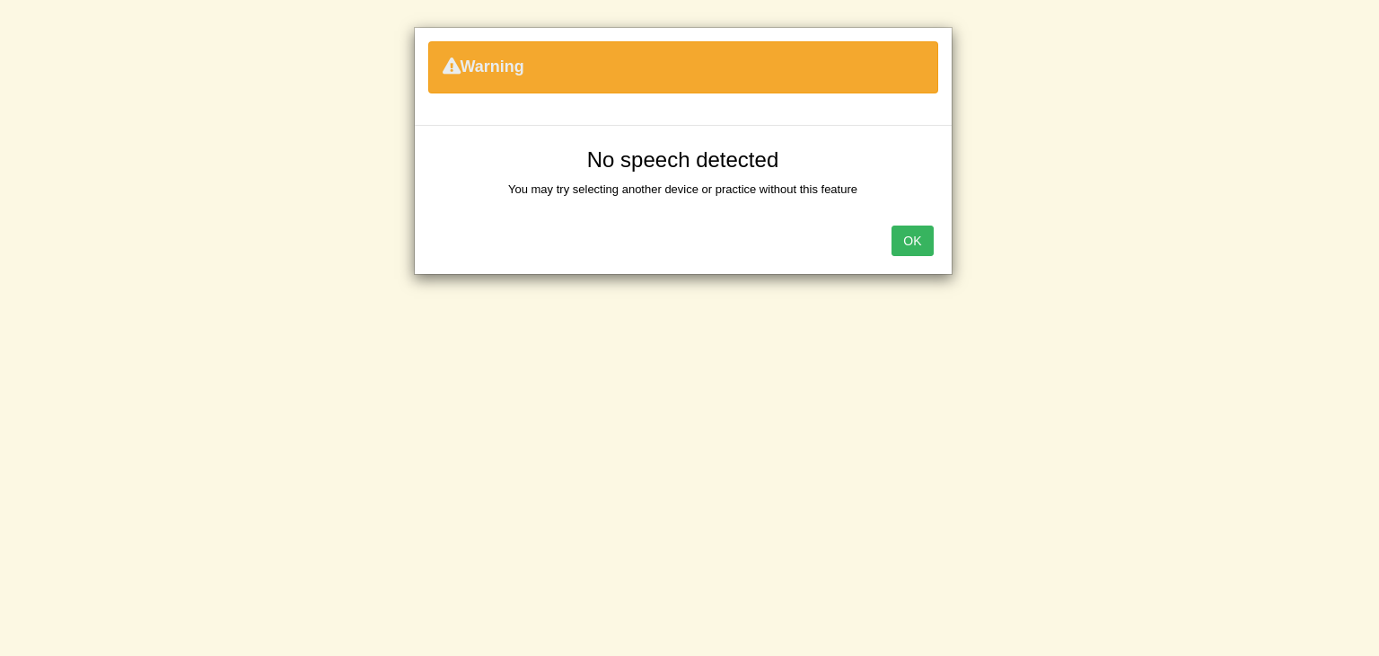
click at [905, 235] on button "OK" at bounding box center [912, 240] width 41 height 31
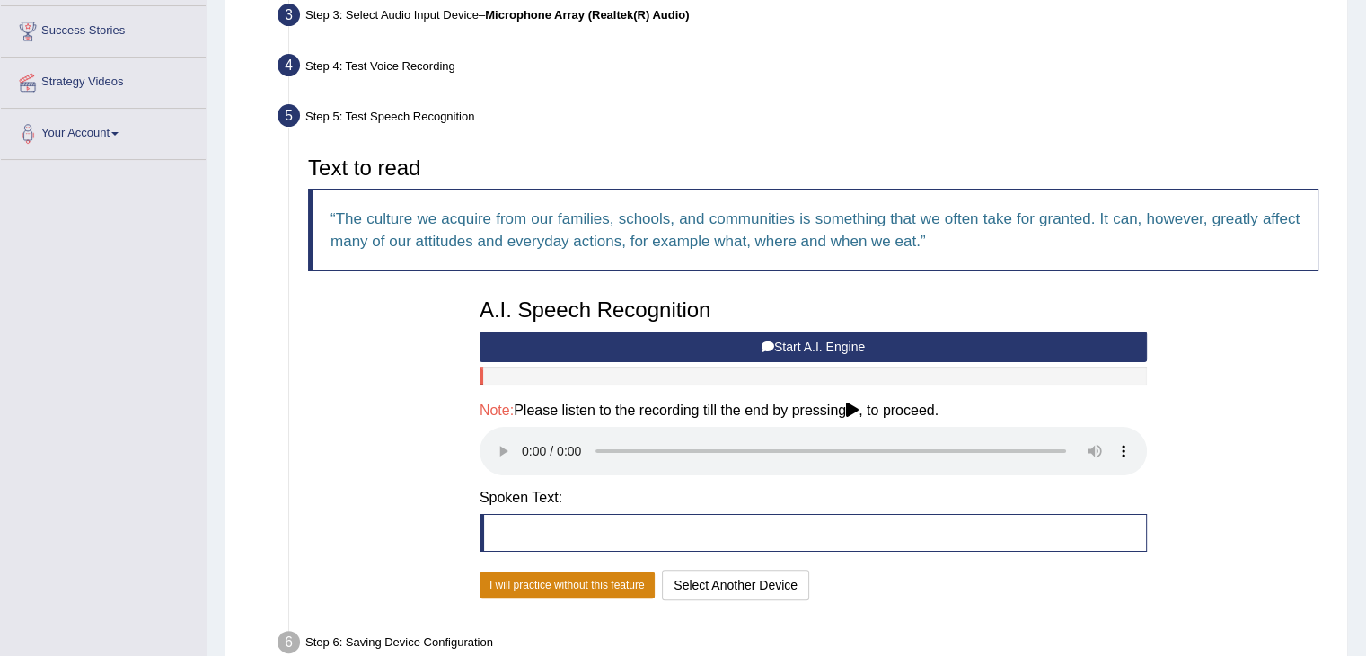
click at [544, 583] on button "I will practice without this feature" at bounding box center [567, 584] width 175 height 27
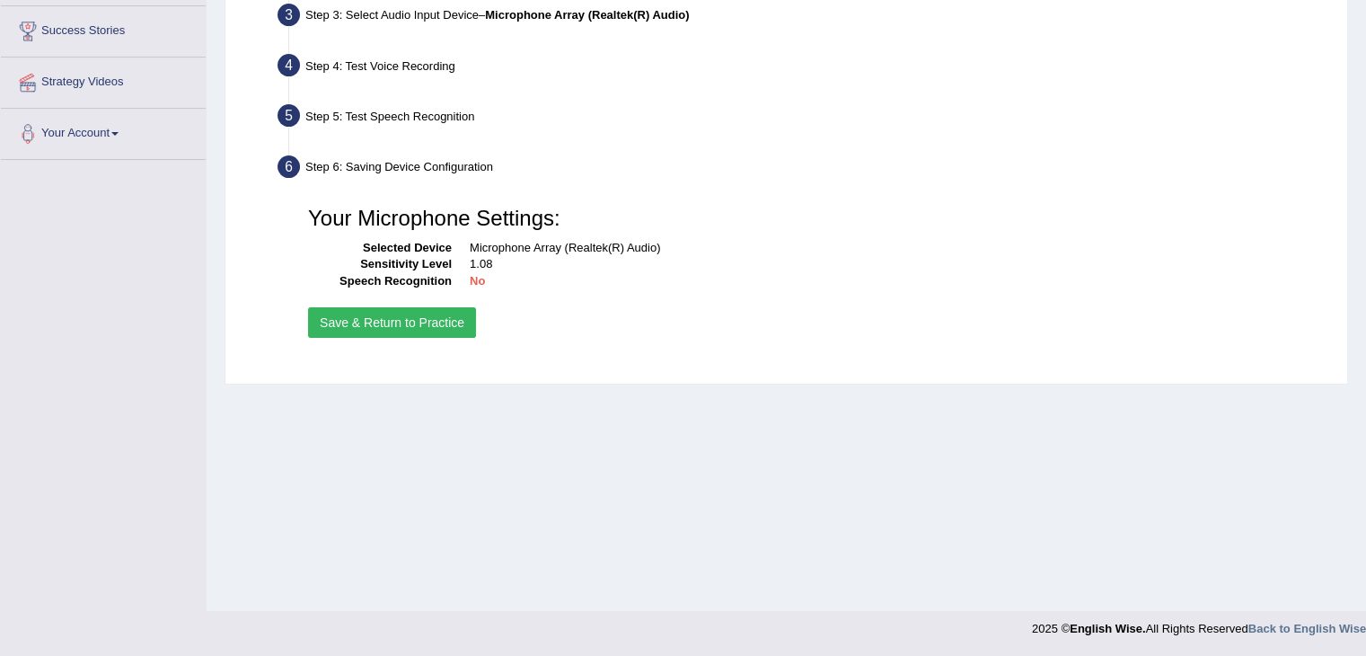
click at [395, 322] on button "Save & Return to Practice" at bounding box center [392, 322] width 168 height 31
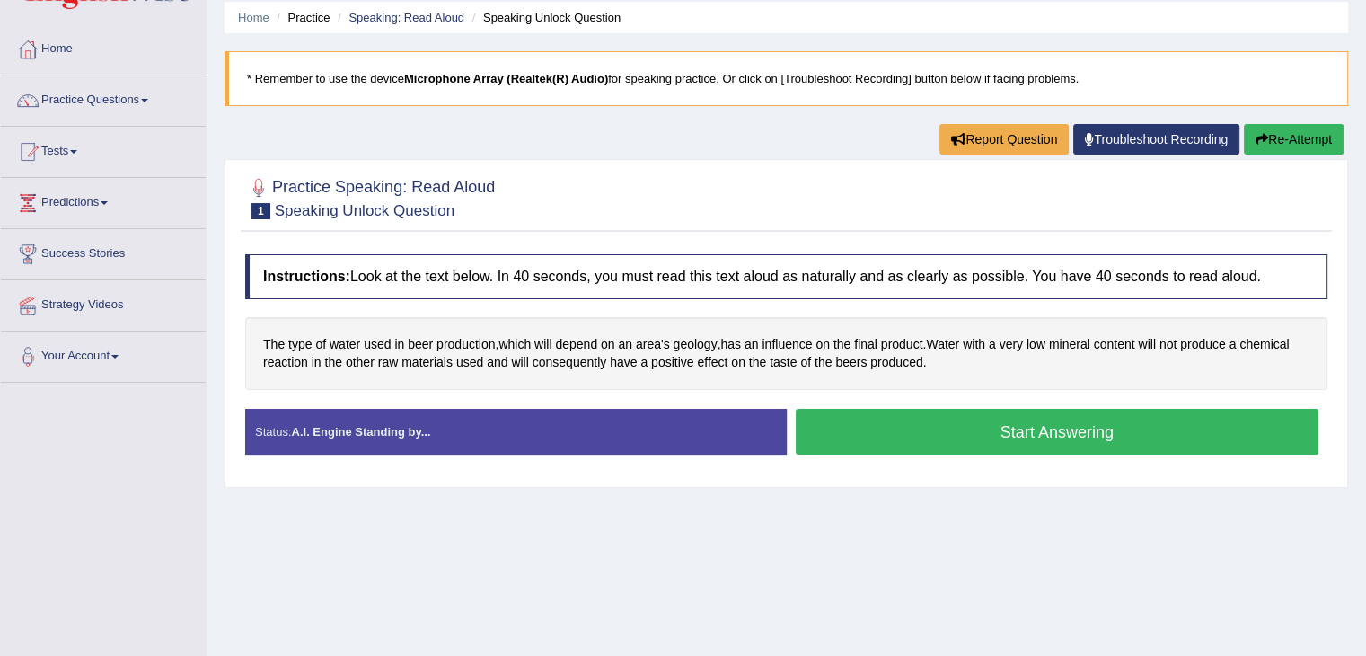
scroll to position [93, 0]
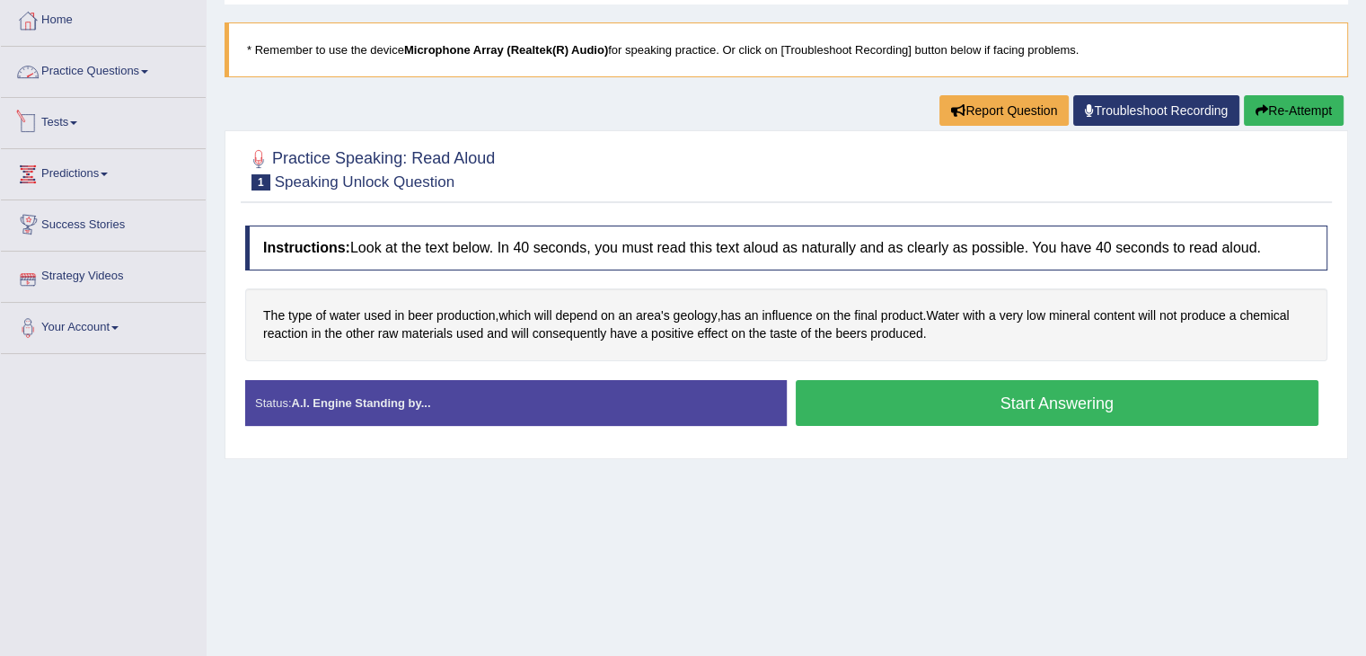
click at [80, 75] on link "Practice Questions" at bounding box center [103, 69] width 205 height 45
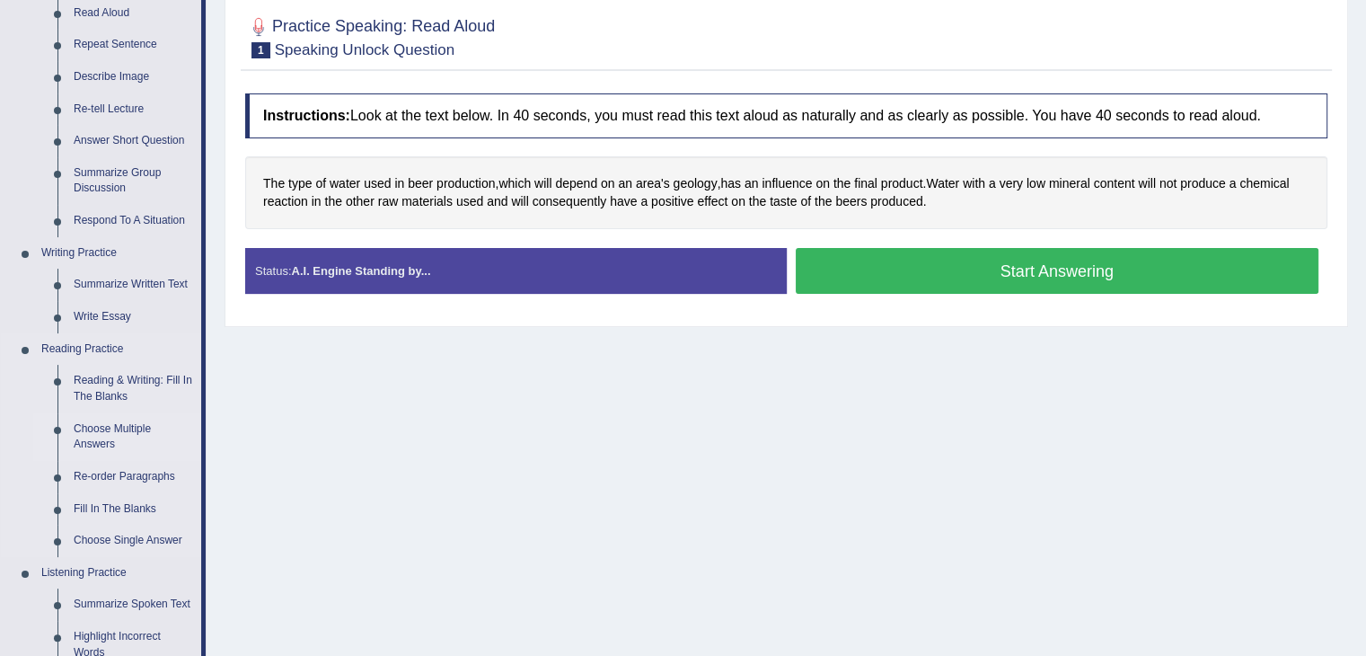
scroll to position [0, 0]
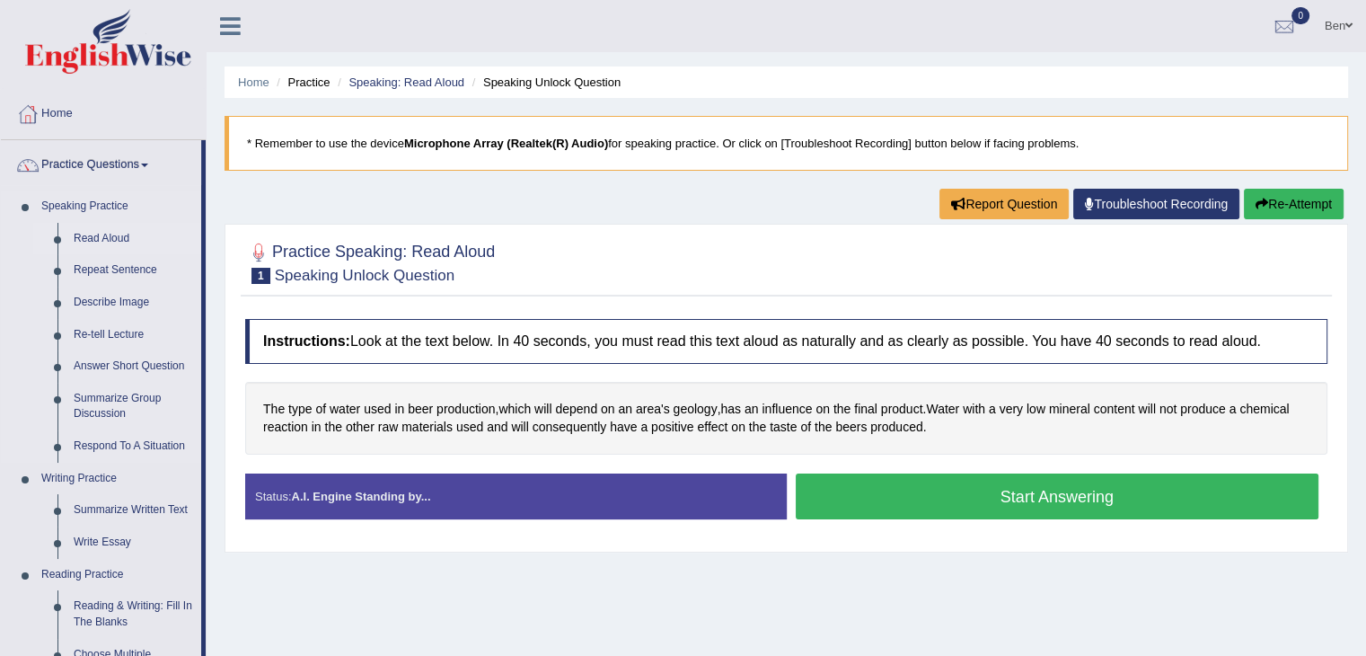
click at [112, 238] on link "Read Aloud" at bounding box center [134, 239] width 136 height 32
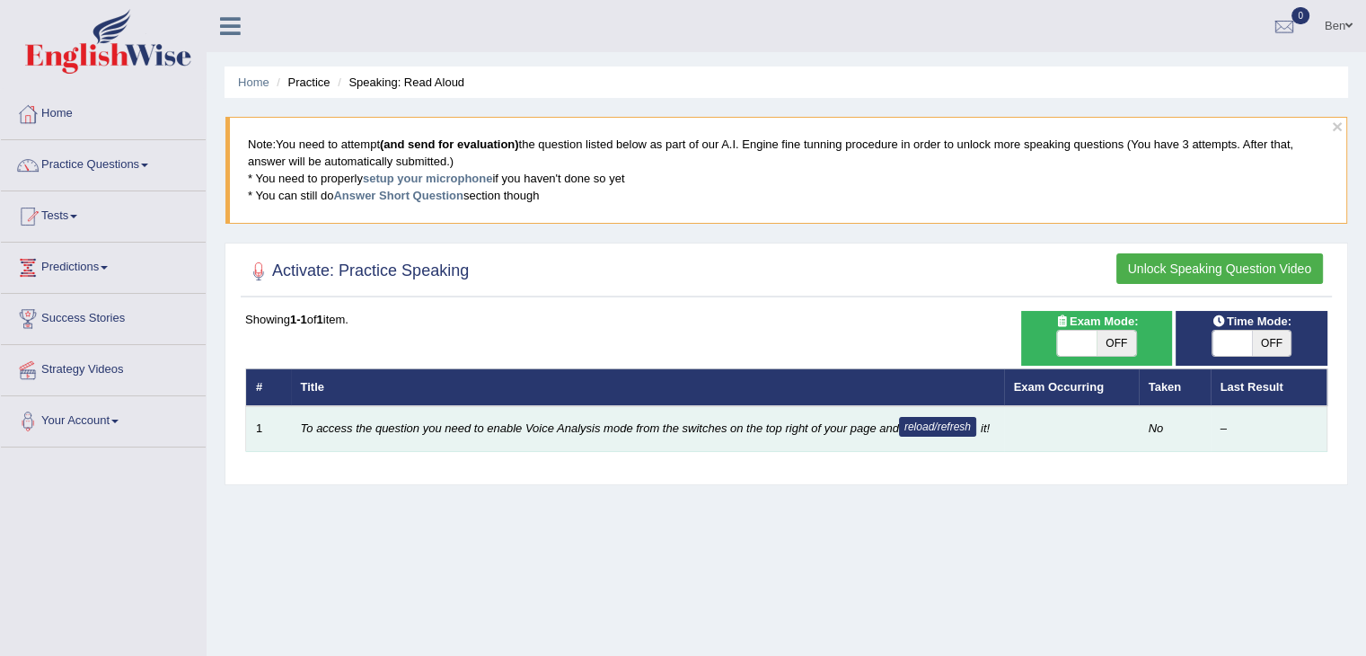
click at [797, 452] on td "To access the question you need to enable Voice Analysis mode from the switches…" at bounding box center [647, 429] width 713 height 46
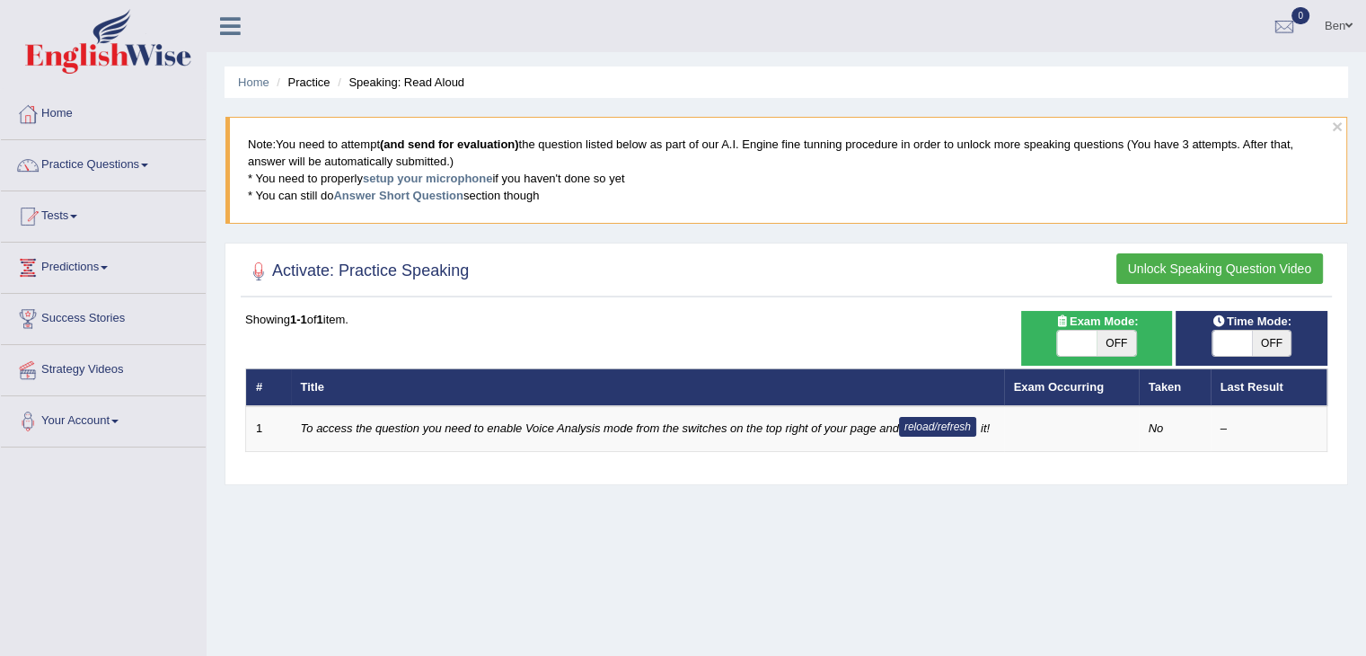
click at [1211, 274] on button "Unlock Speaking Question Video" at bounding box center [1219, 268] width 207 height 31
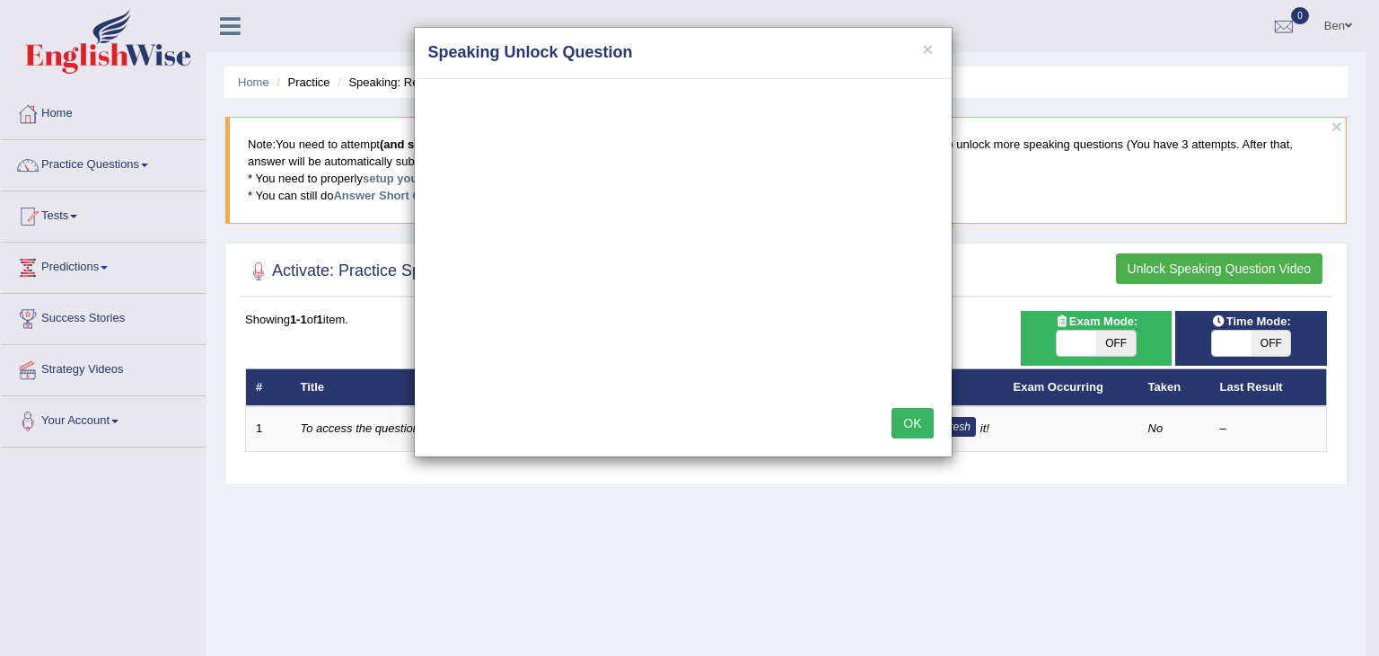
click at [937, 51] on h4 "Speaking Unlock Question" at bounding box center [683, 52] width 510 height 23
click at [929, 49] on button "×" at bounding box center [927, 49] width 11 height 19
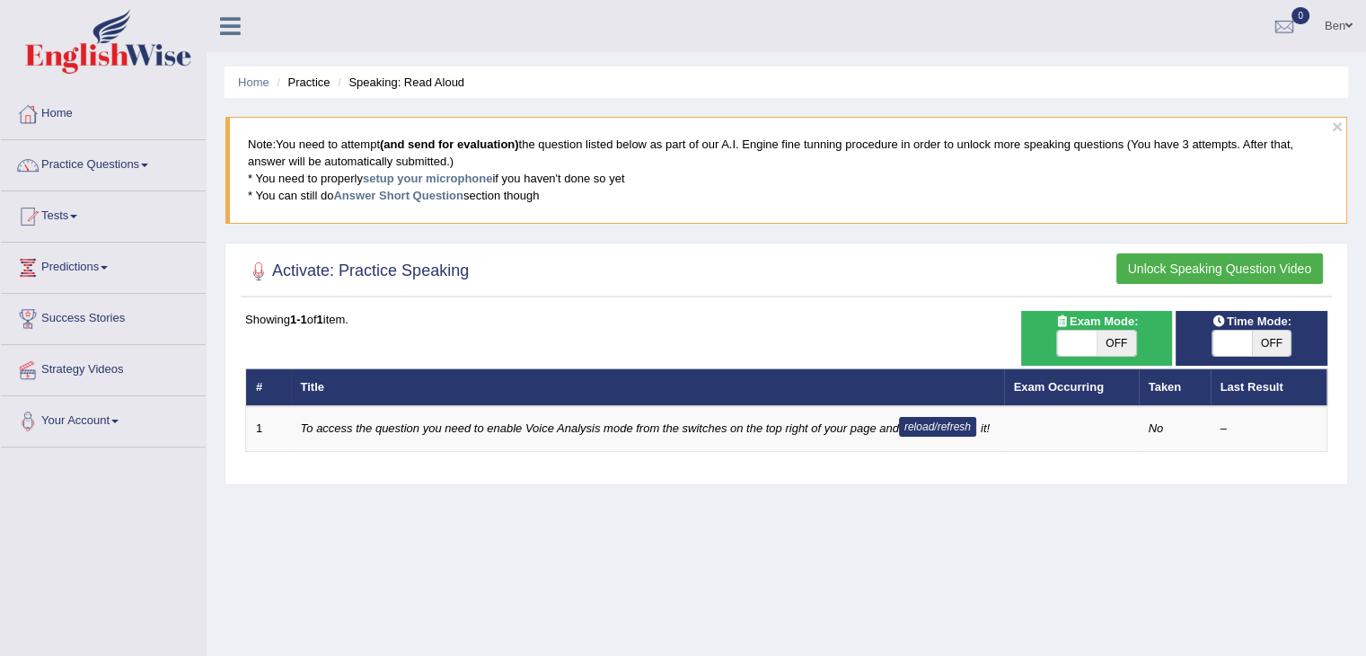
click at [1338, 23] on link "Ben" at bounding box center [1338, 23] width 55 height 47
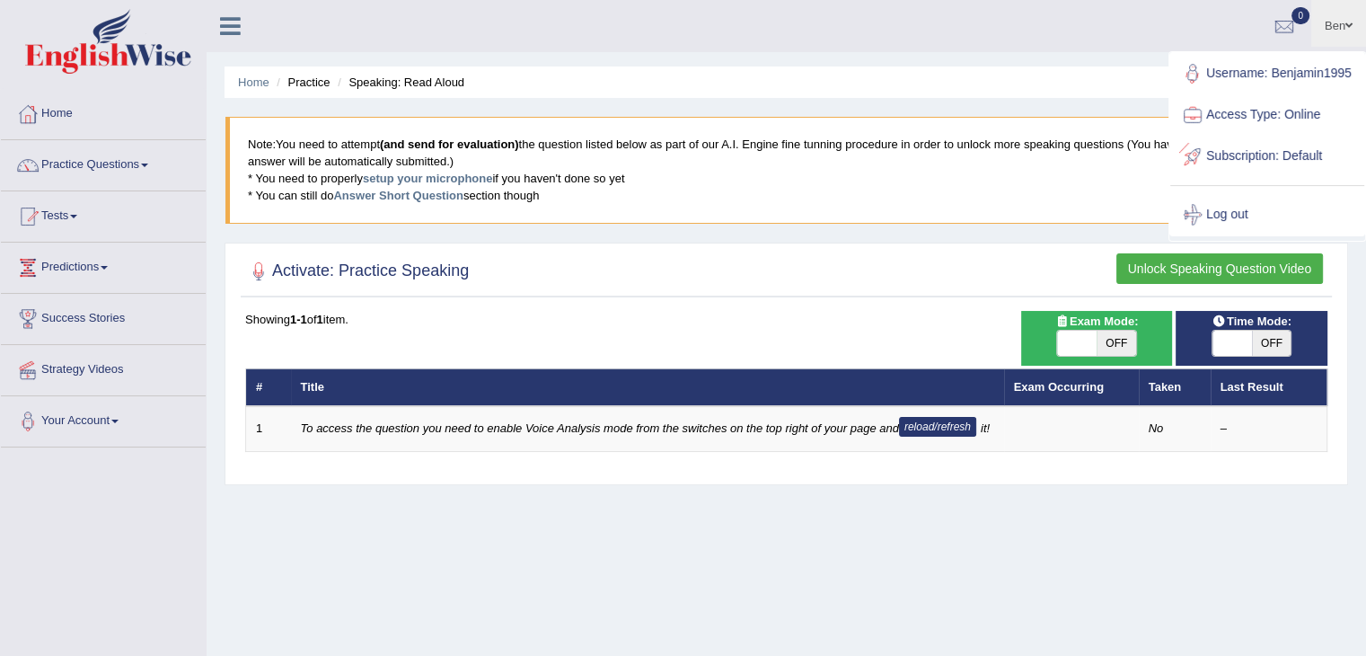
click at [1042, 243] on div "Activate: Practice Speaking Unlock Speaking Question Video Time Mode: ON OFF Ex…" at bounding box center [786, 363] width 1123 height 243
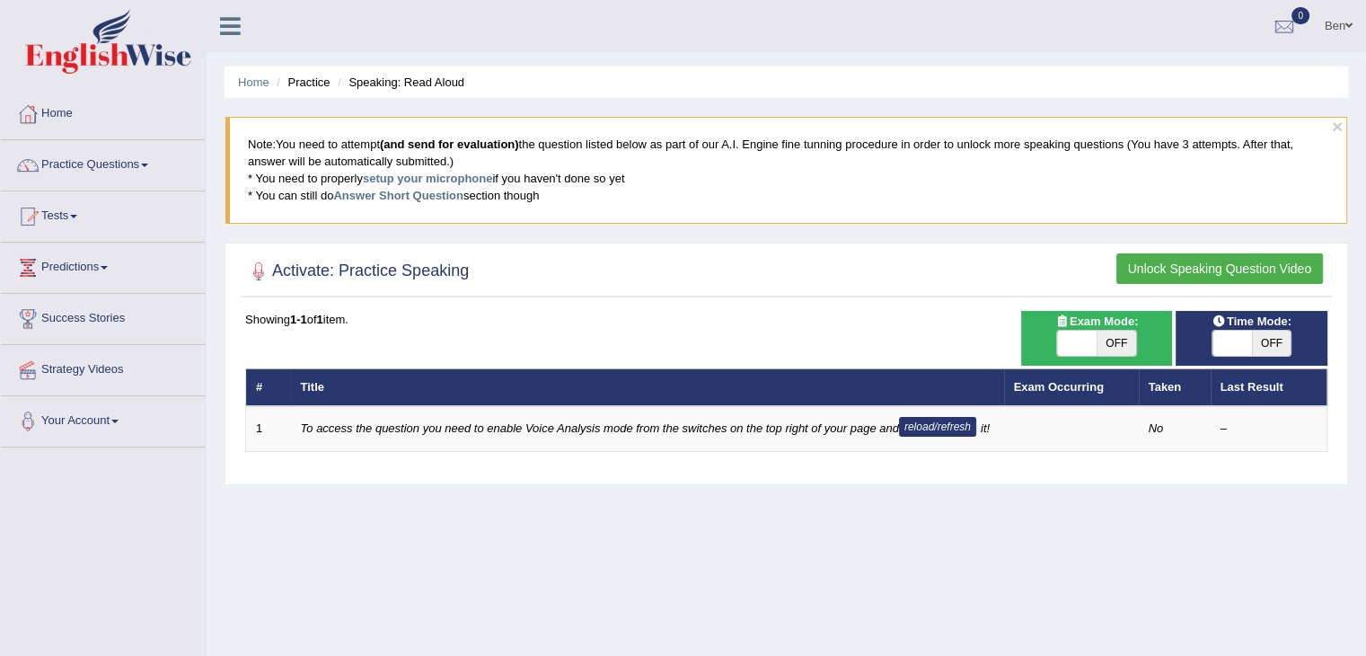
click at [1246, 270] on button "Unlock Speaking Question Video" at bounding box center [1219, 268] width 207 height 31
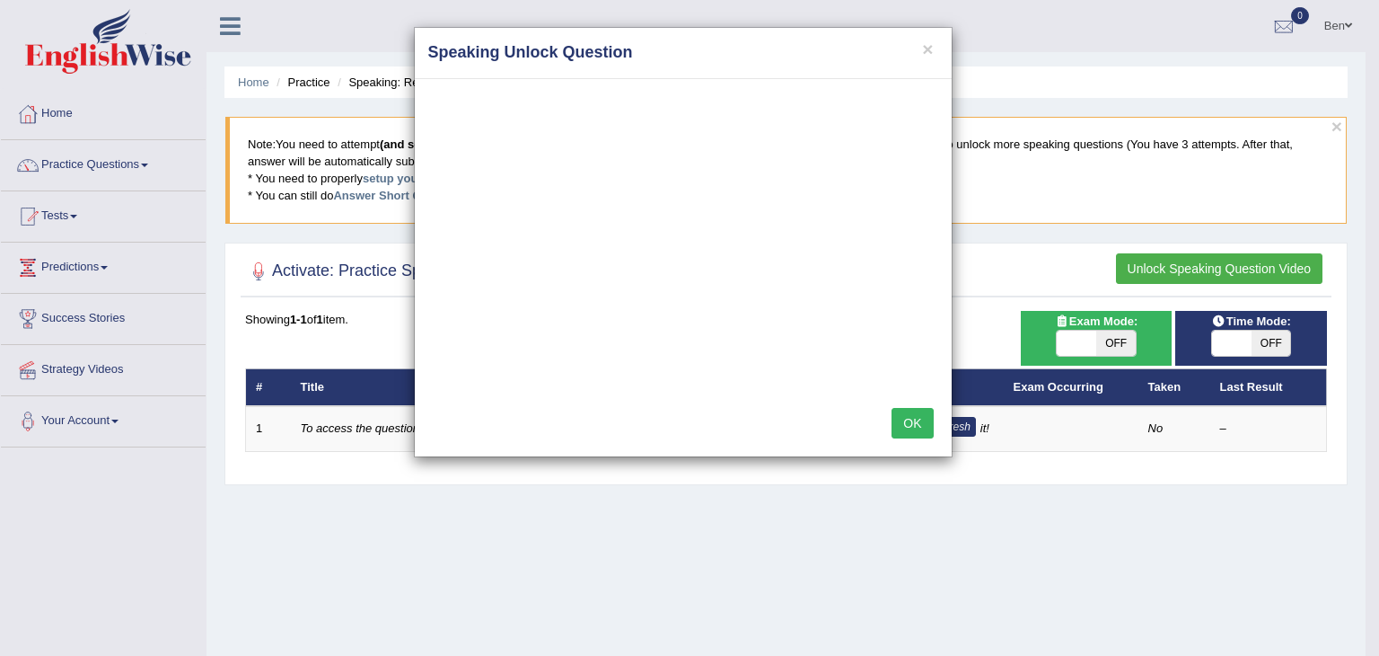
click at [209, 26] on div "× Speaking Unlock Question OK" at bounding box center [689, 328] width 1379 height 656
click at [234, 26] on div "× Speaking Unlock Question OK" at bounding box center [689, 328] width 1379 height 656
click at [931, 49] on button "×" at bounding box center [927, 49] width 11 height 19
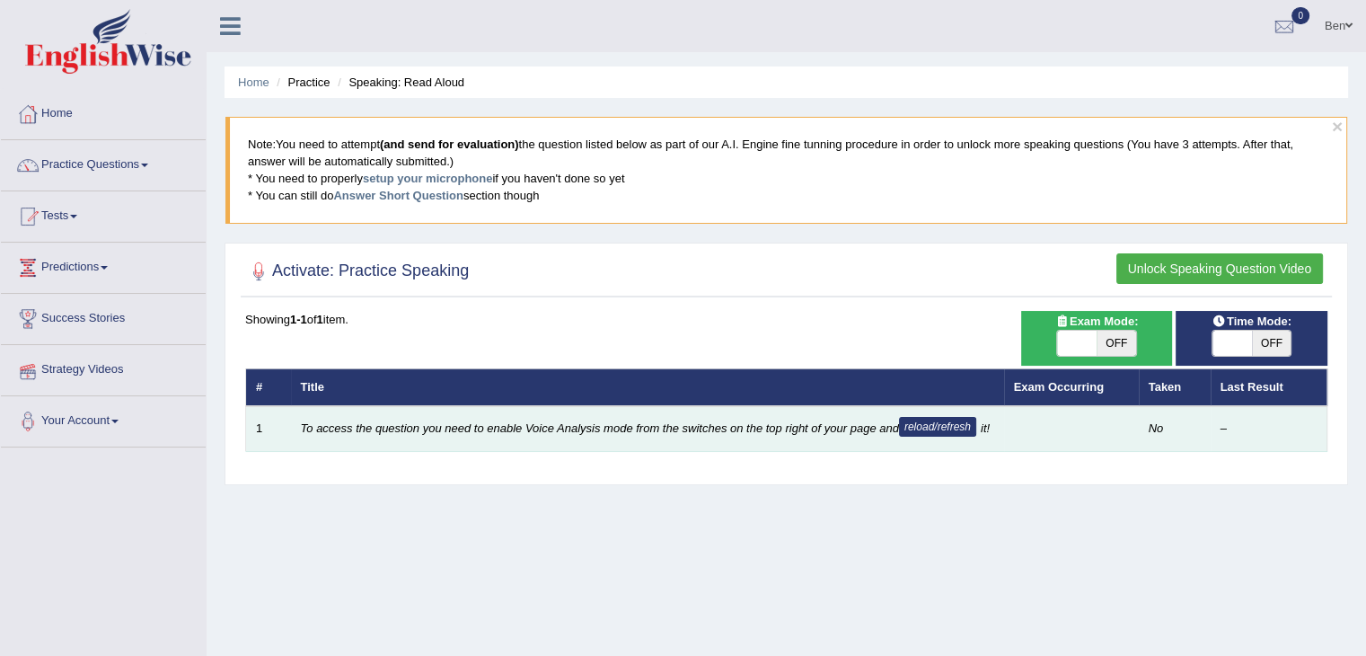
click at [485, 436] on td "To access the question you need to enable Voice Analysis mode from the switches…" at bounding box center [647, 429] width 713 height 46
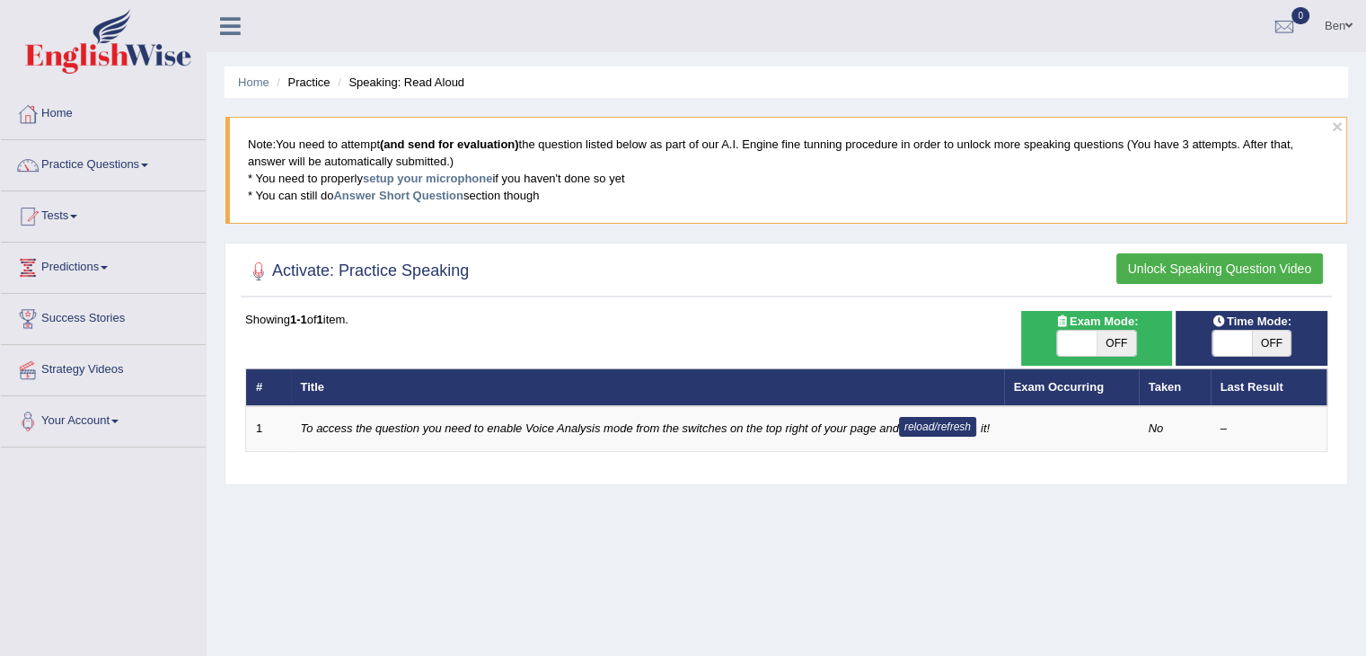
click at [230, 16] on icon at bounding box center [230, 25] width 21 height 23
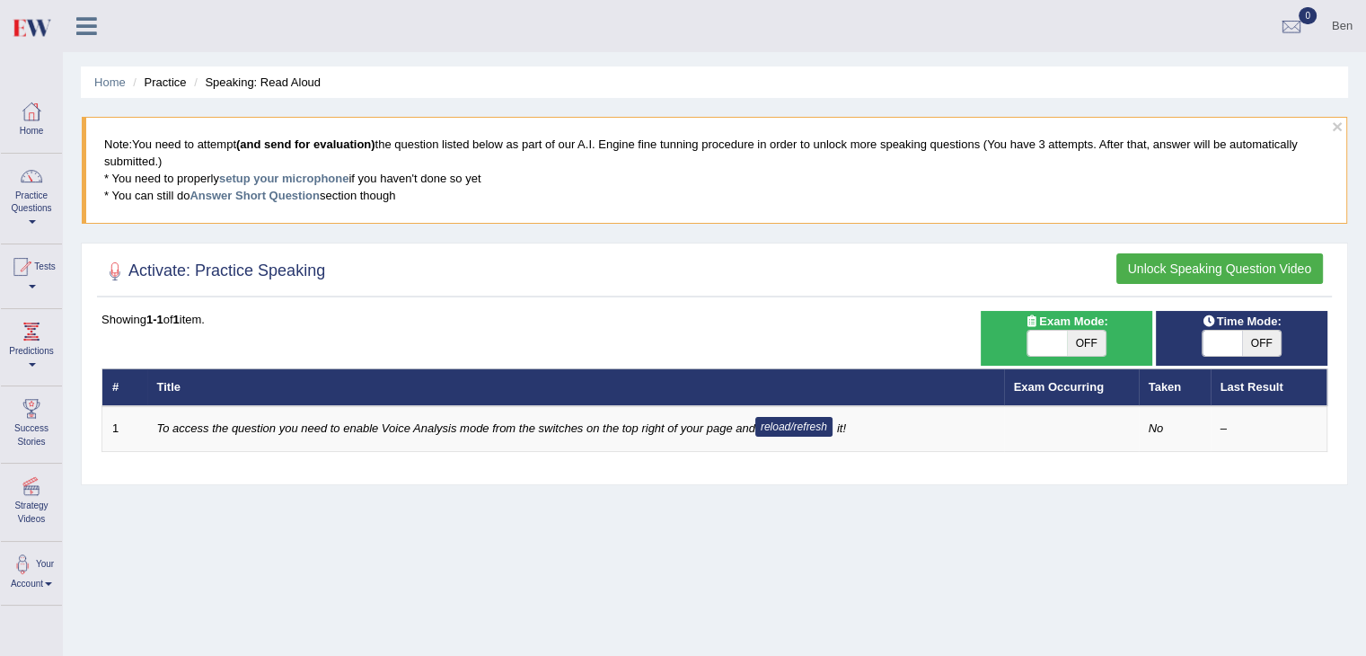
click at [90, 25] on icon at bounding box center [86, 25] width 21 height 23
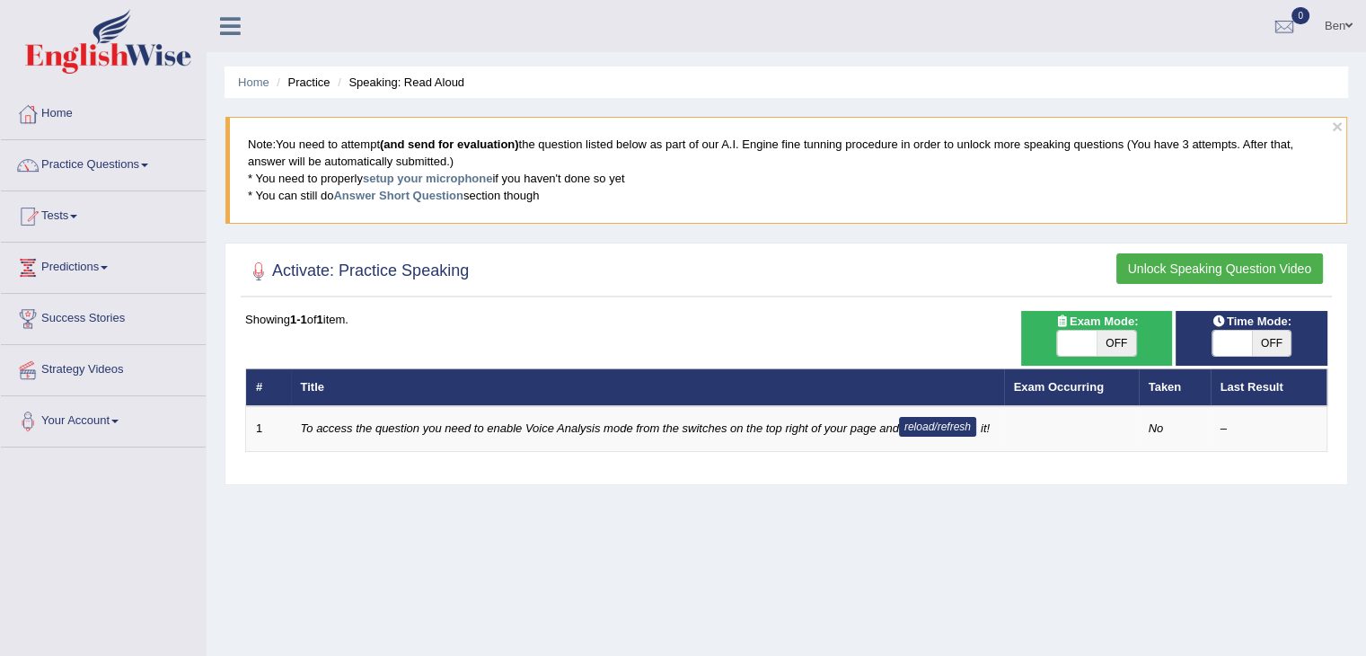
click at [236, 28] on icon at bounding box center [230, 25] width 21 height 23
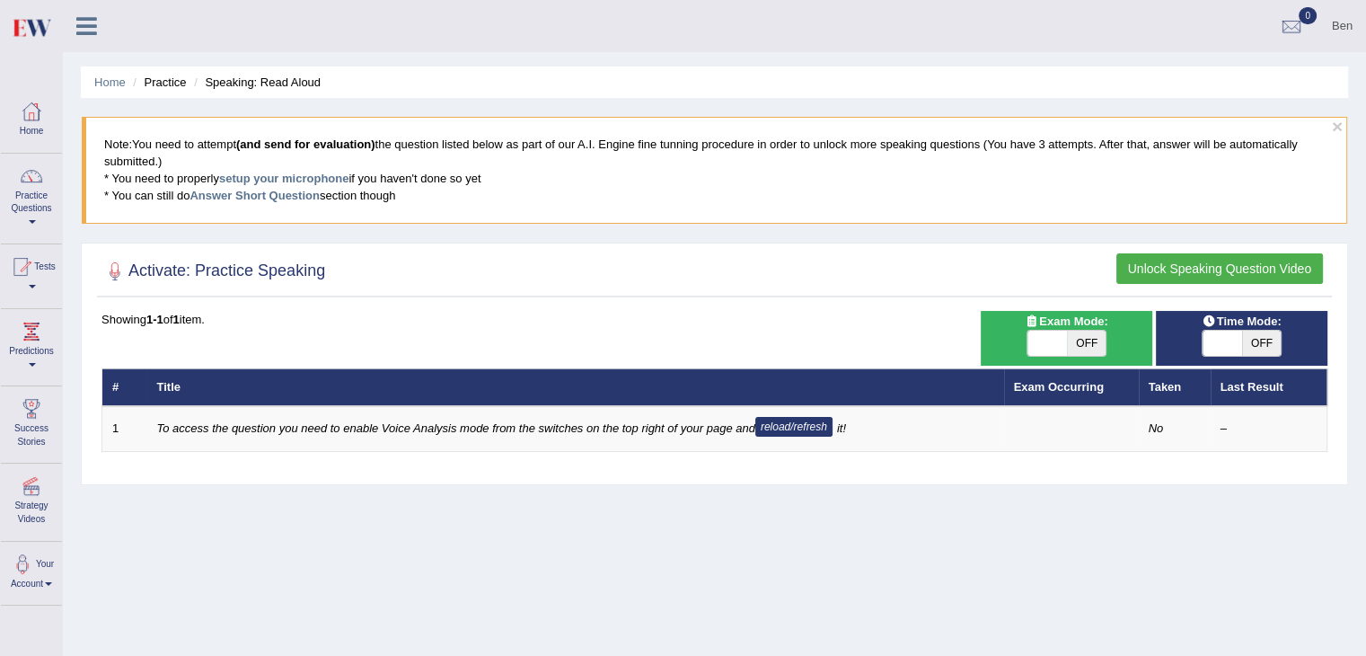
click at [90, 20] on icon at bounding box center [86, 25] width 21 height 23
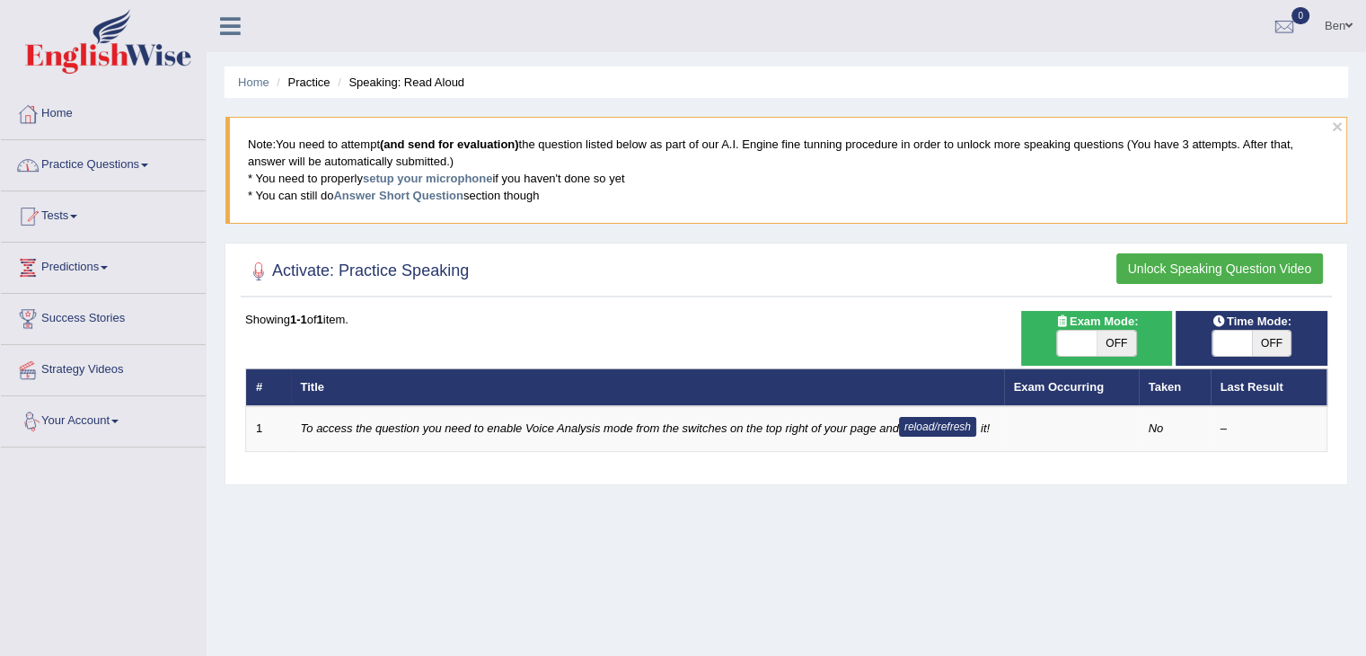
click at [132, 417] on link "Your Account" at bounding box center [103, 418] width 205 height 45
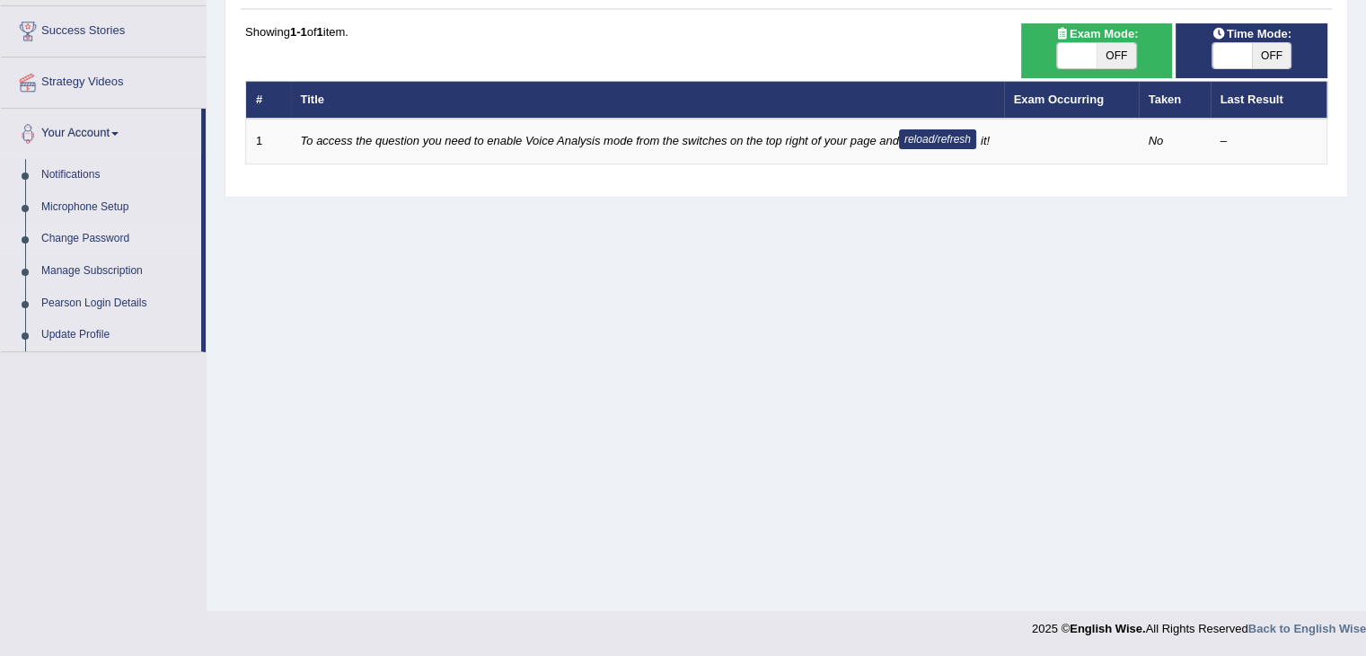
scroll to position [287, 0]
click at [66, 202] on link "Microphone Setup" at bounding box center [117, 207] width 168 height 32
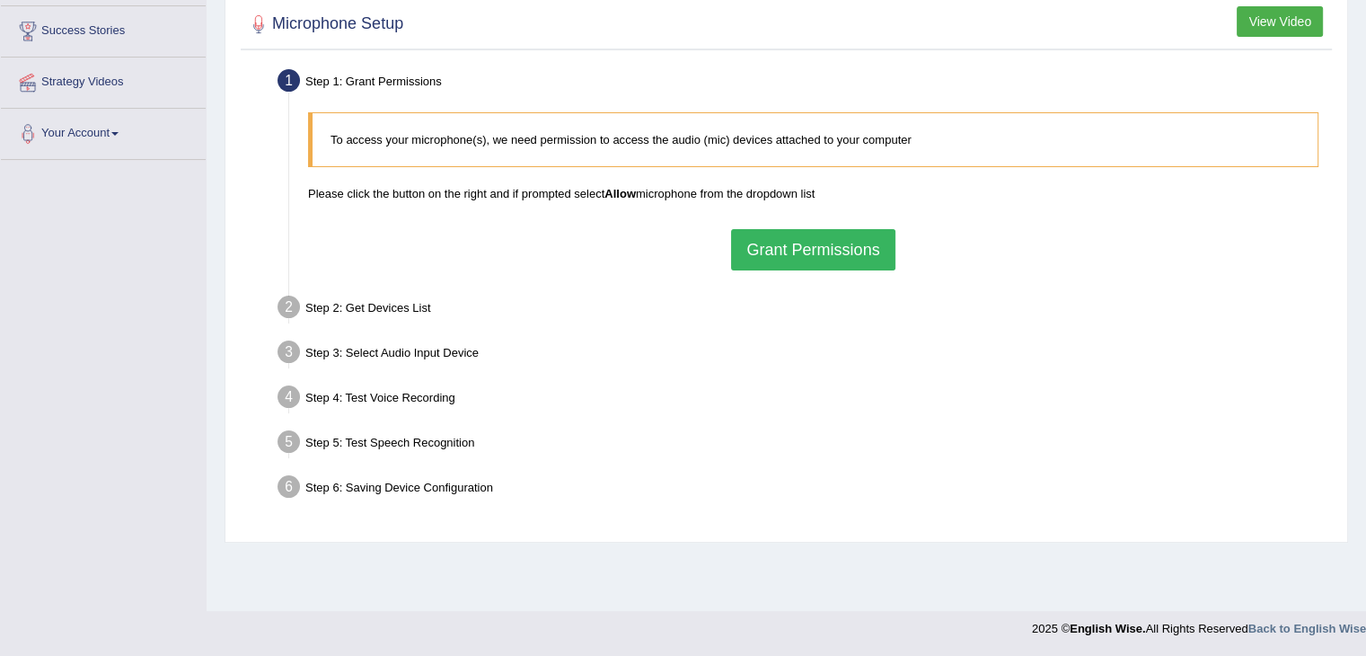
scroll to position [287, 0]
click at [806, 245] on button "Grant Permissions" at bounding box center [812, 249] width 163 height 41
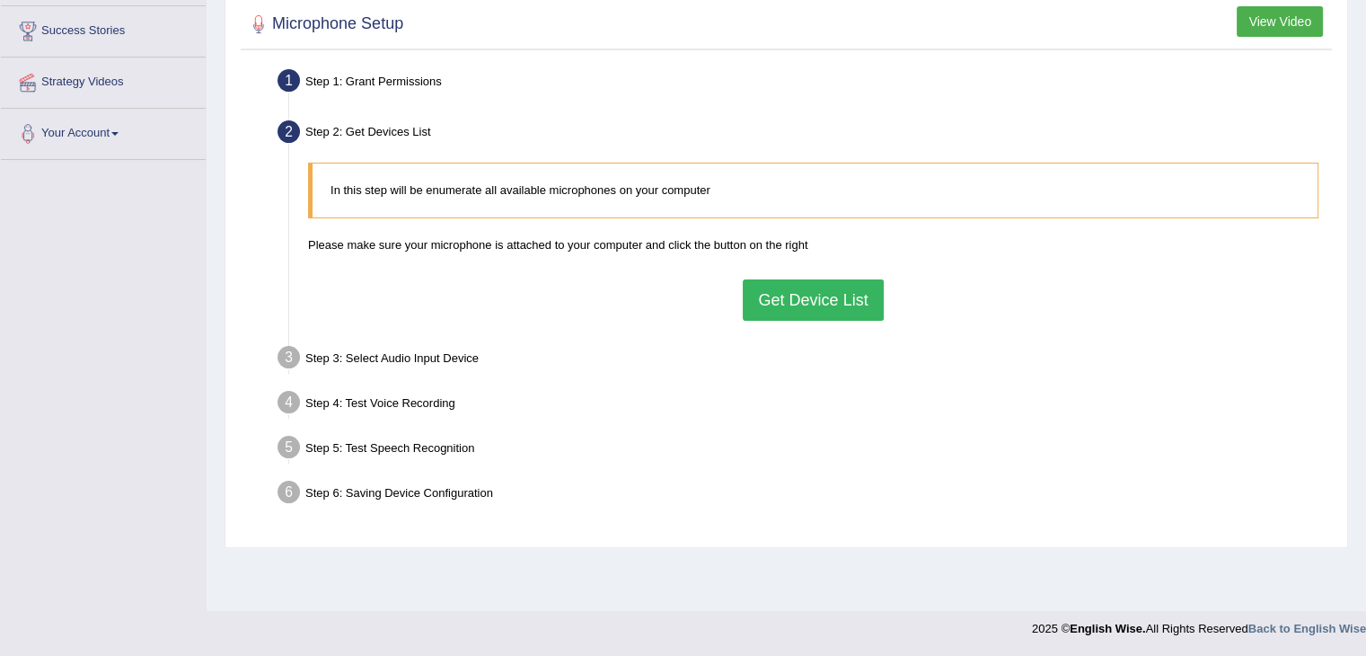
click at [815, 301] on button "Get Device List" at bounding box center [813, 299] width 140 height 41
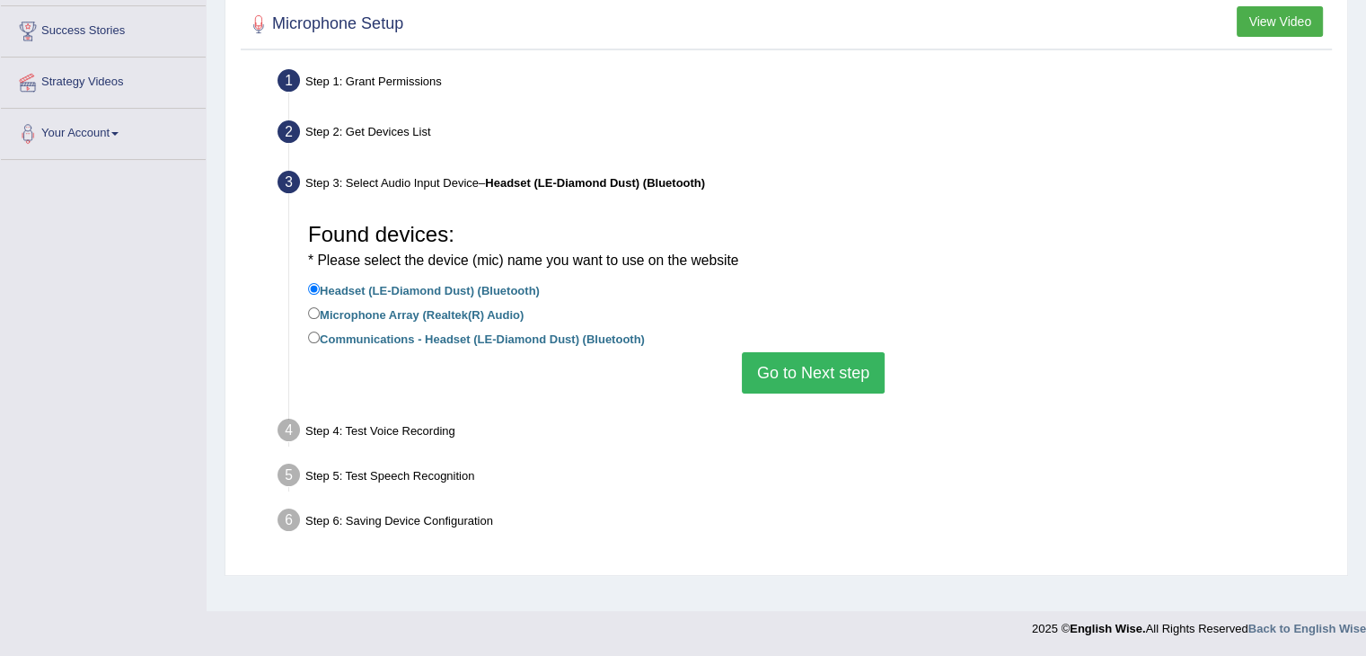
click at [363, 313] on label "Microphone Array (Realtek(R) Audio)" at bounding box center [416, 314] width 216 height 20
click at [320, 313] on input "Microphone Array (Realtek(R) Audio)" at bounding box center [314, 313] width 12 height 12
radio input "true"
click at [761, 359] on button "Go to Next step" at bounding box center [813, 372] width 143 height 41
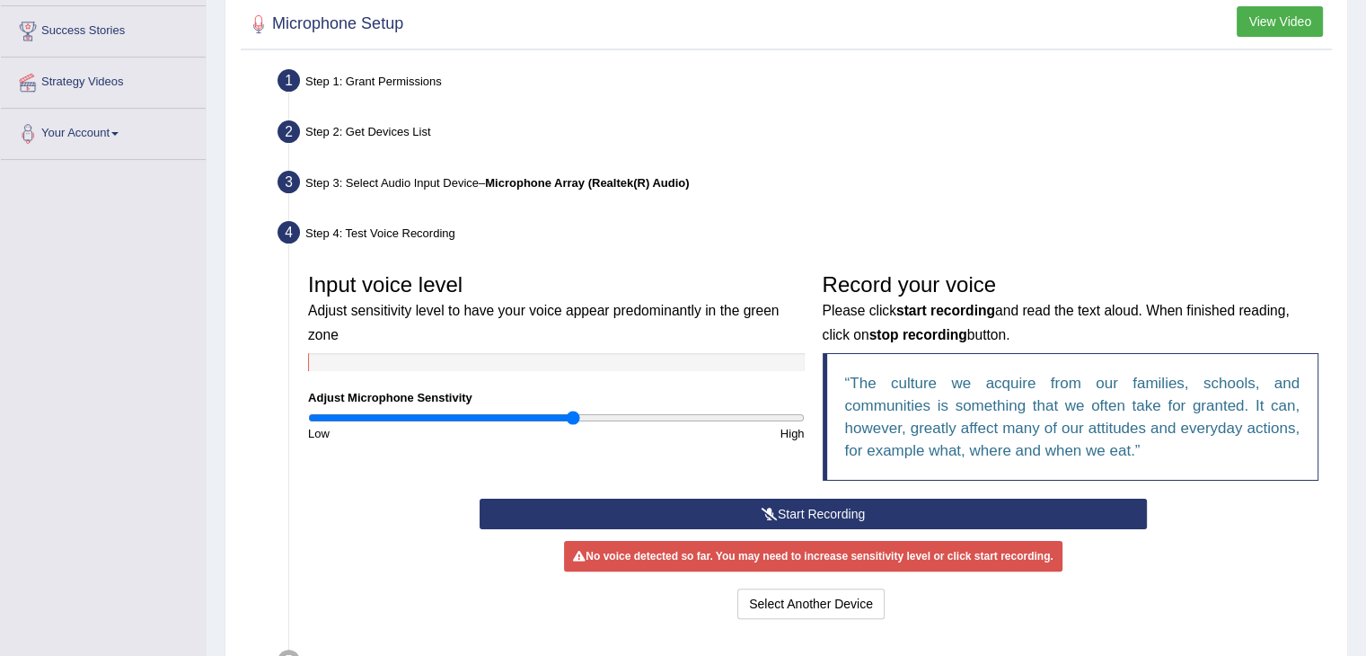
scroll to position [338, 0]
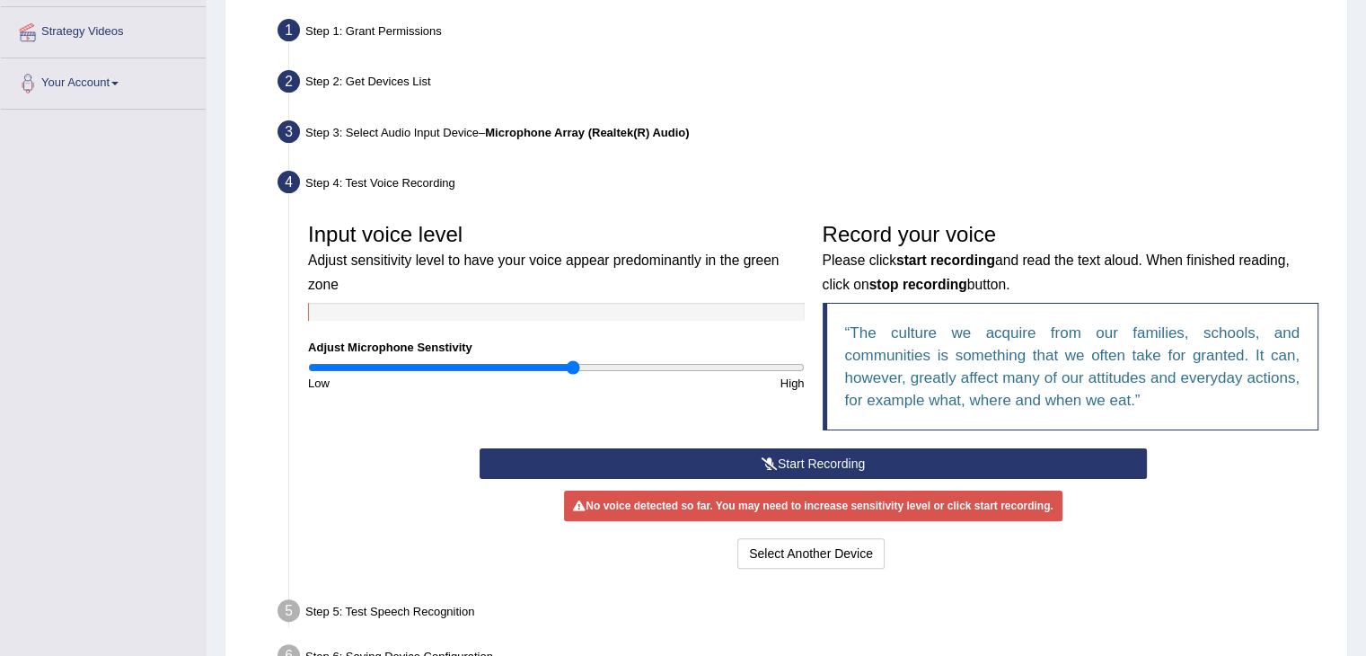
click at [686, 471] on button "Start Recording" at bounding box center [813, 463] width 667 height 31
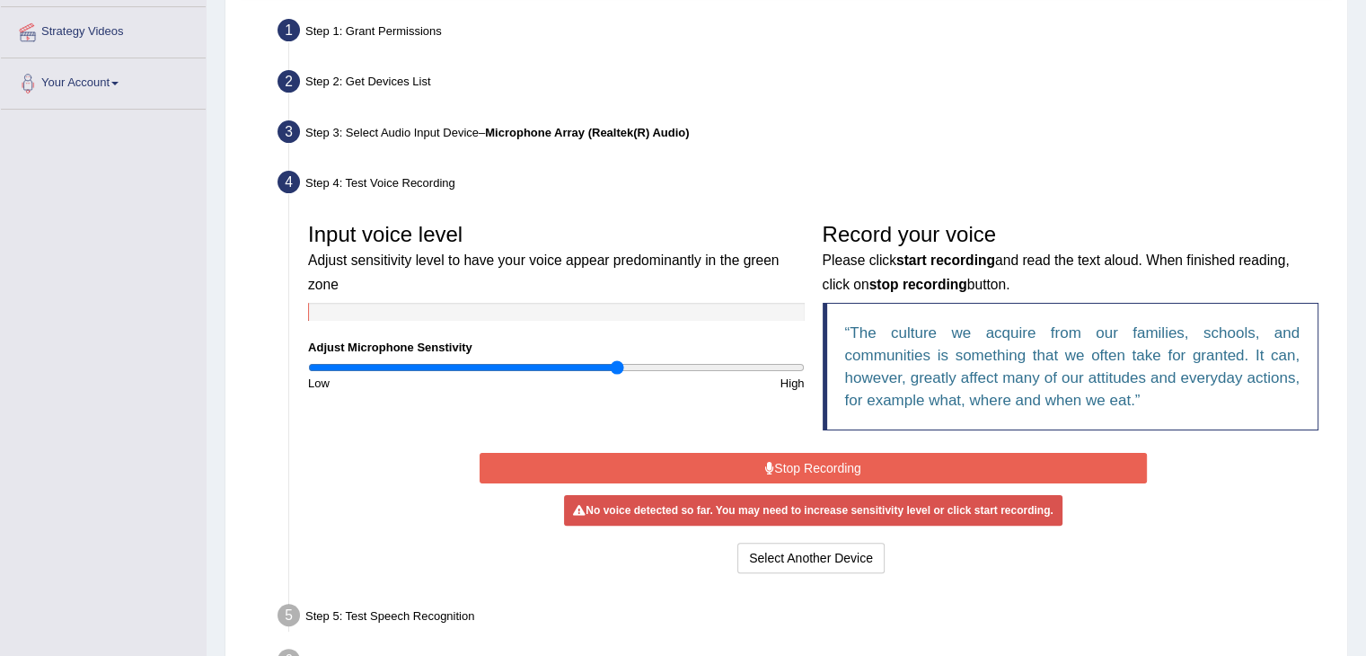
drag, startPoint x: 566, startPoint y: 361, endPoint x: 620, endPoint y: 369, distance: 54.5
type input "1.26"
click at [618, 369] on input "range" at bounding box center [556, 367] width 497 height 14
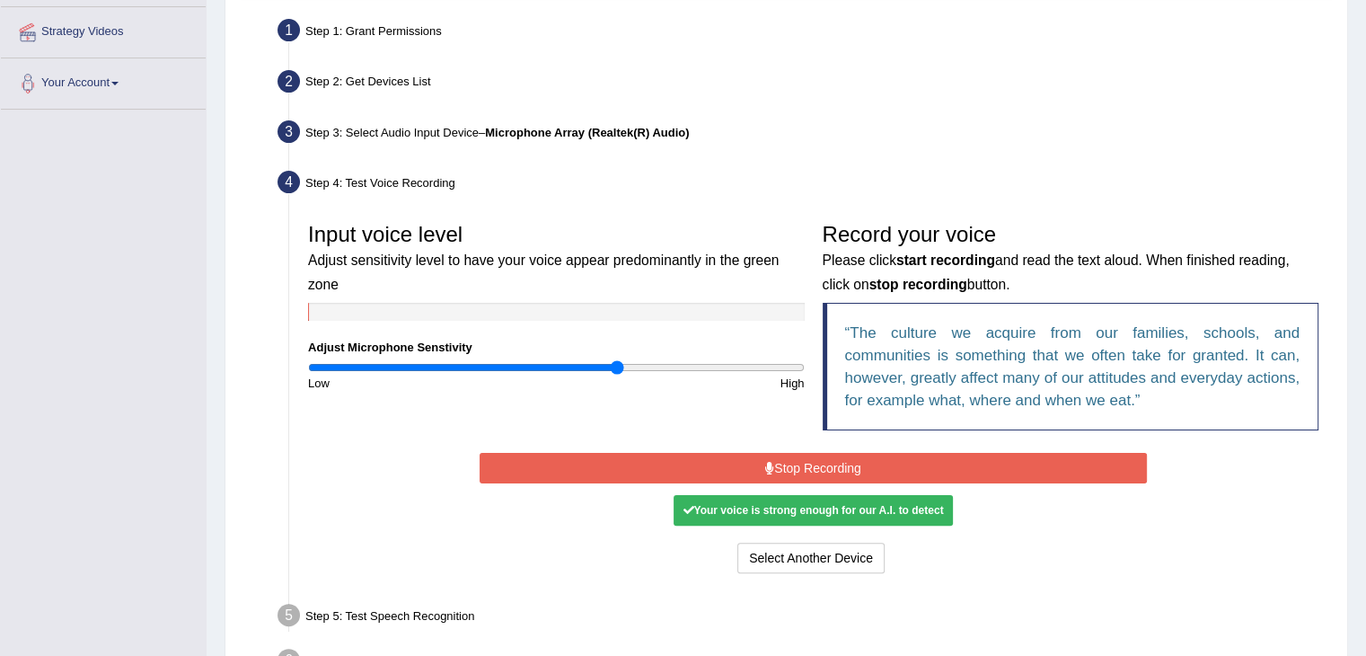
click at [783, 474] on button "Stop Recording" at bounding box center [813, 468] width 667 height 31
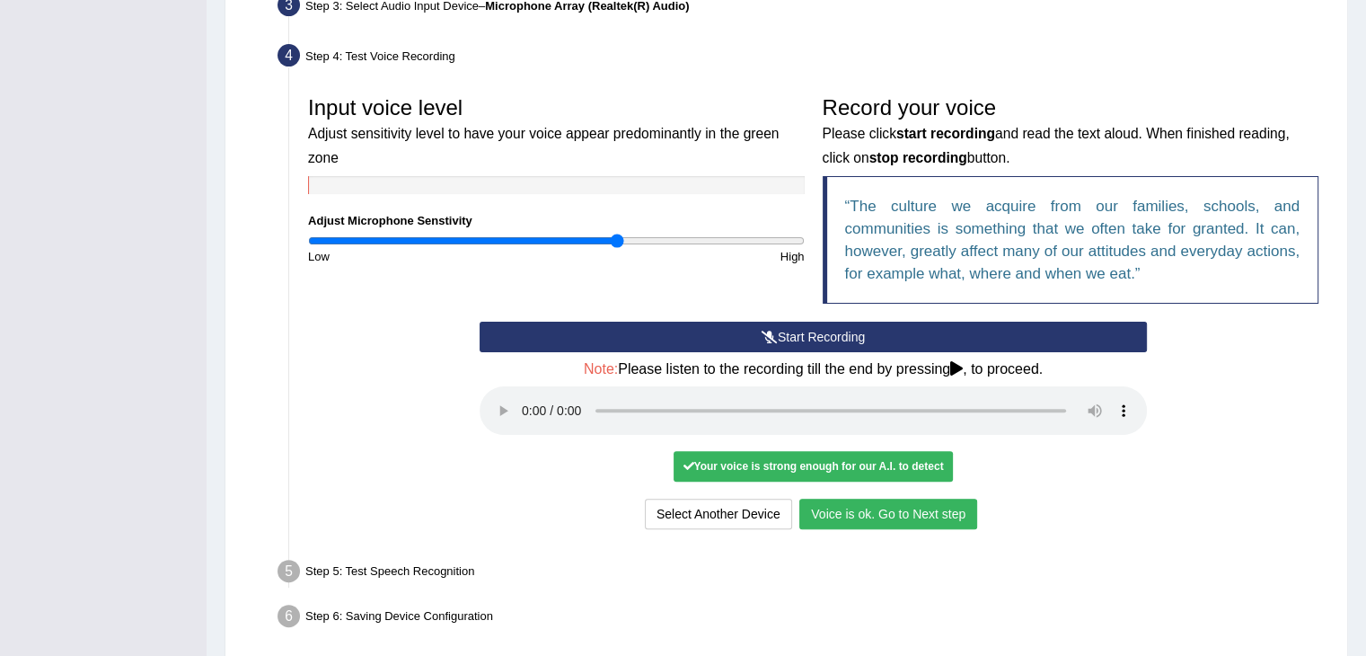
scroll to position [468, 0]
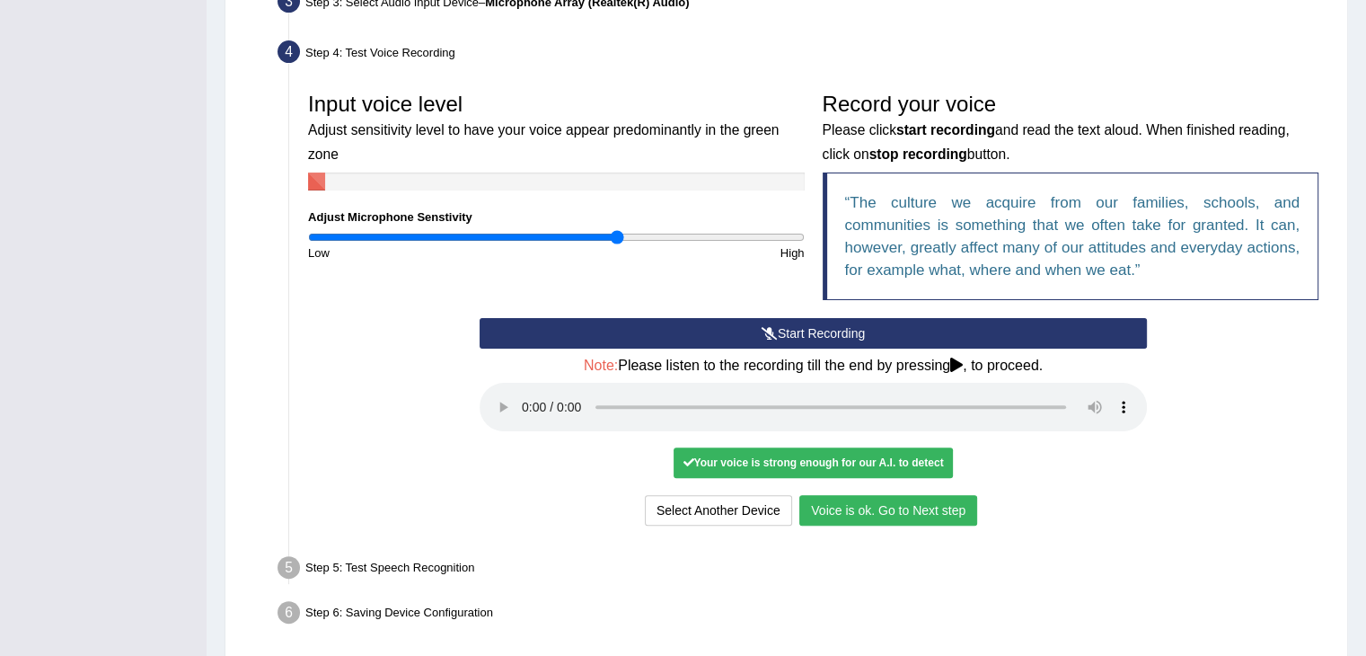
click at [905, 495] on button "Voice is ok. Go to Next step" at bounding box center [888, 510] width 178 height 31
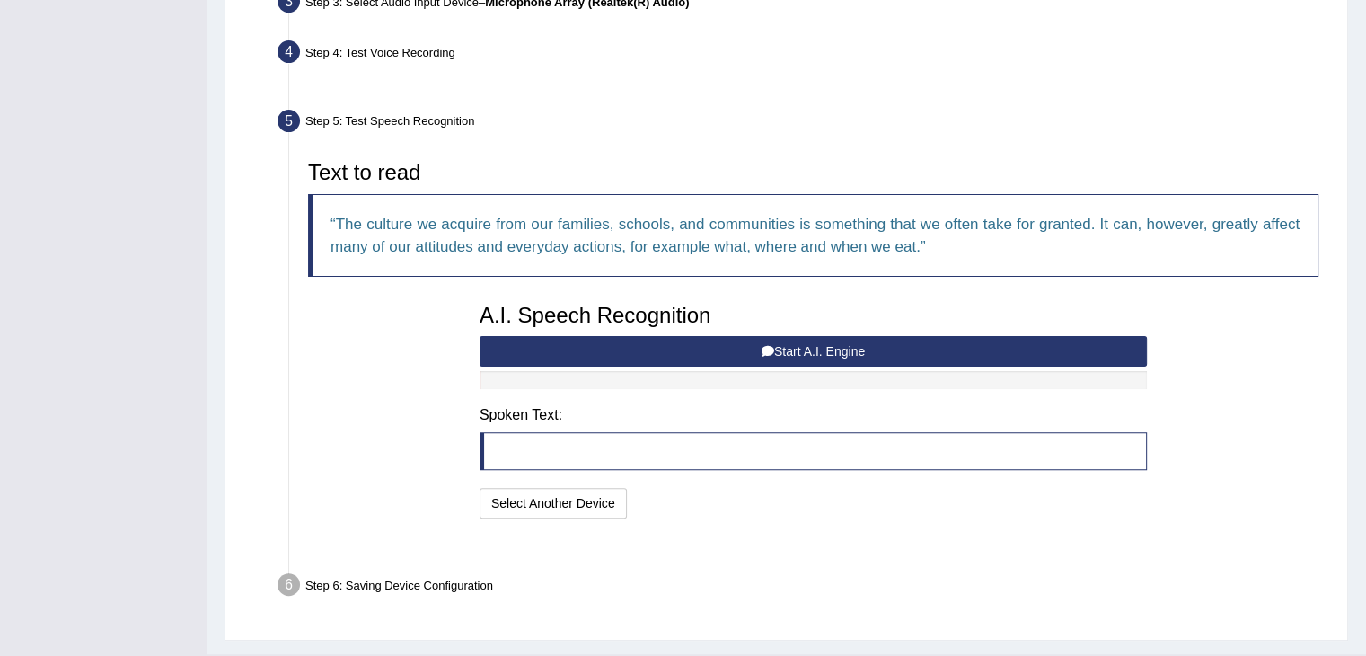
scroll to position [465, 0]
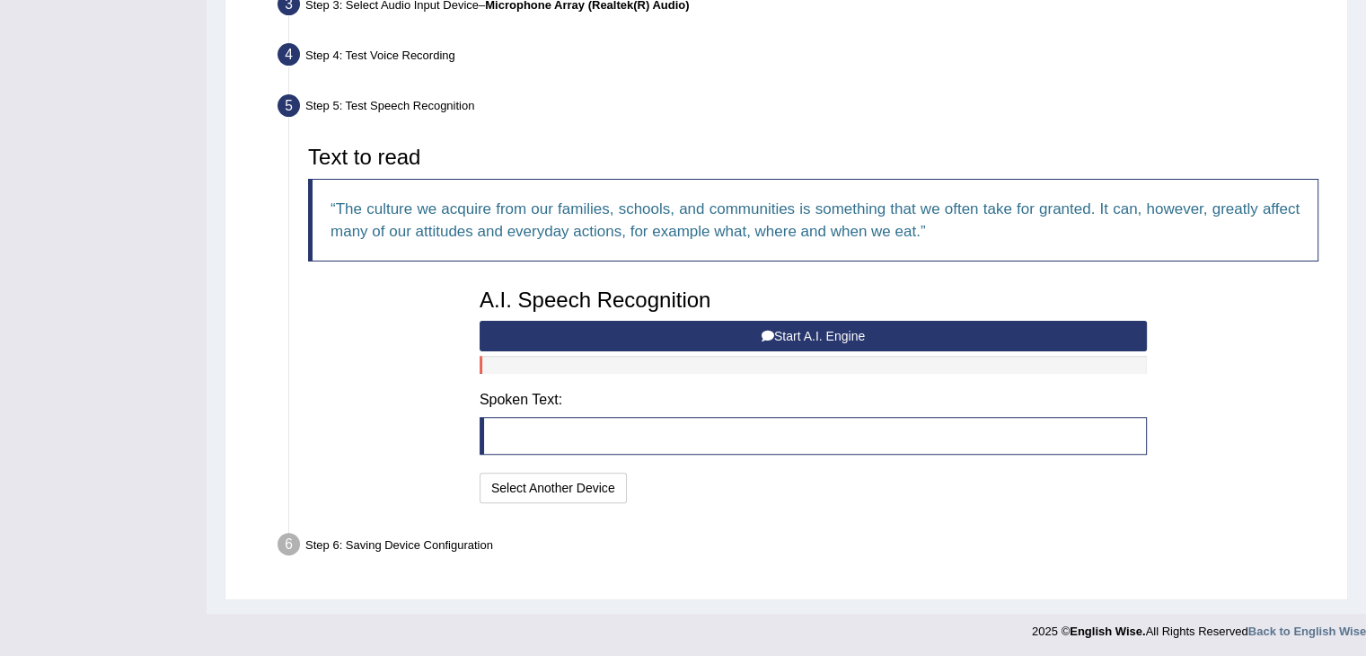
click at [692, 324] on button "Start A.I. Engine" at bounding box center [813, 336] width 667 height 31
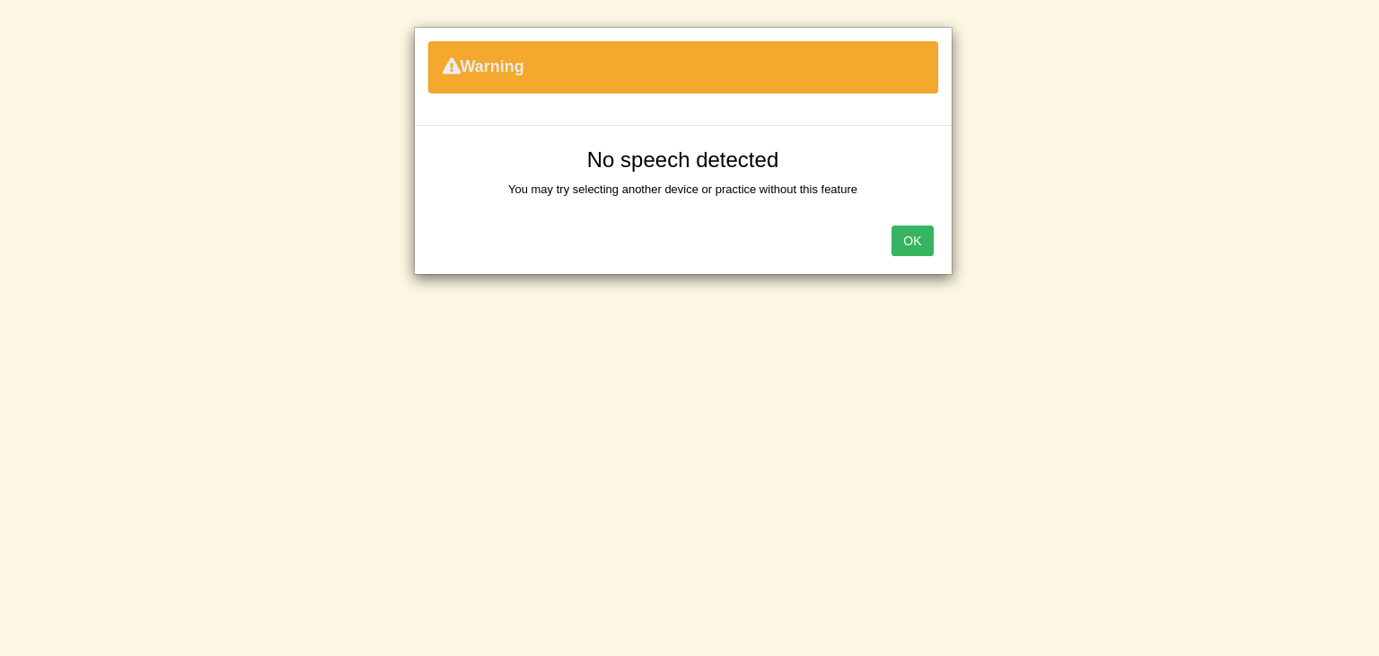
click at [924, 241] on button "OK" at bounding box center [912, 240] width 41 height 31
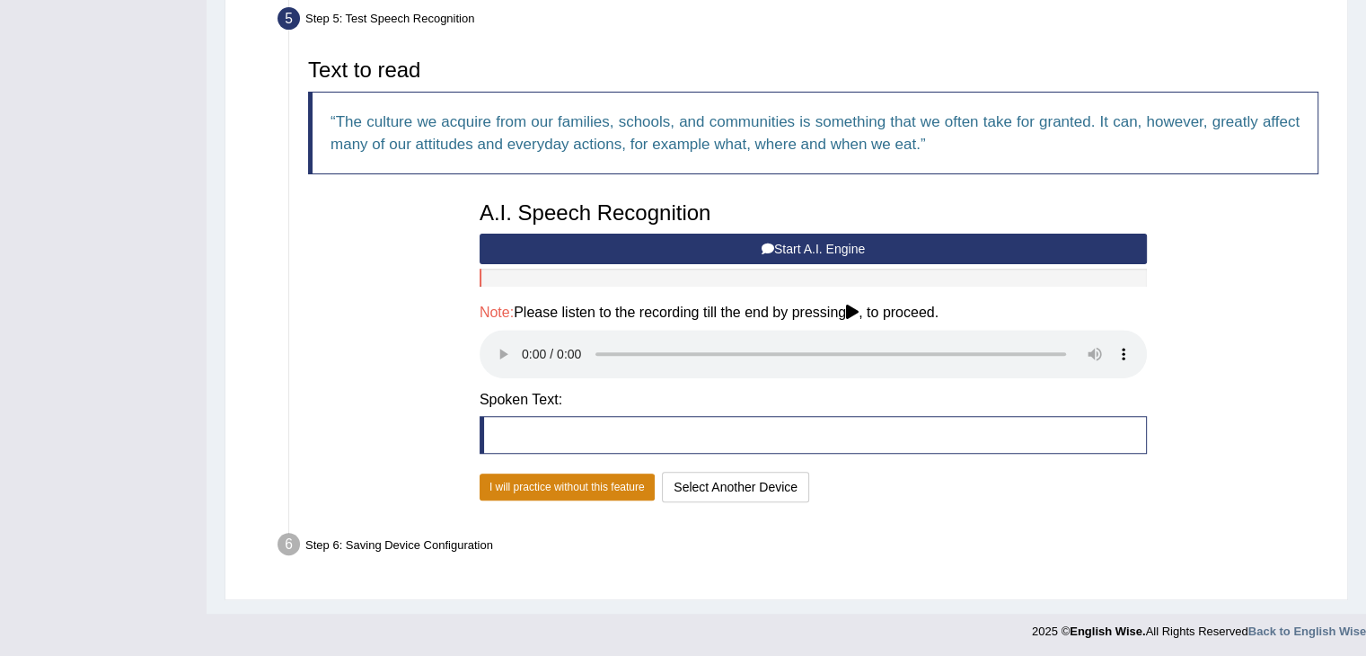
click at [586, 488] on button "I will practice without this feature" at bounding box center [567, 486] width 175 height 27
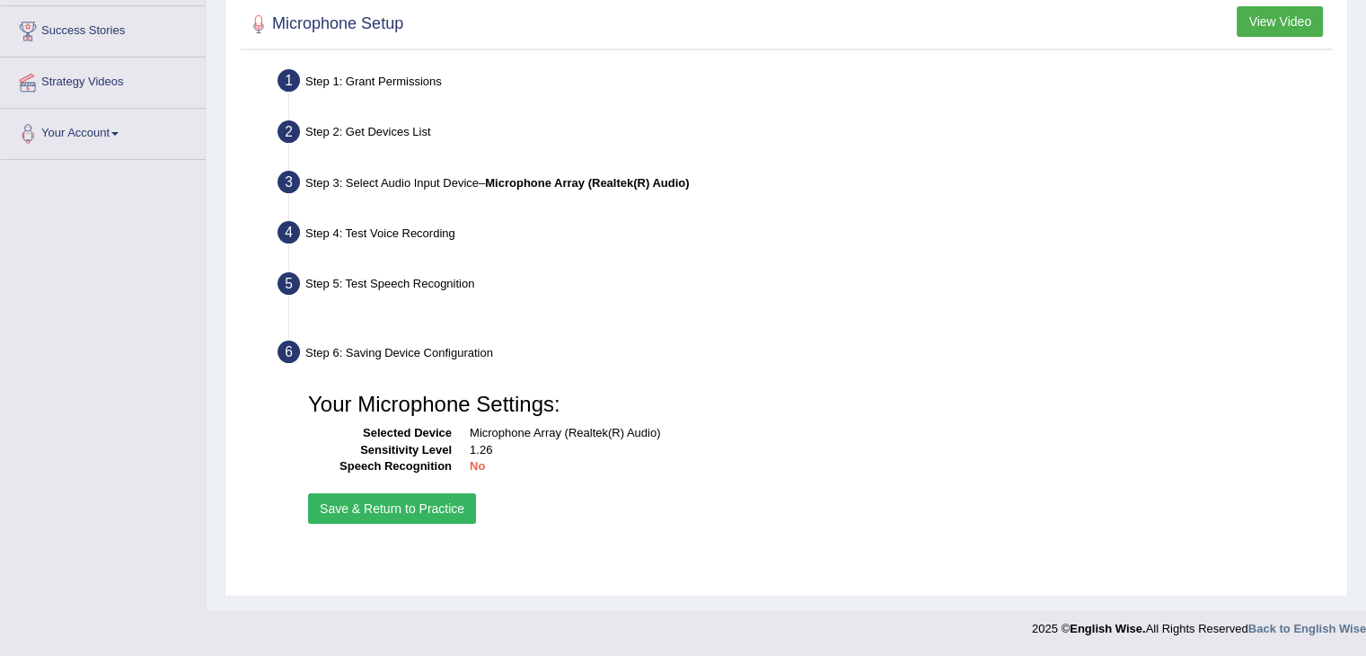
scroll to position [287, 0]
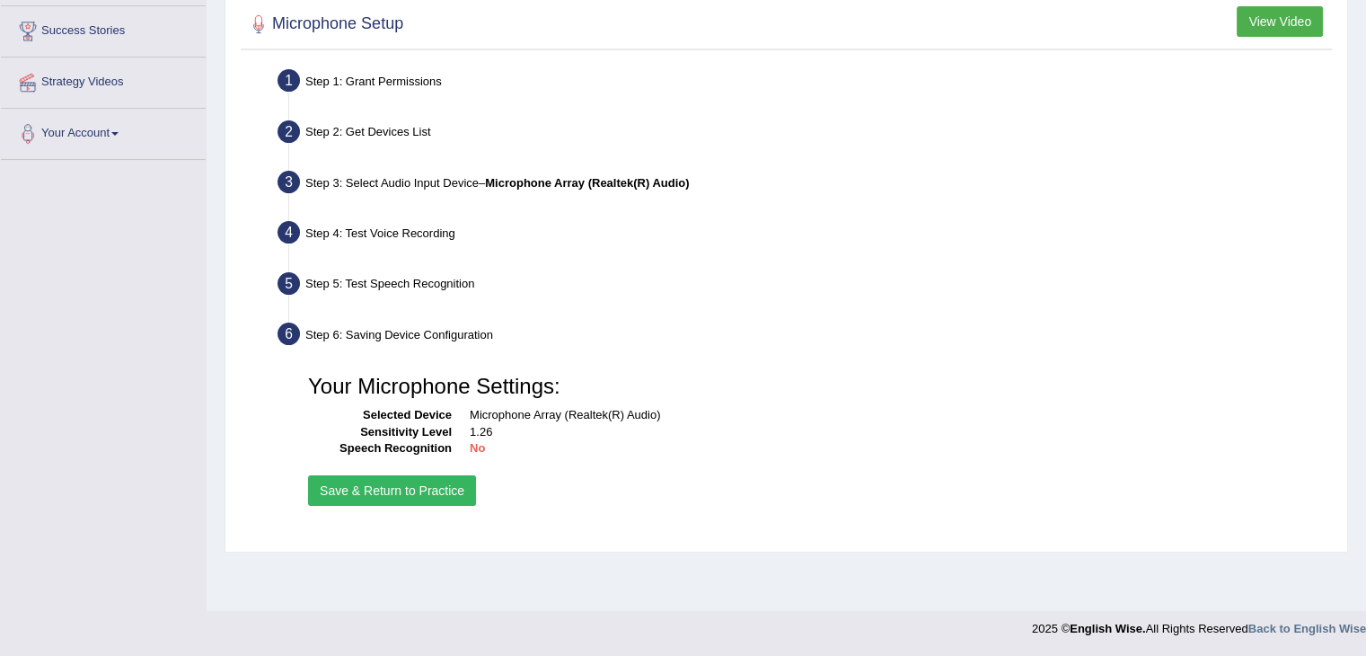
click at [418, 482] on button "Save & Return to Practice" at bounding box center [392, 490] width 168 height 31
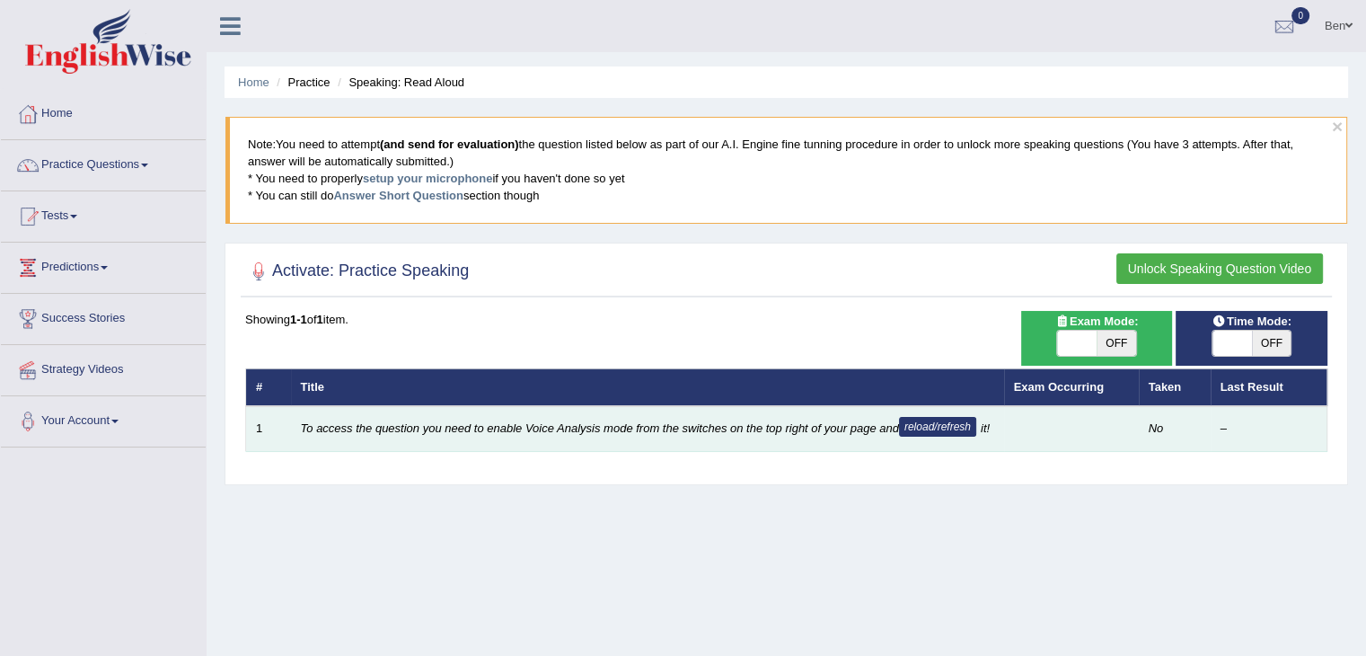
click at [939, 422] on button "reload/refresh" at bounding box center [937, 427] width 77 height 20
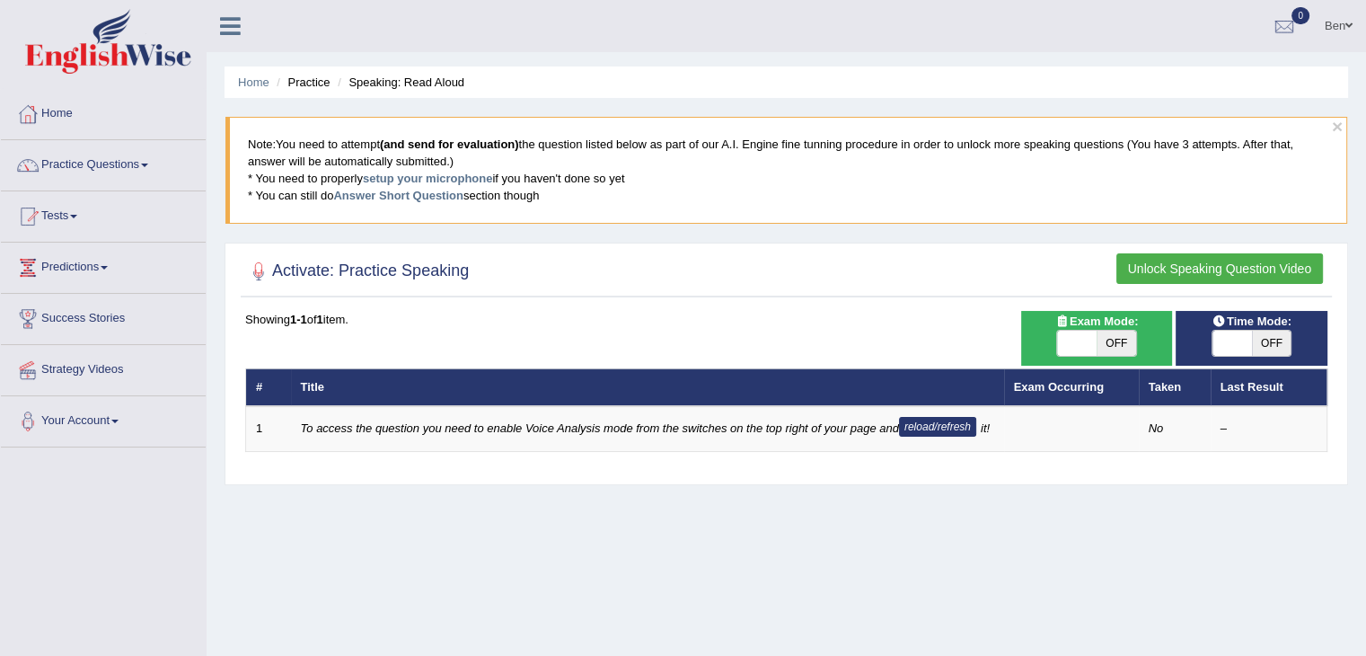
click at [1114, 339] on span "OFF" at bounding box center [1117, 342] width 40 height 25
checkbox input "true"
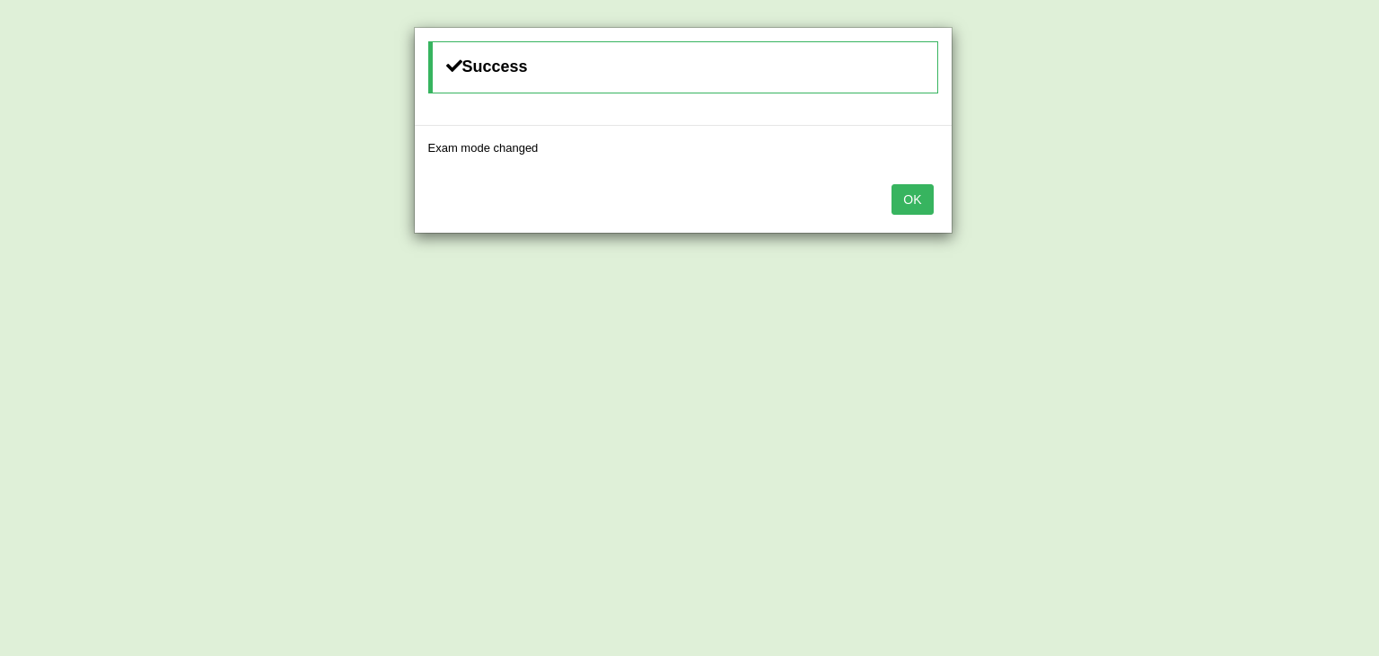
click at [903, 198] on button "OK" at bounding box center [912, 199] width 41 height 31
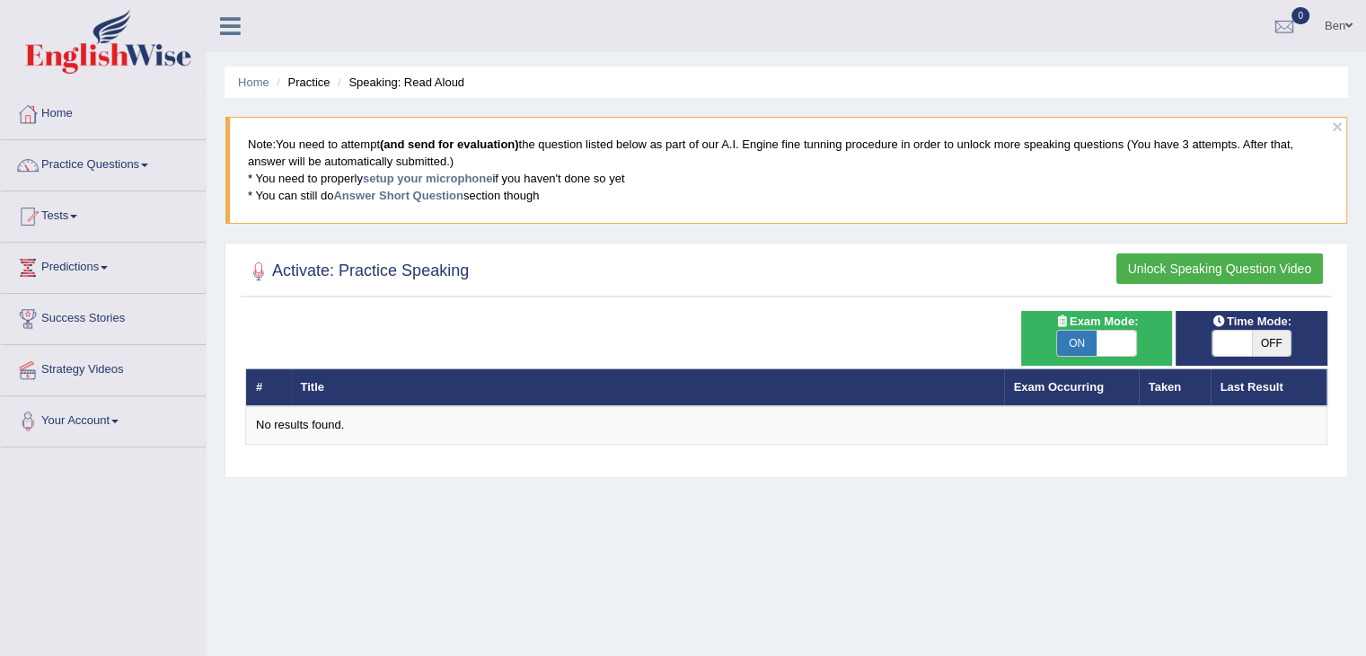
click at [1090, 337] on span "ON" at bounding box center [1077, 342] width 40 height 25
checkbox input "false"
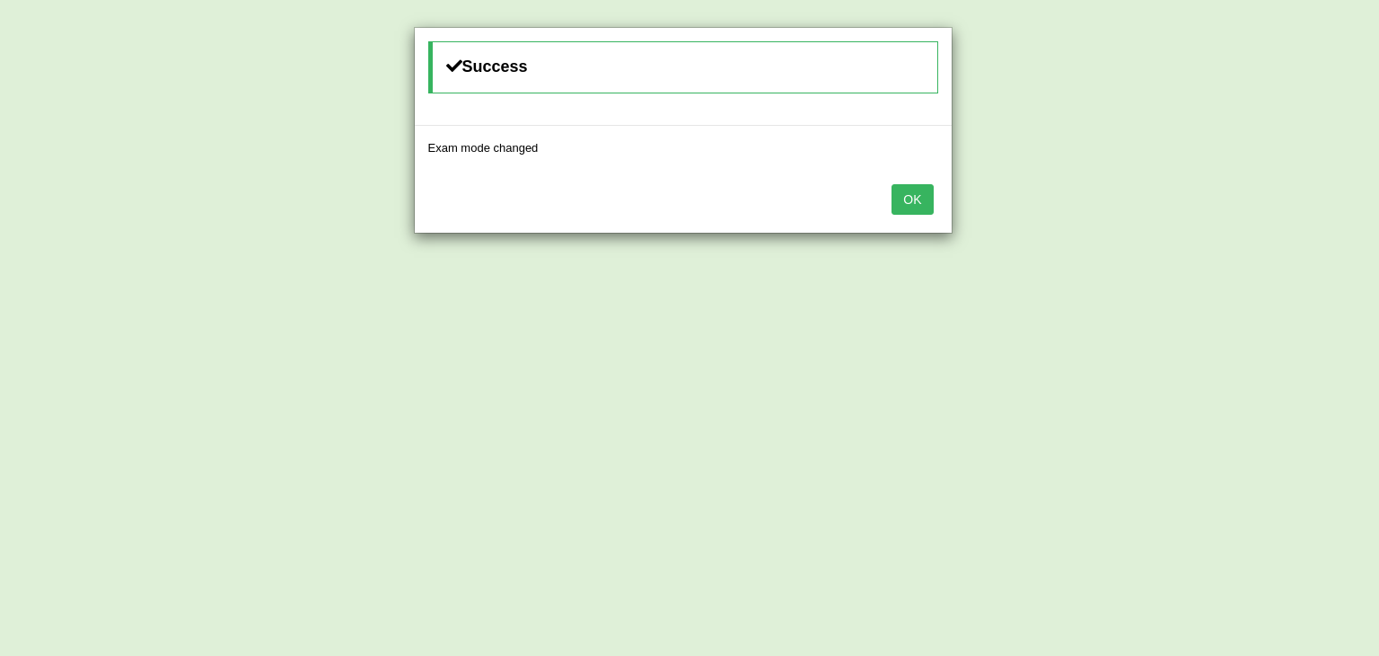
click at [923, 201] on button "OK" at bounding box center [912, 199] width 41 height 31
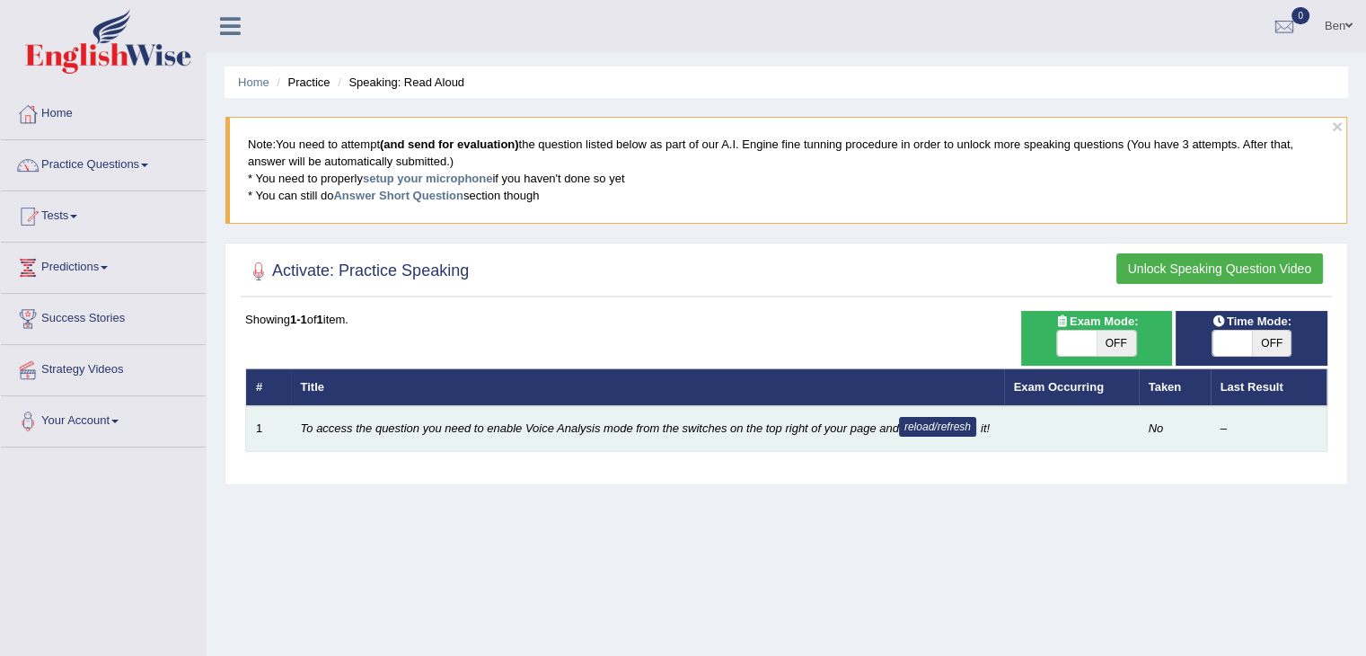
click at [935, 426] on button "reload/refresh" at bounding box center [937, 427] width 77 height 20
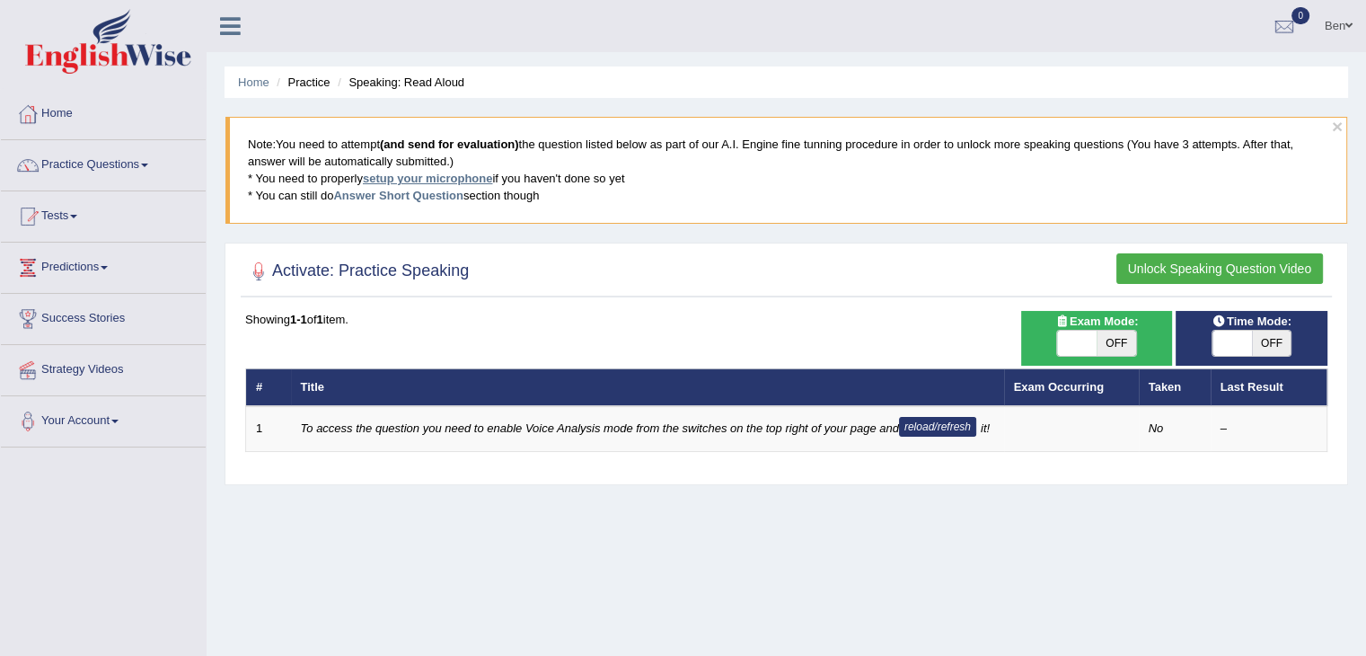
click at [424, 182] on link "setup your microphone" at bounding box center [427, 178] width 129 height 13
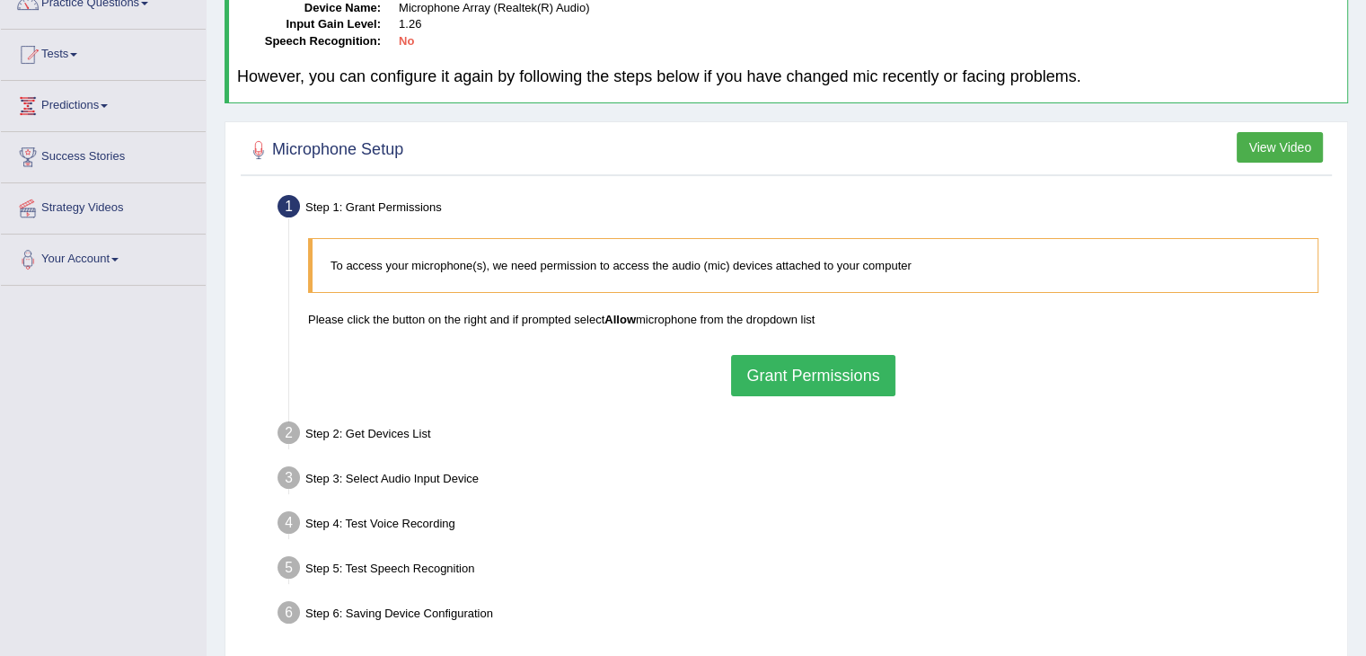
scroll to position [165, 0]
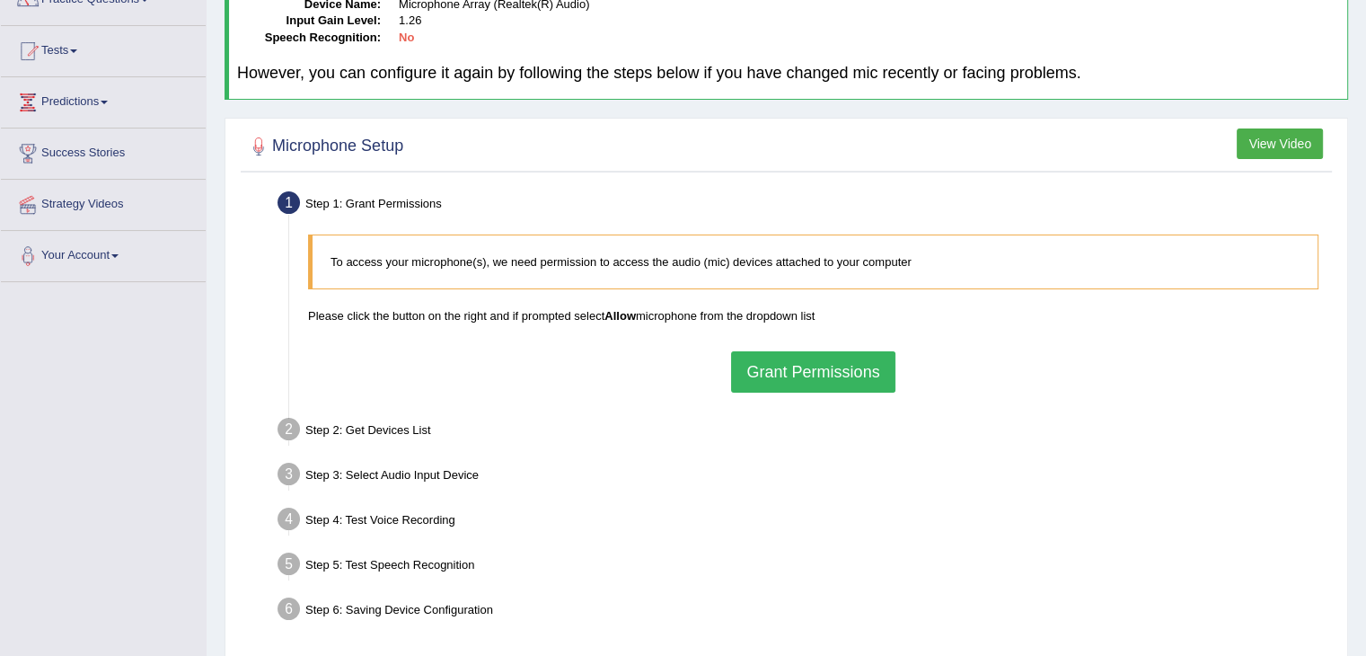
click at [781, 359] on button "Grant Permissions" at bounding box center [812, 371] width 163 height 41
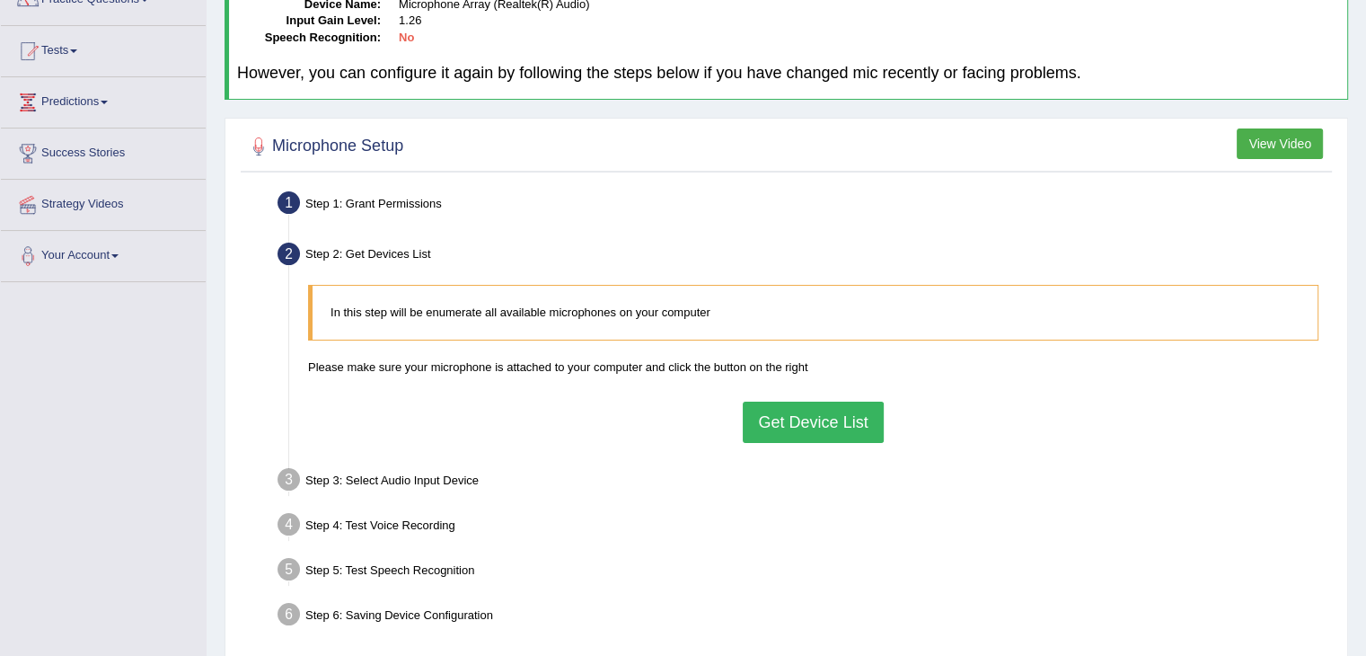
click at [826, 418] on button "Get Device List" at bounding box center [813, 421] width 140 height 41
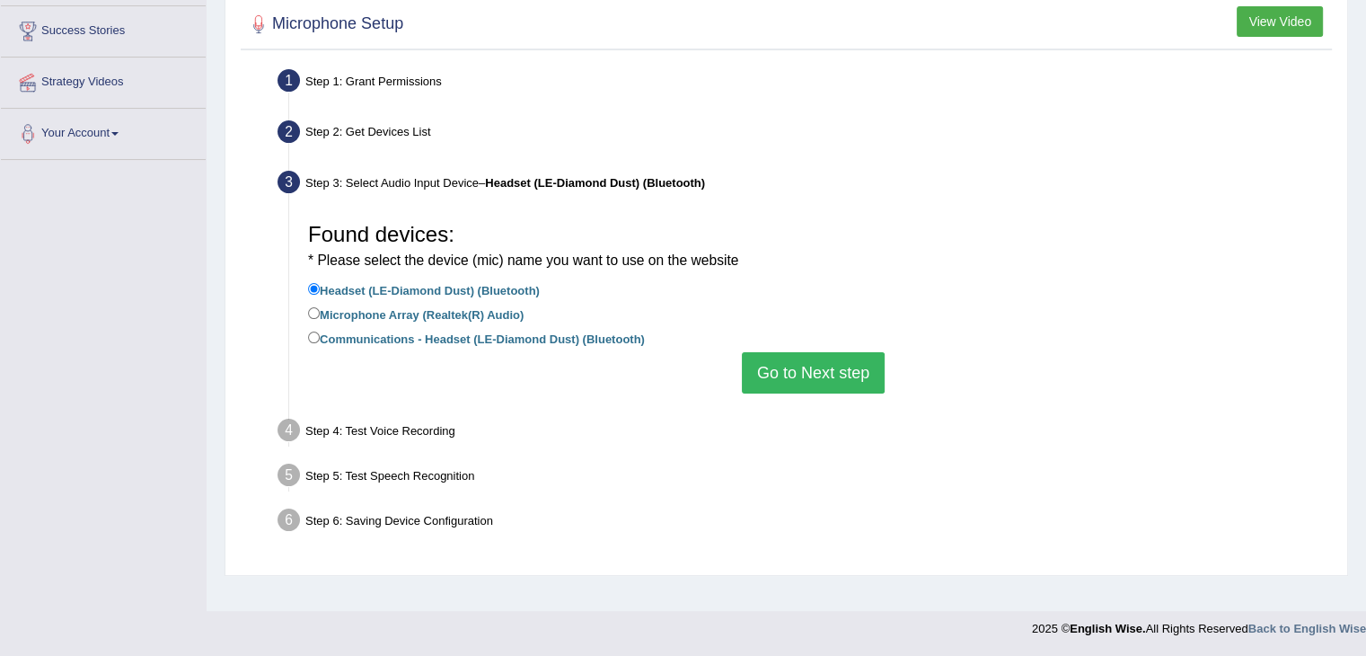
scroll to position [243, 0]
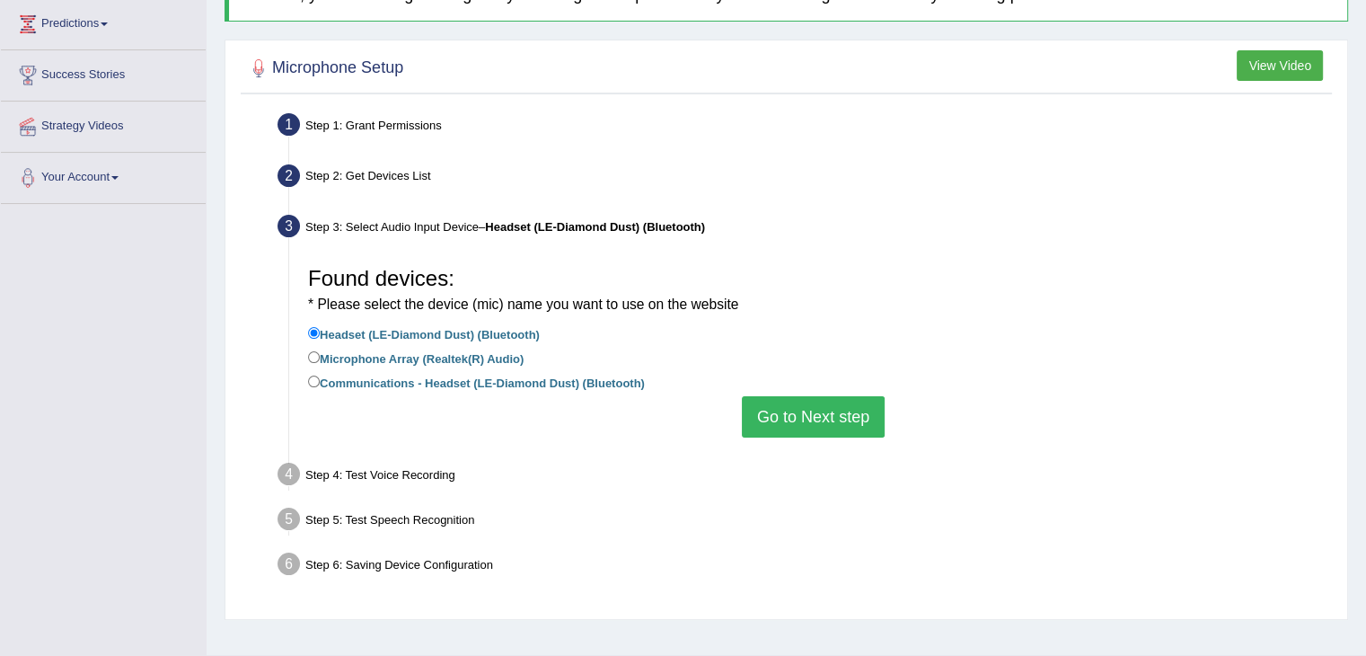
click at [469, 385] on label "Communications - Headset (LE-Diamond Dust) (Bluetooth)" at bounding box center [476, 382] width 337 height 20
click at [320, 385] on input "Communications - Headset (LE-Diamond Dust) (Bluetooth)" at bounding box center [314, 381] width 12 height 12
radio input "true"
click at [815, 392] on li "Communications - Headset (LE-Diamond Dust) (Bluetooth)" at bounding box center [813, 384] width 1010 height 24
click at [813, 421] on button "Go to Next step" at bounding box center [813, 416] width 143 height 41
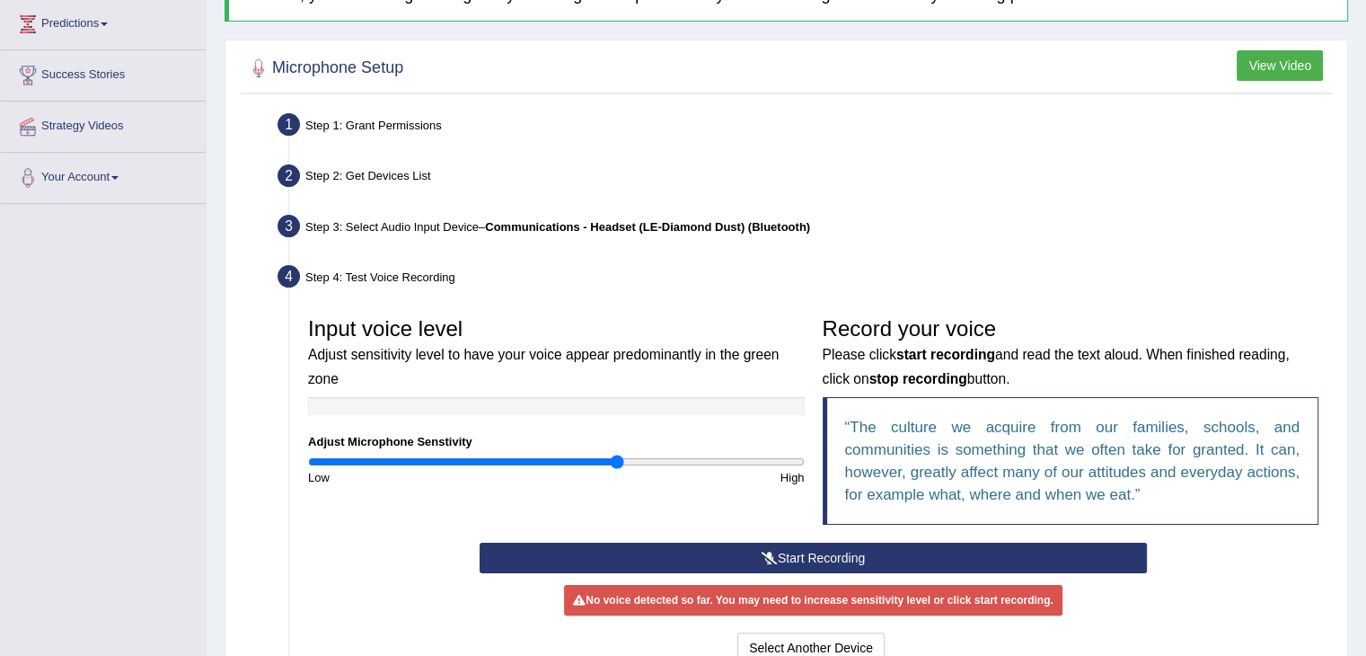
click at [788, 550] on button "Start Recording" at bounding box center [813, 557] width 667 height 31
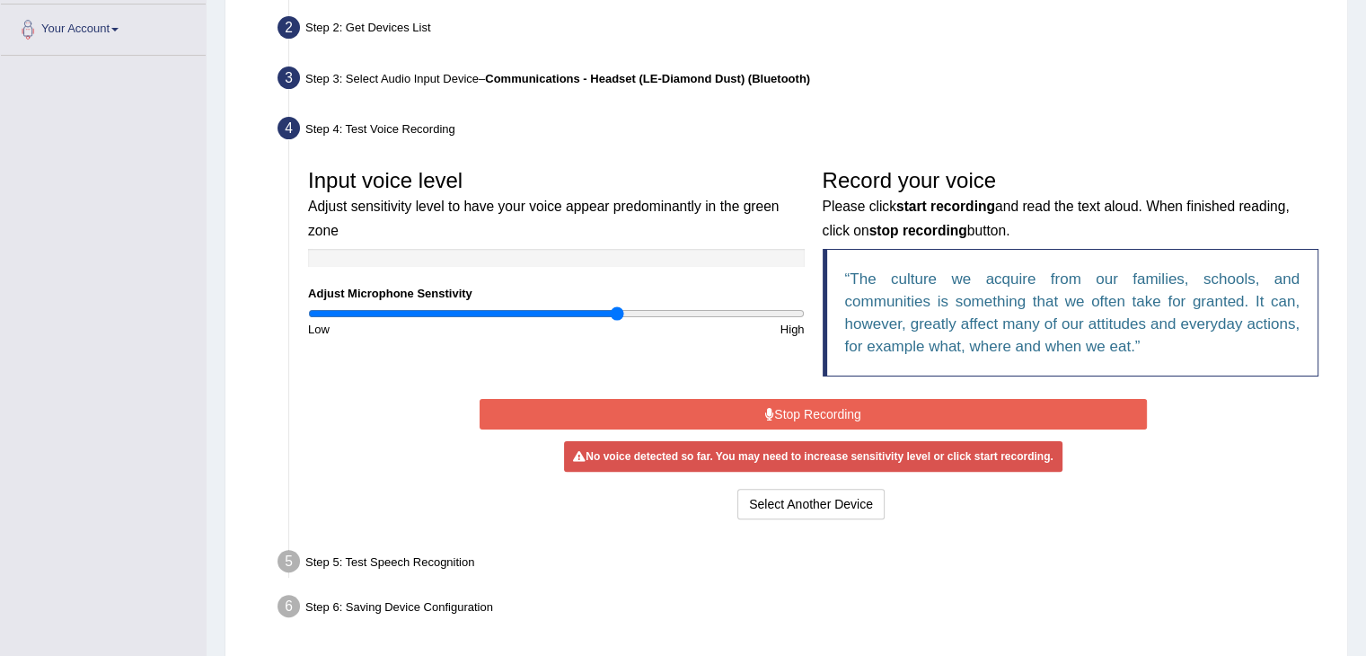
scroll to position [321, 0]
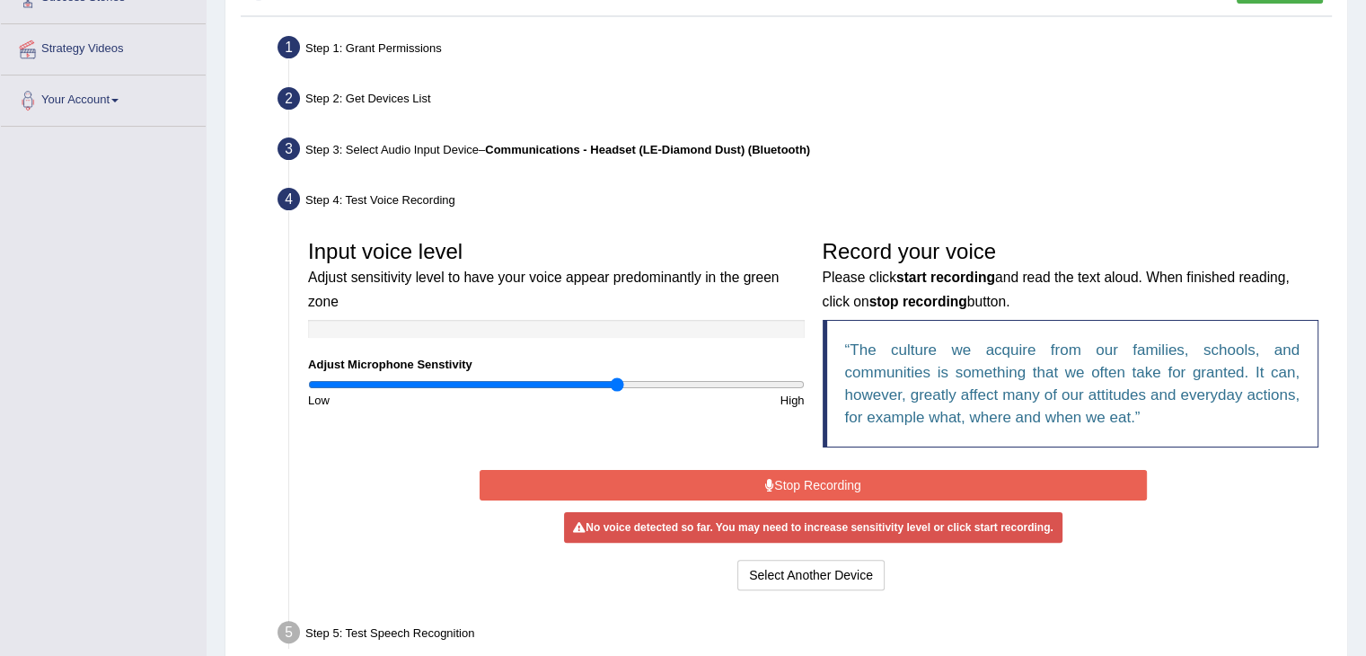
click at [536, 136] on div "Step 3: Select Audio Input Device – Communications - Headset (LE-Diamond Dust) …" at bounding box center [804, 152] width 1070 height 40
click at [838, 567] on button "Select Another Device" at bounding box center [810, 574] width 147 height 31
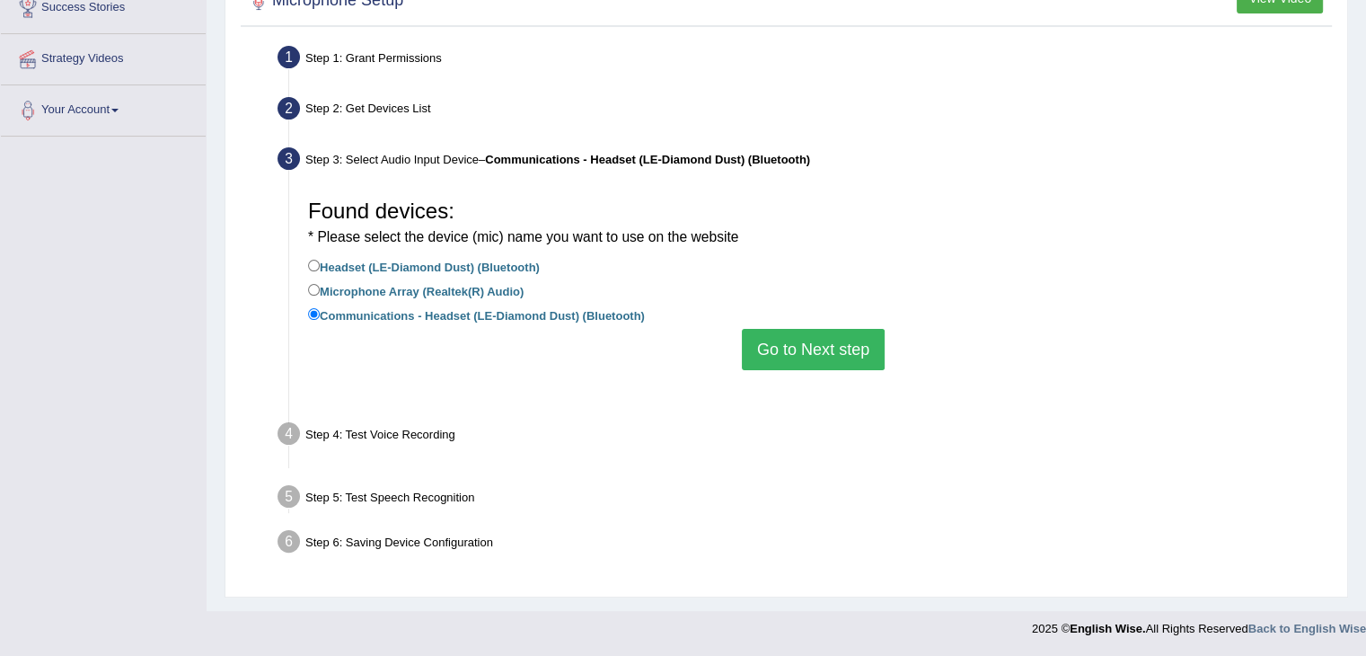
scroll to position [287, 0]
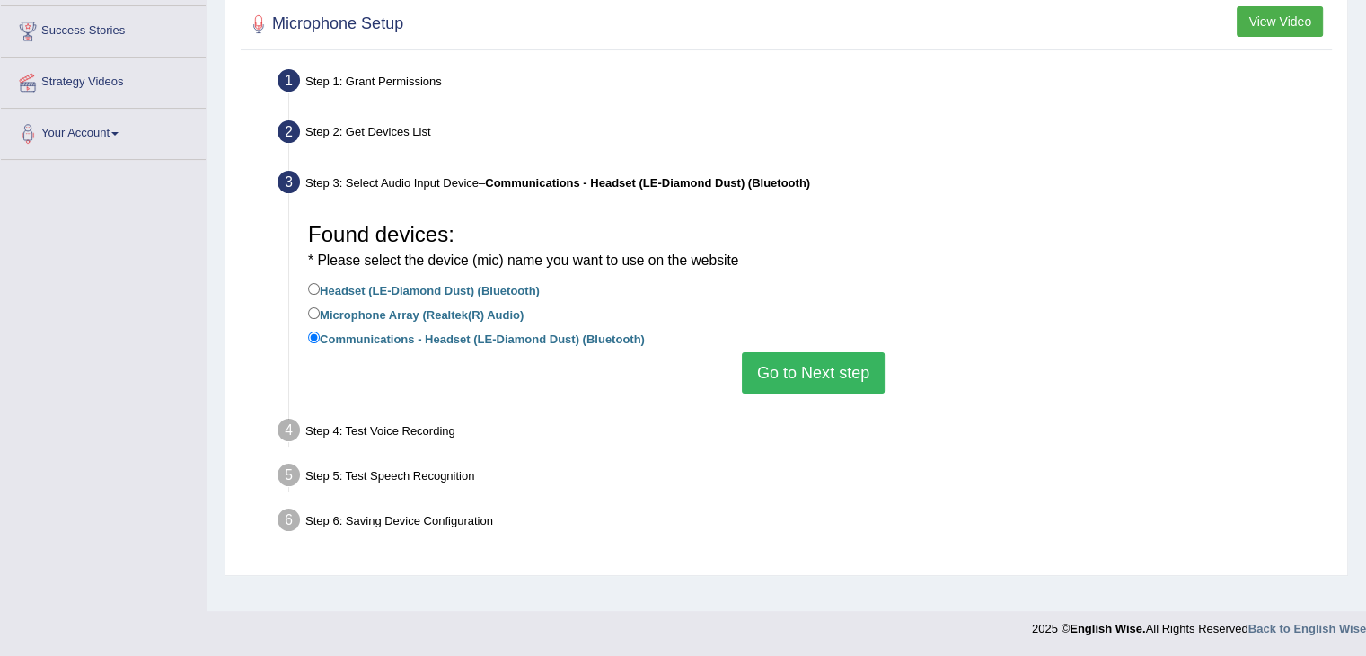
click at [449, 311] on label "Microphone Array (Realtek(R) Audio)" at bounding box center [416, 314] width 216 height 20
click at [320, 311] on input "Microphone Array (Realtek(R) Audio)" at bounding box center [314, 313] width 12 height 12
radio input "true"
click at [737, 354] on div "Found devices: * Please select the device (mic) name you want to use on the web…" at bounding box center [813, 304] width 1028 height 198
click at [808, 366] on button "Go to Next step" at bounding box center [813, 372] width 143 height 41
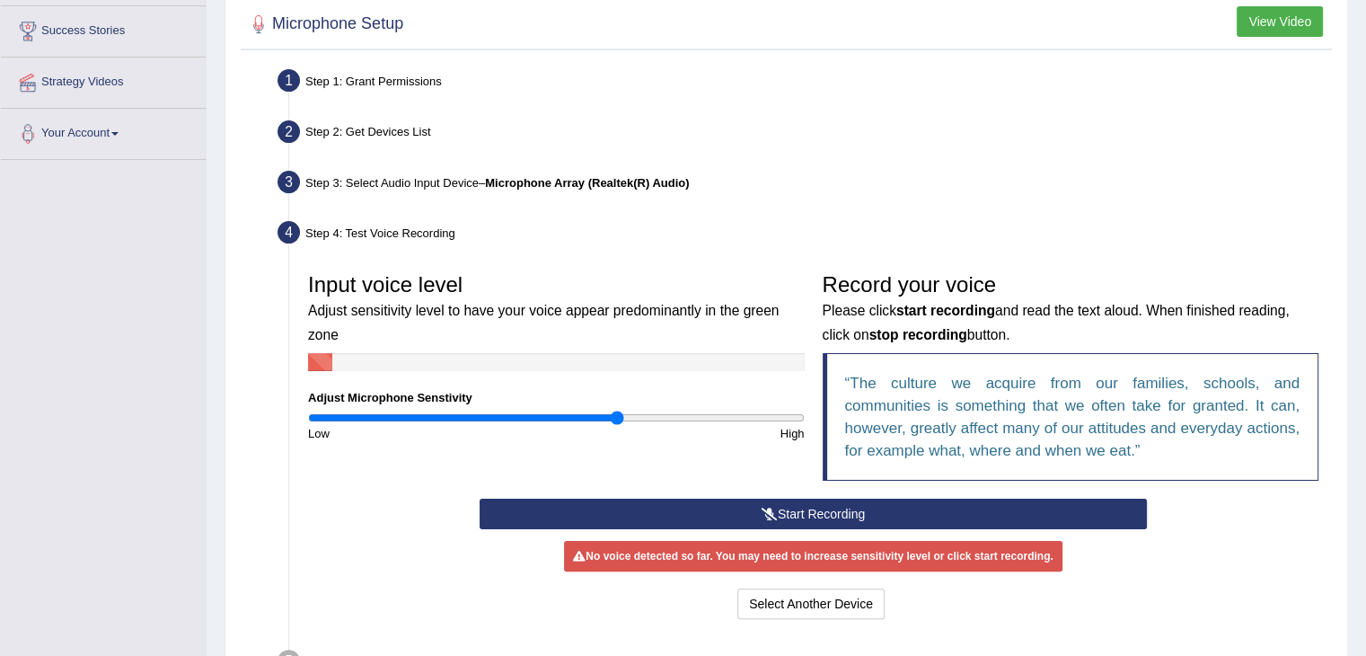
scroll to position [370, 0]
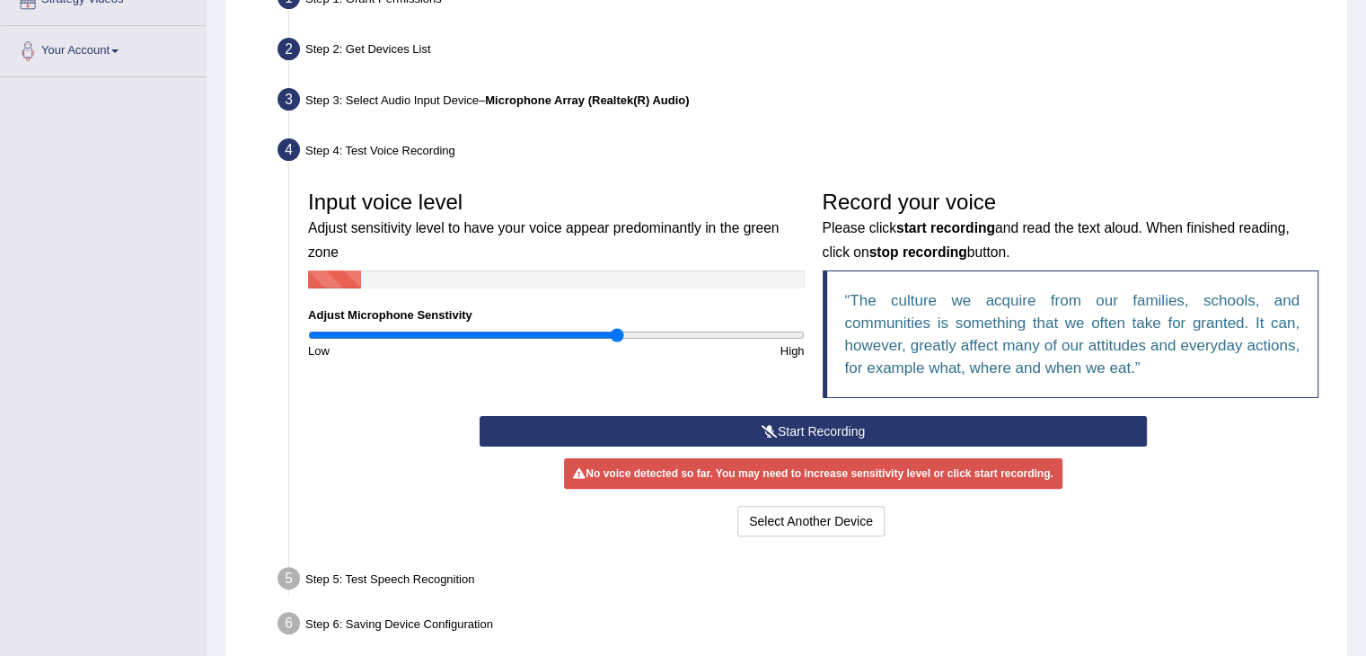
click at [780, 438] on button "Start Recording" at bounding box center [813, 431] width 667 height 31
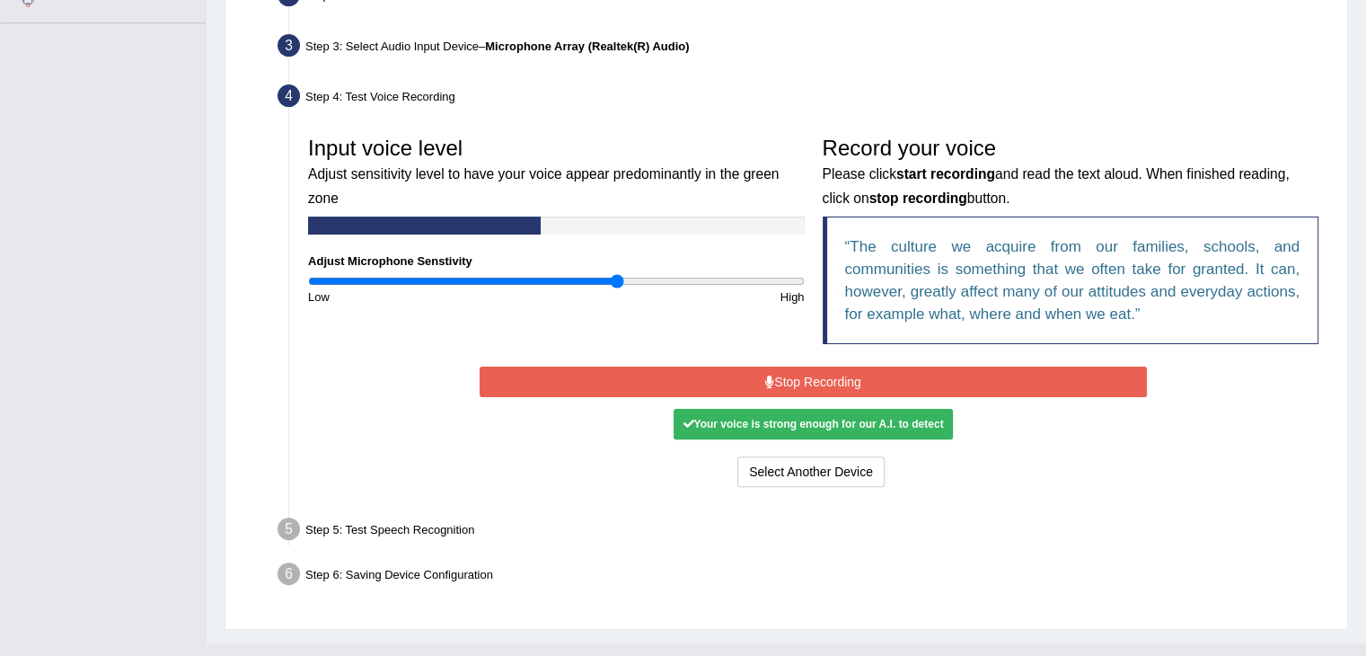
scroll to position [425, 0]
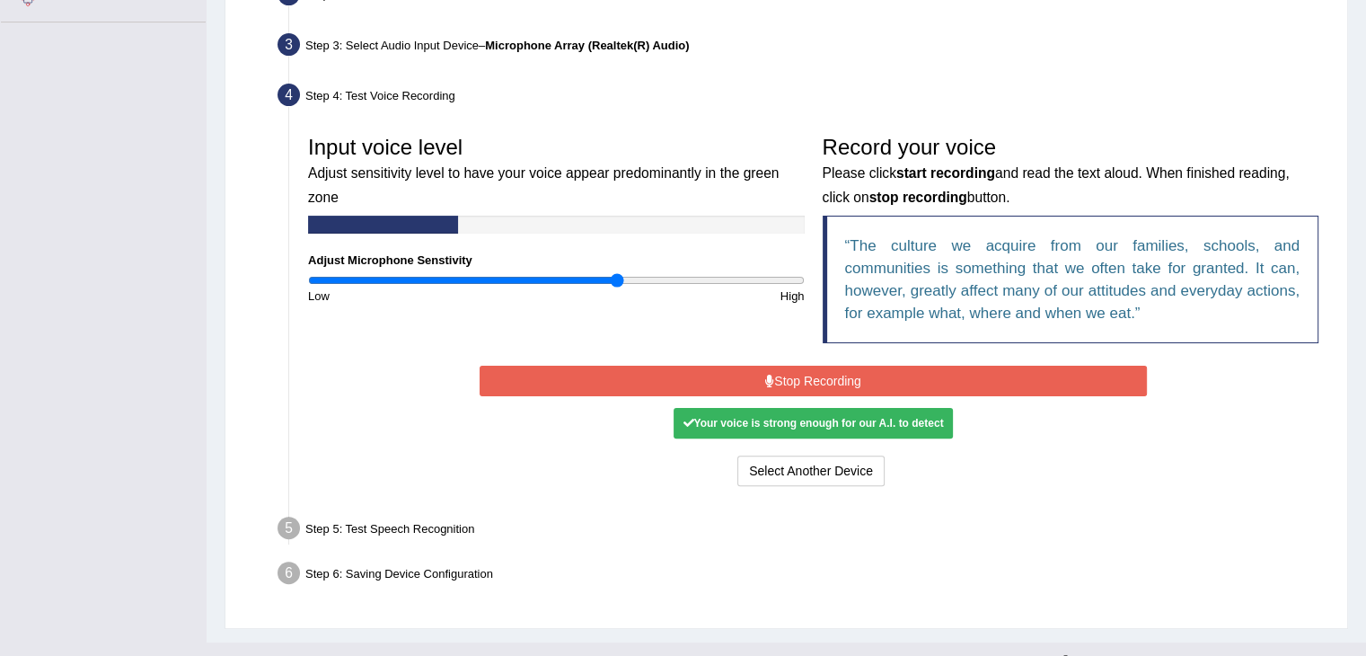
click at [780, 371] on button "Stop Recording" at bounding box center [813, 381] width 667 height 31
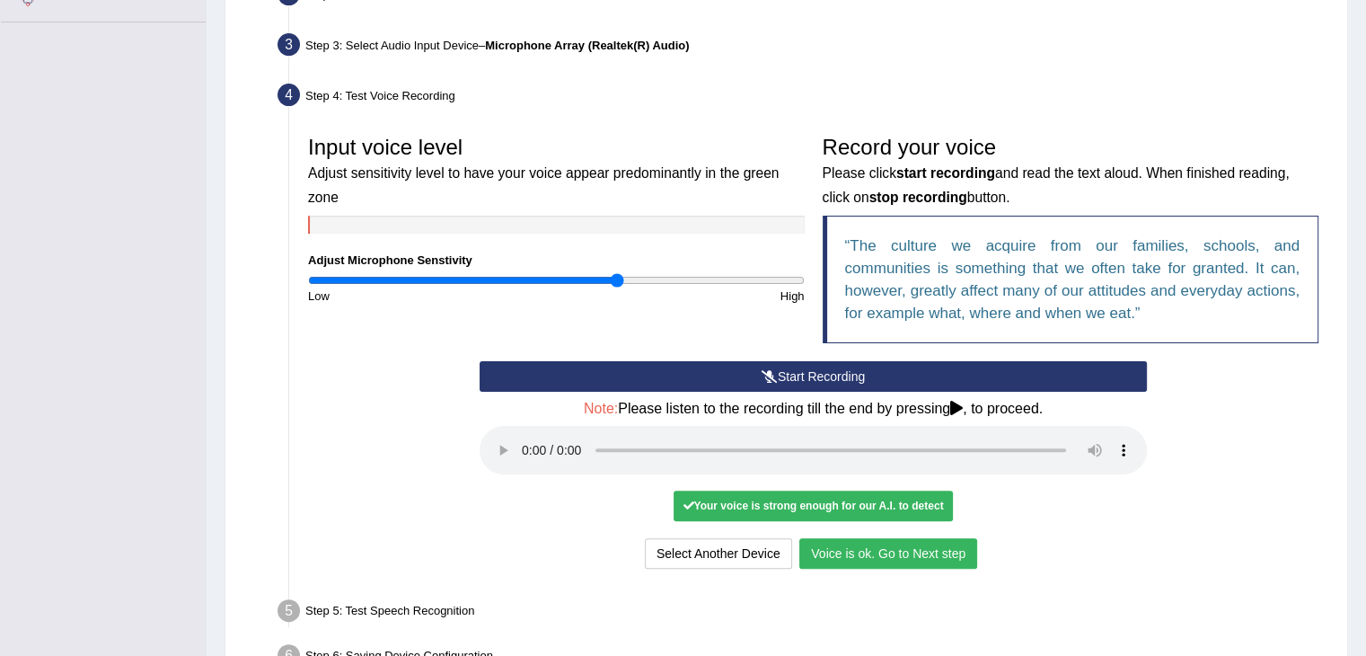
click at [916, 560] on button "Voice is ok. Go to Next step" at bounding box center [888, 553] width 178 height 31
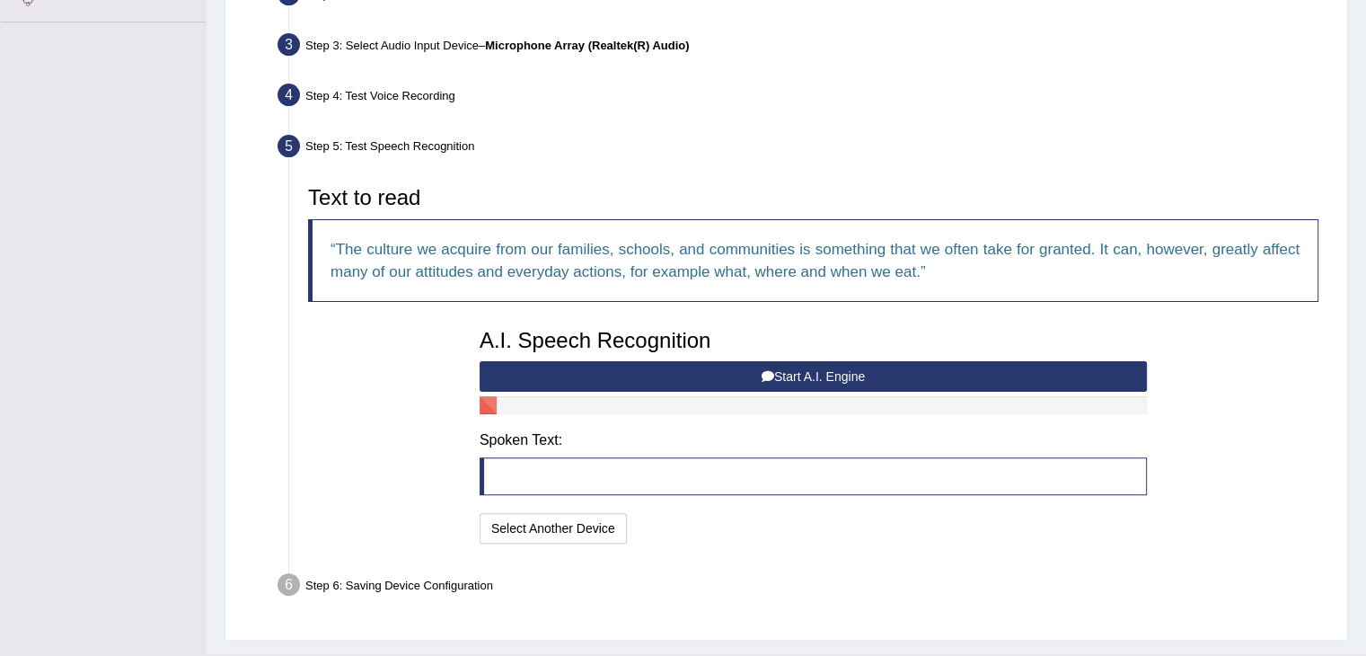
click at [524, 451] on div "A.I. Speech Recognition Start A.I. Engine Stop A.I. Engine Note: Please listen …" at bounding box center [813, 434] width 685 height 228
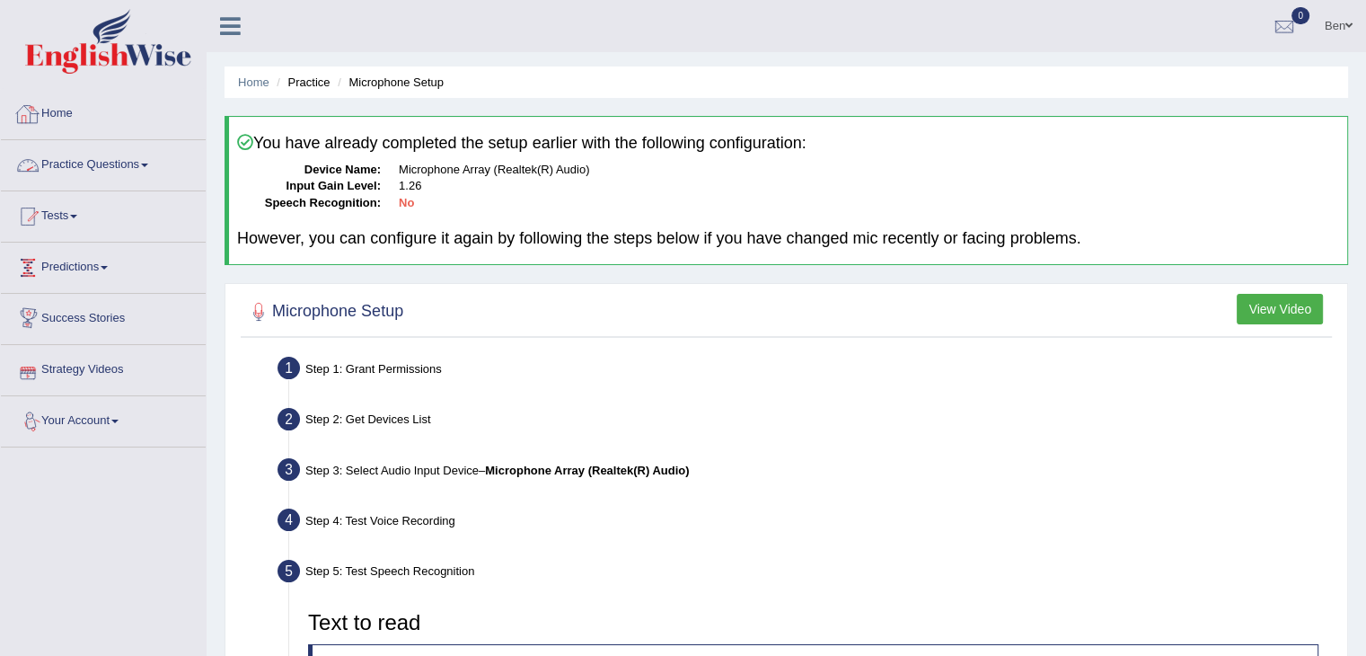
click at [101, 101] on link "Home" at bounding box center [103, 111] width 205 height 45
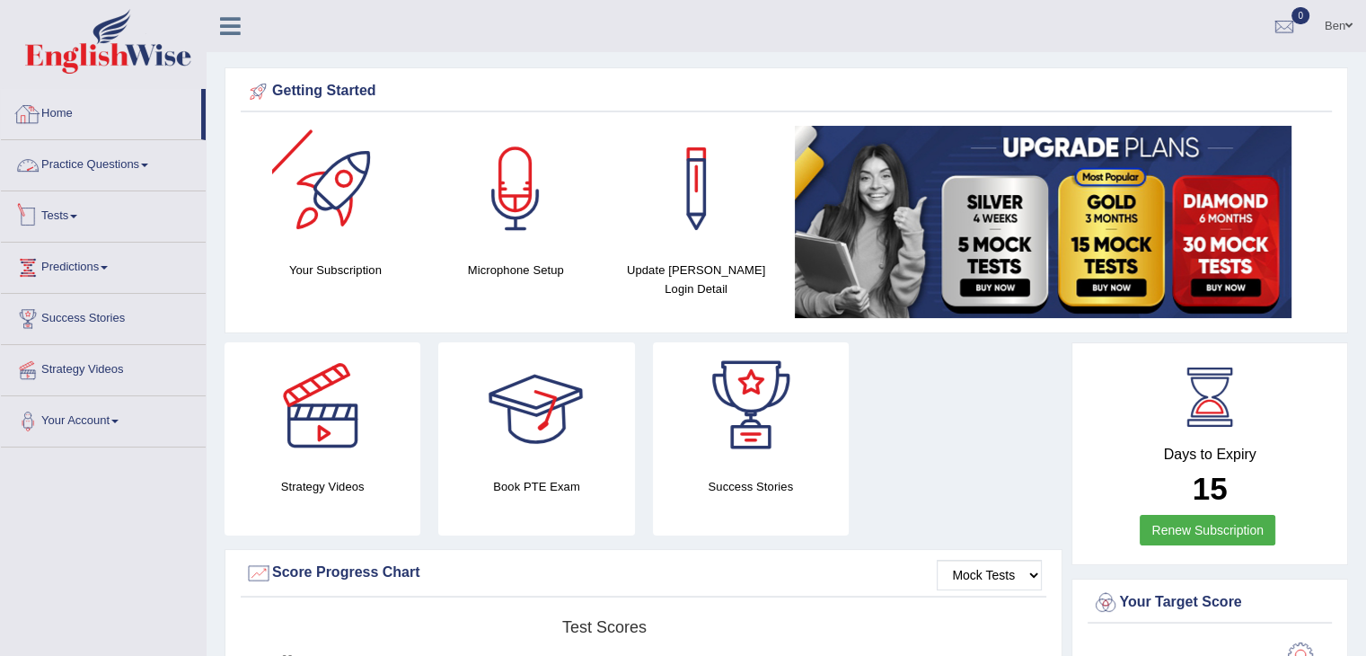
click at [154, 145] on link "Practice Questions" at bounding box center [103, 162] width 205 height 45
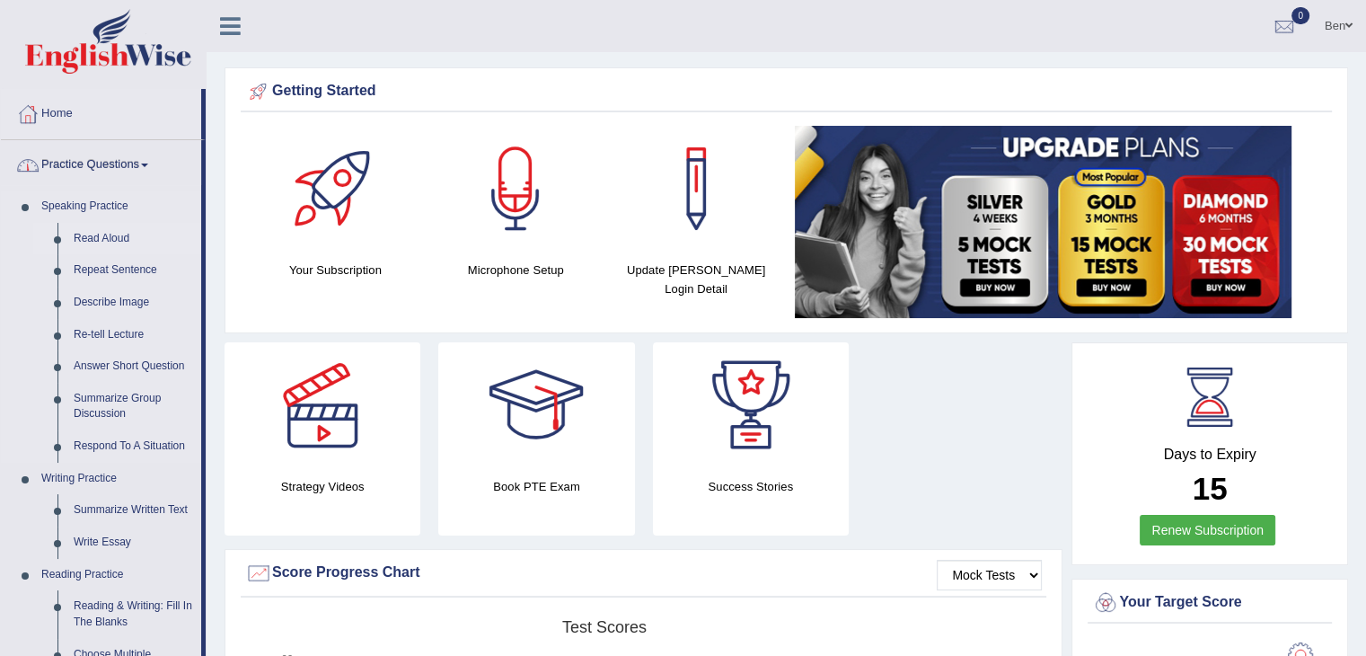
click at [102, 233] on link "Read Aloud" at bounding box center [134, 239] width 136 height 32
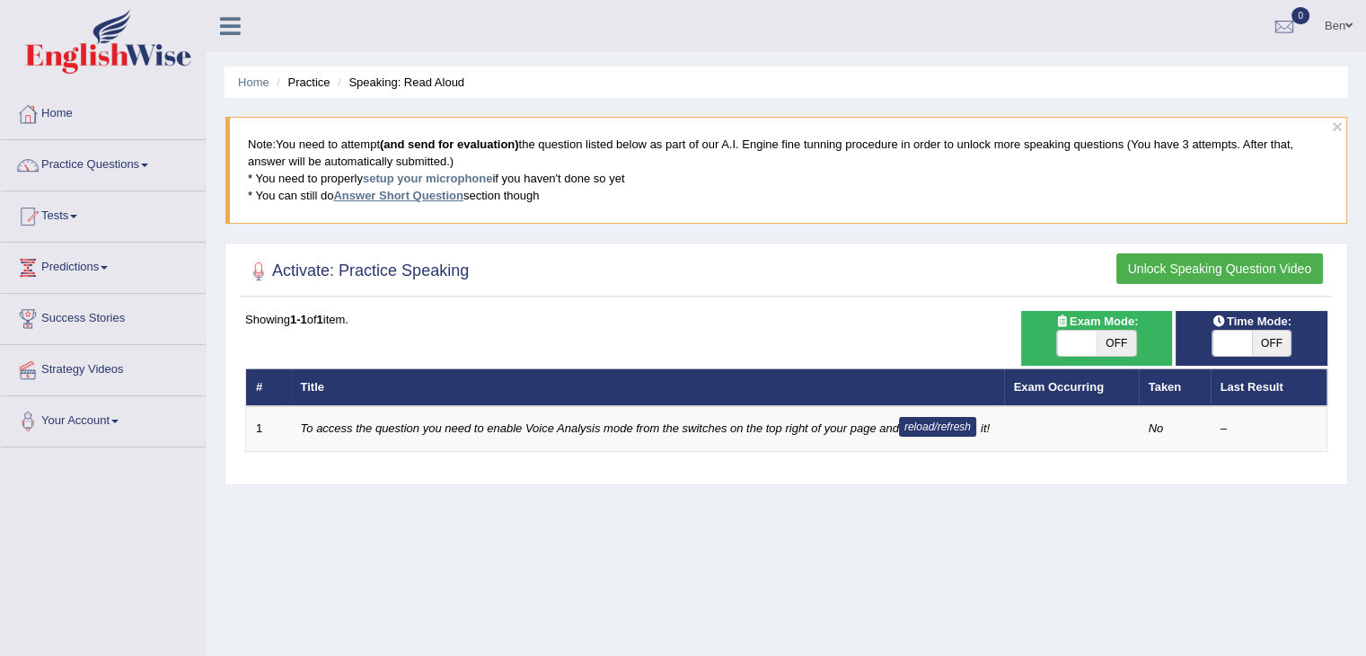
click at [426, 197] on link "Answer Short Question" at bounding box center [397, 195] width 129 height 13
click at [1216, 274] on button "Unlock Speaking Question Video" at bounding box center [1219, 268] width 207 height 31
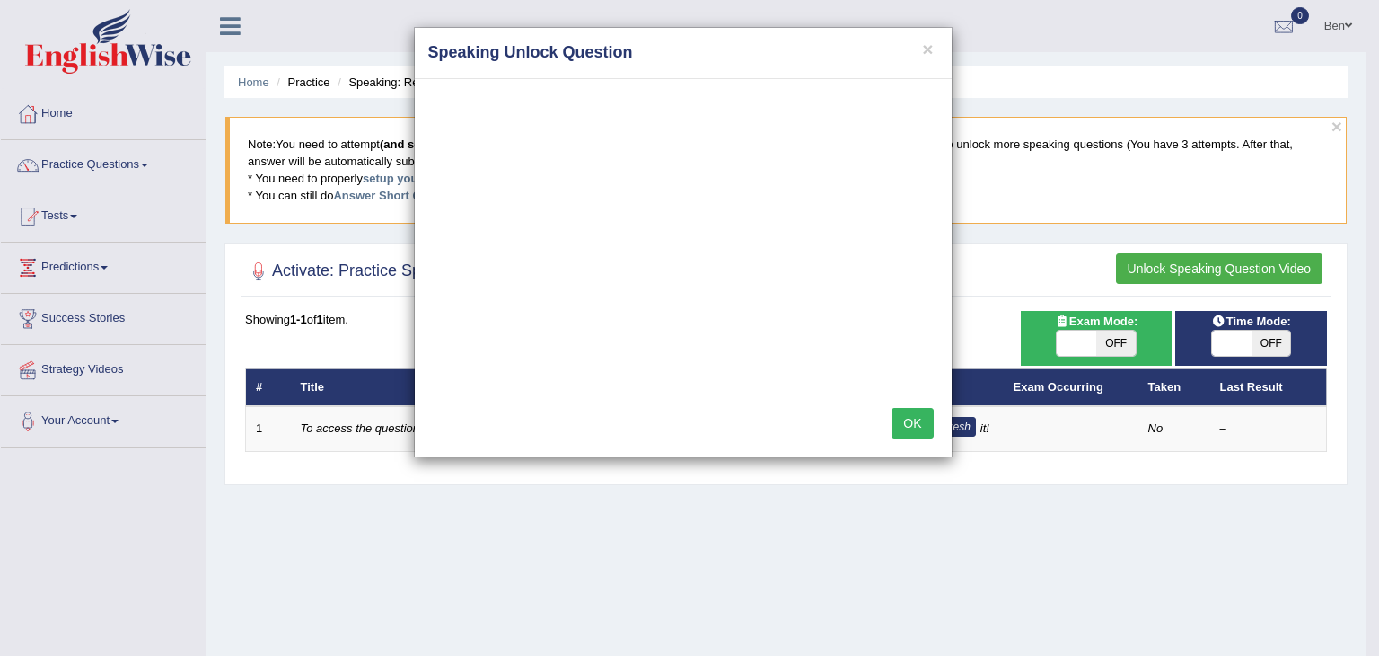
click at [66, 119] on div "× Speaking Unlock Question OK" at bounding box center [689, 328] width 1379 height 656
click at [930, 55] on button "×" at bounding box center [927, 49] width 11 height 19
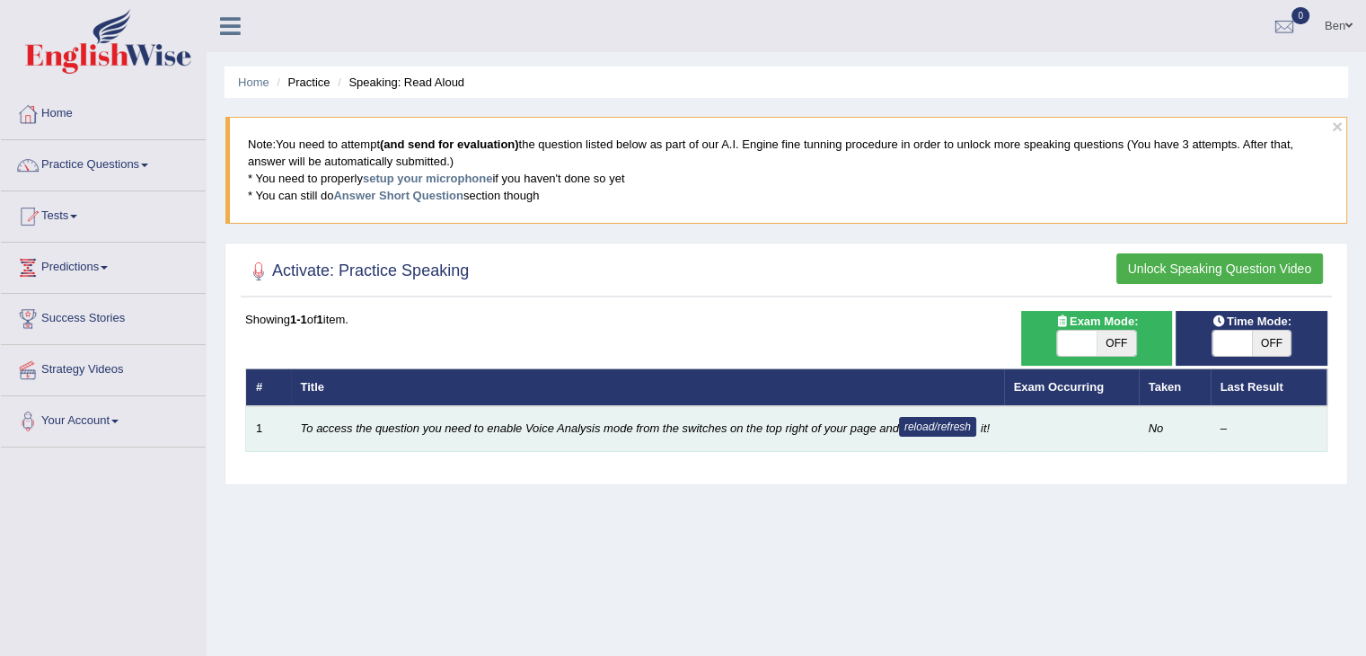
click at [563, 439] on td "To access the question you need to enable Voice Analysis mode from the switches…" at bounding box center [647, 429] width 713 height 46
click at [262, 407] on td "1" at bounding box center [268, 429] width 45 height 46
click at [348, 451] on td "To access the question you need to enable Voice Analysis mode from the switches…" at bounding box center [647, 429] width 713 height 46
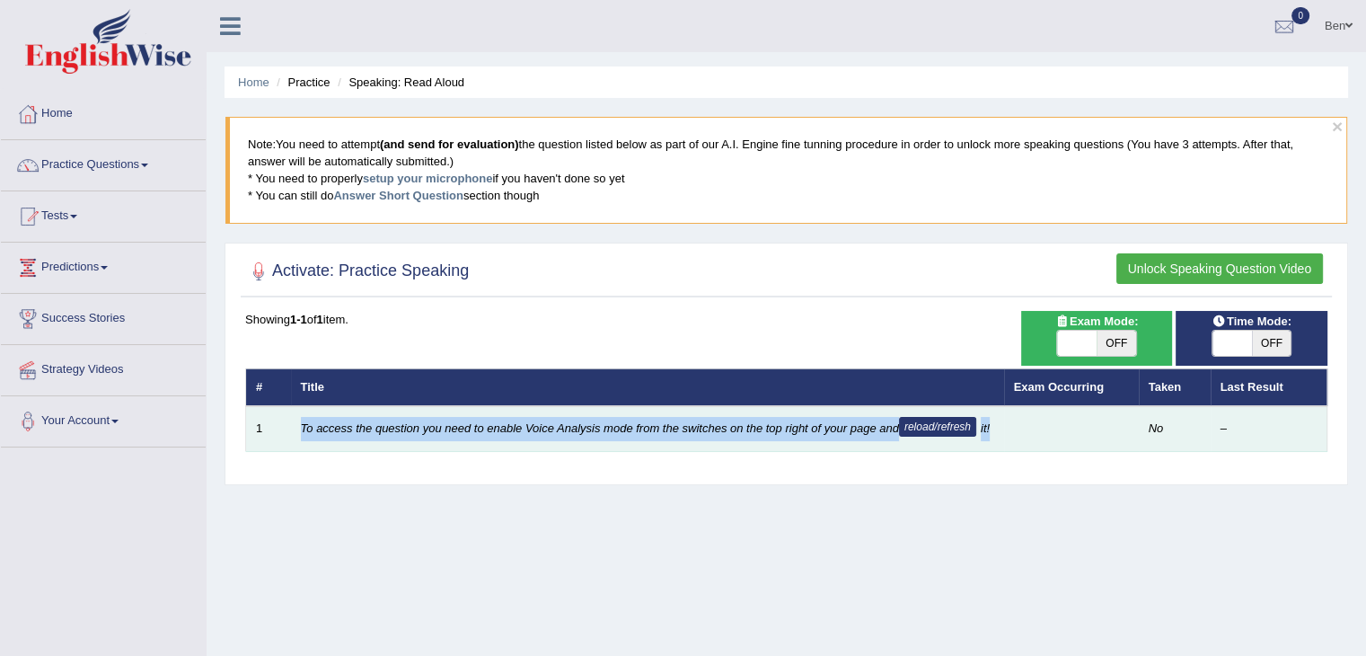
click at [348, 451] on td "To access the question you need to enable Voice Analysis mode from the switches…" at bounding box center [647, 429] width 713 height 46
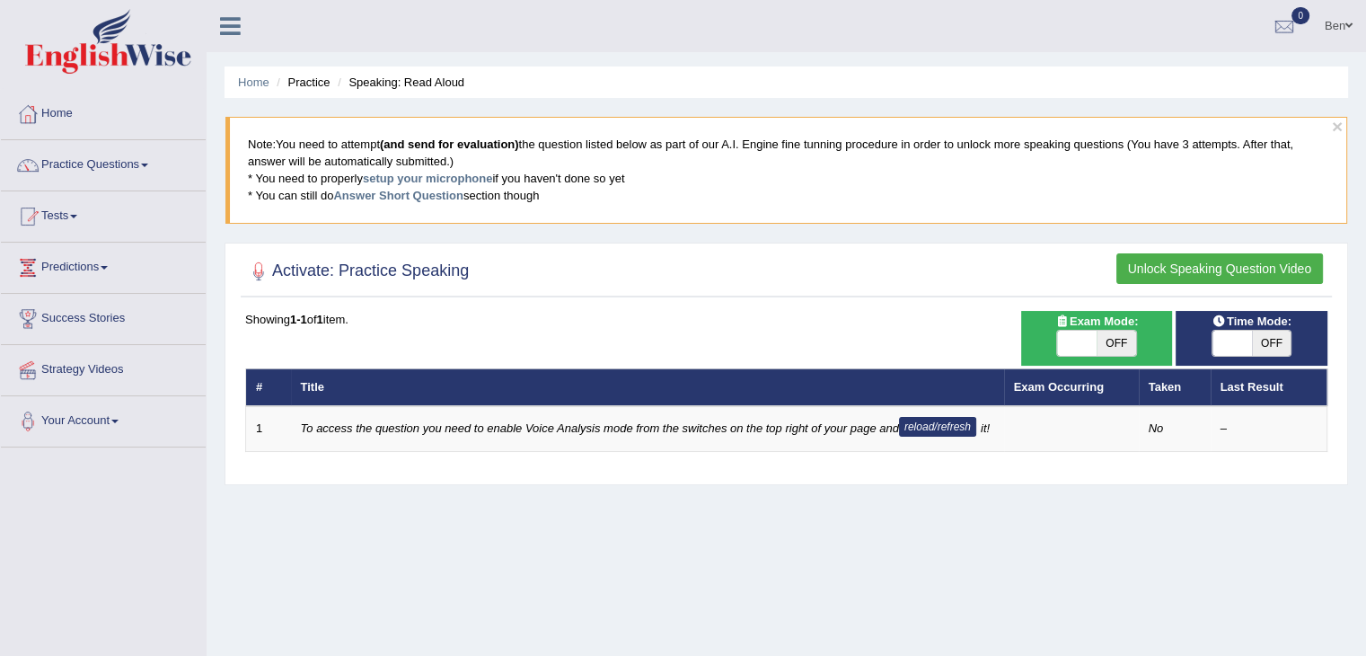
click at [502, 516] on div "Home Practice Speaking: Read Aloud × Note: You need to attempt (and send for ev…" at bounding box center [786, 449] width 1159 height 898
click at [1340, 24] on link "Ben" at bounding box center [1338, 23] width 55 height 47
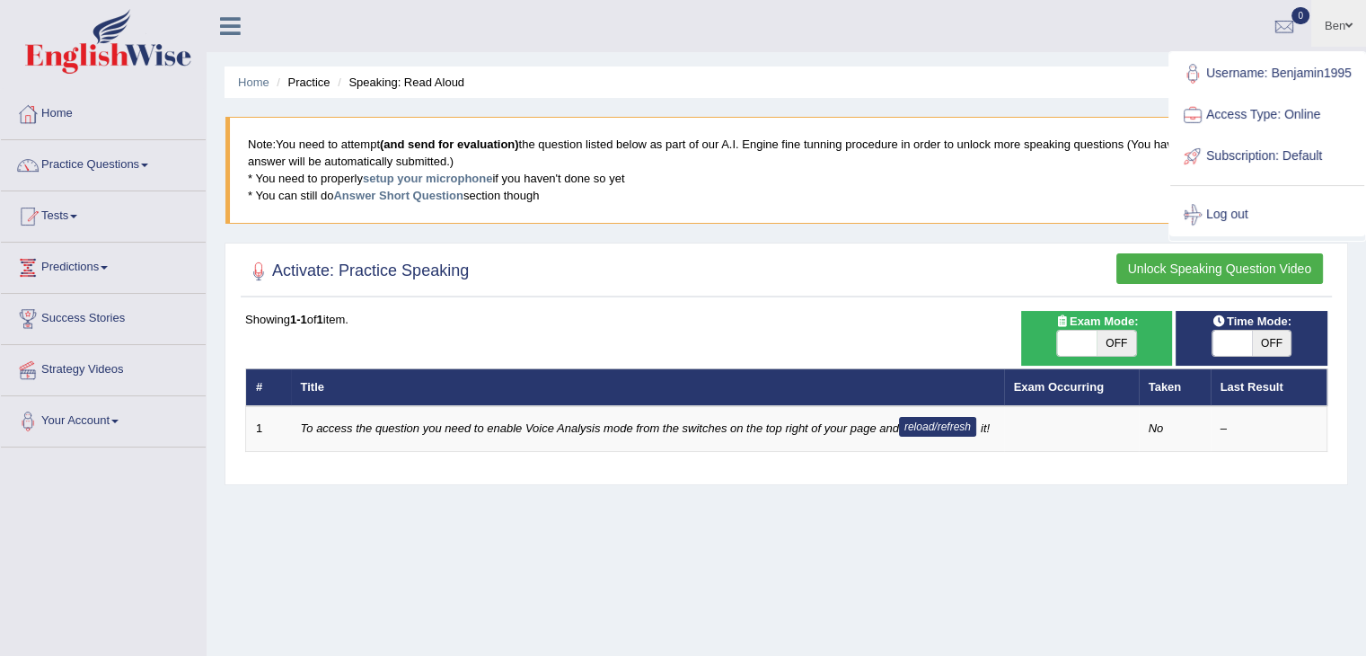
click at [1257, 116] on link "Access Type: Online" at bounding box center [1267, 114] width 194 height 41
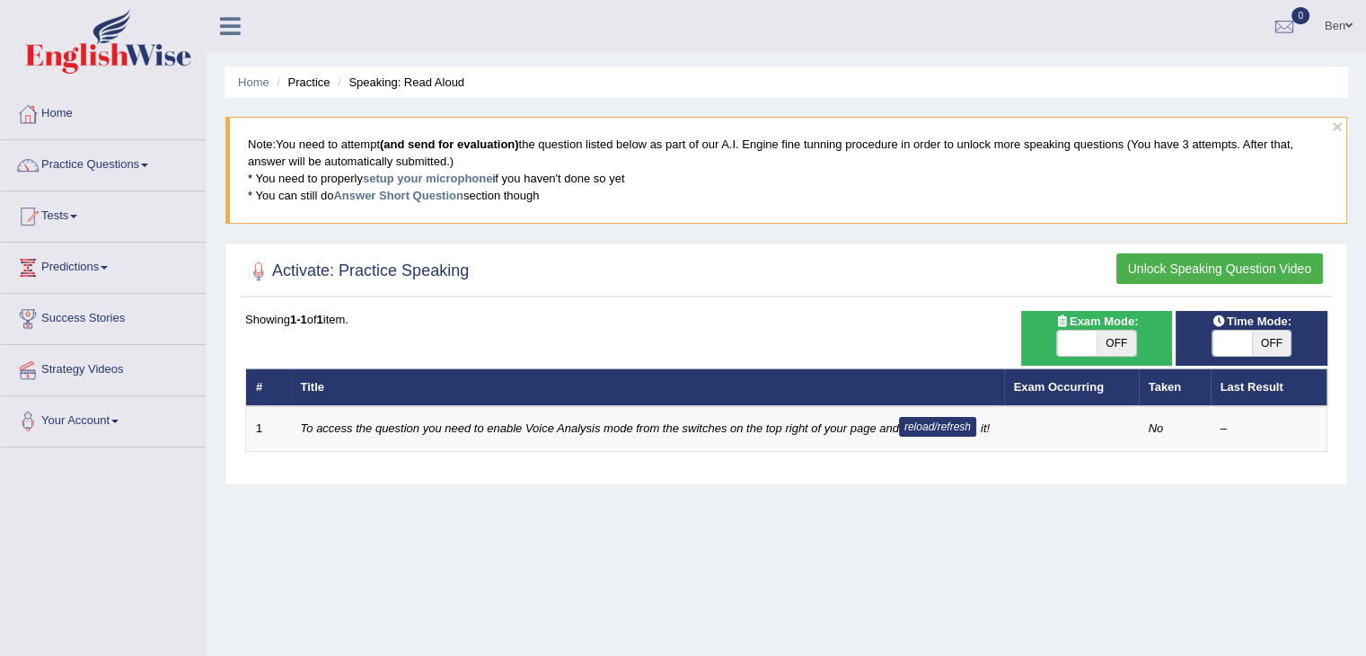
click at [1342, 26] on link "Ben" at bounding box center [1338, 23] width 55 height 47
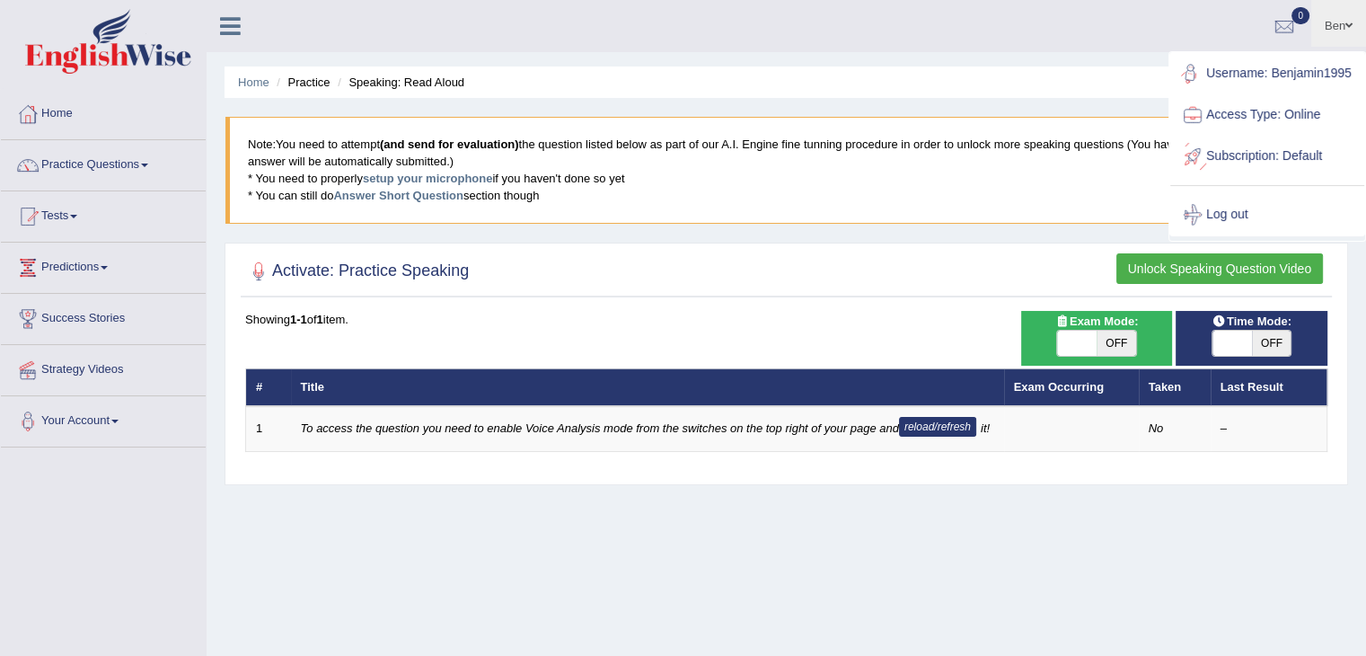
click at [1220, 74] on link "Username: Benjamin1995" at bounding box center [1267, 73] width 194 height 41
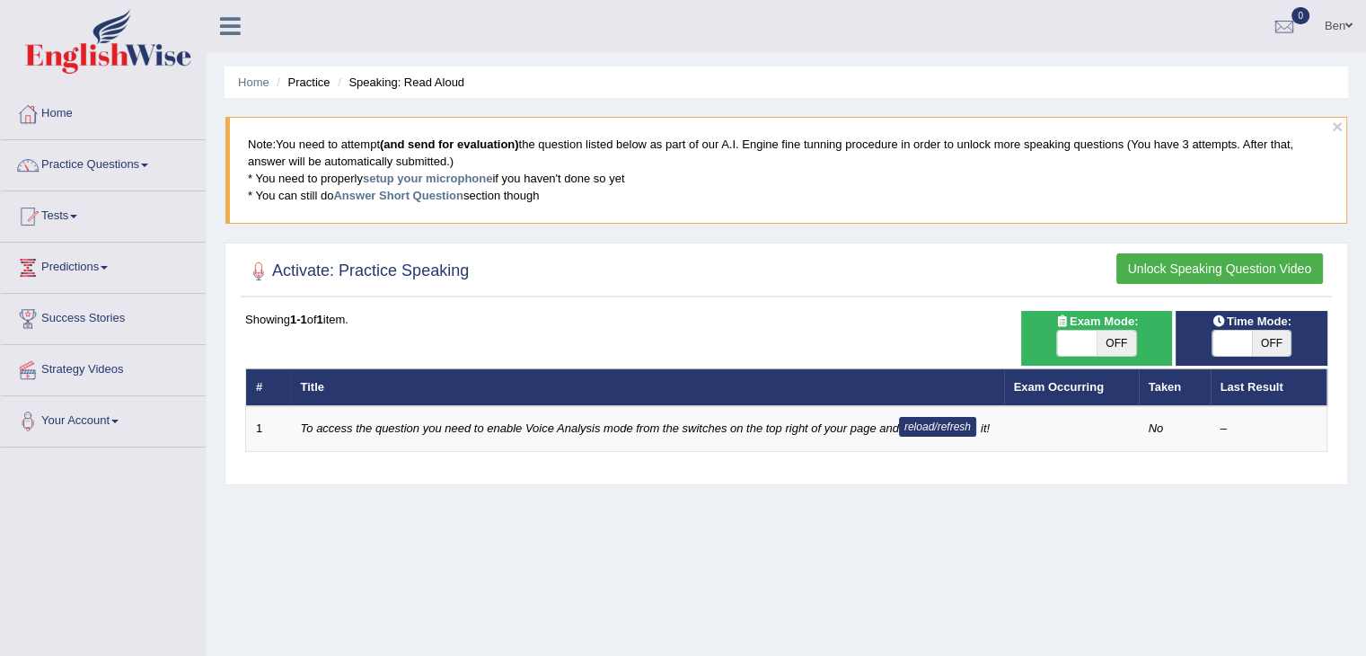
click at [424, 80] on li "Speaking: Read Aloud" at bounding box center [398, 82] width 131 height 17
click at [299, 89] on li "Practice" at bounding box center [300, 82] width 57 height 17
click at [236, 91] on ul "Home Practice Speaking: Read Aloud" at bounding box center [786, 81] width 1123 height 31
click at [242, 87] on link "Home" at bounding box center [253, 81] width 31 height 13
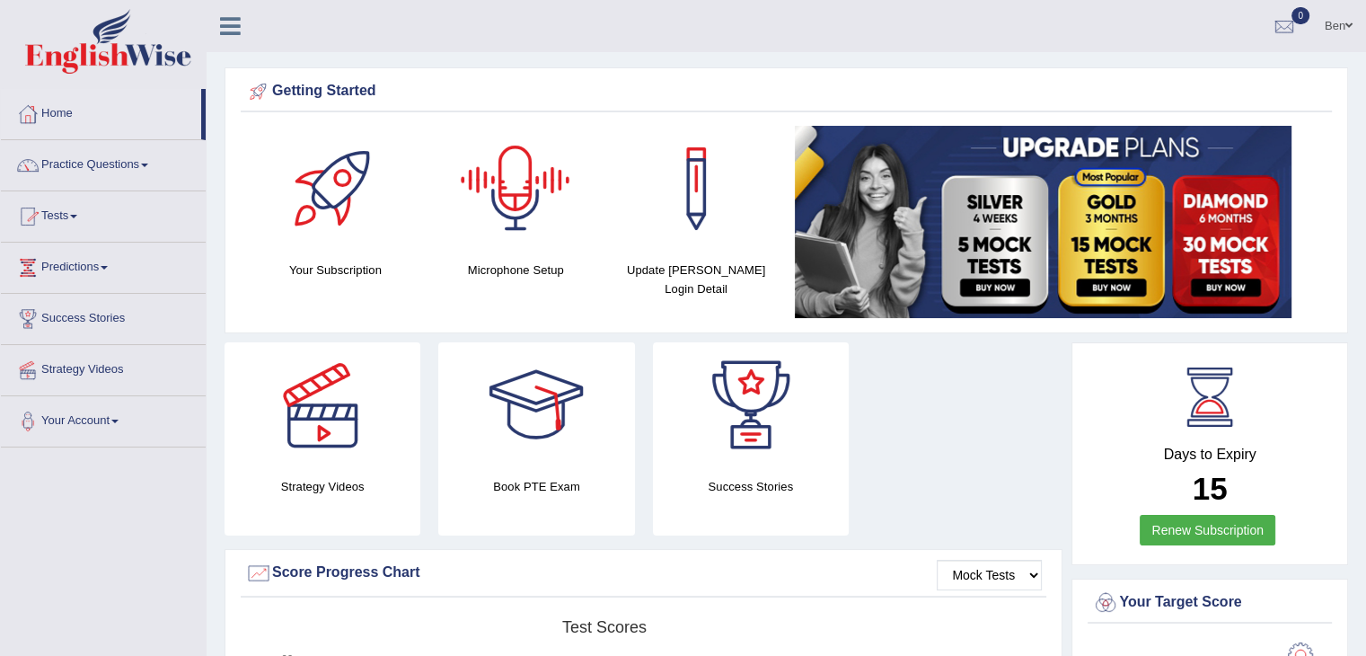
click at [506, 229] on div at bounding box center [516, 189] width 126 height 126
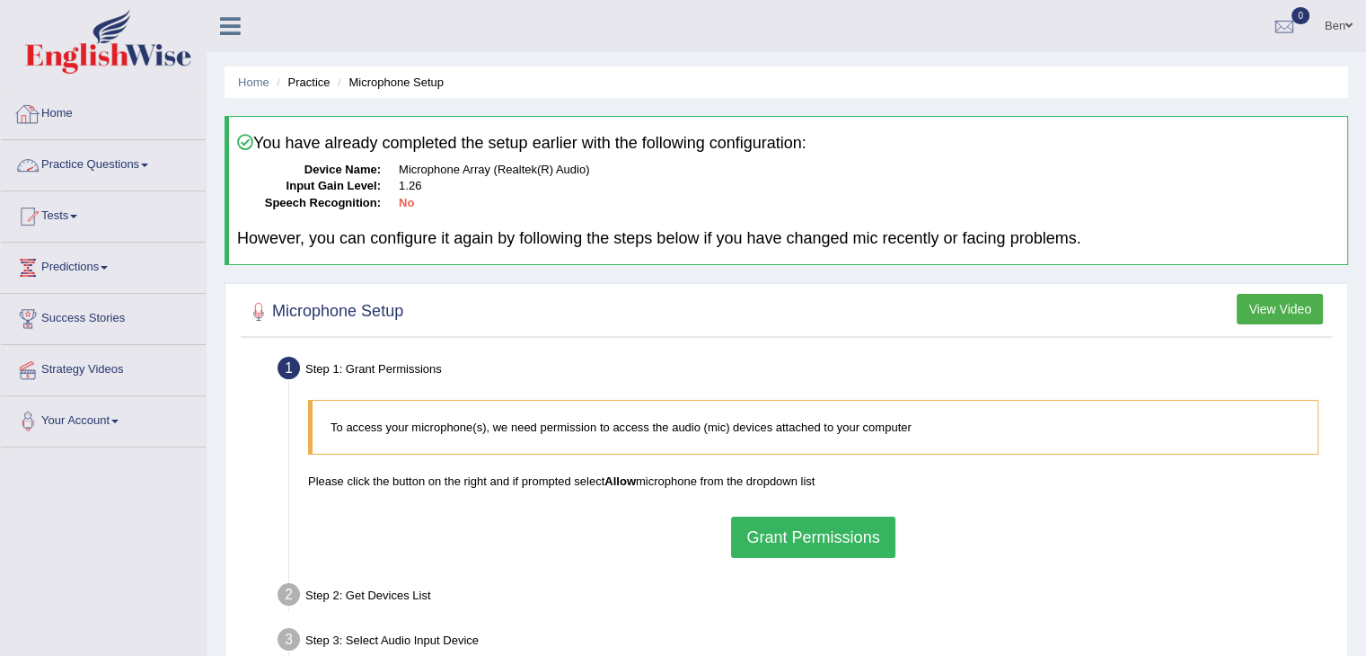
click at [87, 119] on link "Home" at bounding box center [103, 111] width 205 height 45
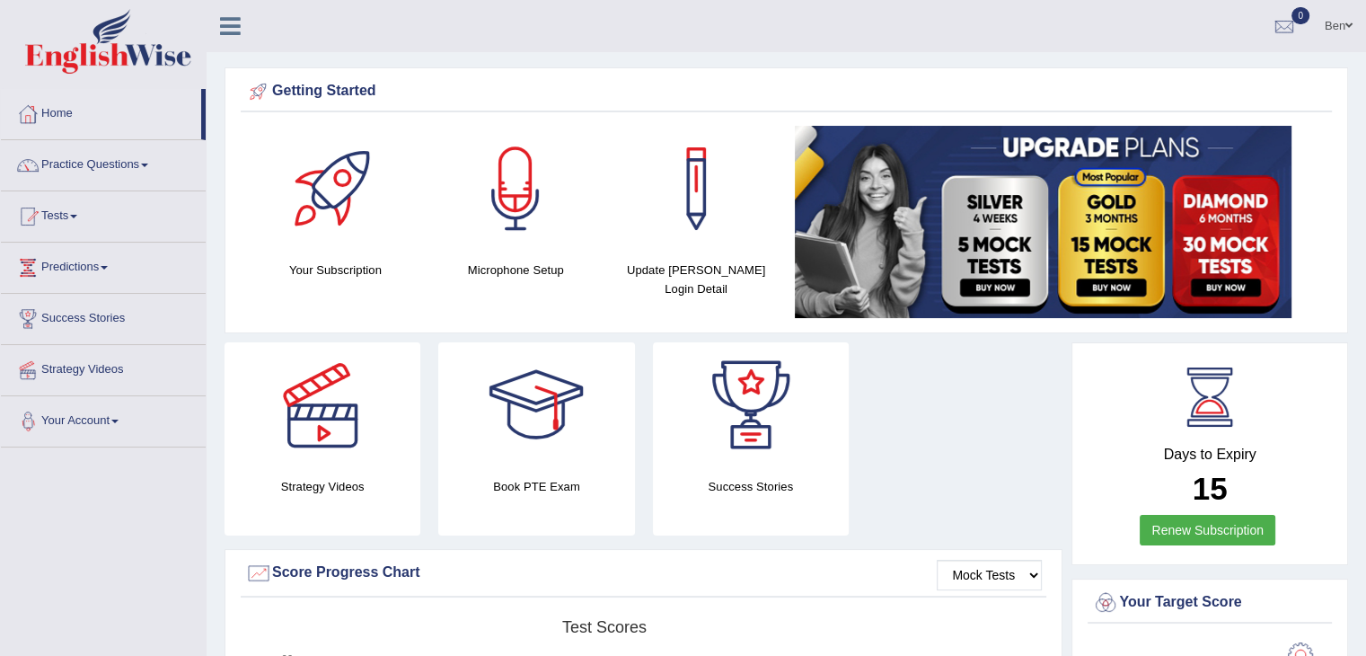
click at [681, 184] on div at bounding box center [696, 189] width 126 height 126
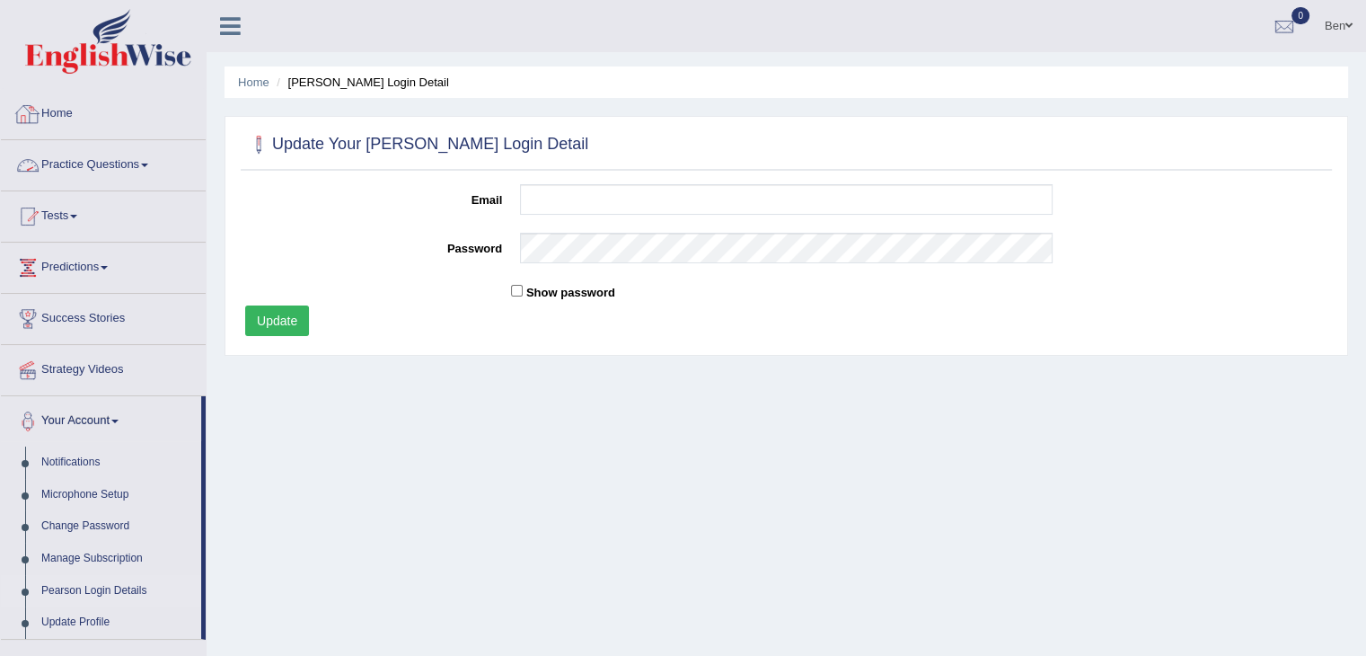
click at [90, 107] on link "Home" at bounding box center [103, 111] width 205 height 45
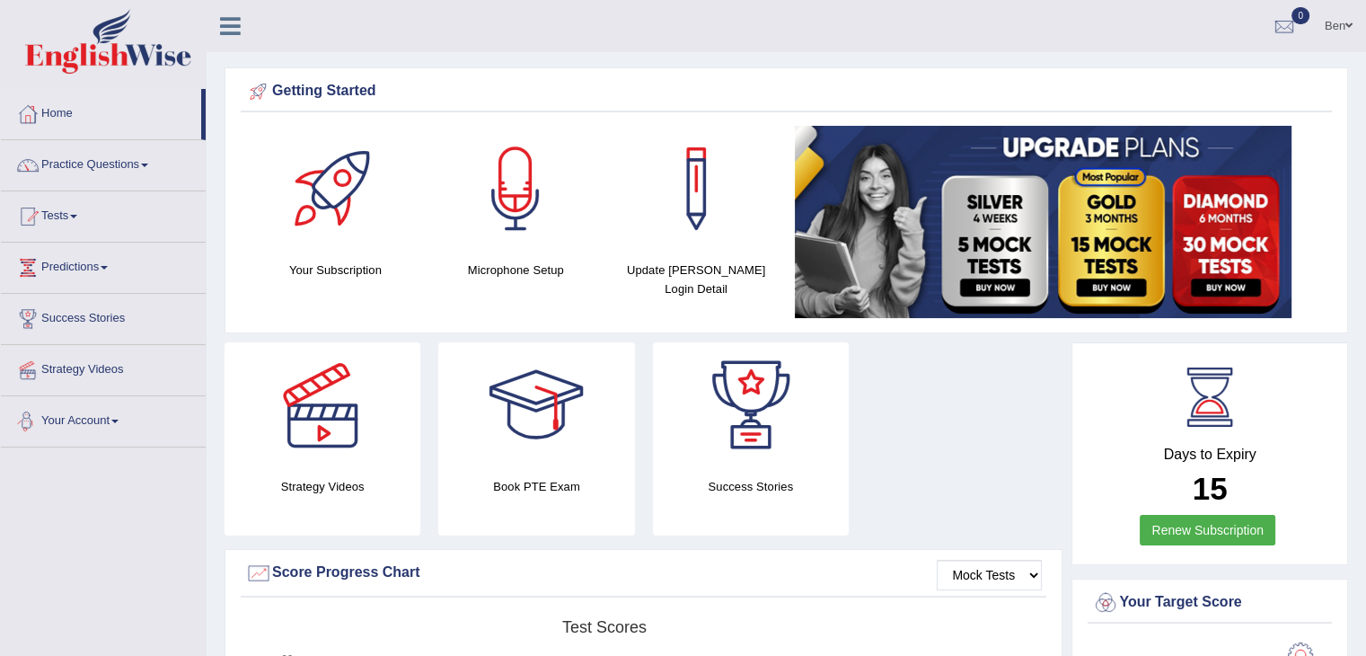
click at [110, 422] on link "Your Account" at bounding box center [103, 418] width 205 height 45
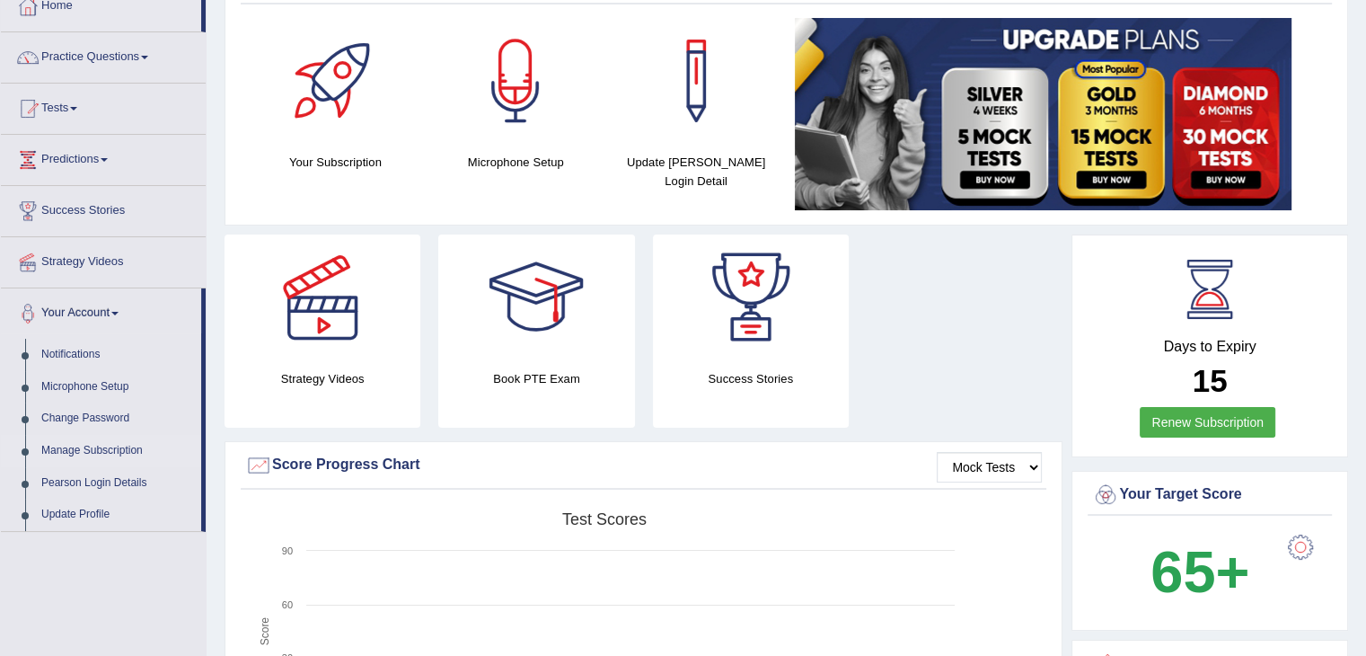
scroll to position [110, 0]
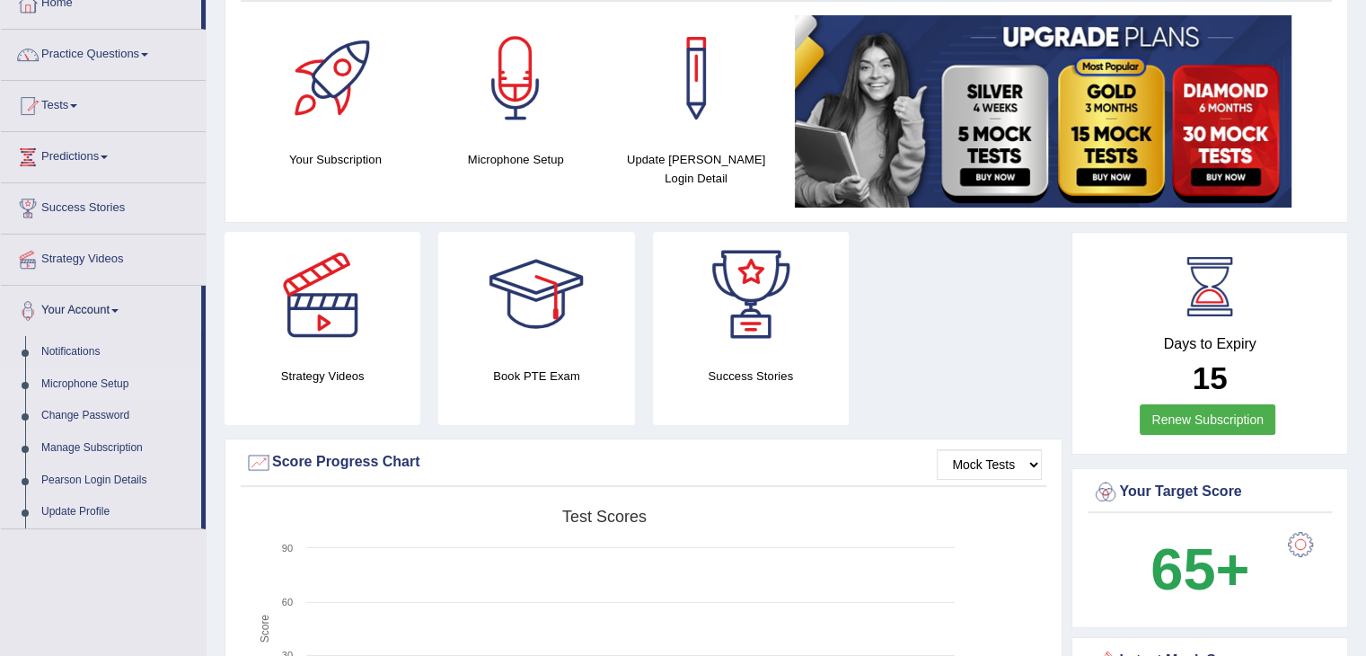
click at [73, 378] on link "Microphone Setup" at bounding box center [117, 384] width 168 height 32
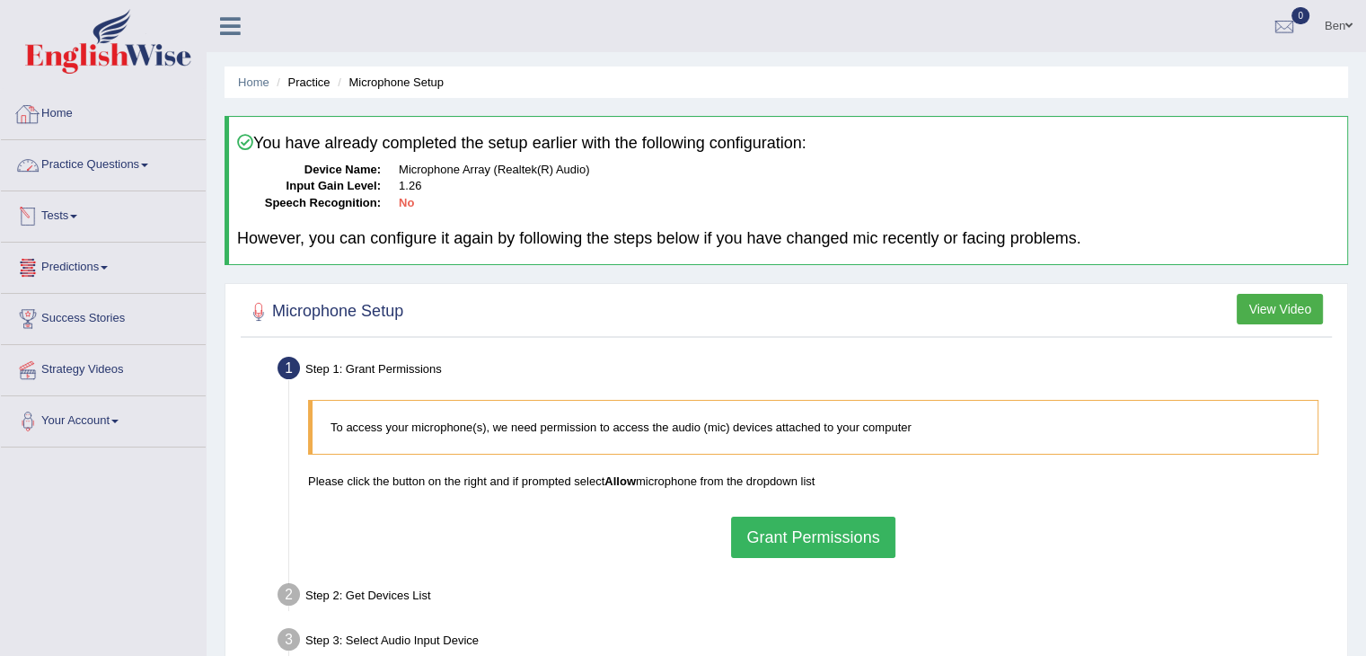
click at [59, 114] on link "Home" at bounding box center [103, 111] width 205 height 45
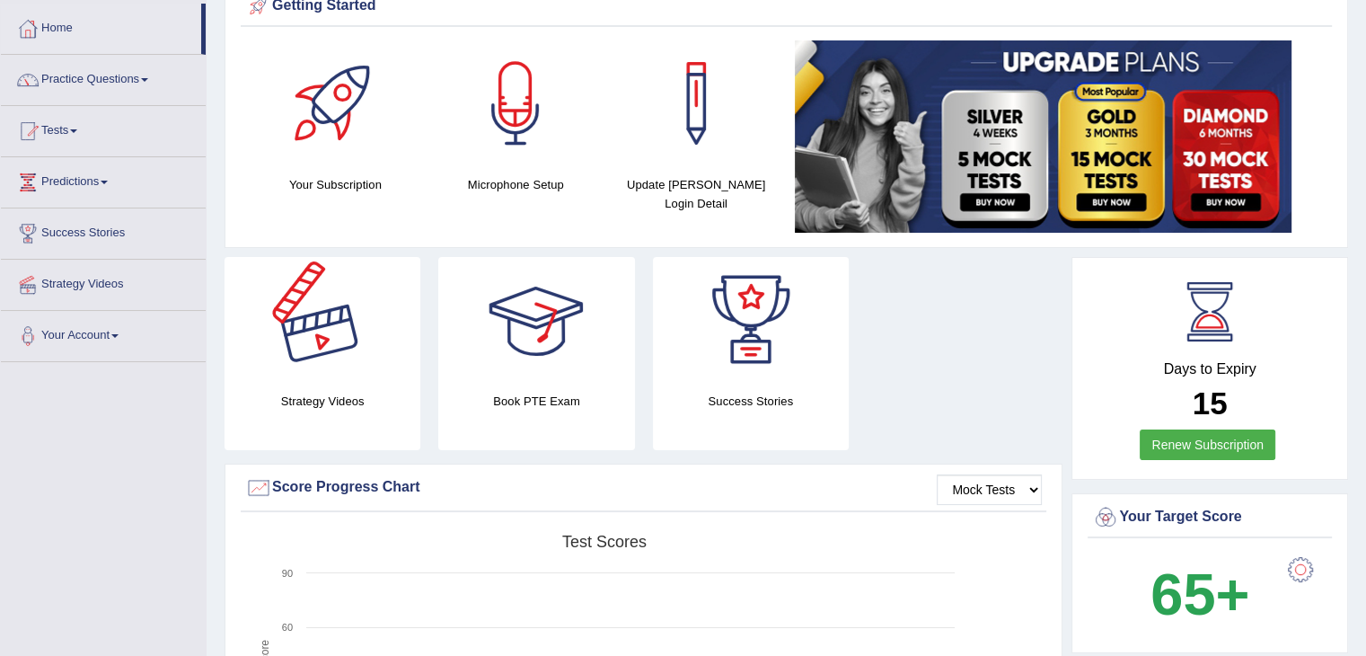
scroll to position [49, 0]
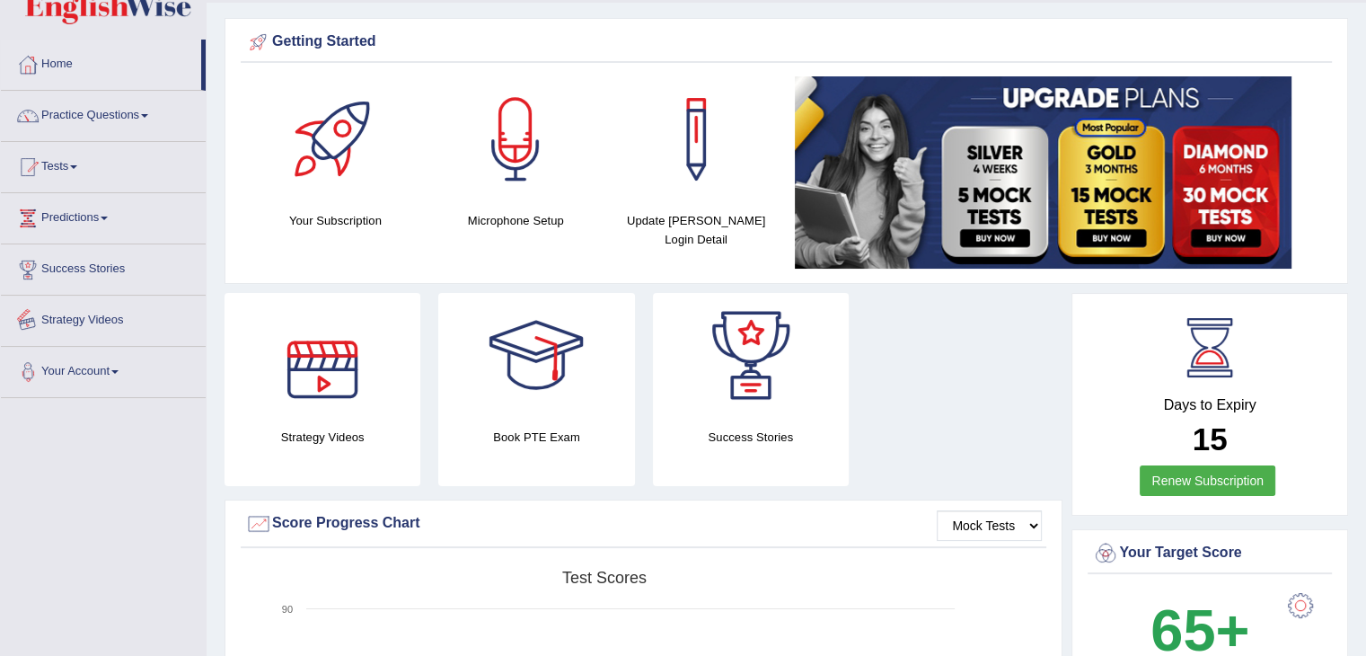
click at [113, 370] on link "Your Account" at bounding box center [103, 369] width 205 height 45
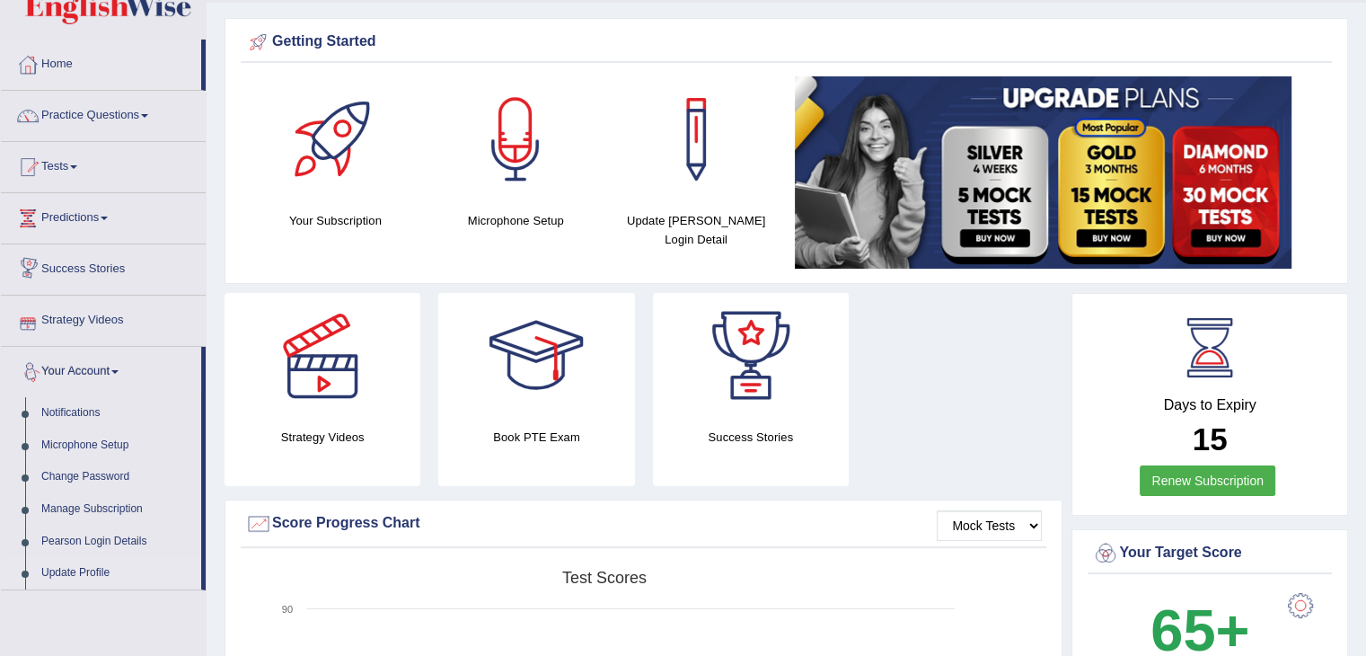
scroll to position [86, 0]
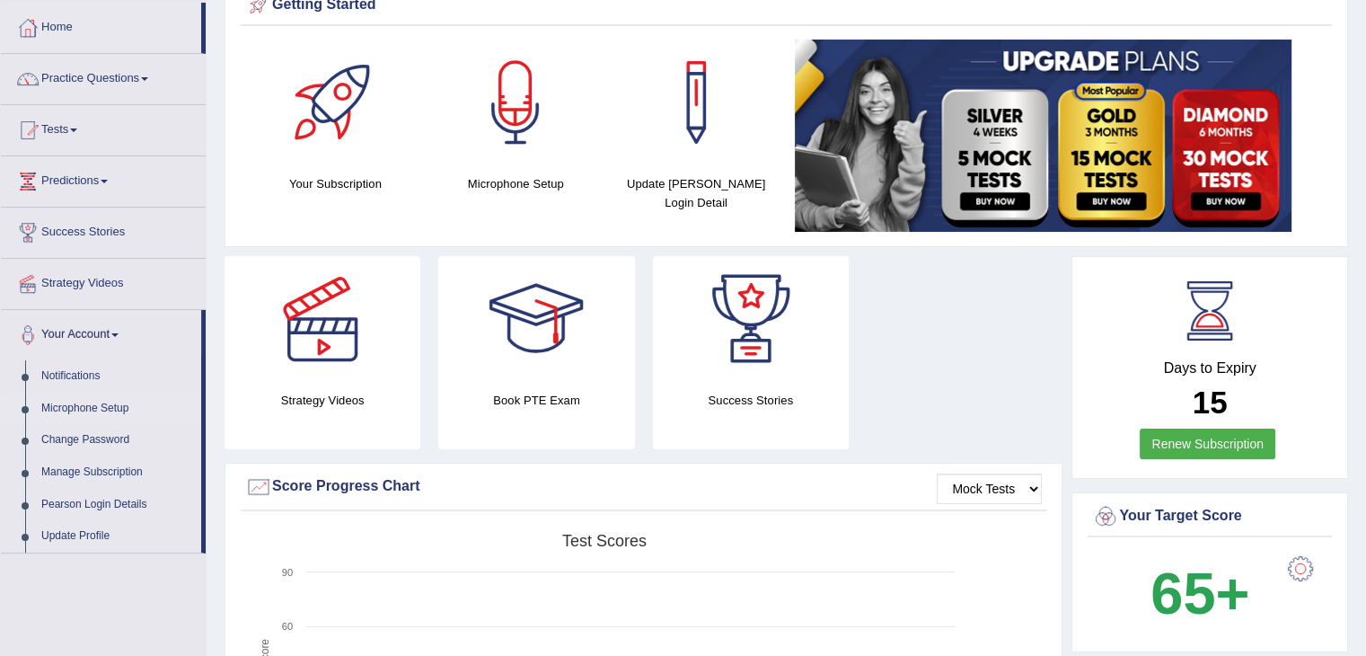
click at [89, 402] on link "Microphone Setup" at bounding box center [117, 408] width 168 height 32
